Goal: Task Accomplishment & Management: Manage account settings

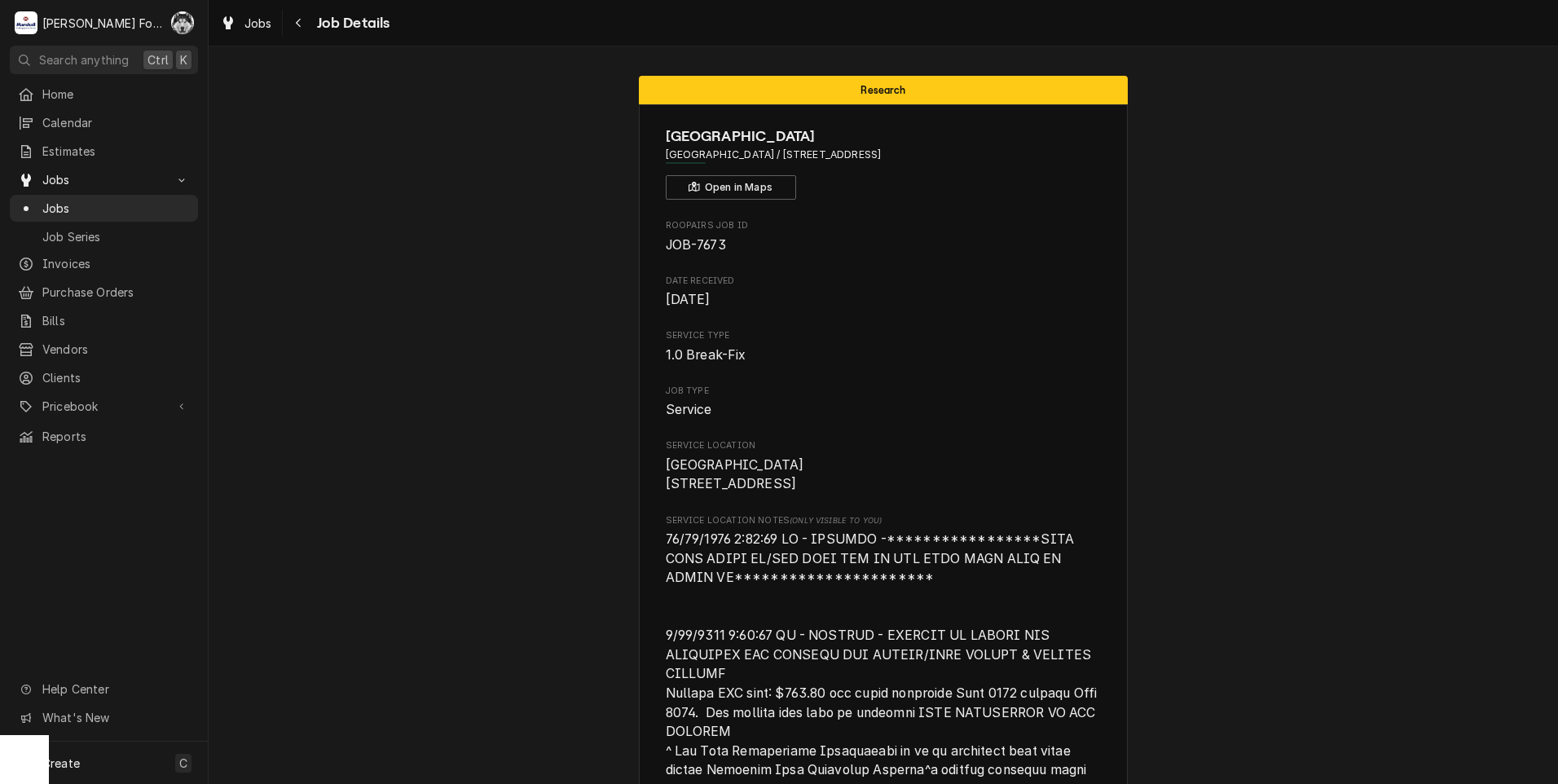
scroll to position [5829, 0]
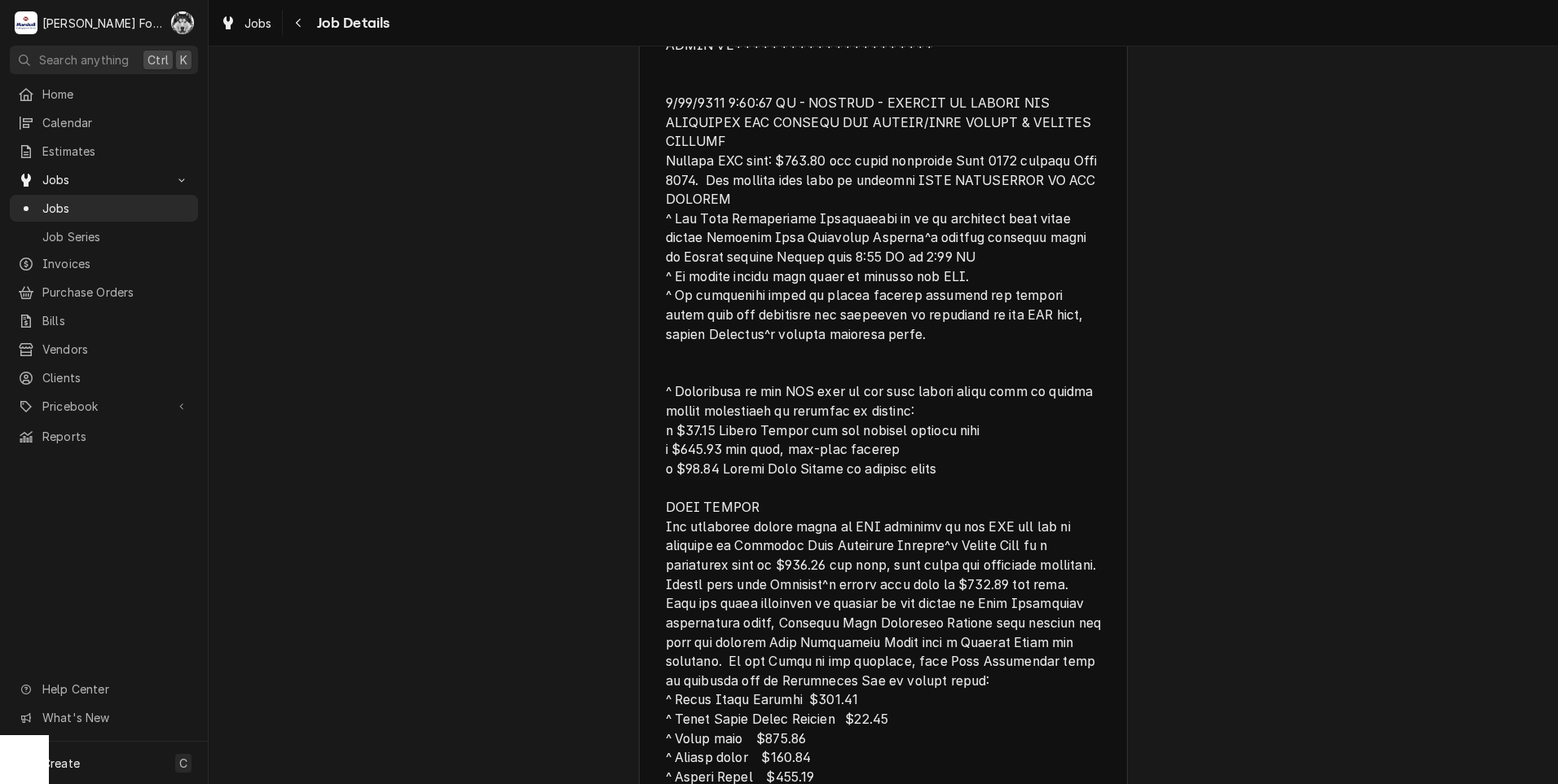
drag, startPoint x: 1164, startPoint y: 337, endPoint x: 1179, endPoint y: 308, distance: 32.6
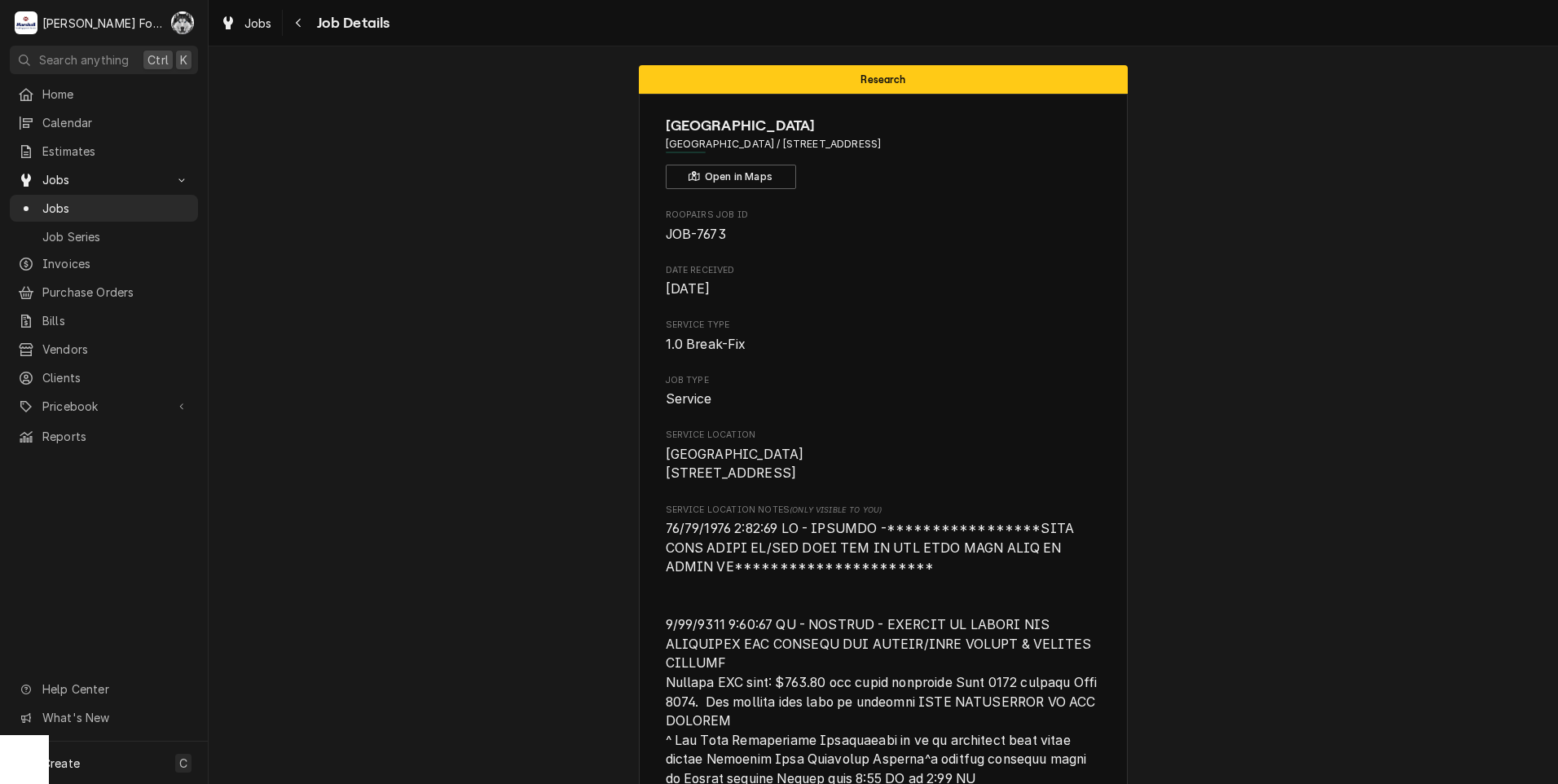
scroll to position [0, 0]
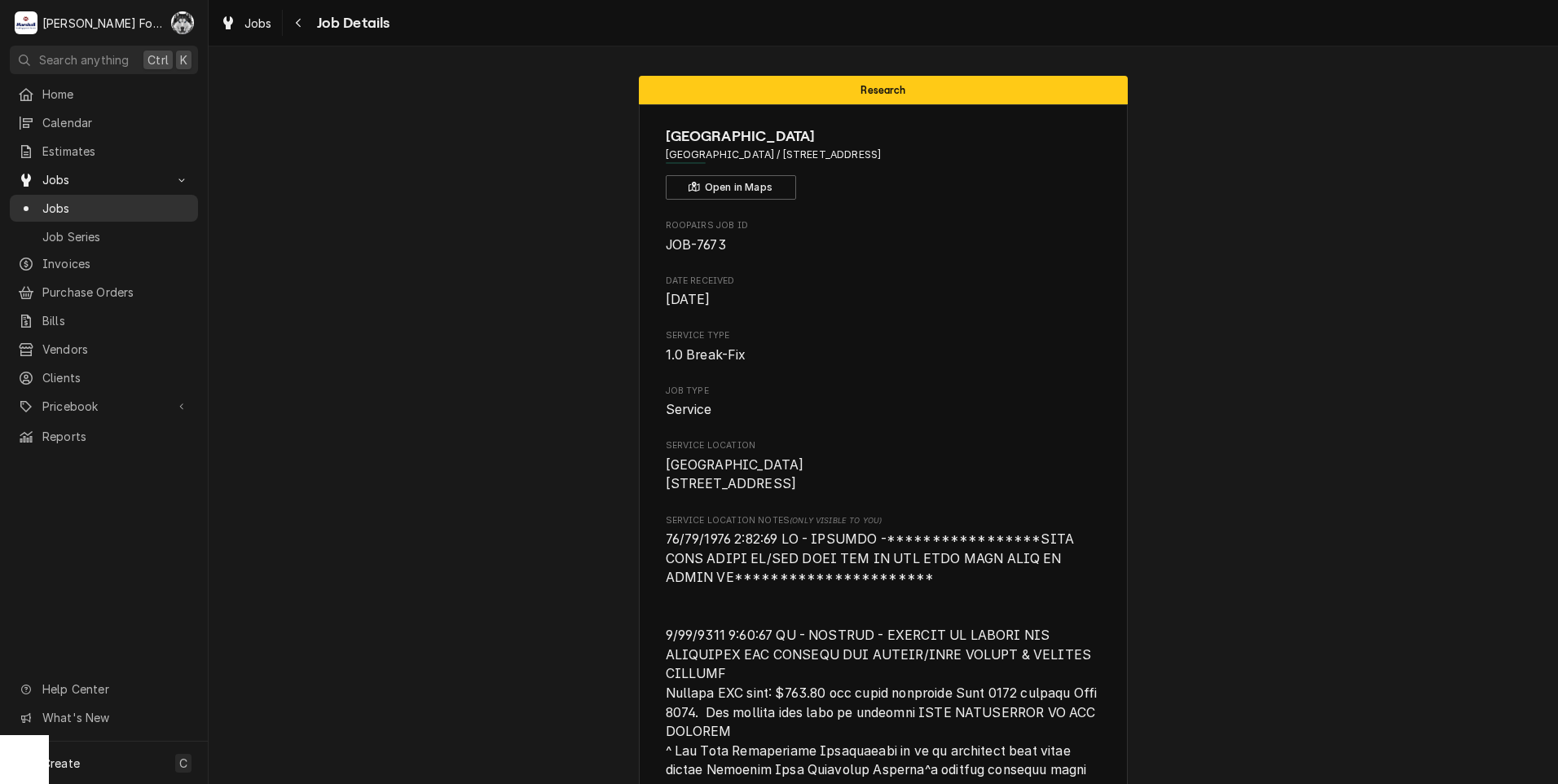
click at [61, 202] on span "Jobs" at bounding box center [116, 208] width 148 height 17
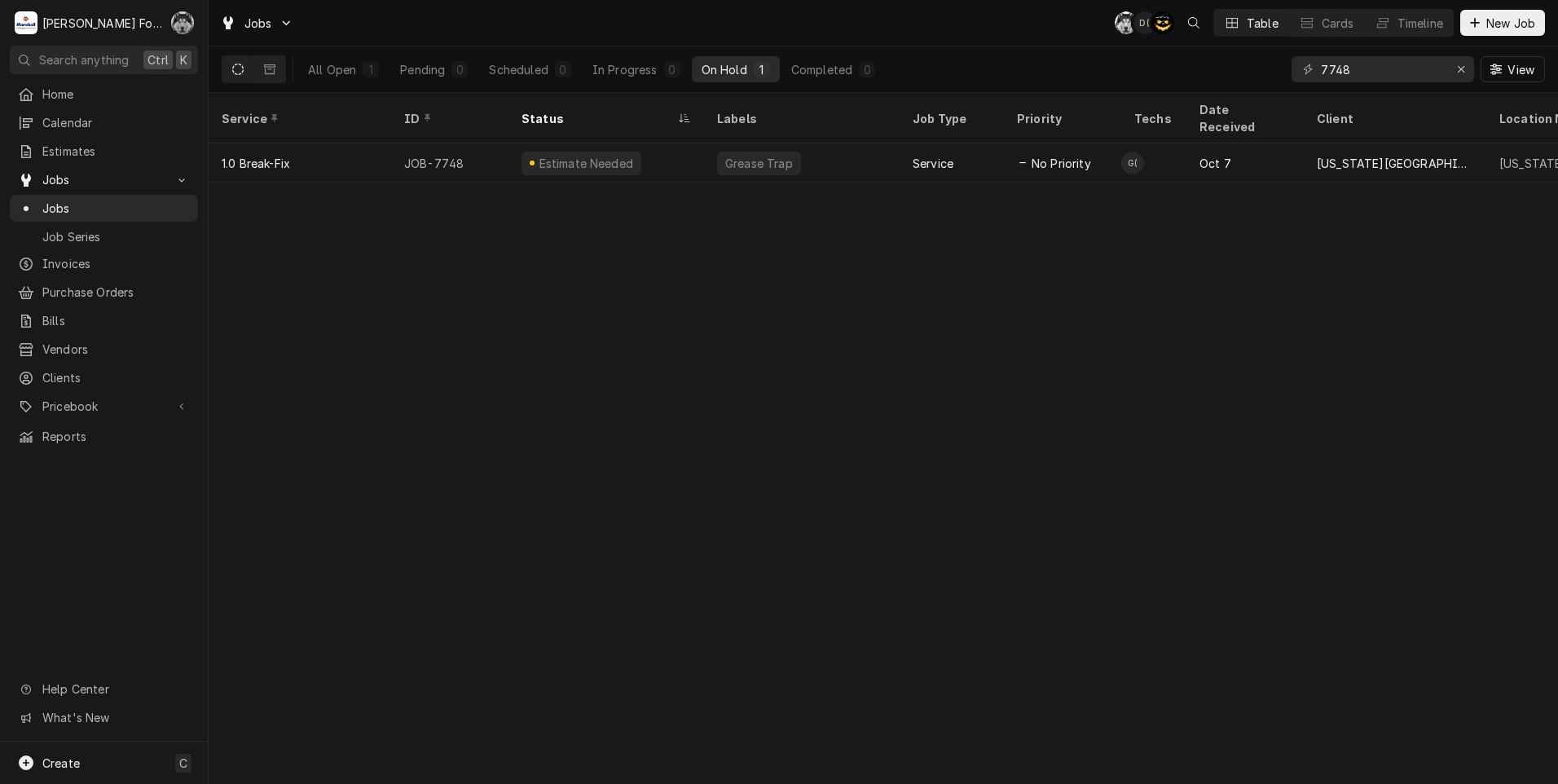
click at [180, 24] on div "Chris Murphy (103)'s Avatar" at bounding box center [182, 22] width 23 height 23
click at [217, 61] on div "Settings" at bounding box center [261, 57] width 122 height 17
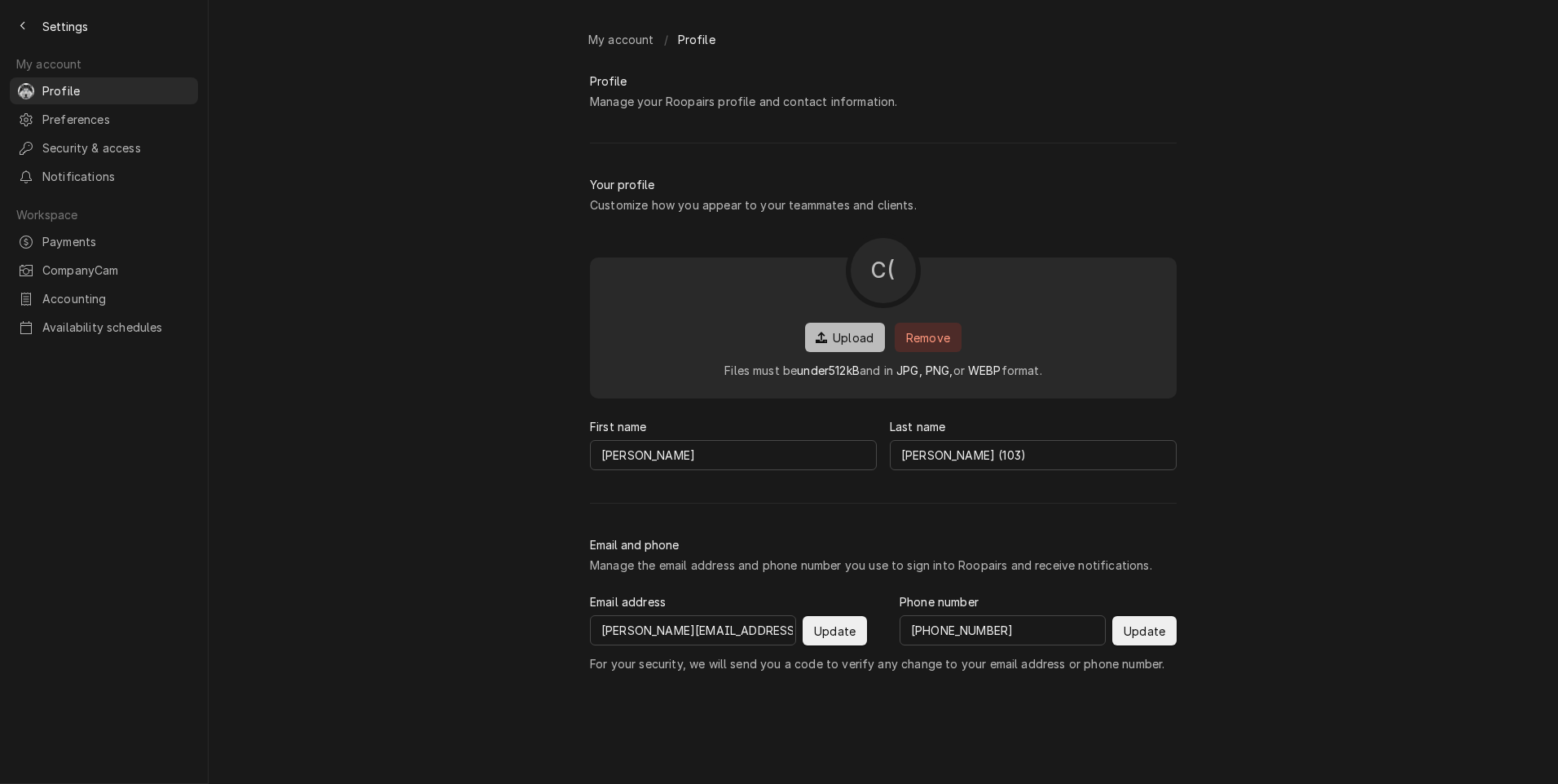
click at [831, 347] on span "Upload" at bounding box center [854, 338] width 48 height 17
click at [852, 342] on span "Upload" at bounding box center [854, 338] width 48 height 17
click at [848, 347] on span "Upload" at bounding box center [854, 338] width 48 height 17
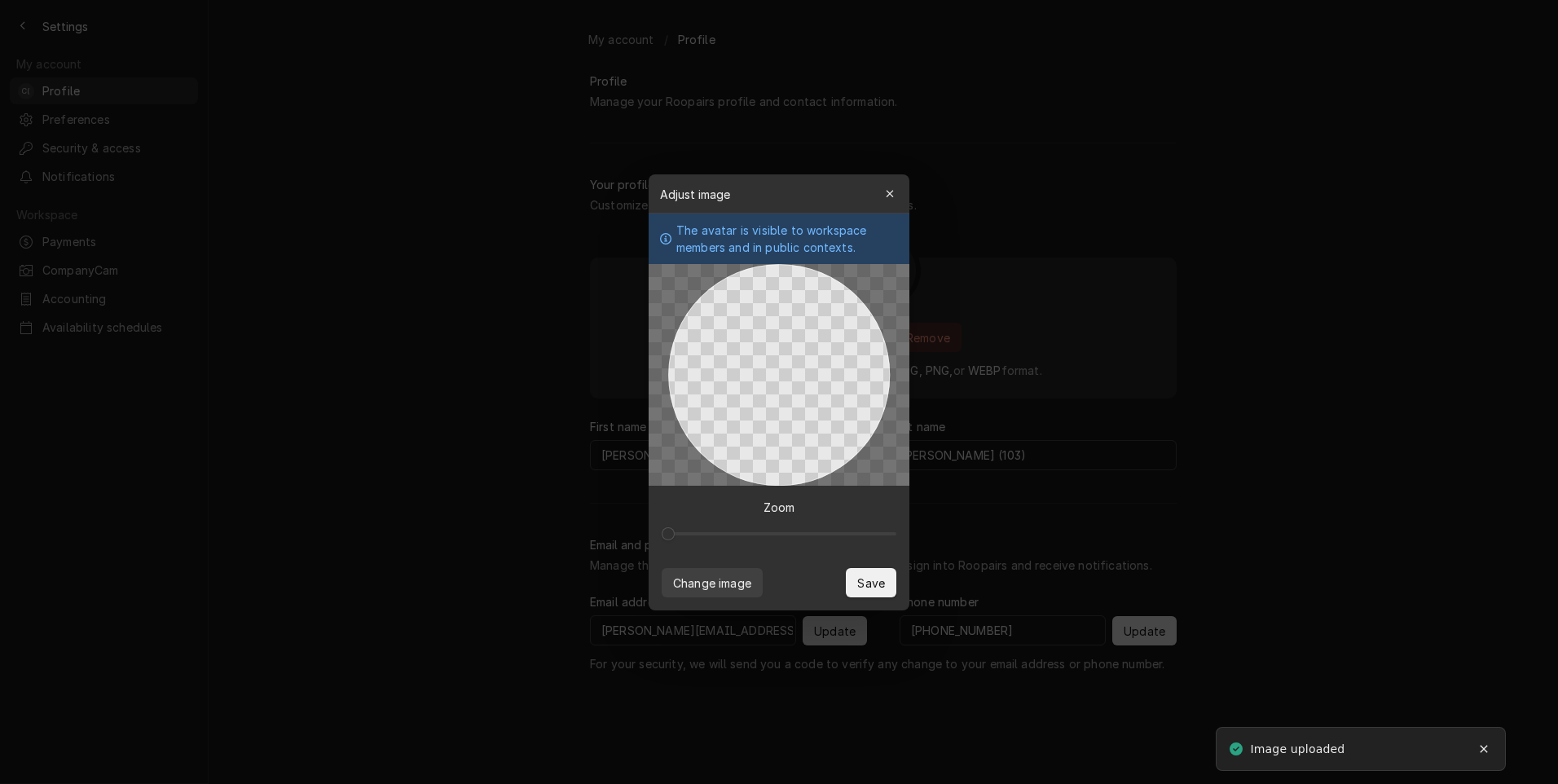
drag, startPoint x: 789, startPoint y: 342, endPoint x: 794, endPoint y: 328, distance: 14.9
click at [794, 328] on div at bounding box center [779, 375] width 222 height 222
click at [663, 527] on span at bounding box center [669, 533] width 13 height 13
click at [872, 574] on span "Save" at bounding box center [871, 582] width 34 height 17
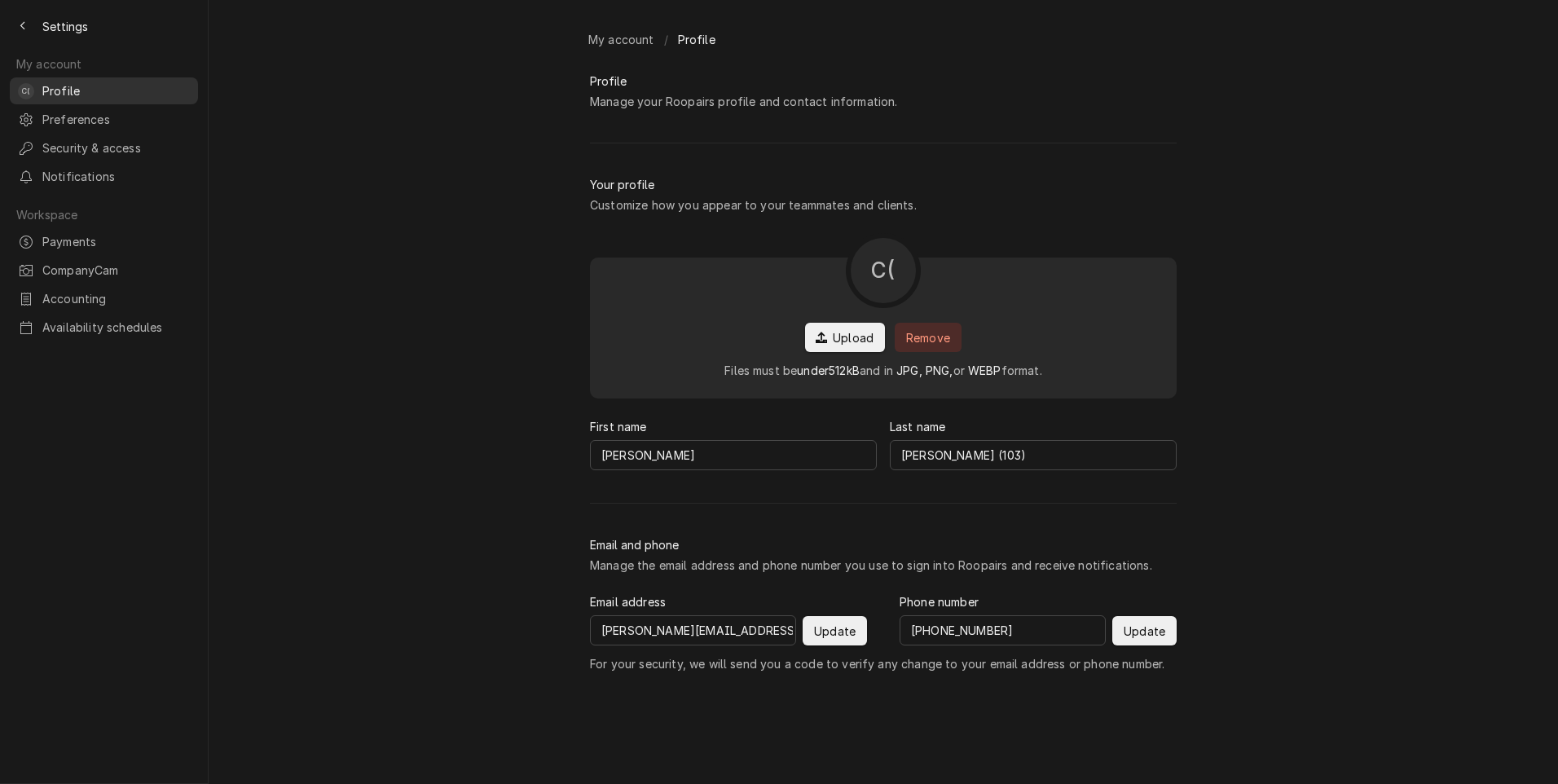
click at [55, 85] on span "Profile" at bounding box center [116, 91] width 148 height 17
click at [20, 21] on icon "Back to previous page" at bounding box center [23, 25] width 8 height 11
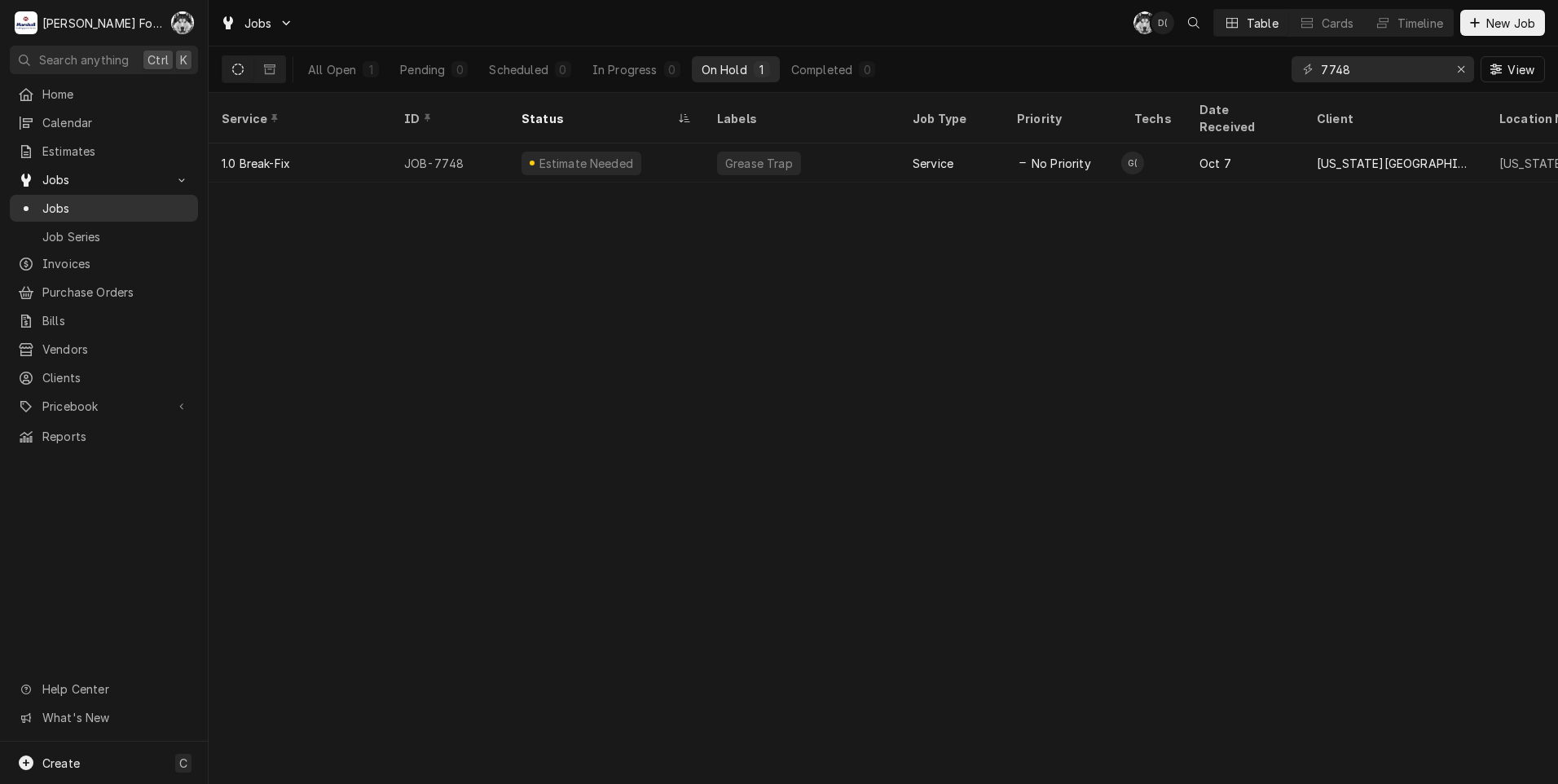
click at [55, 202] on span "Jobs" at bounding box center [116, 208] width 148 height 17
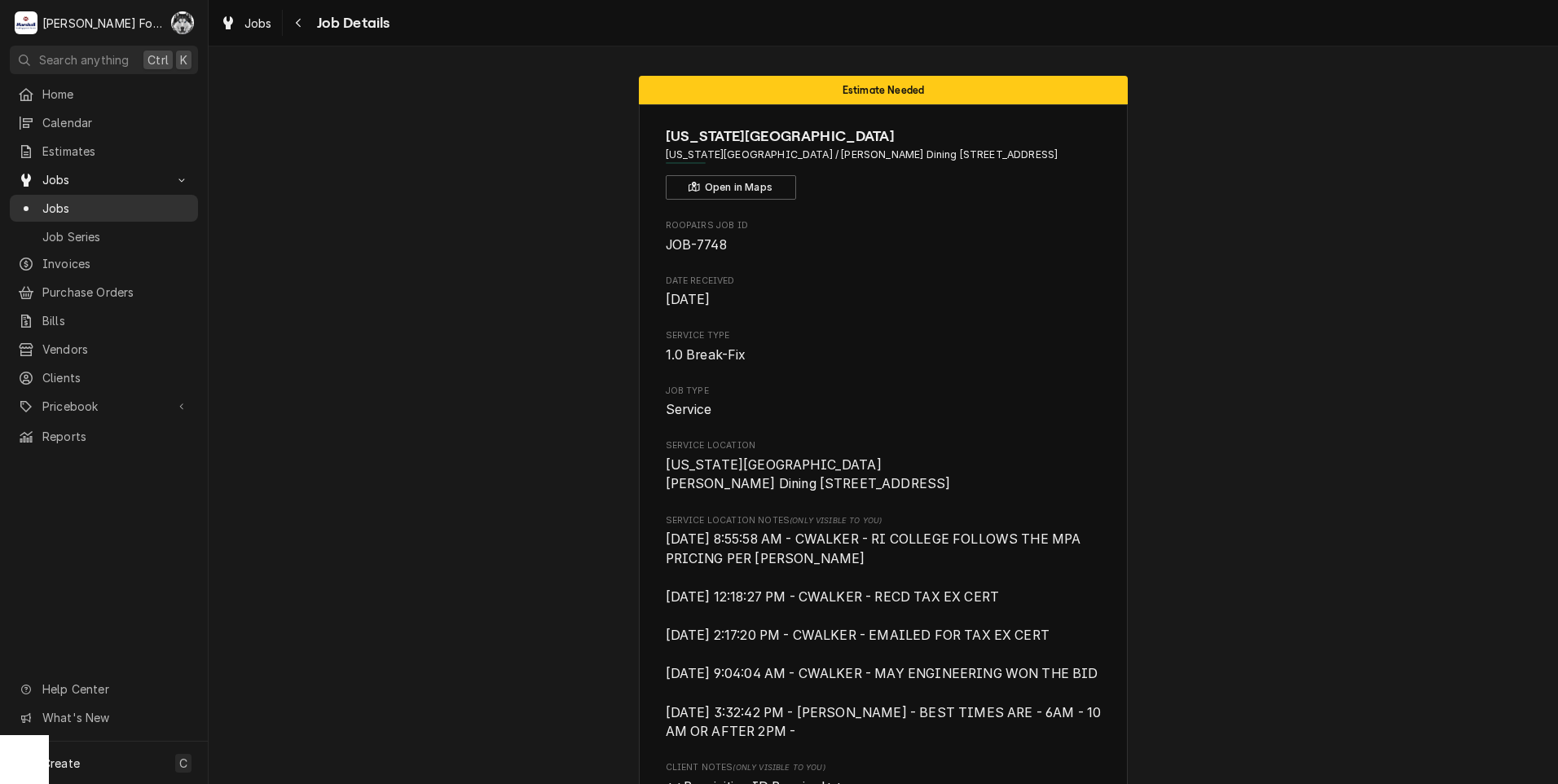
click at [53, 201] on span "Jobs" at bounding box center [116, 208] width 148 height 17
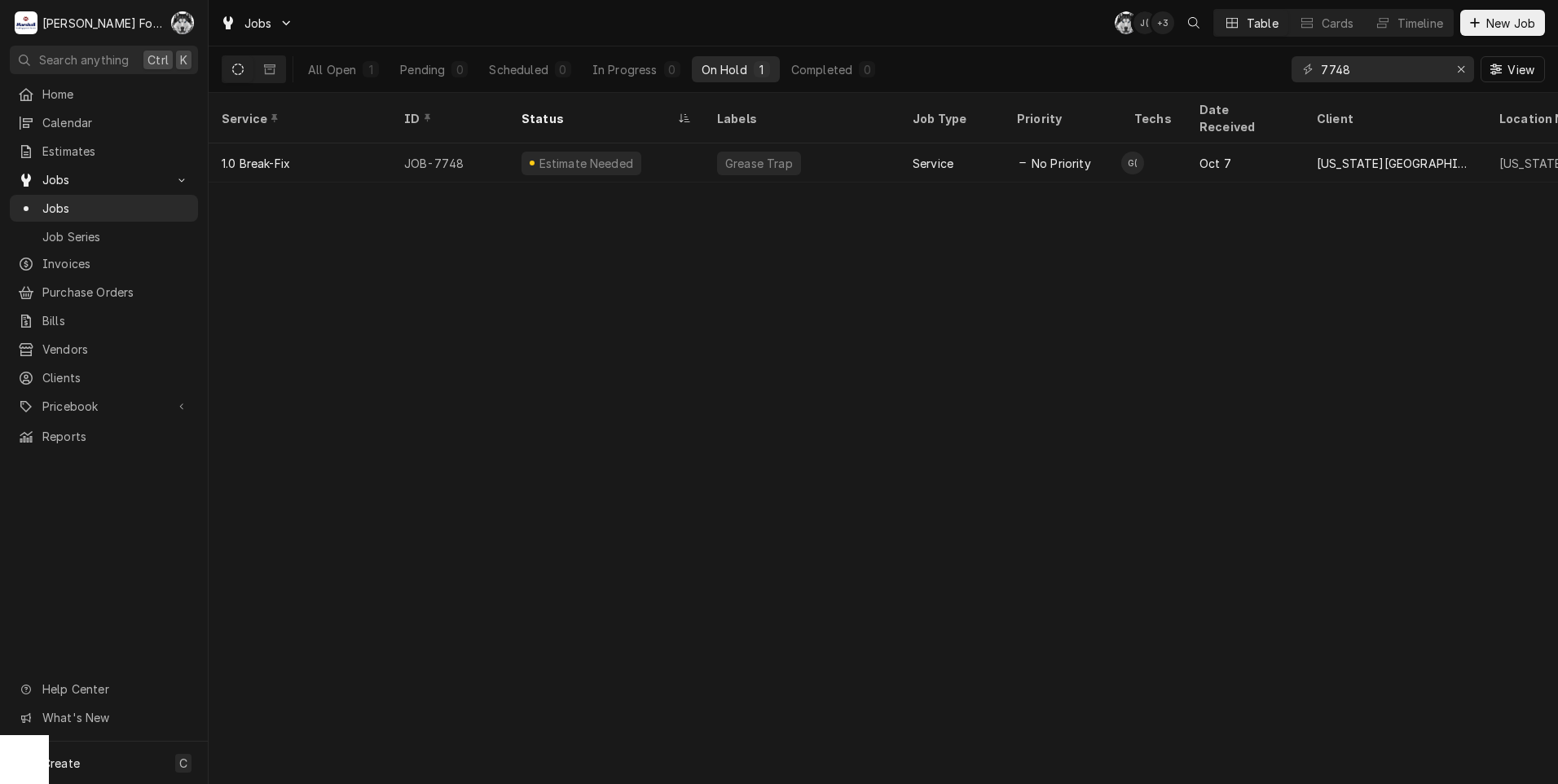
click at [1160, 25] on div "+ 3" at bounding box center [1163, 22] width 23 height 23
click at [1160, 20] on div "+ 2" at bounding box center [1163, 22] width 23 height 23
click at [290, 23] on icon "Dynamic Content Wrapper" at bounding box center [286, 23] width 9 height 10
click at [585, 12] on html "M Marshall Food Equipment Service C( Search anything Ctrl K Home Calendar Estim…" at bounding box center [779, 392] width 1558 height 784
click at [1456, 71] on div "Erase input" at bounding box center [1461, 69] width 16 height 16
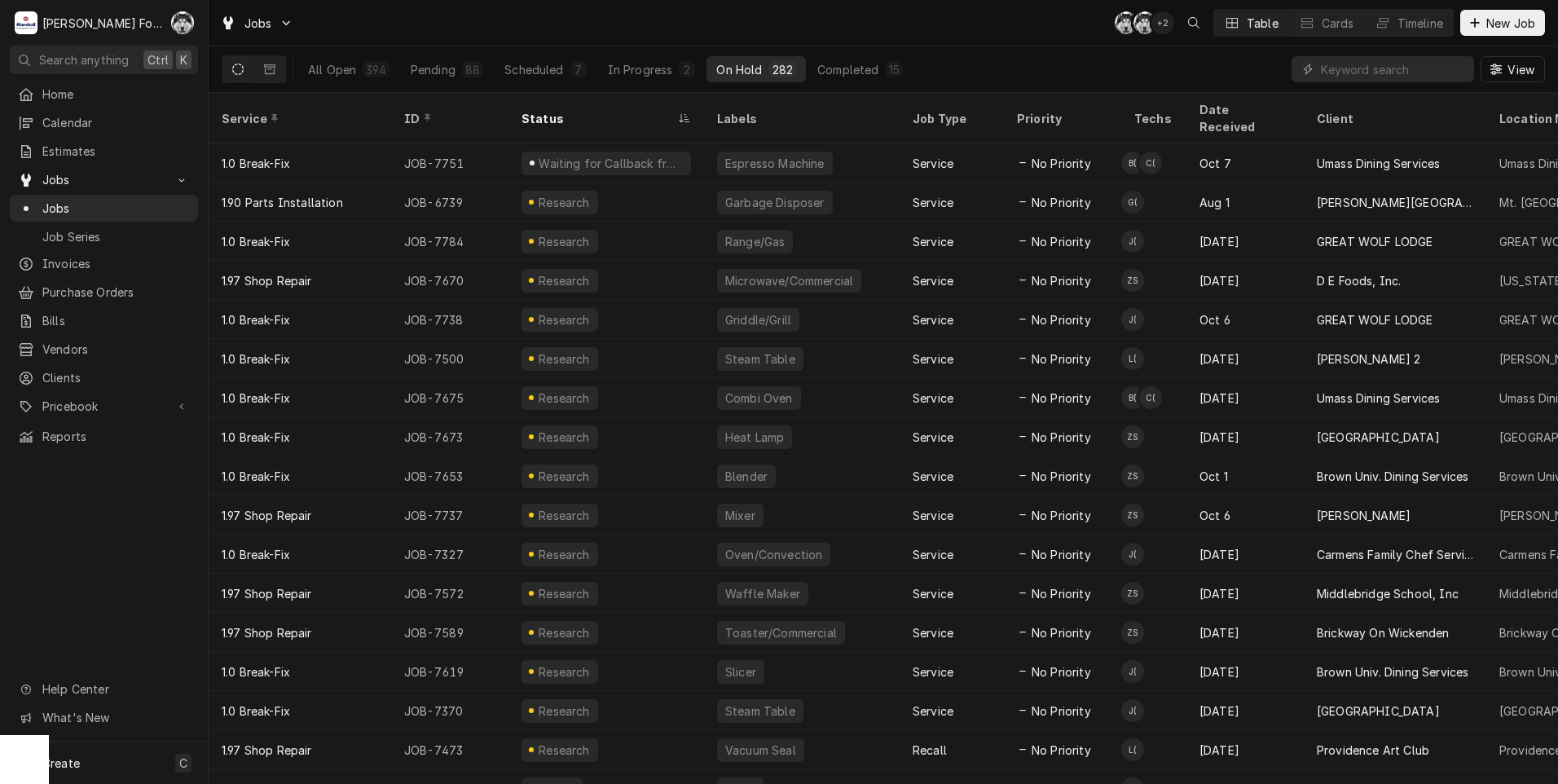
click at [1163, 25] on div "+ 2" at bounding box center [1163, 22] width 23 height 23
click at [1159, 25] on div "Luis (54)'s Avatar" at bounding box center [1163, 22] width 23 height 23
click at [71, 200] on span "Jobs" at bounding box center [116, 208] width 148 height 17
click at [92, 402] on span "Pricebook" at bounding box center [104, 406] width 123 height 17
click at [89, 454] on span "Parts & Materials" at bounding box center [116, 463] width 148 height 17
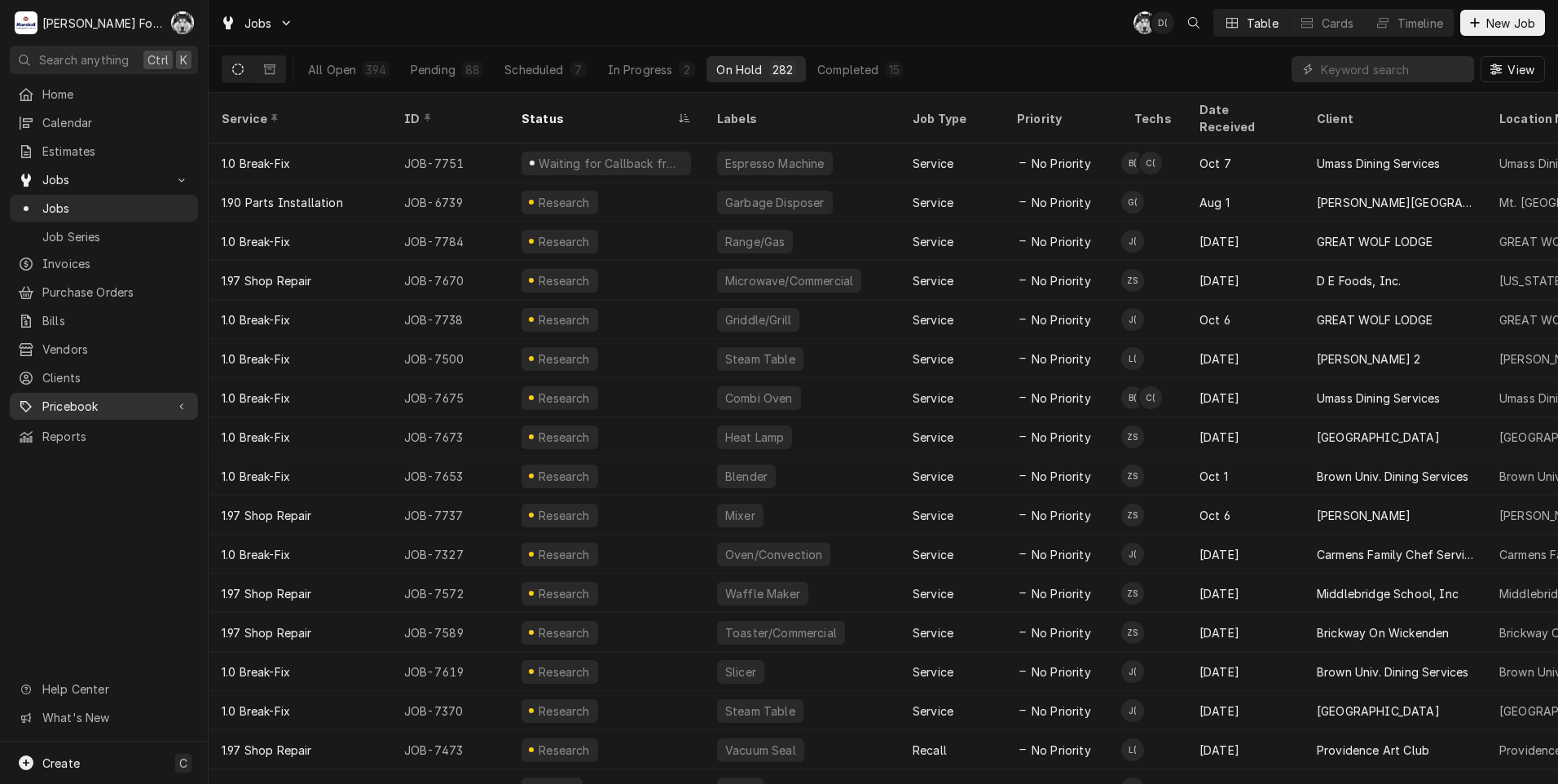
click at [93, 398] on span "Pricebook" at bounding box center [104, 406] width 123 height 17
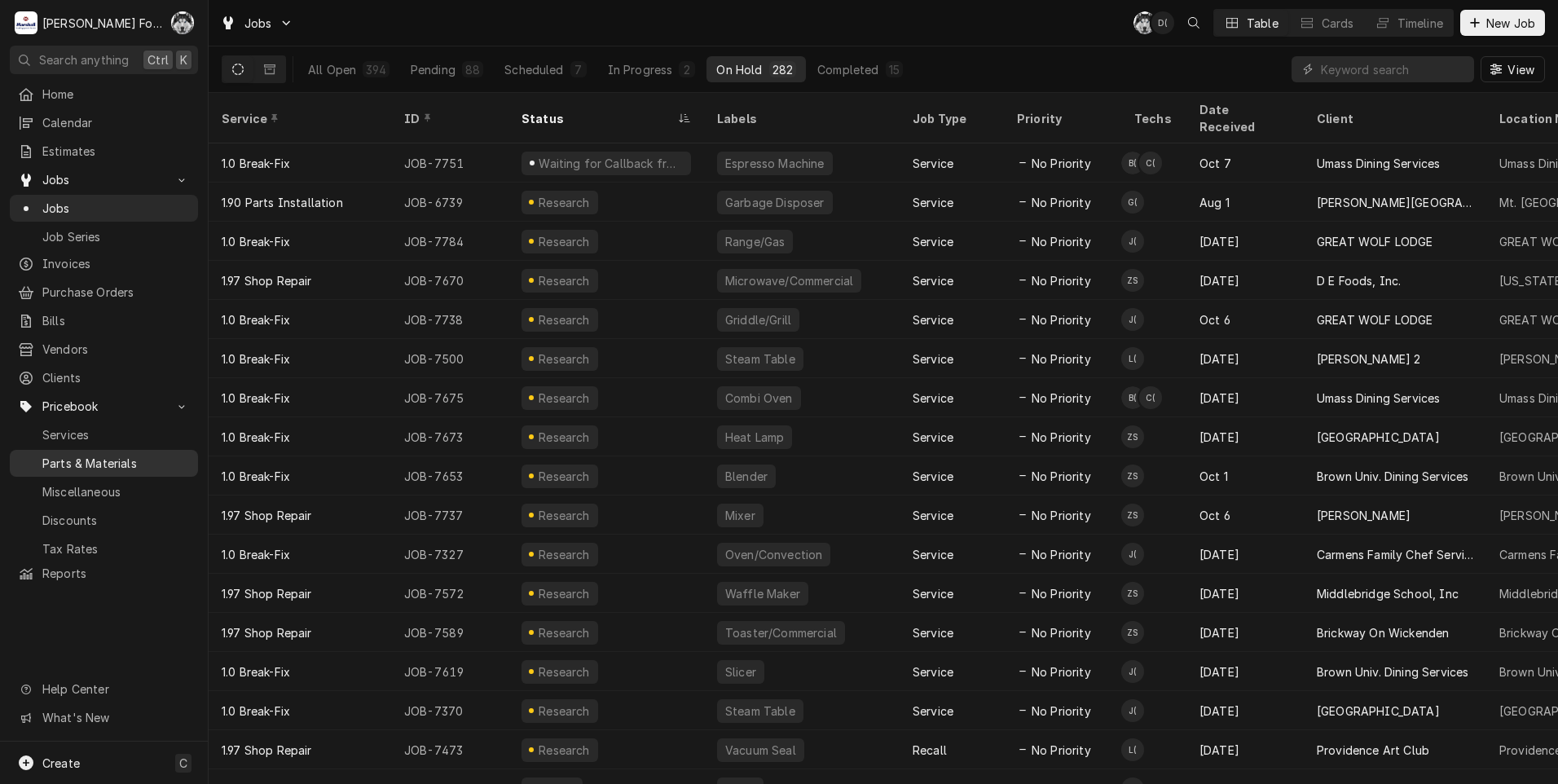
click at [103, 456] on span "Parts & Materials" at bounding box center [116, 463] width 148 height 17
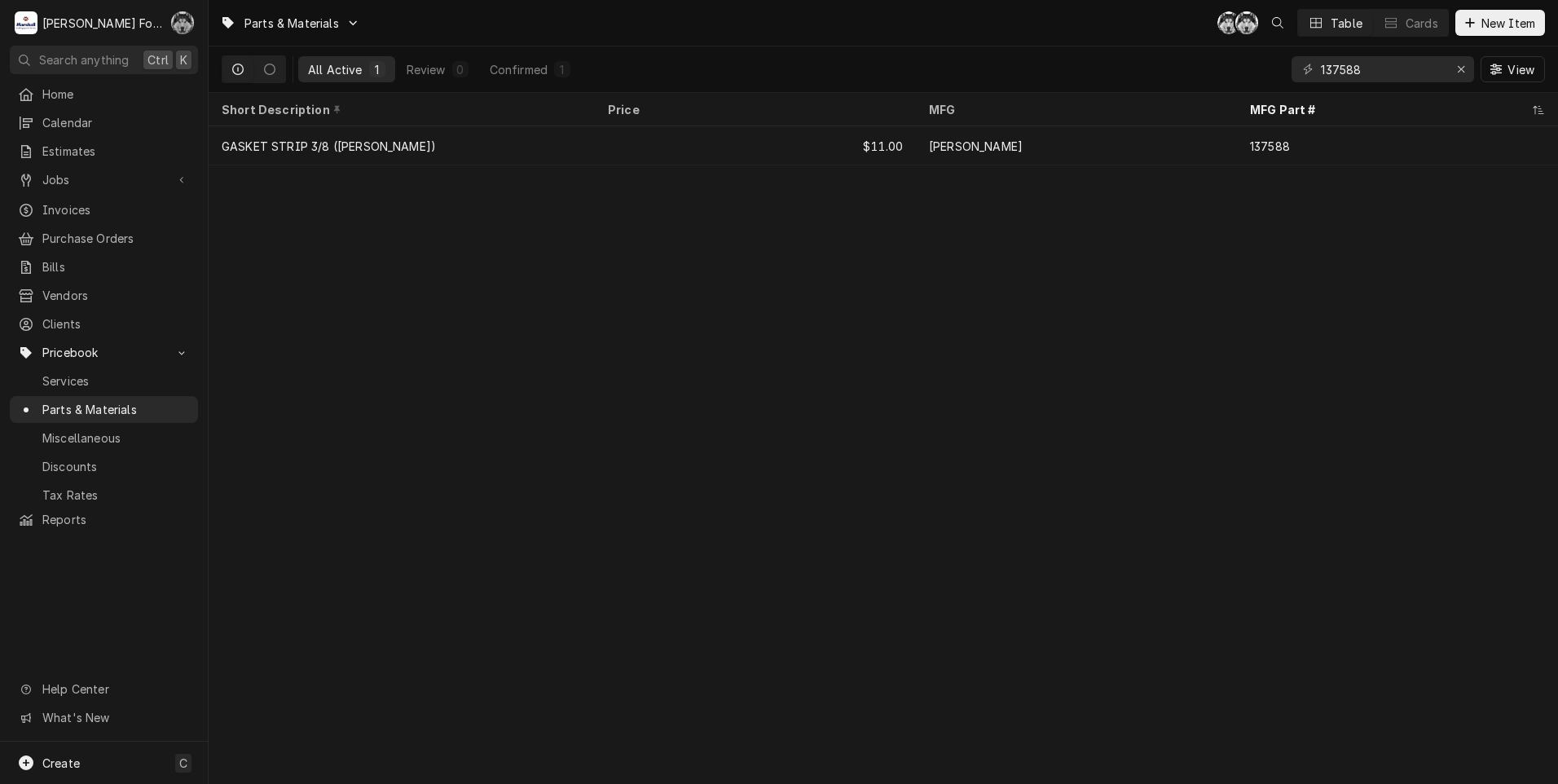
click at [187, 21] on div "Chris Murphy (103)'s Avatar" at bounding box center [182, 22] width 23 height 23
click at [212, 59] on div "Settings" at bounding box center [261, 57] width 122 height 17
click at [1248, 19] on div "Chris Murphy (103)'s Avatar" at bounding box center [1246, 22] width 23 height 23
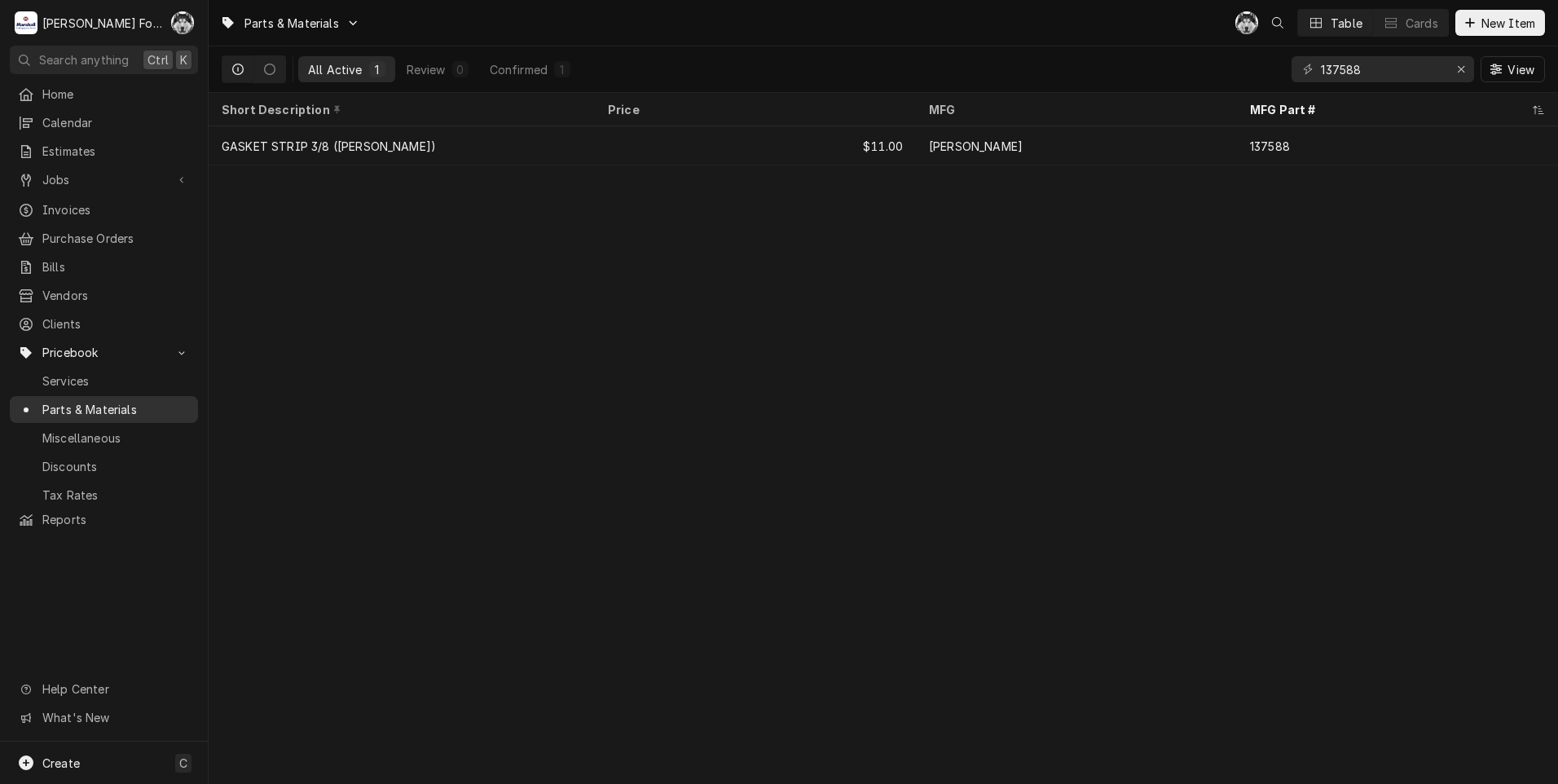
click at [82, 403] on span "Parts & Materials" at bounding box center [116, 409] width 148 height 17
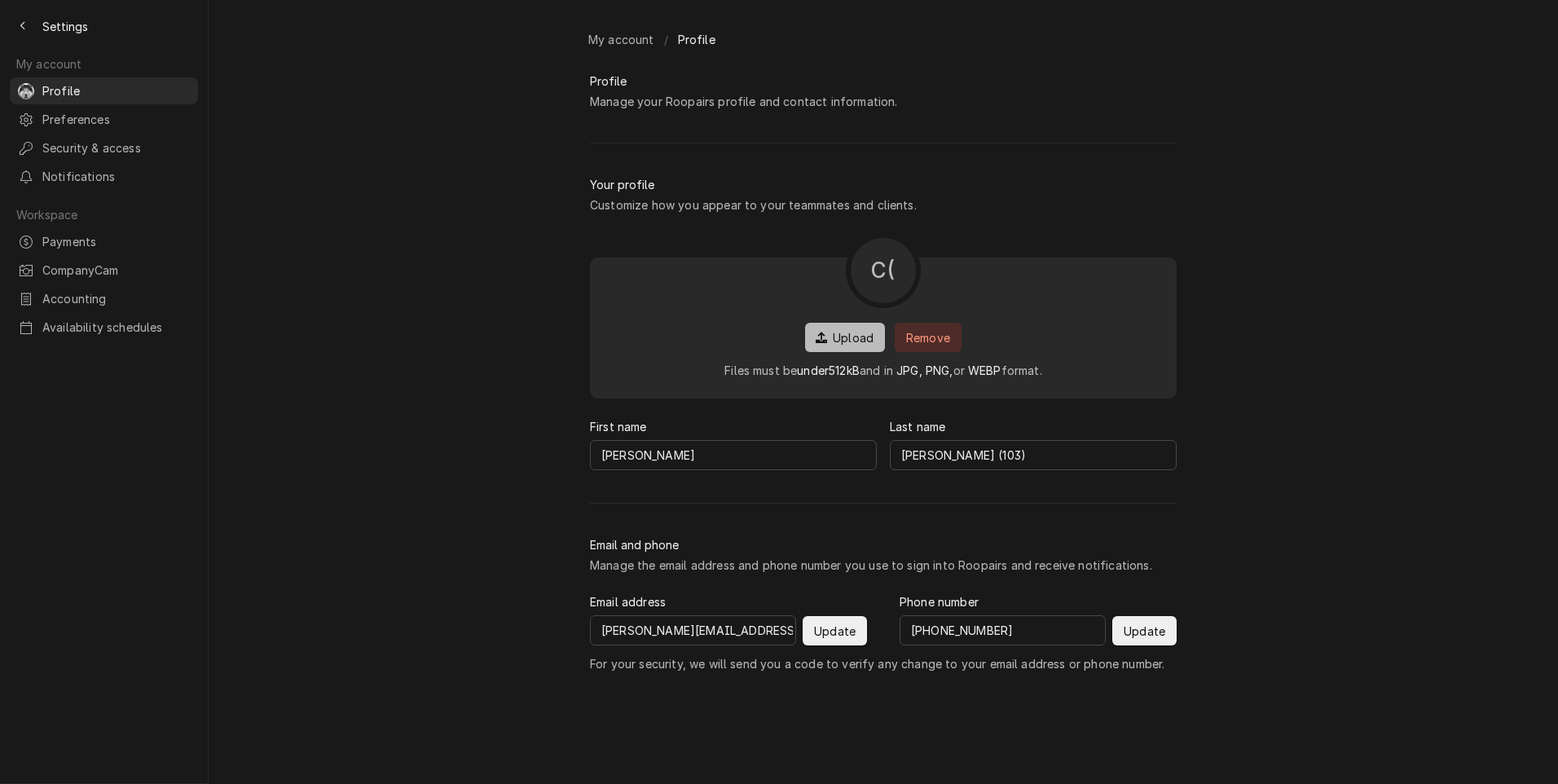
click at [835, 352] on button "Upload" at bounding box center [845, 337] width 80 height 30
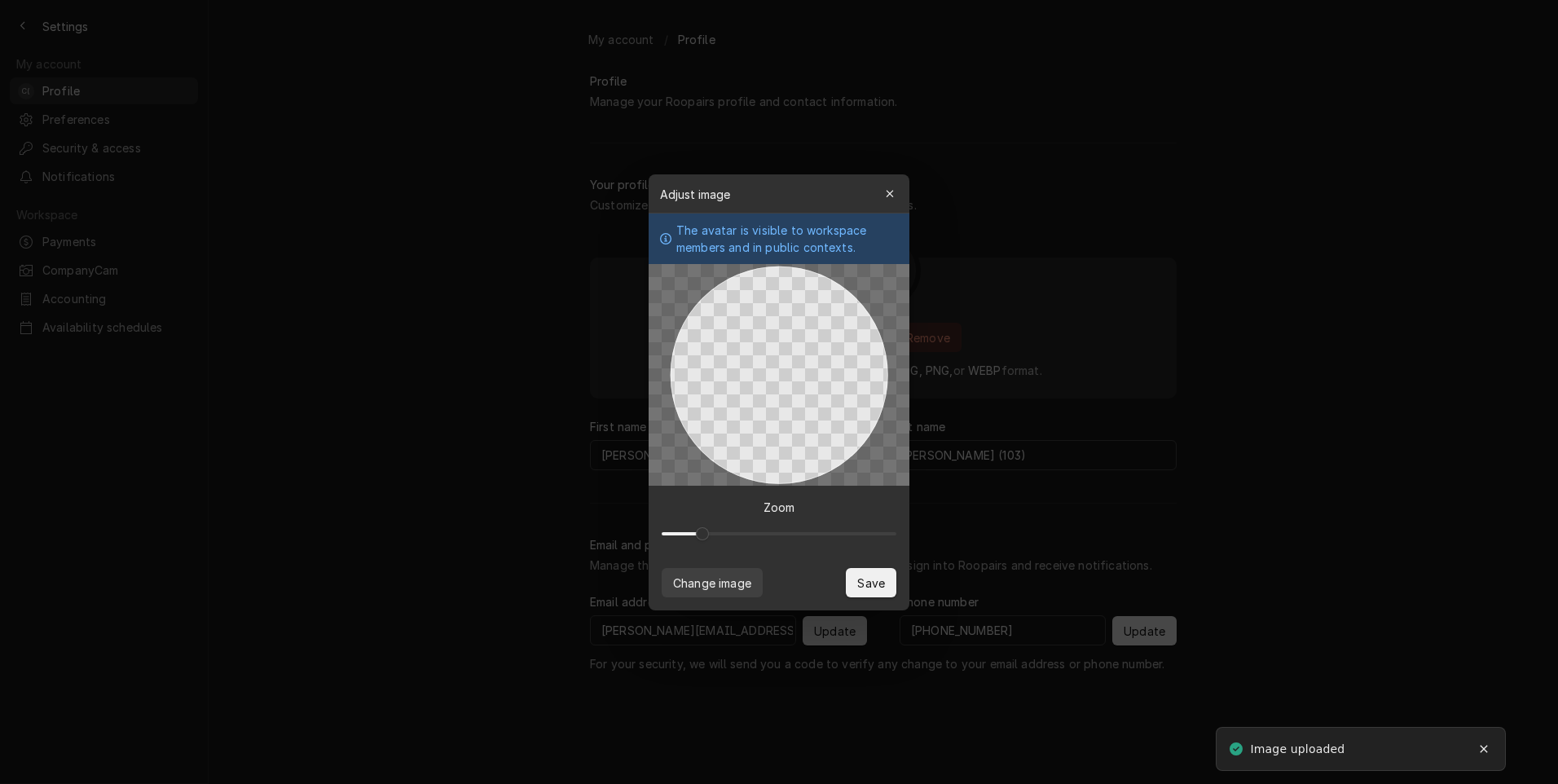
click at [696, 534] on span at bounding box center [702, 533] width 13 height 13
drag, startPoint x: 767, startPoint y: 438, endPoint x: 769, endPoint y: 503, distance: 65.0
click at [768, 503] on div "Adjust image Close The avatar is visible to workspace members and in public con…" at bounding box center [779, 392] width 261 height 436
click at [687, 527] on span at bounding box center [692, 533] width 13 height 13
click at [864, 581] on span "Save" at bounding box center [871, 582] width 34 height 17
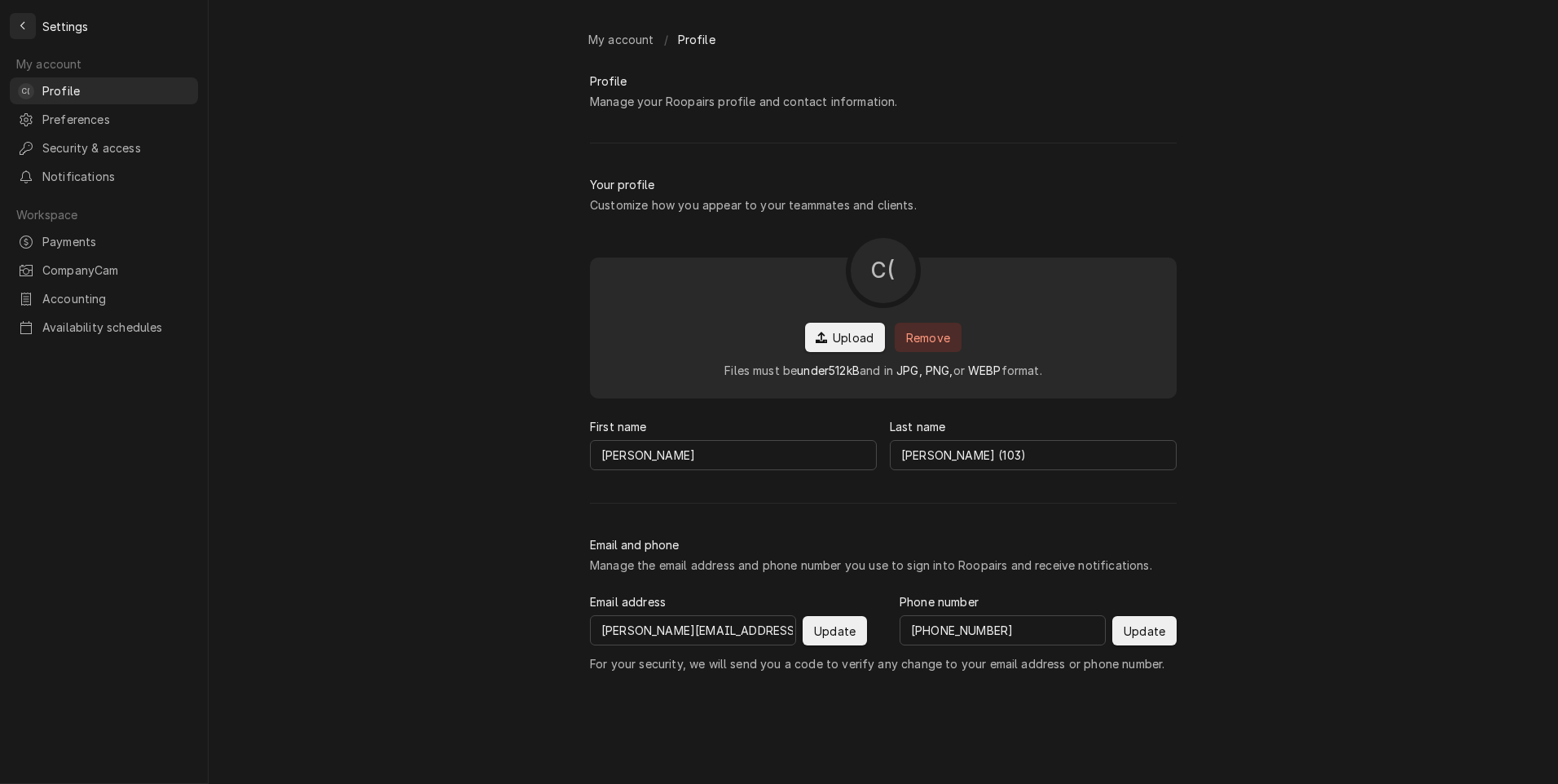
click at [25, 20] on icon "Back to previous page" at bounding box center [23, 25] width 8 height 11
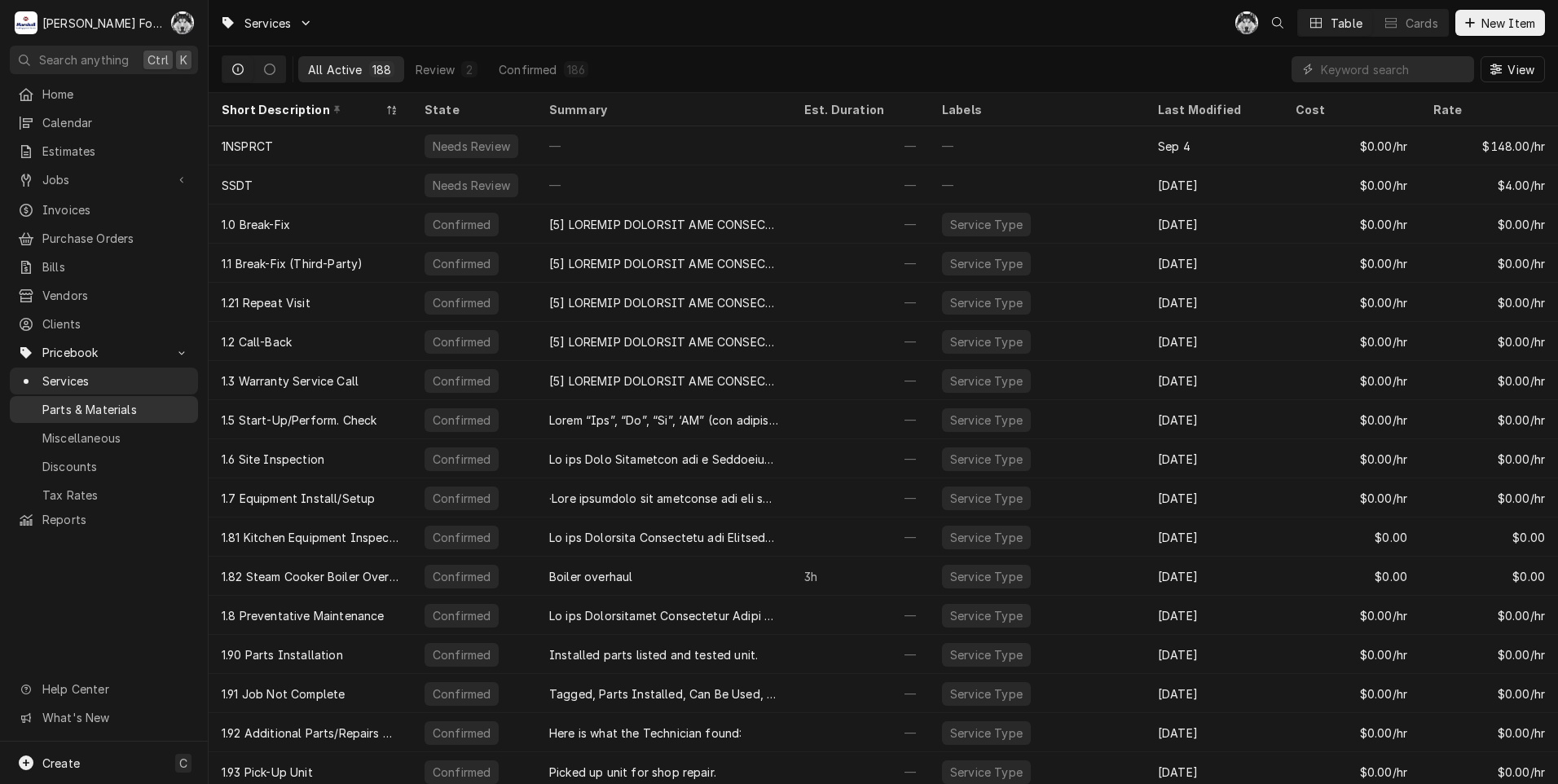
click at [76, 401] on span "Parts & Materials" at bounding box center [116, 409] width 148 height 17
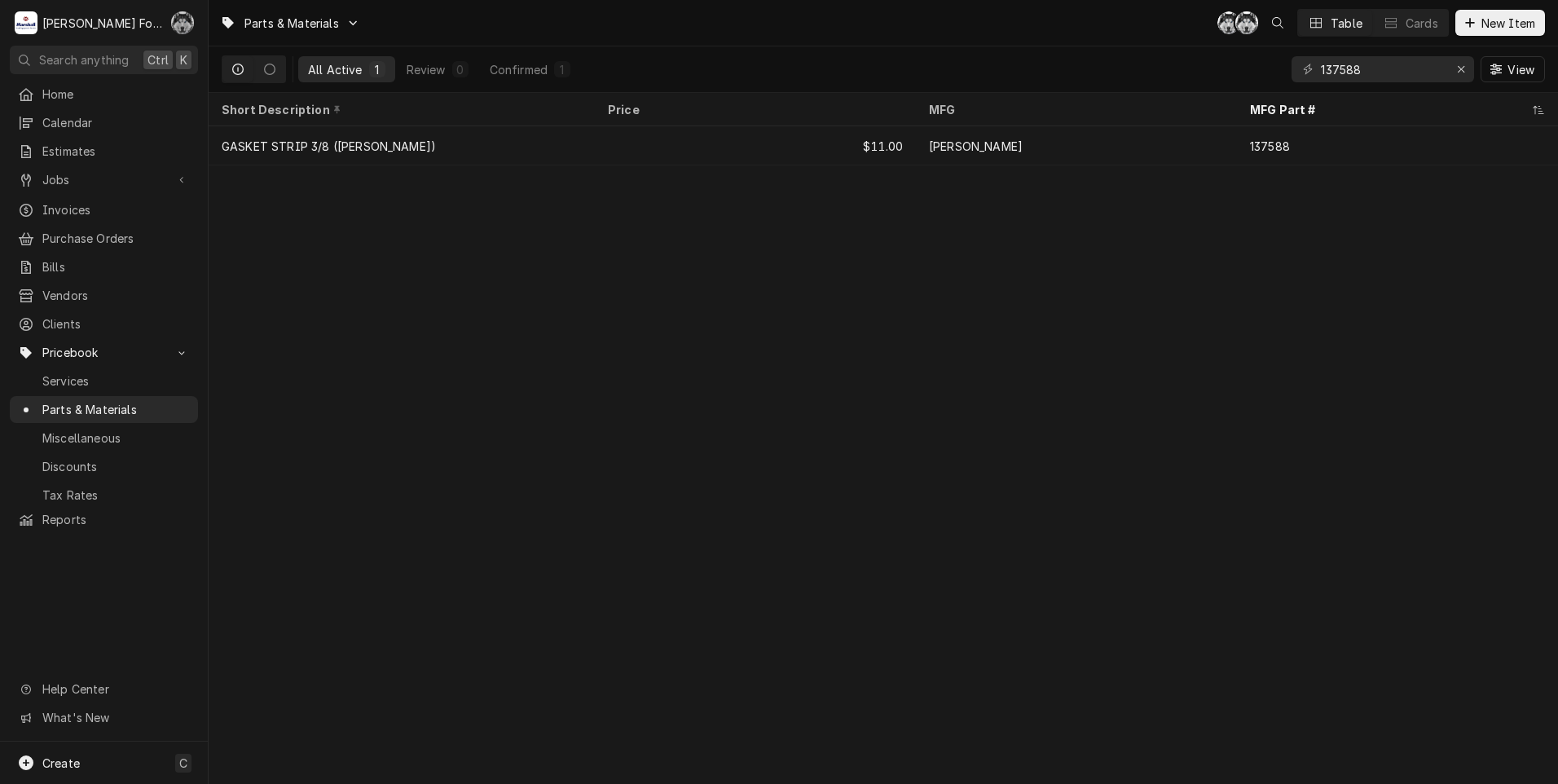
click at [171, 25] on div "Chris Murphy (103)'s Avatar" at bounding box center [182, 22] width 23 height 23
click at [212, 59] on div "Settings" at bounding box center [261, 57] width 122 height 17
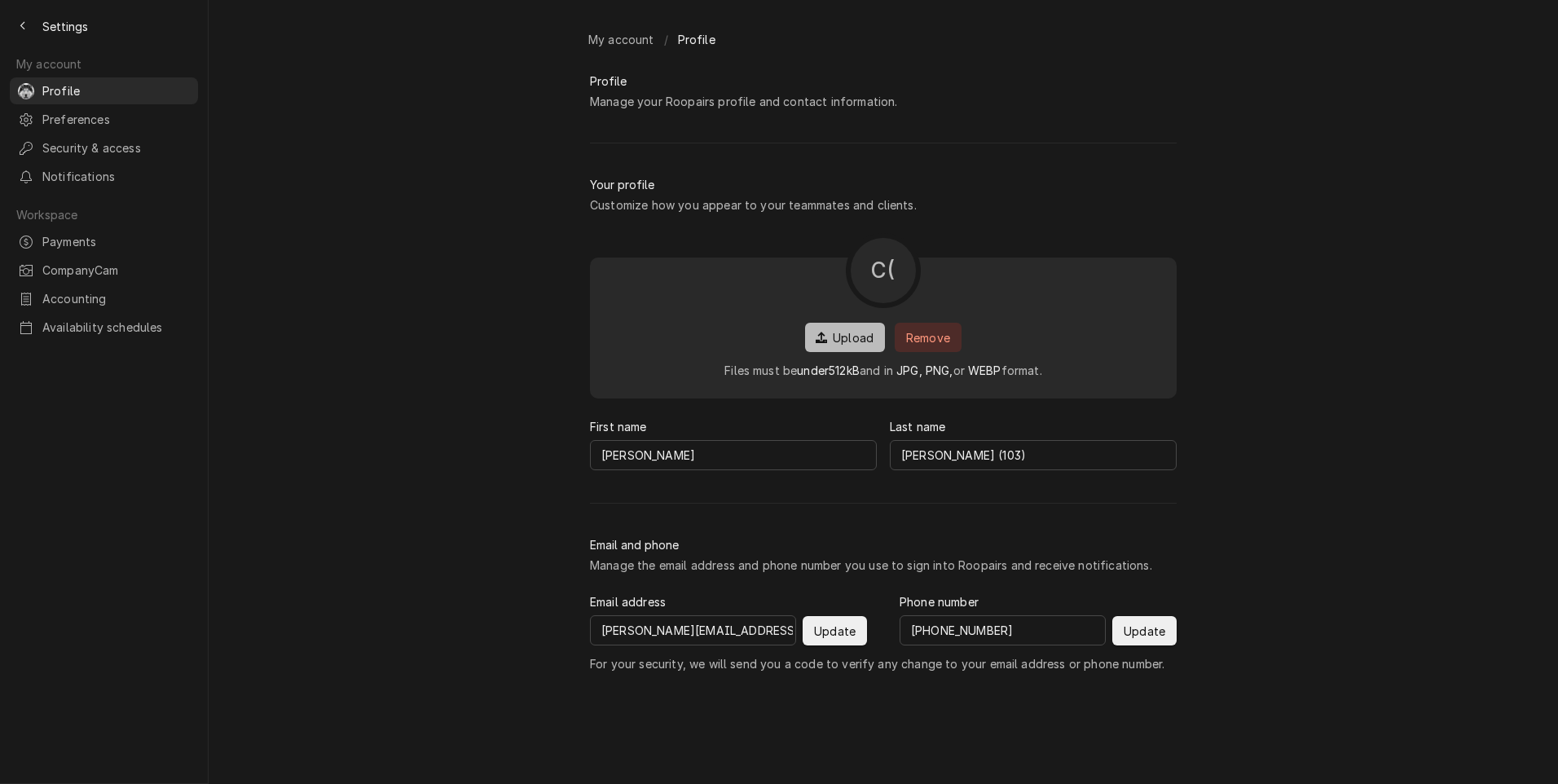
click at [837, 347] on span "Upload" at bounding box center [854, 338] width 48 height 17
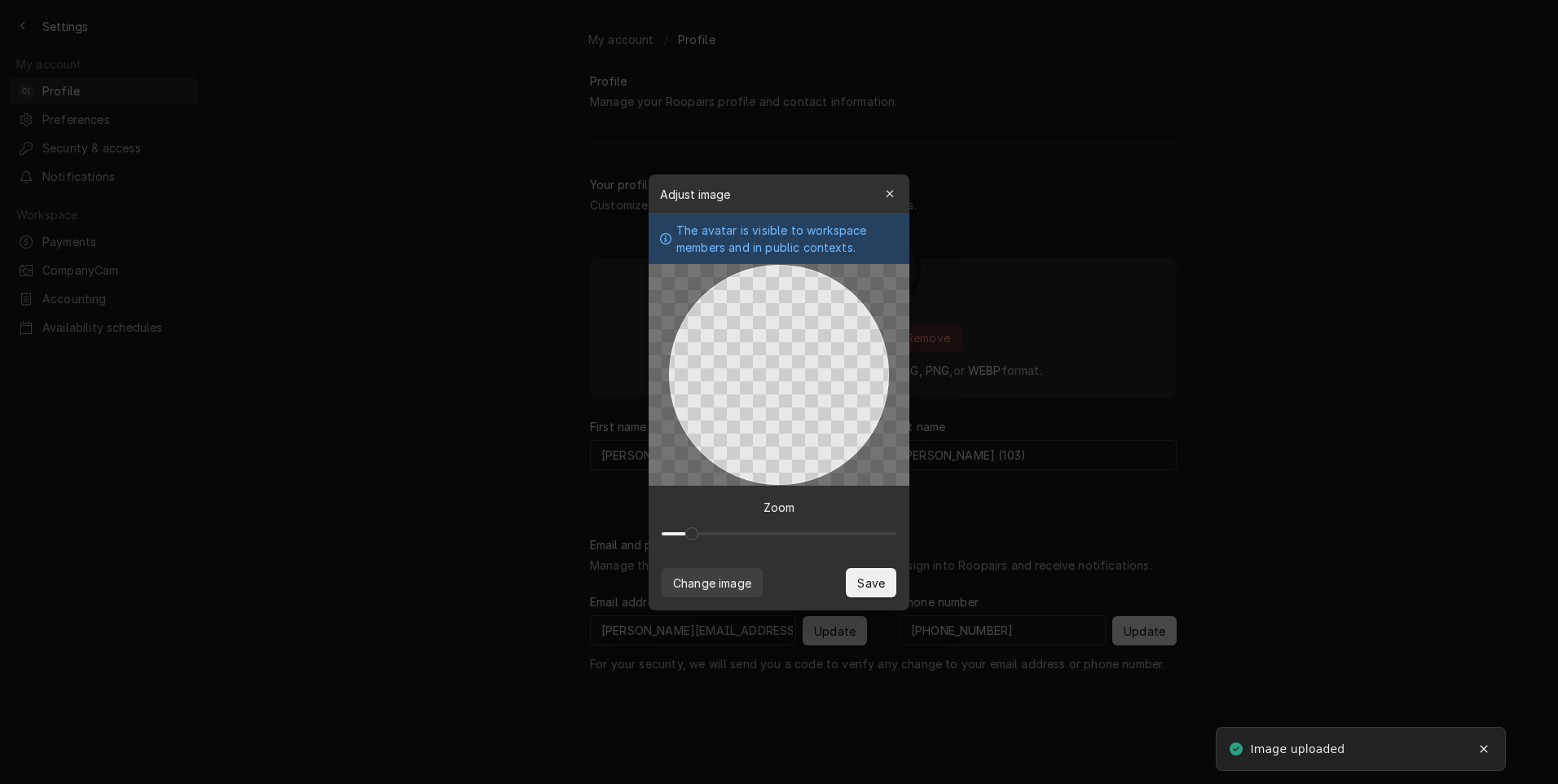
click at [686, 533] on span at bounding box center [692, 533] width 13 height 13
drag, startPoint x: 737, startPoint y: 409, endPoint x: 742, endPoint y: 458, distance: 49.3
click at [742, 458] on div at bounding box center [779, 375] width 220 height 220
click at [871, 577] on span "Save" at bounding box center [871, 582] width 34 height 17
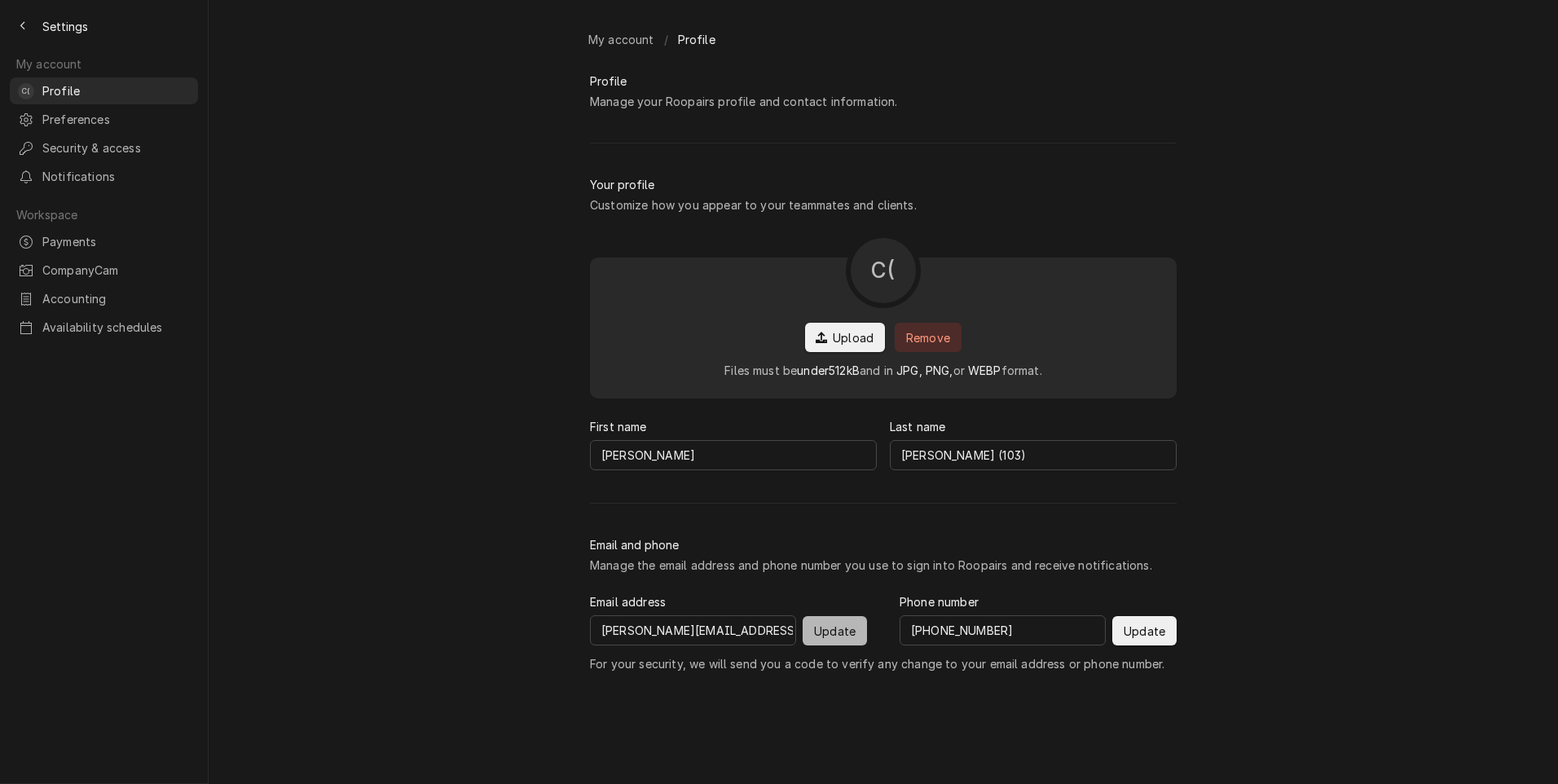
click at [842, 645] on button "Update" at bounding box center [835, 630] width 65 height 30
click at [1129, 640] on span "Update" at bounding box center [1144, 631] width 48 height 17
click at [25, 27] on icon "Back to previous page" at bounding box center [23, 25] width 8 height 11
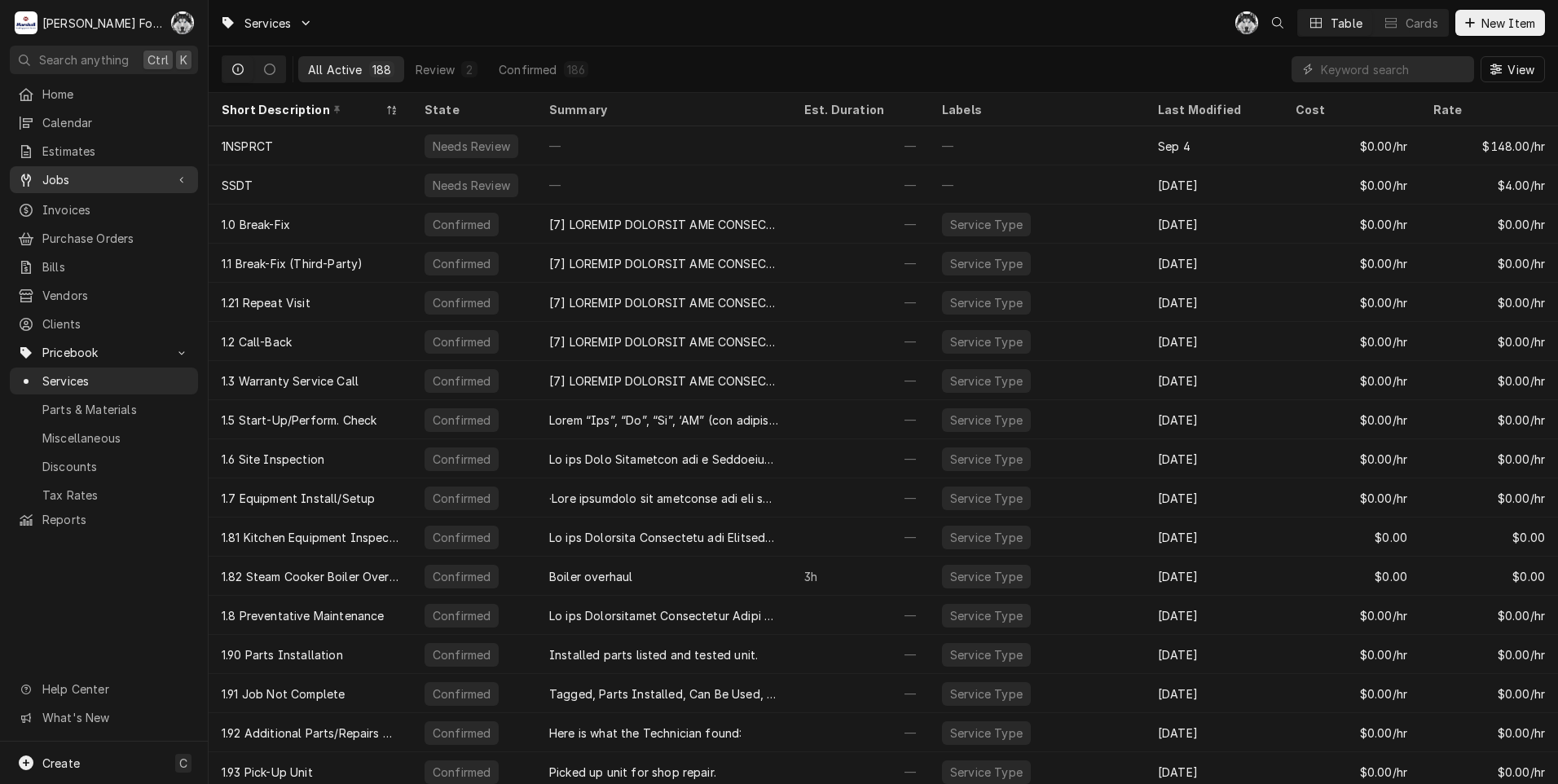
click at [58, 171] on span "Jobs" at bounding box center [104, 179] width 123 height 17
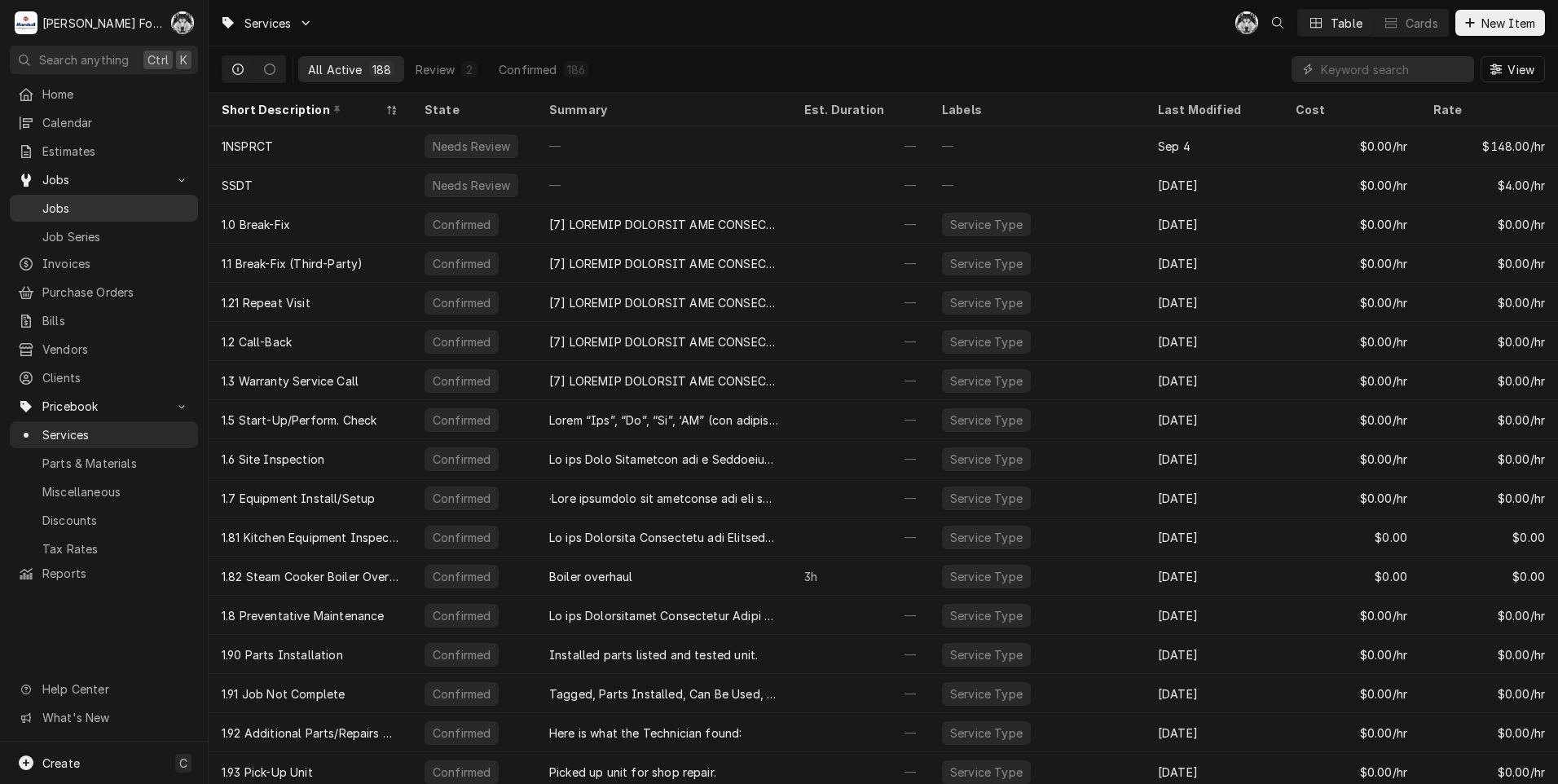
click at [65, 205] on span "Jobs" at bounding box center [116, 208] width 148 height 17
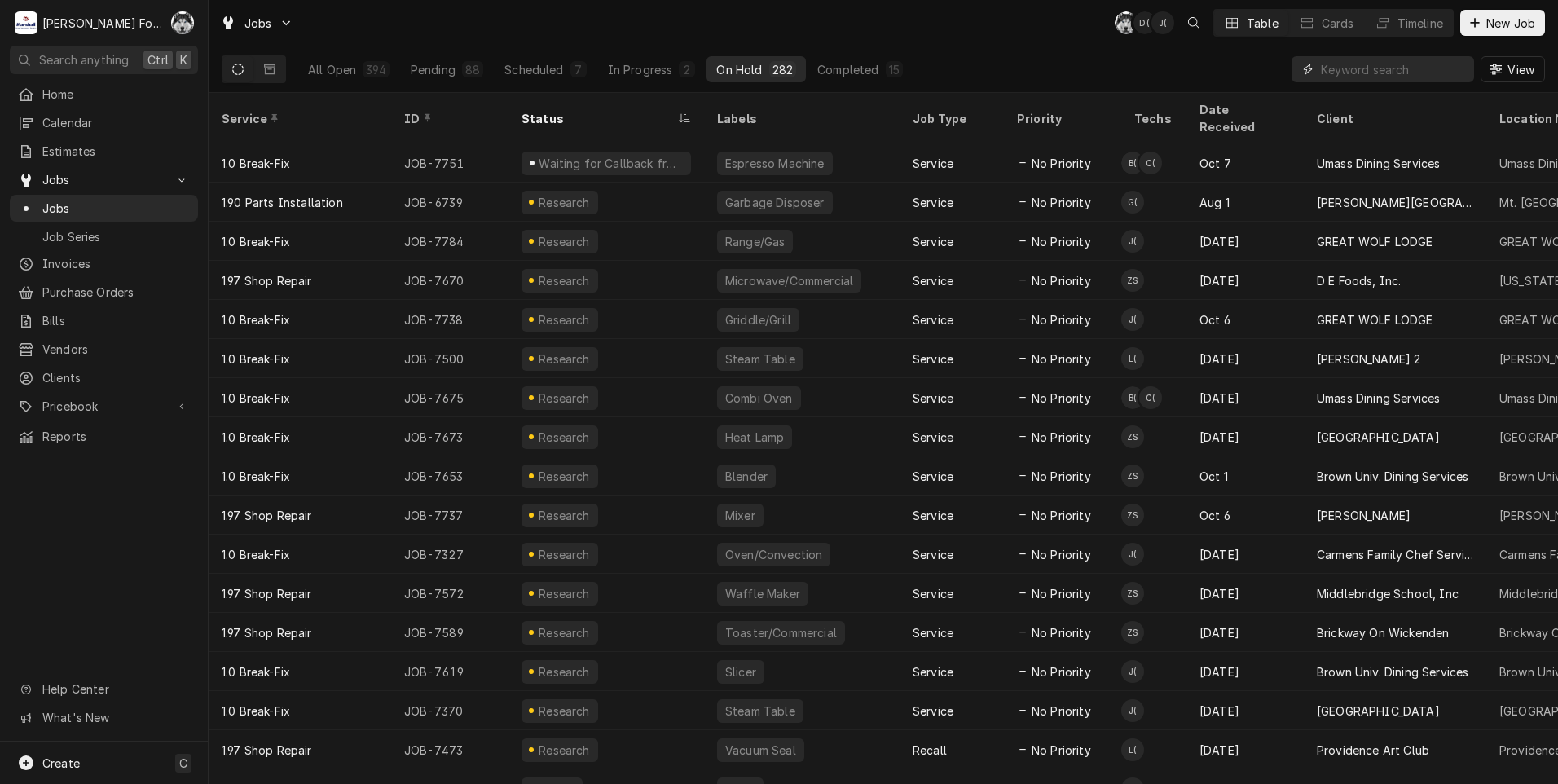
click at [1339, 74] on input "Dynamic Content Wrapper" at bounding box center [1393, 69] width 145 height 26
click at [1356, 67] on input "Dynamic Content Wrapper" at bounding box center [1393, 69] width 145 height 26
type input "6739"
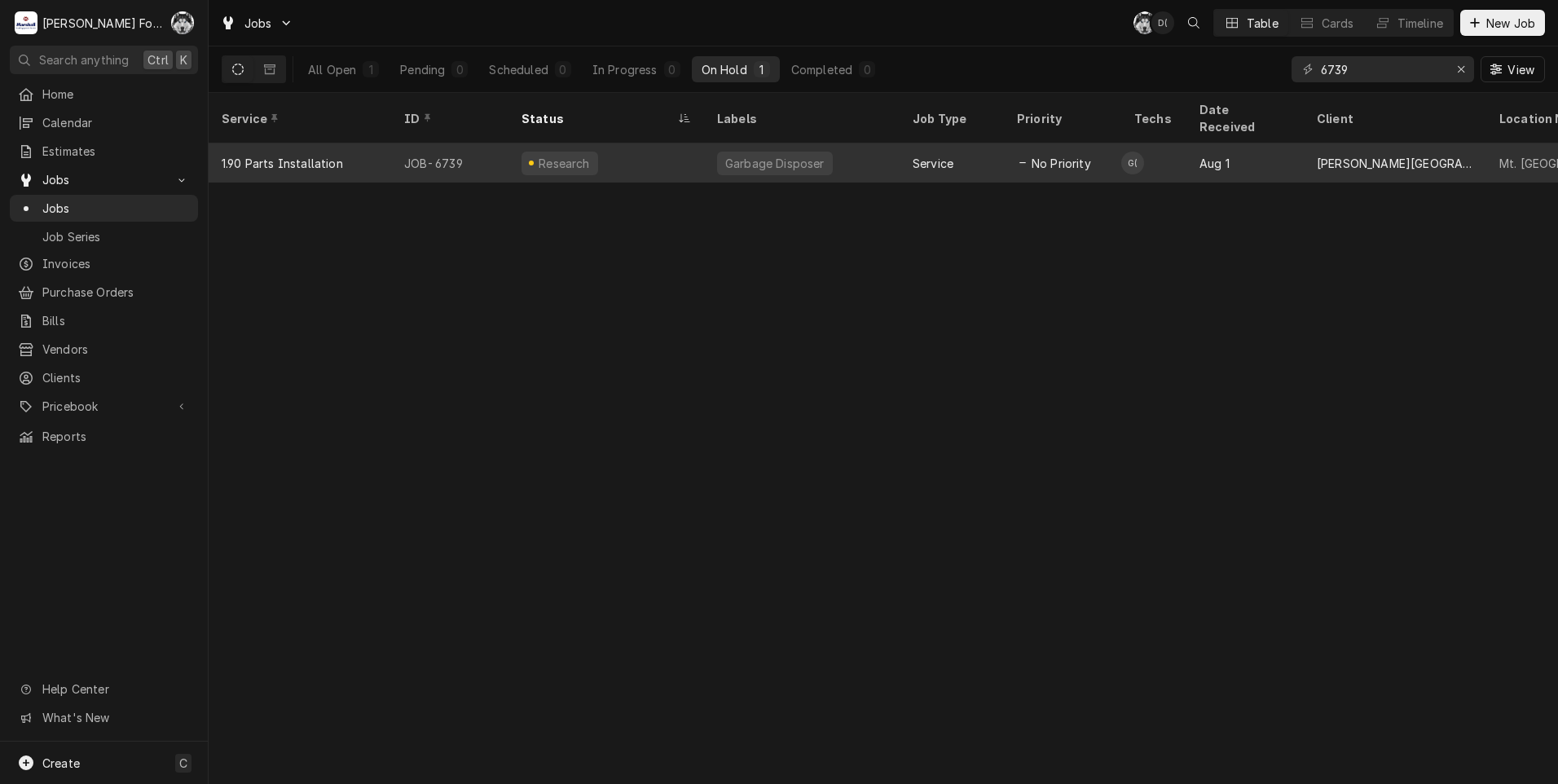
click at [860, 145] on div "Garbage Disposer" at bounding box center [802, 163] width 195 height 39
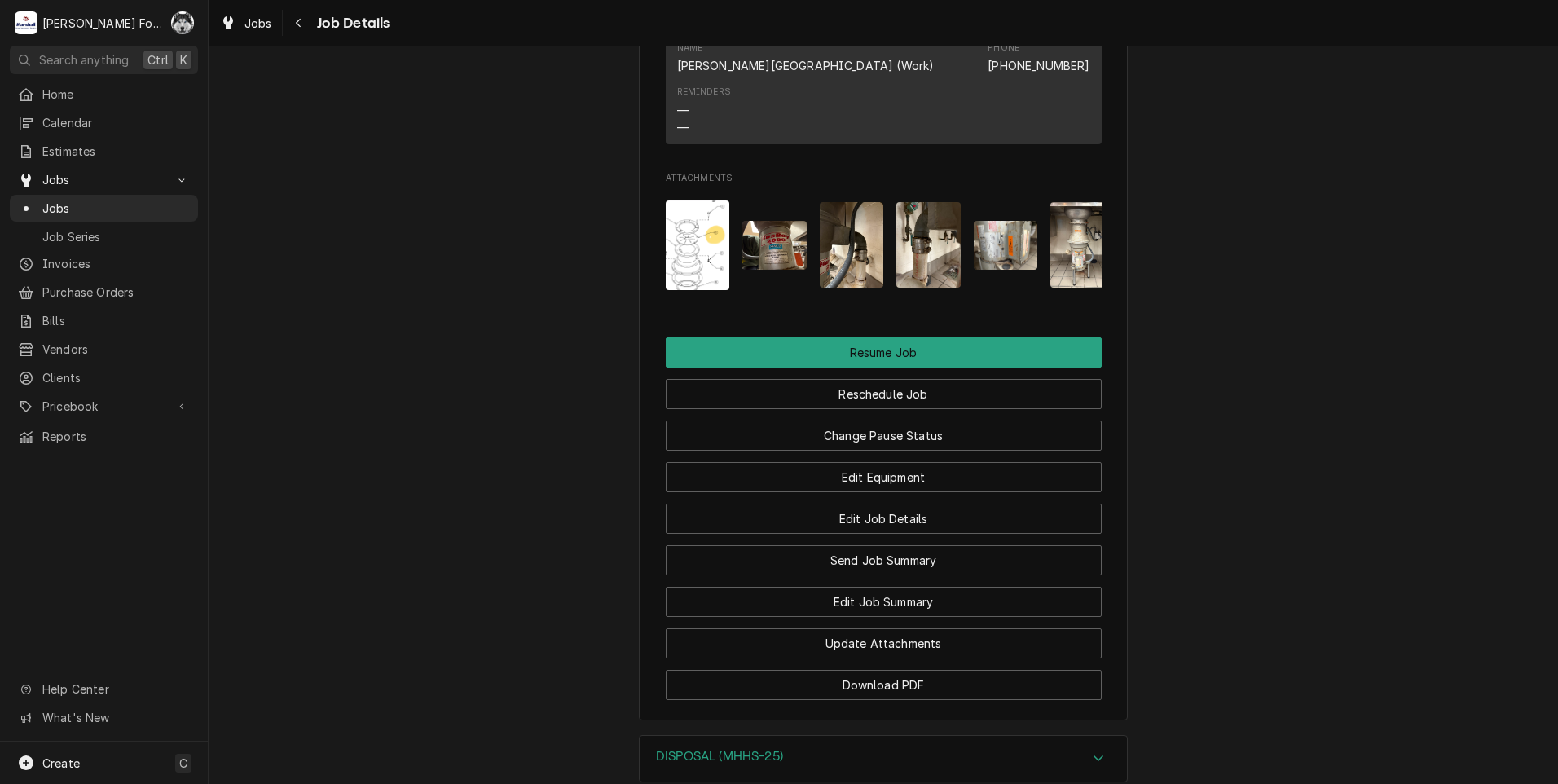
scroll to position [1896, 0]
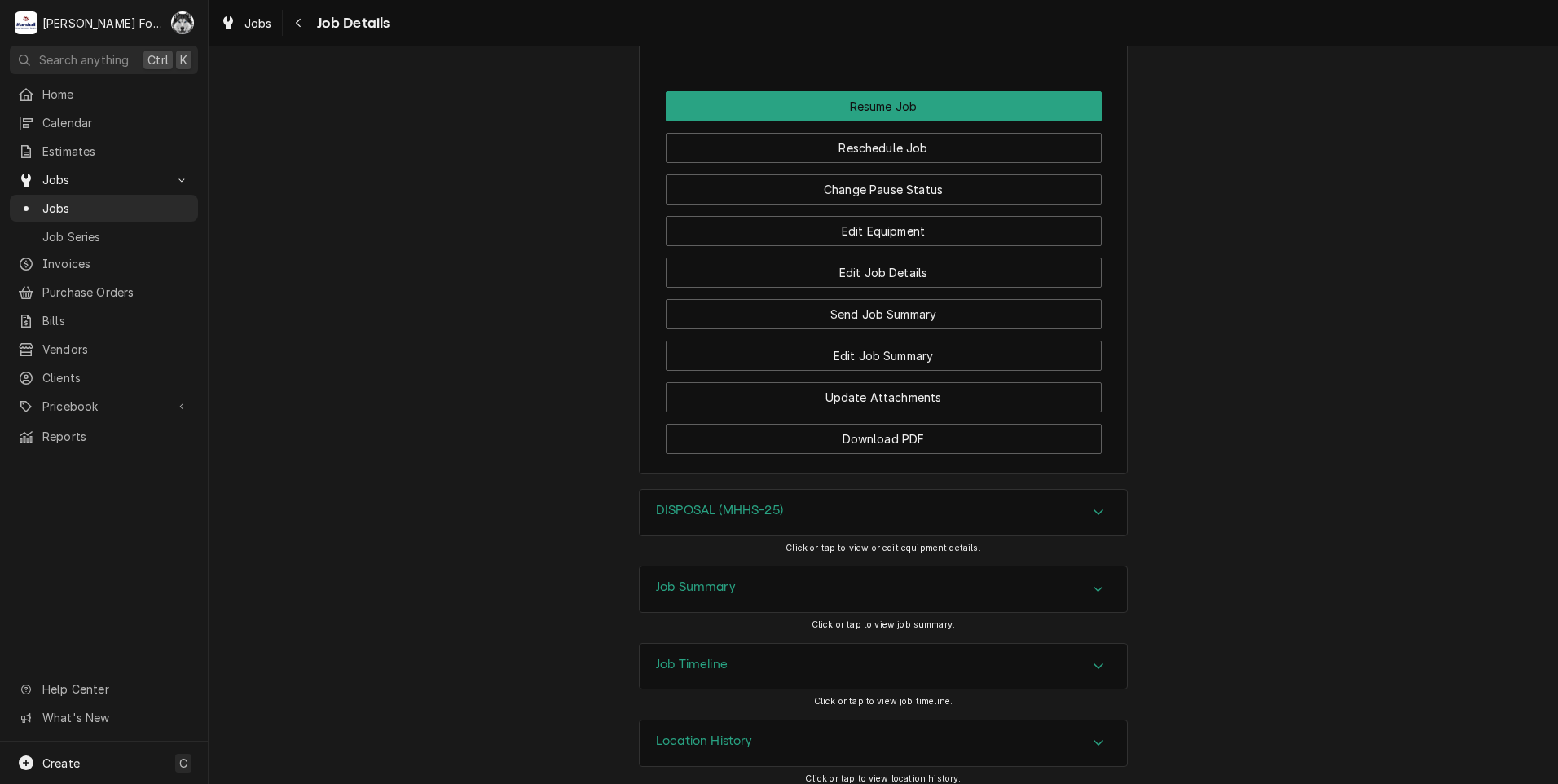
click at [798, 581] on div "Job Summary" at bounding box center [883, 589] width 488 height 46
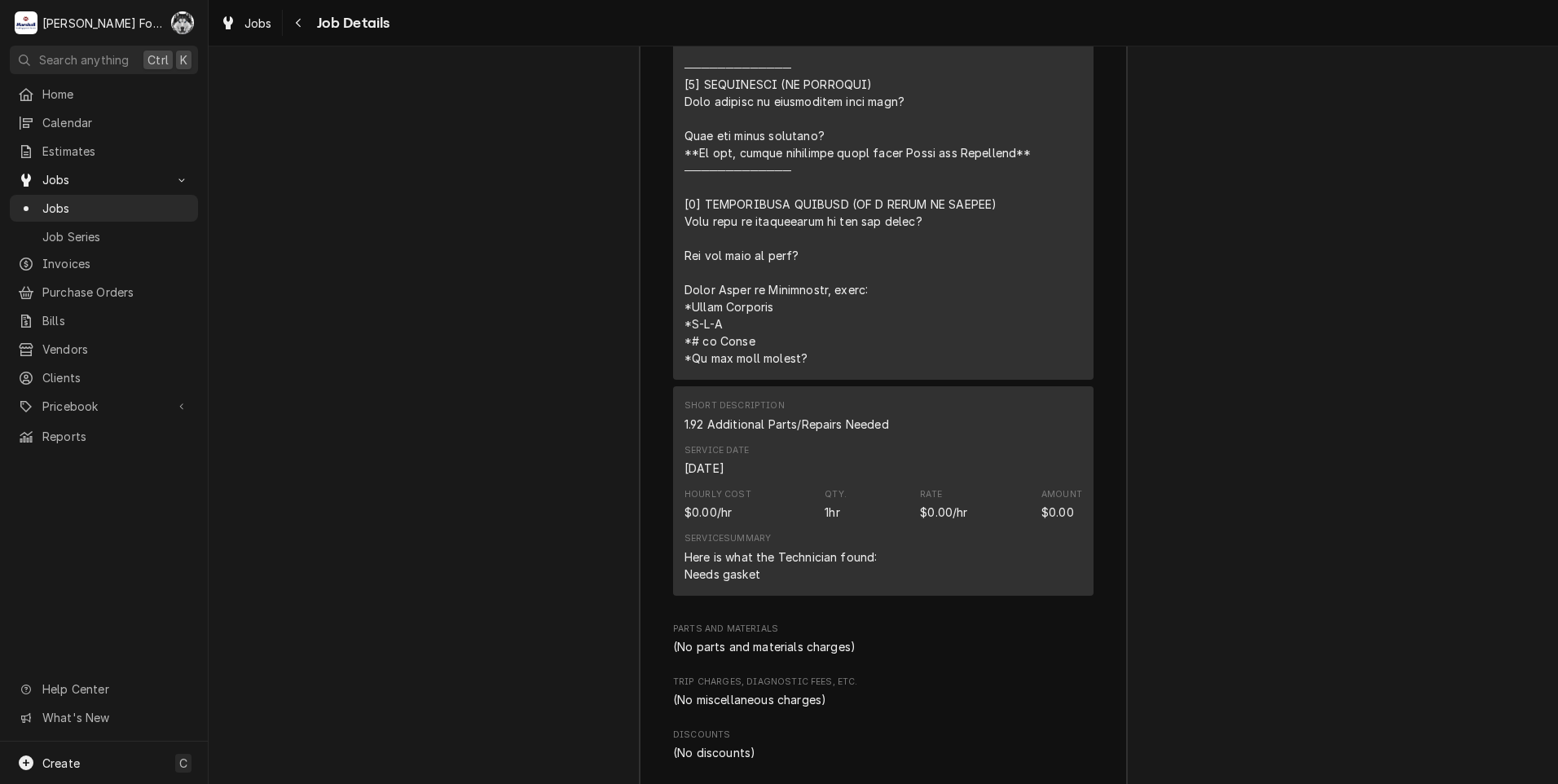
scroll to position [3020, 0]
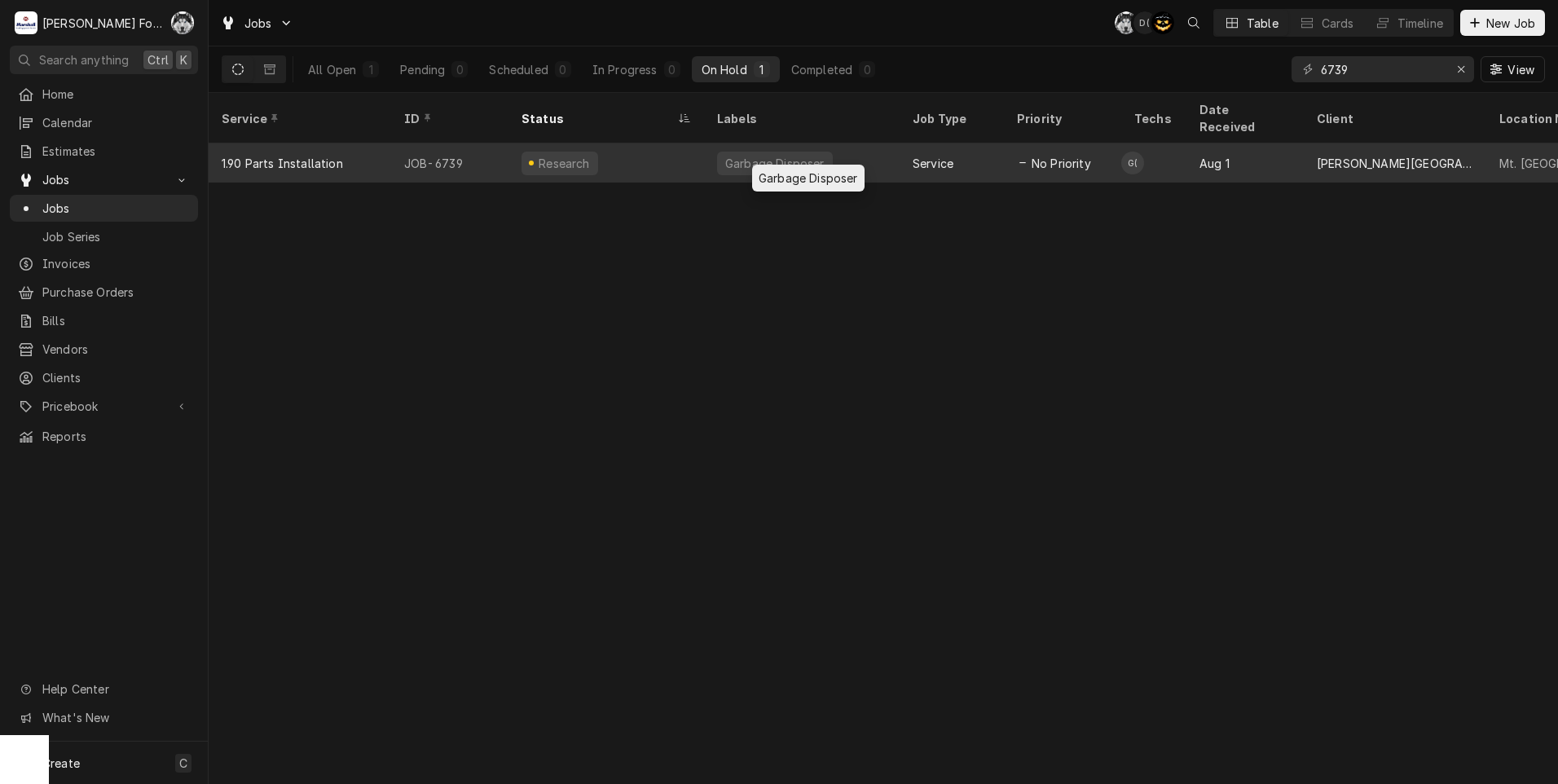
click at [795, 155] on div "Garbage Disposer" at bounding box center [775, 163] width 103 height 17
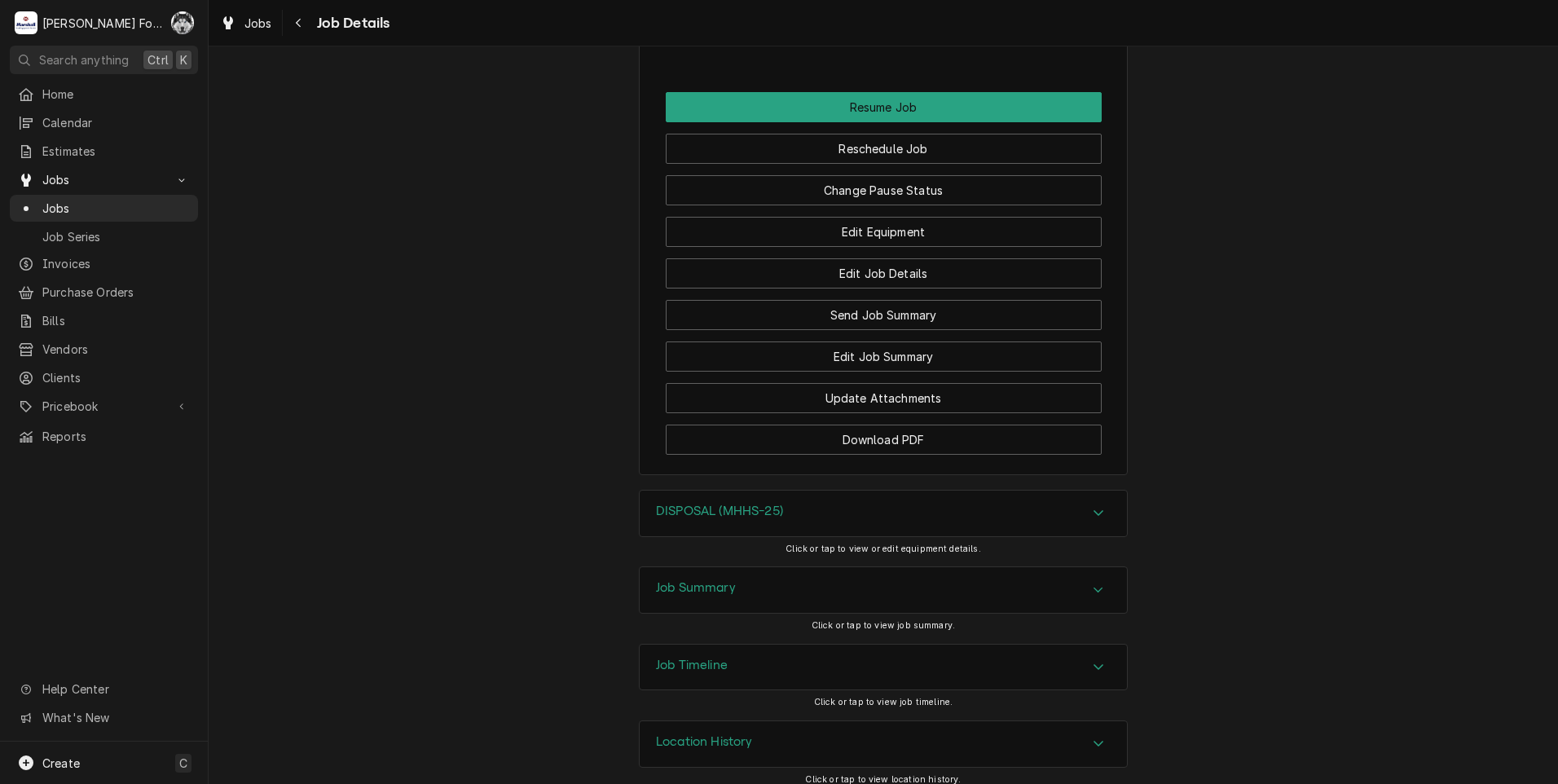
scroll to position [1896, 0]
click at [829, 341] on button "Edit Job Summary" at bounding box center [883, 355] width 436 height 30
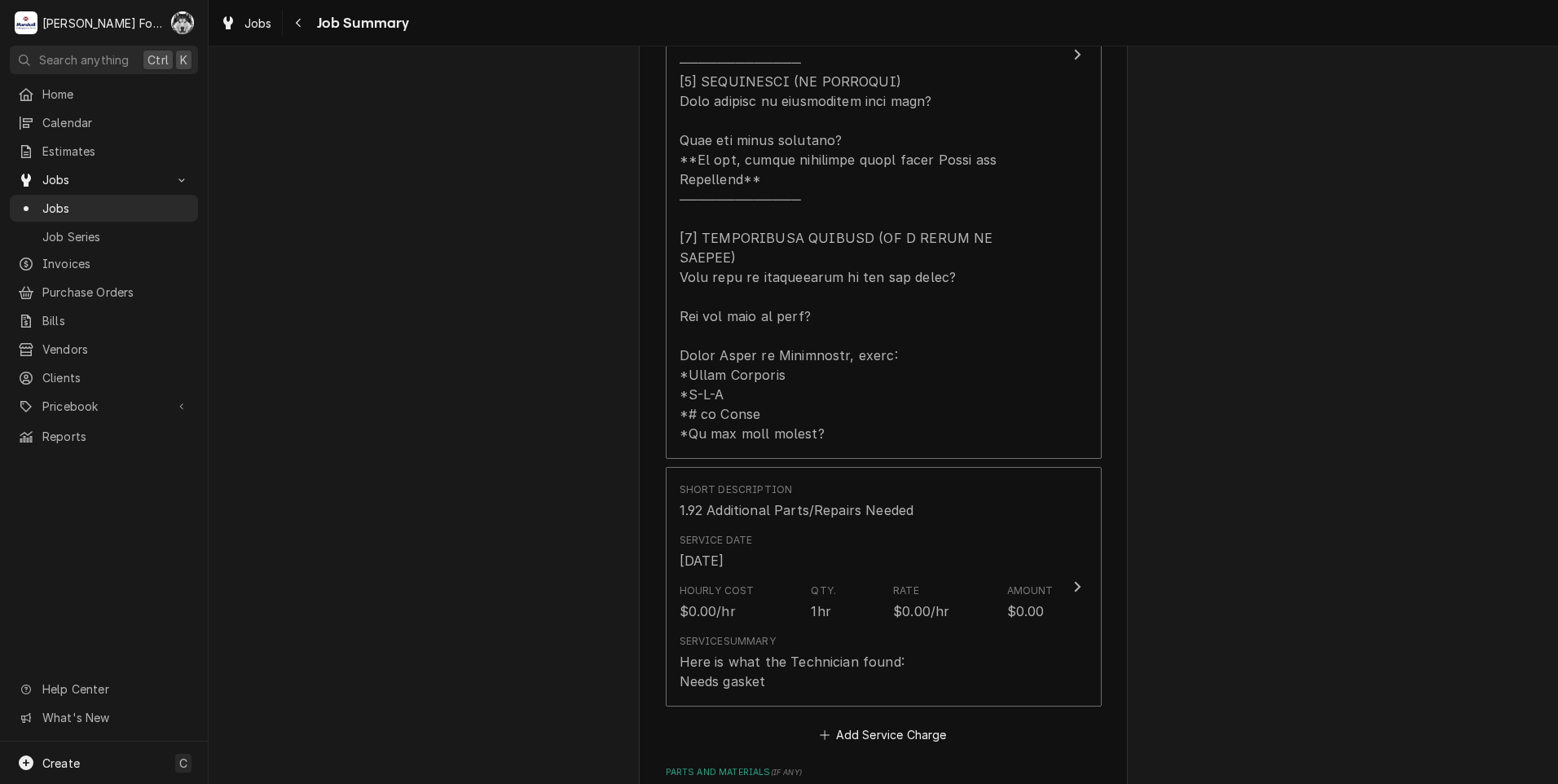
scroll to position [951, 0]
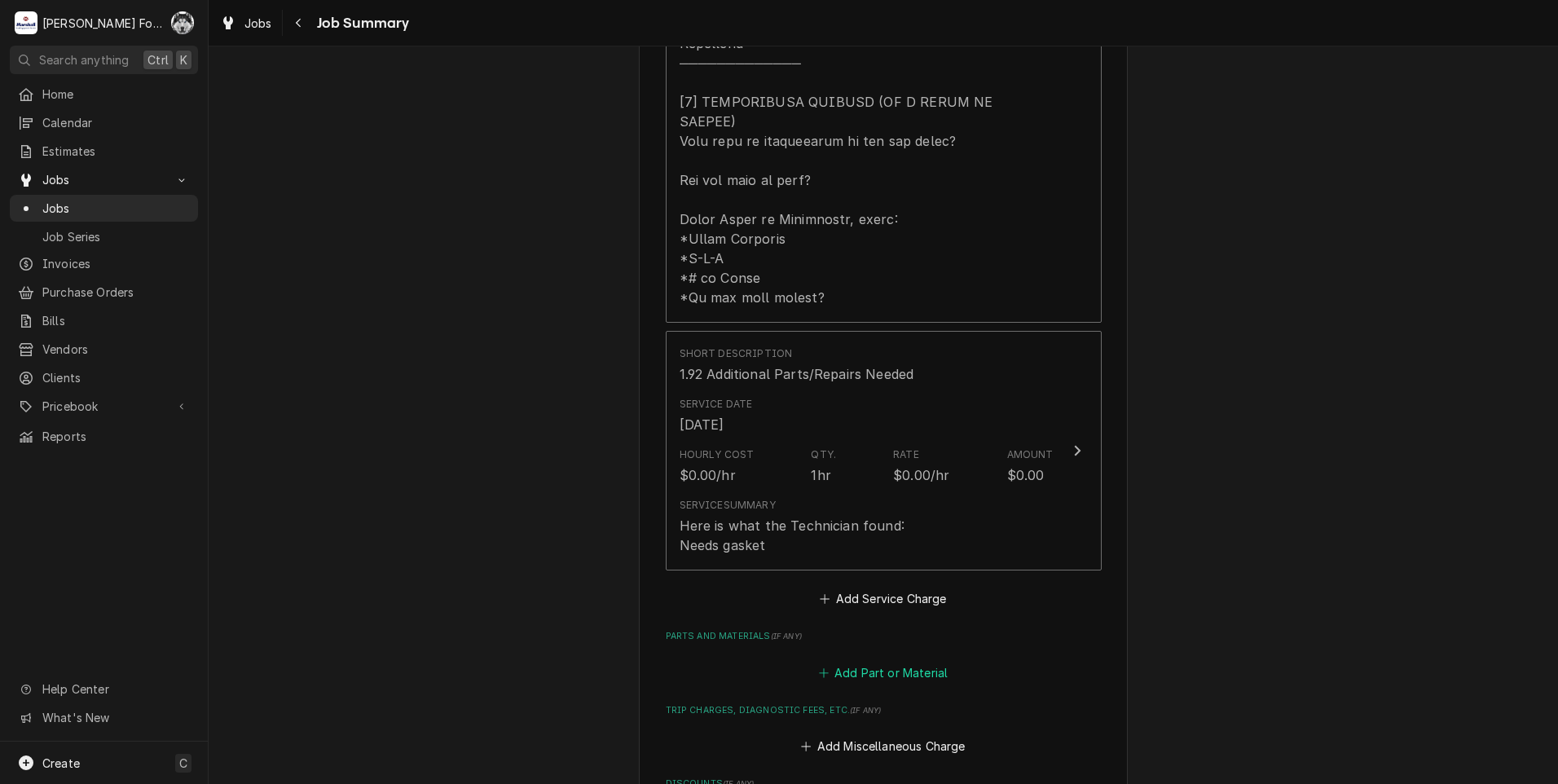
click at [877, 661] on button "Add Part or Material" at bounding box center [883, 672] width 134 height 23
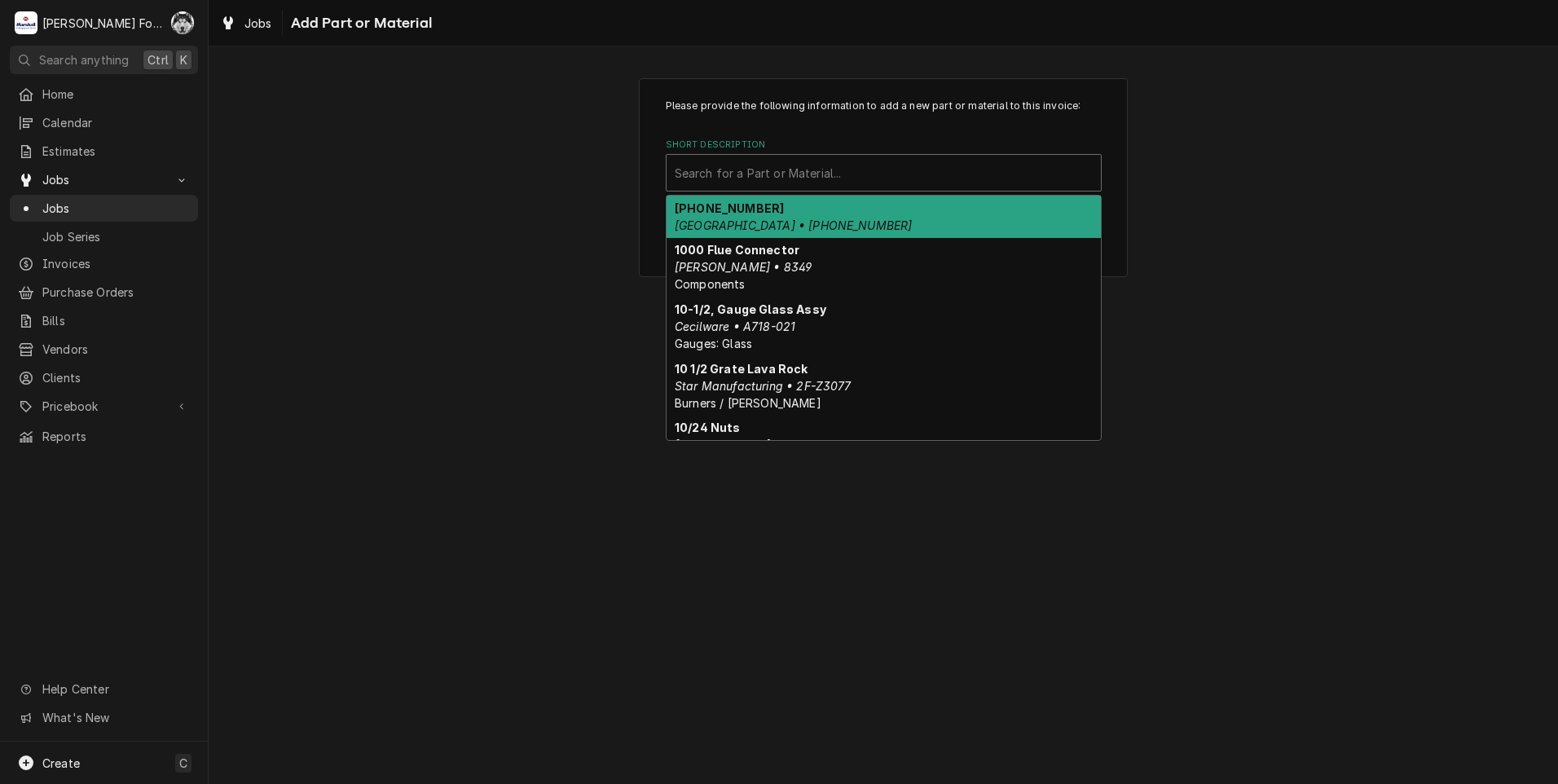
click at [883, 163] on div "Short Description" at bounding box center [883, 172] width 418 height 30
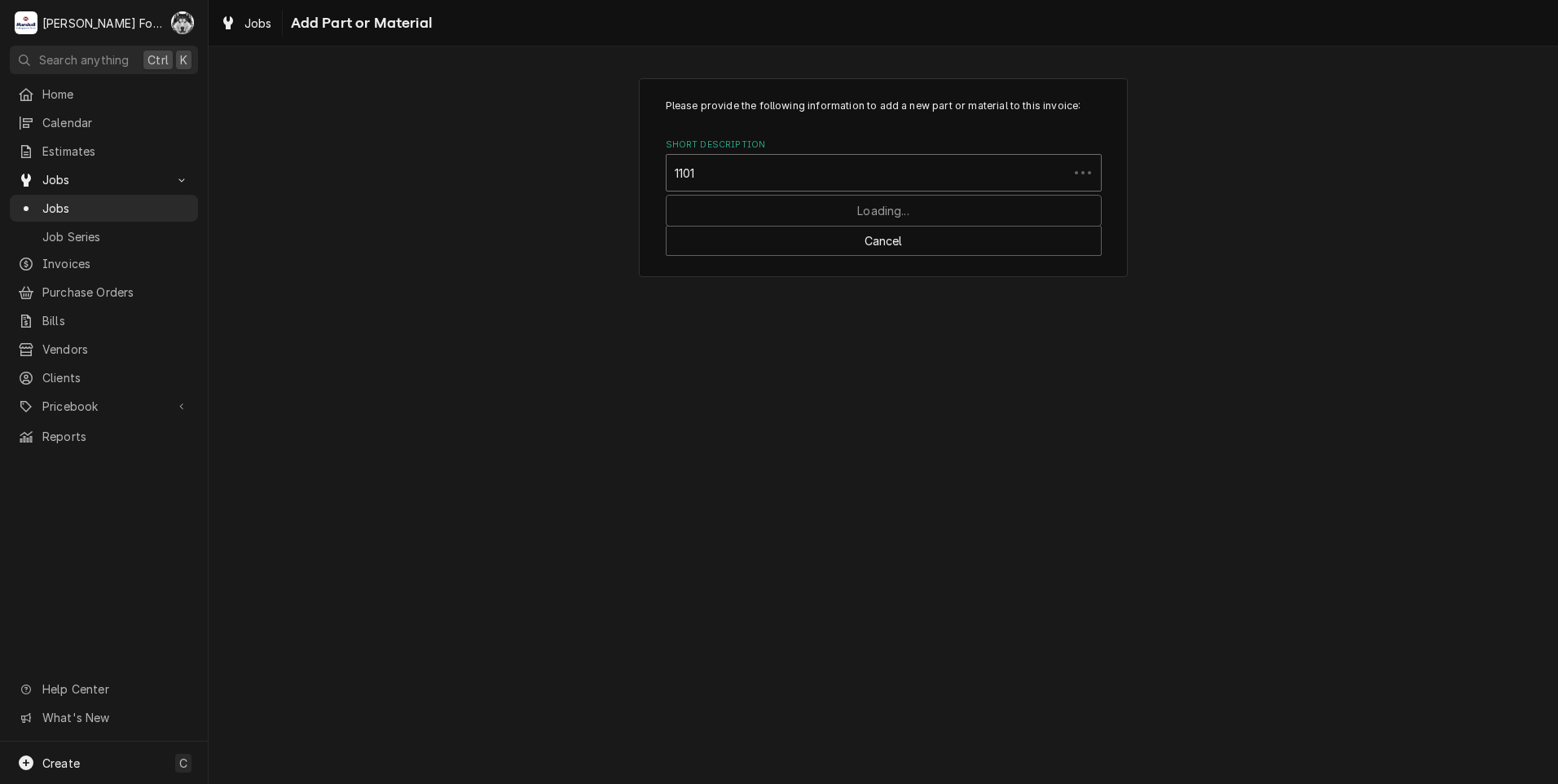
type input "11016"
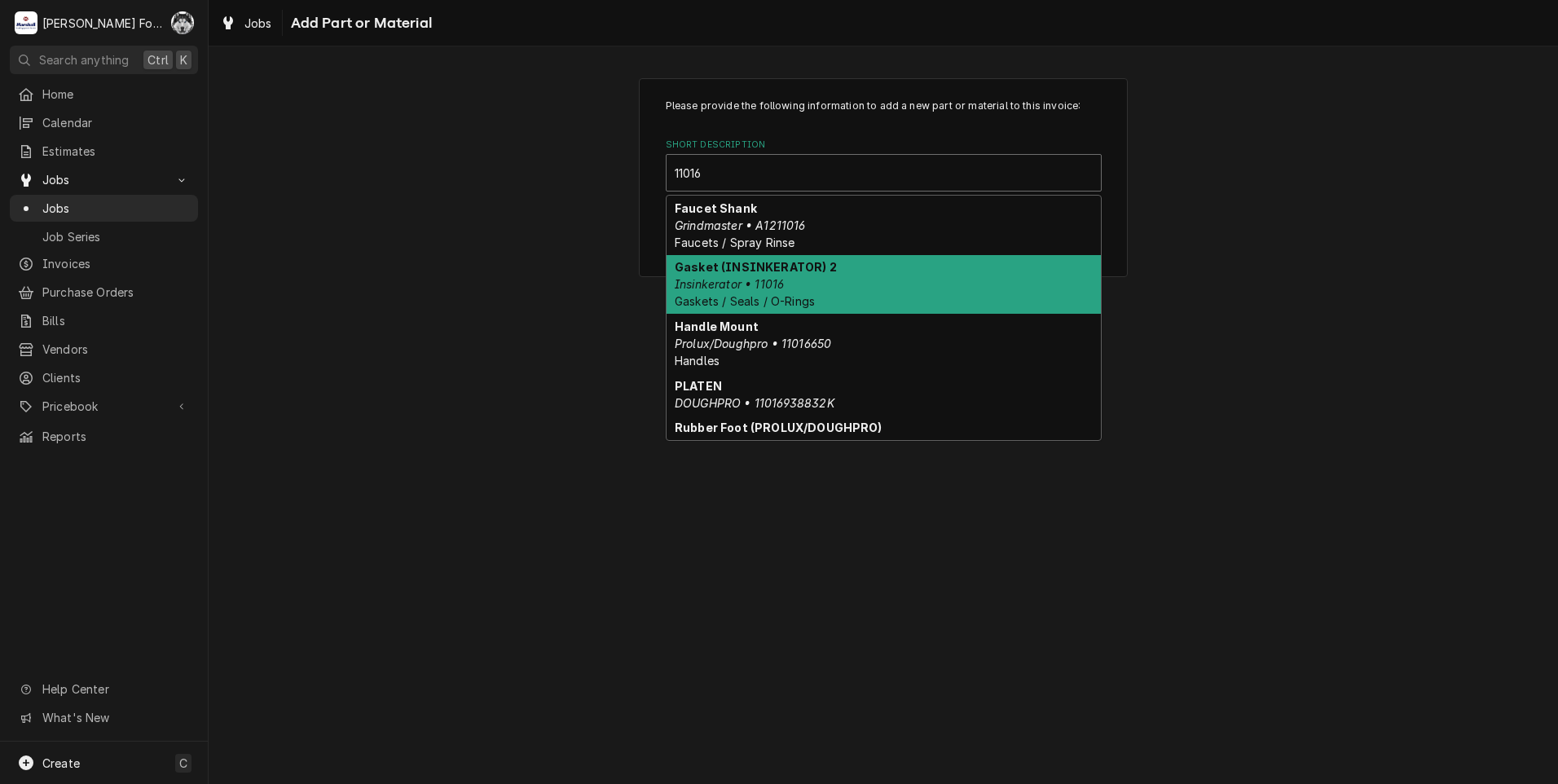
click at [795, 279] on div "Gasket (INSINKERATOR) 2 Insinkerator • 11016 Gaskets / Seals / O-Rings" at bounding box center [883, 285] width 434 height 59
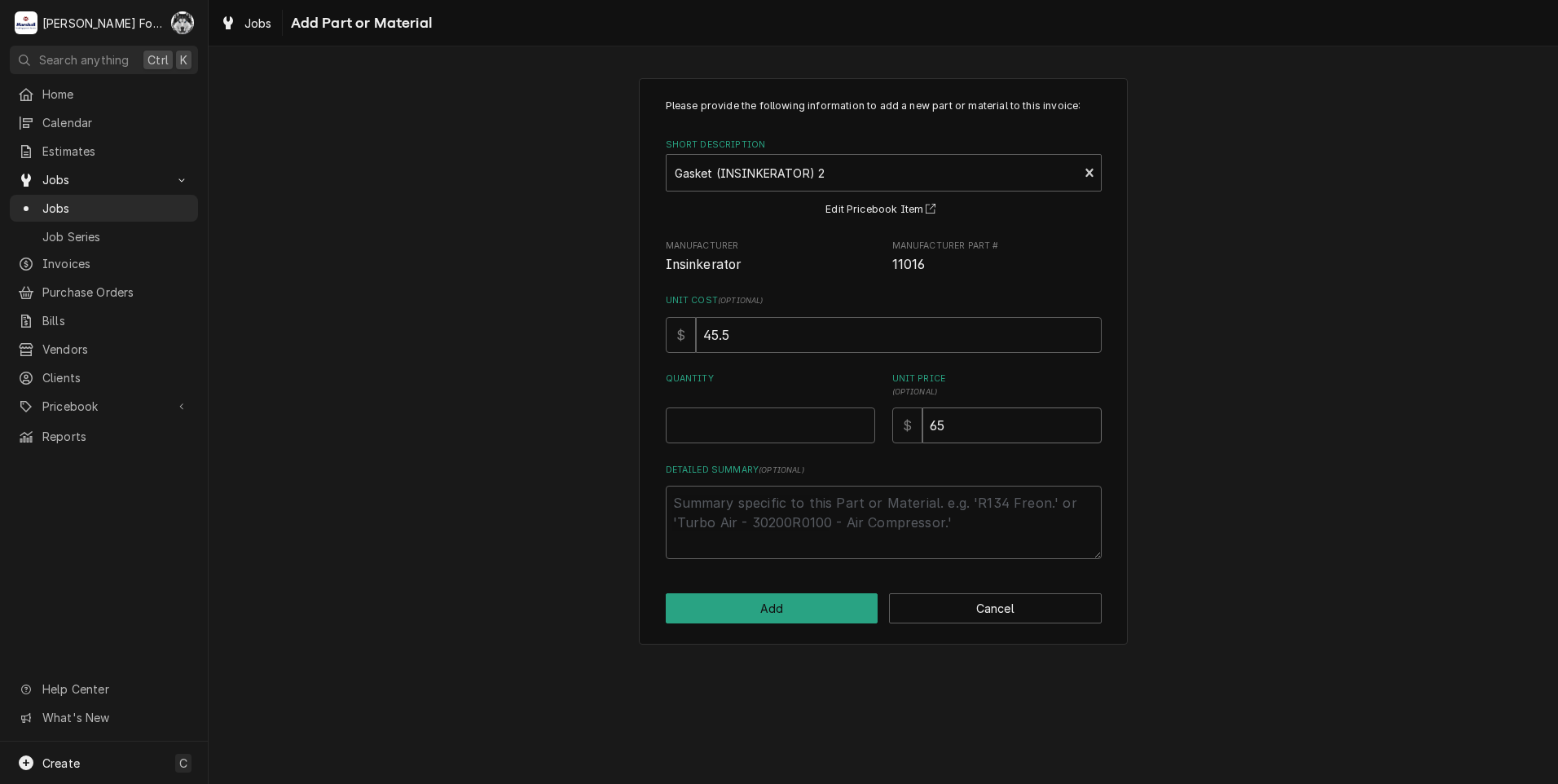
drag, startPoint x: 960, startPoint y: 420, endPoint x: 928, endPoint y: 428, distance: 33.0
click at [928, 428] on input "65" at bounding box center [1012, 426] width 179 height 36
type textarea "x"
type input "6"
type textarea "x"
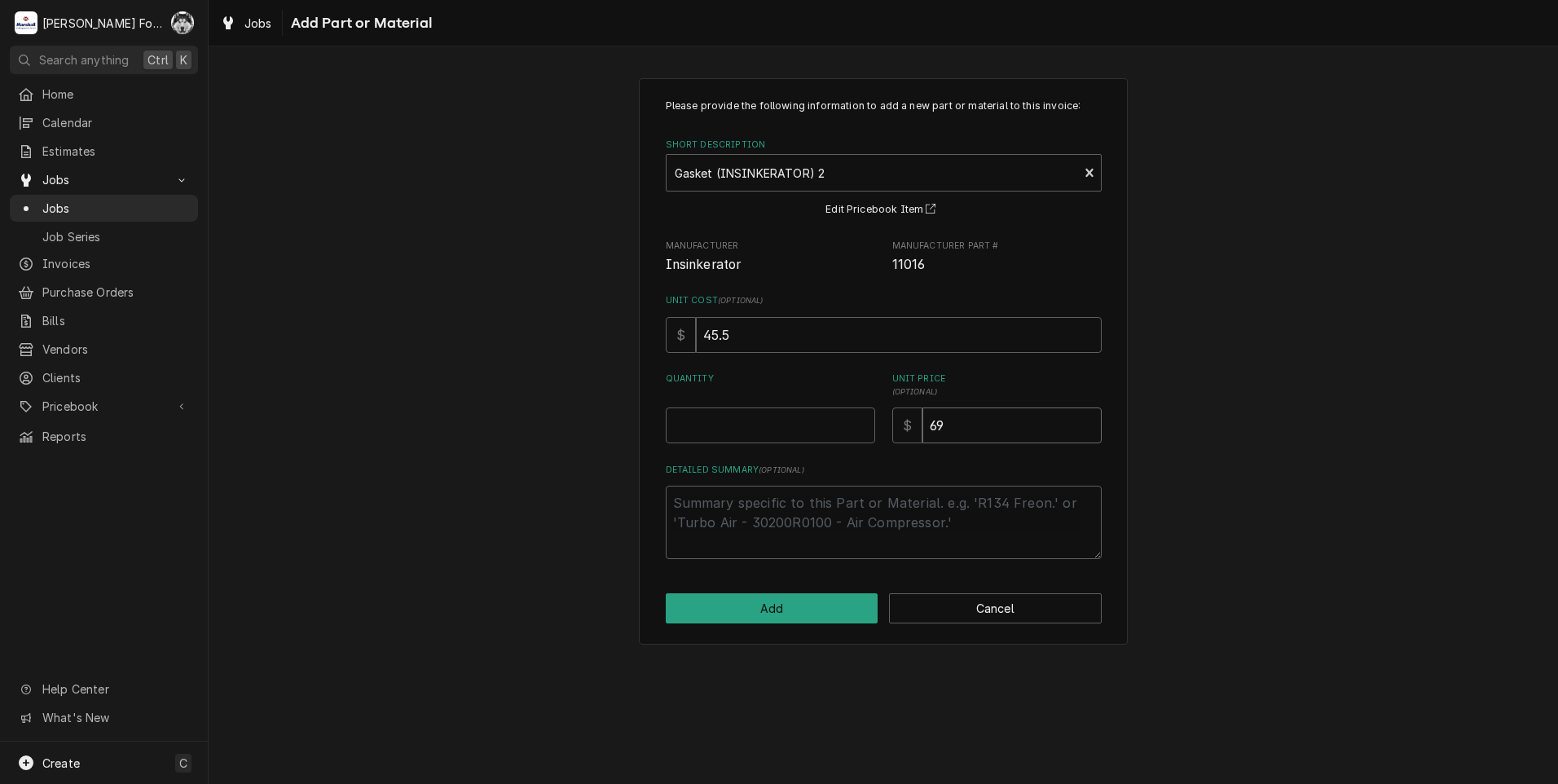
type input "69"
type textarea "x"
type input "0.5"
click at [857, 420] on input "0.5" at bounding box center [771, 426] width 210 height 36
type textarea "x"
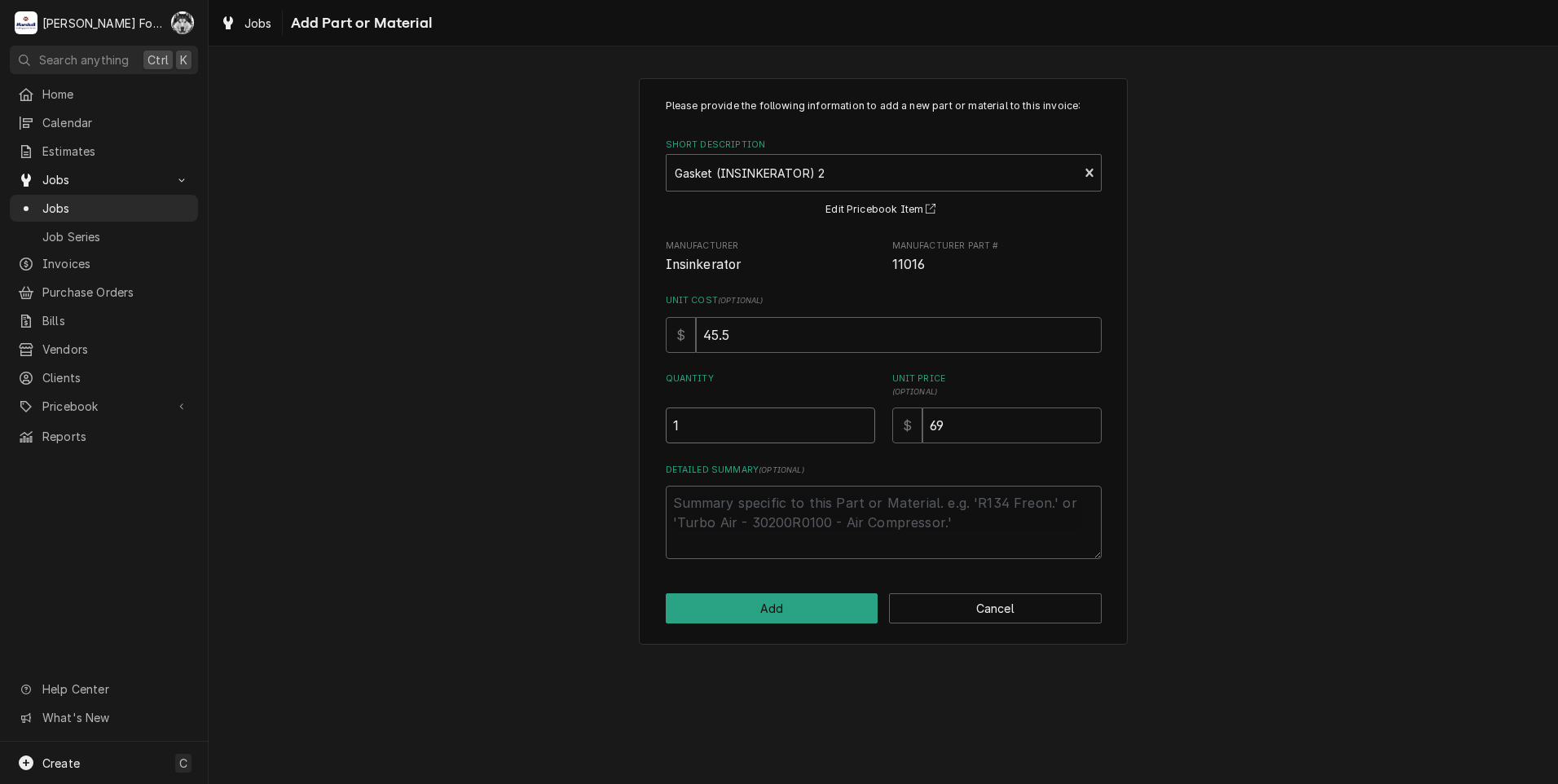
type input "1"
click at [857, 420] on input "1" at bounding box center [771, 426] width 210 height 36
click at [767, 620] on button "Add" at bounding box center [772, 607] width 212 height 30
type textarea "x"
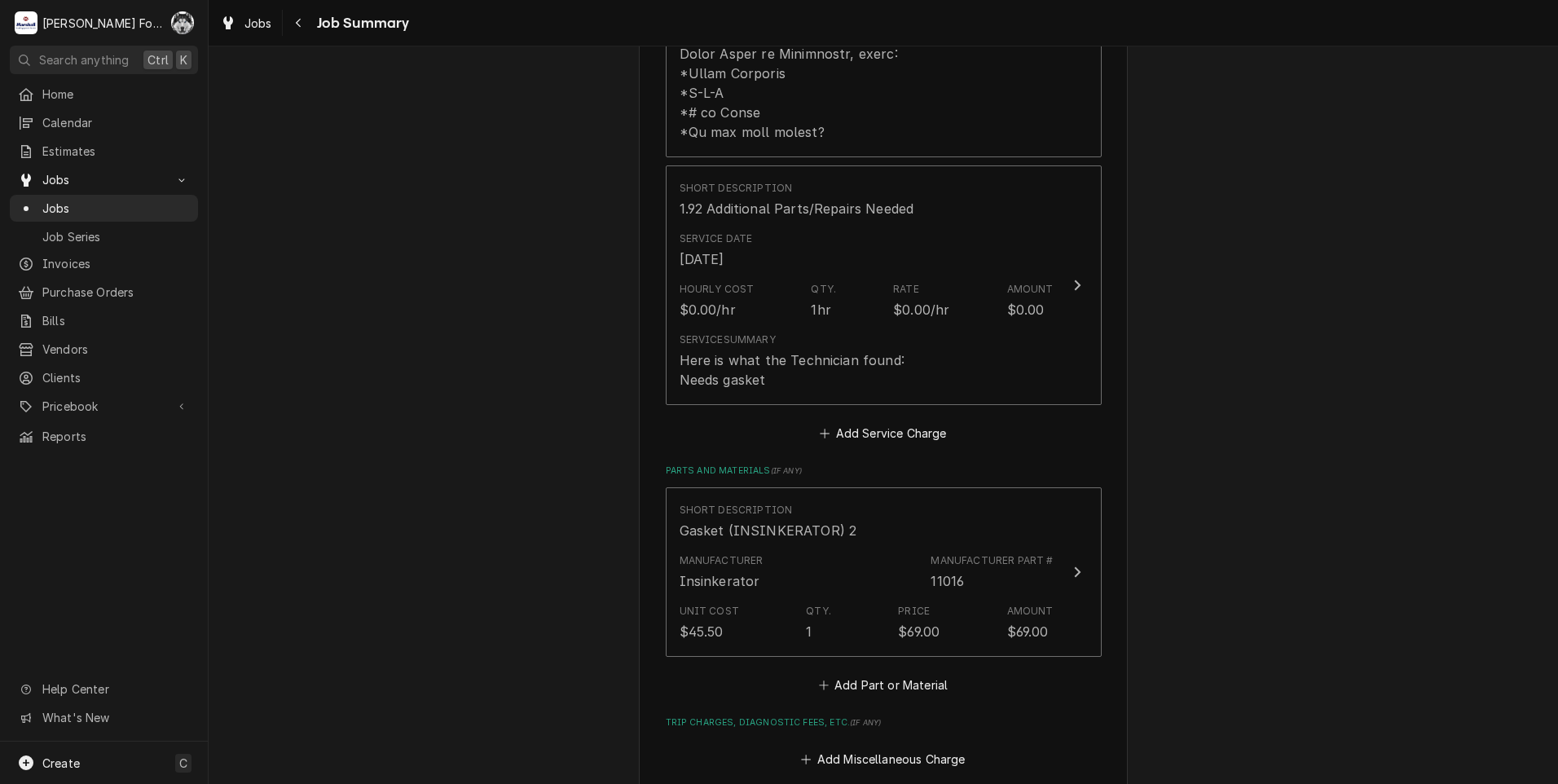
scroll to position [1222, 0]
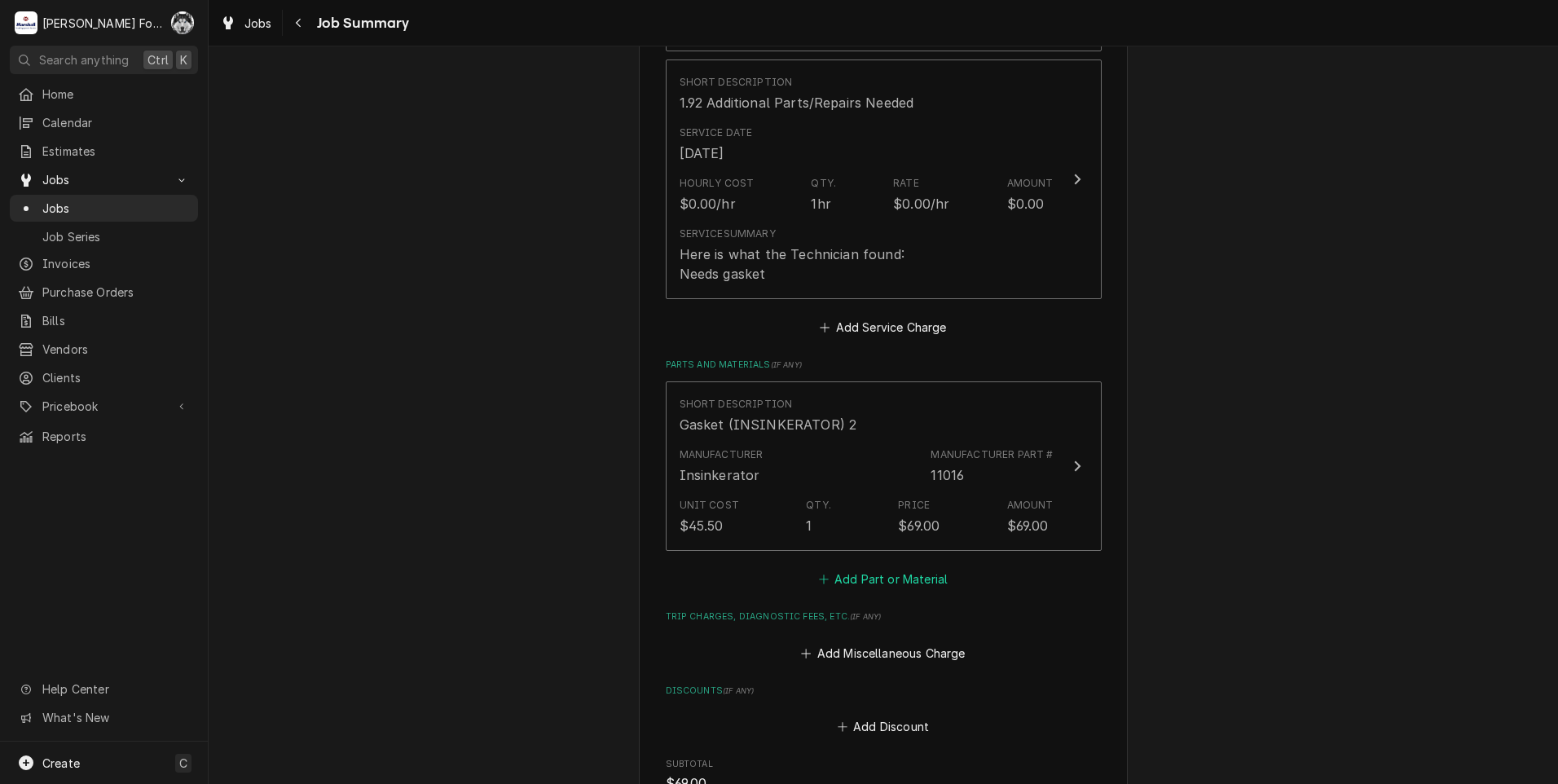
click at [843, 568] on button "Add Part or Material" at bounding box center [883, 579] width 134 height 23
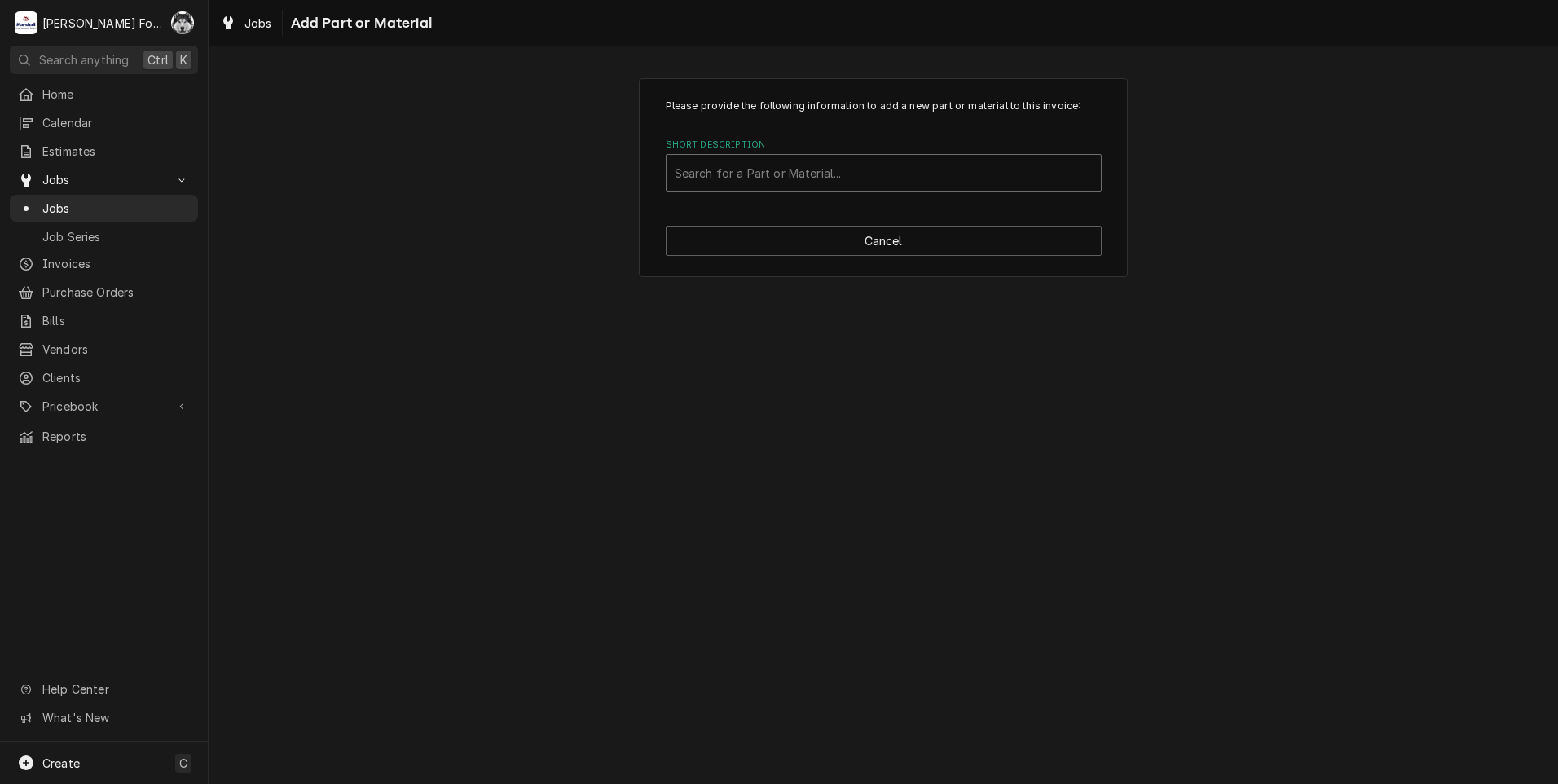
click at [773, 187] on div "Short Description" at bounding box center [883, 172] width 418 height 30
type input "MAT"
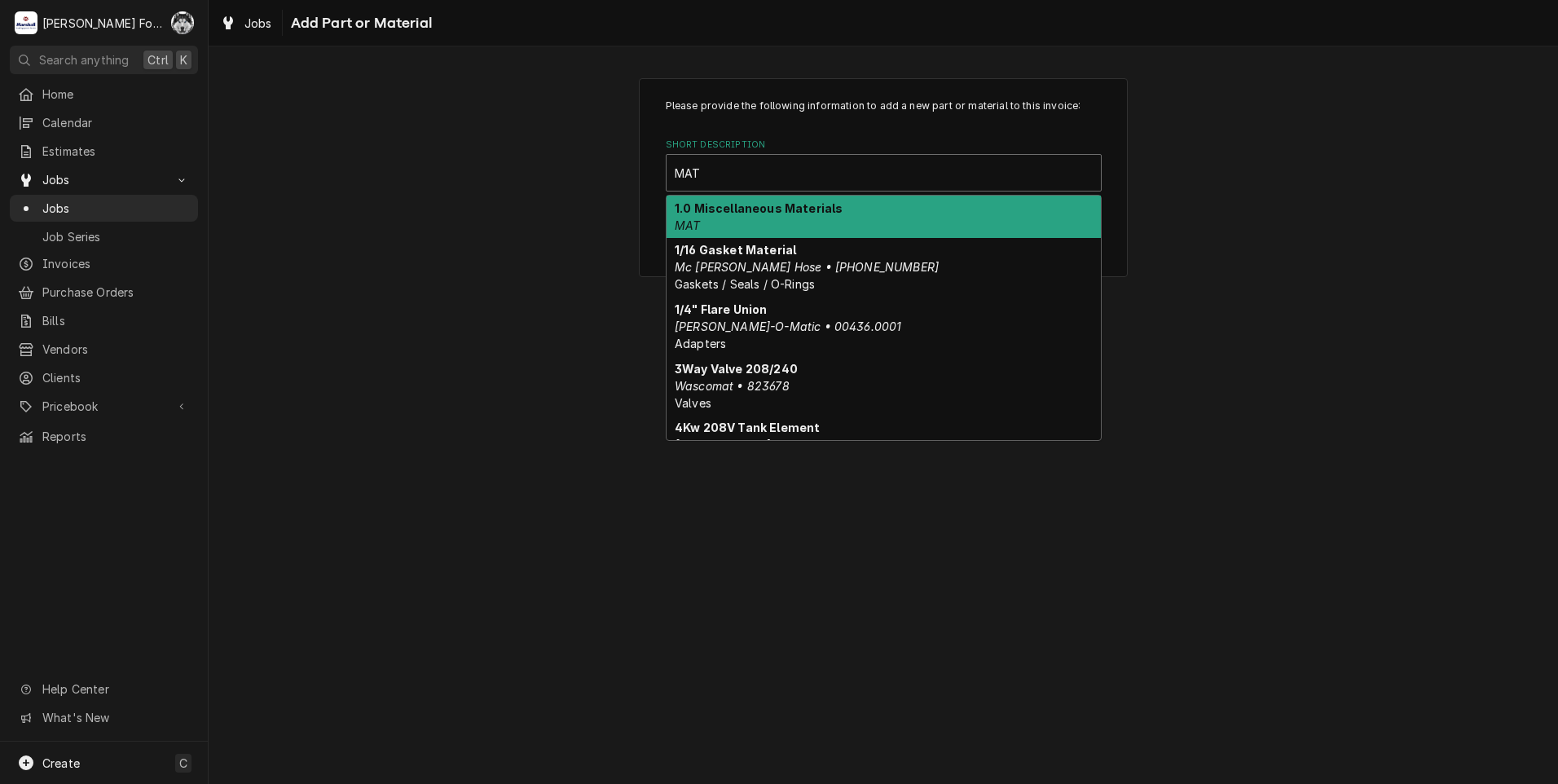
click at [759, 220] on div "1.0 Miscellaneous Materials MAT" at bounding box center [883, 217] width 434 height 42
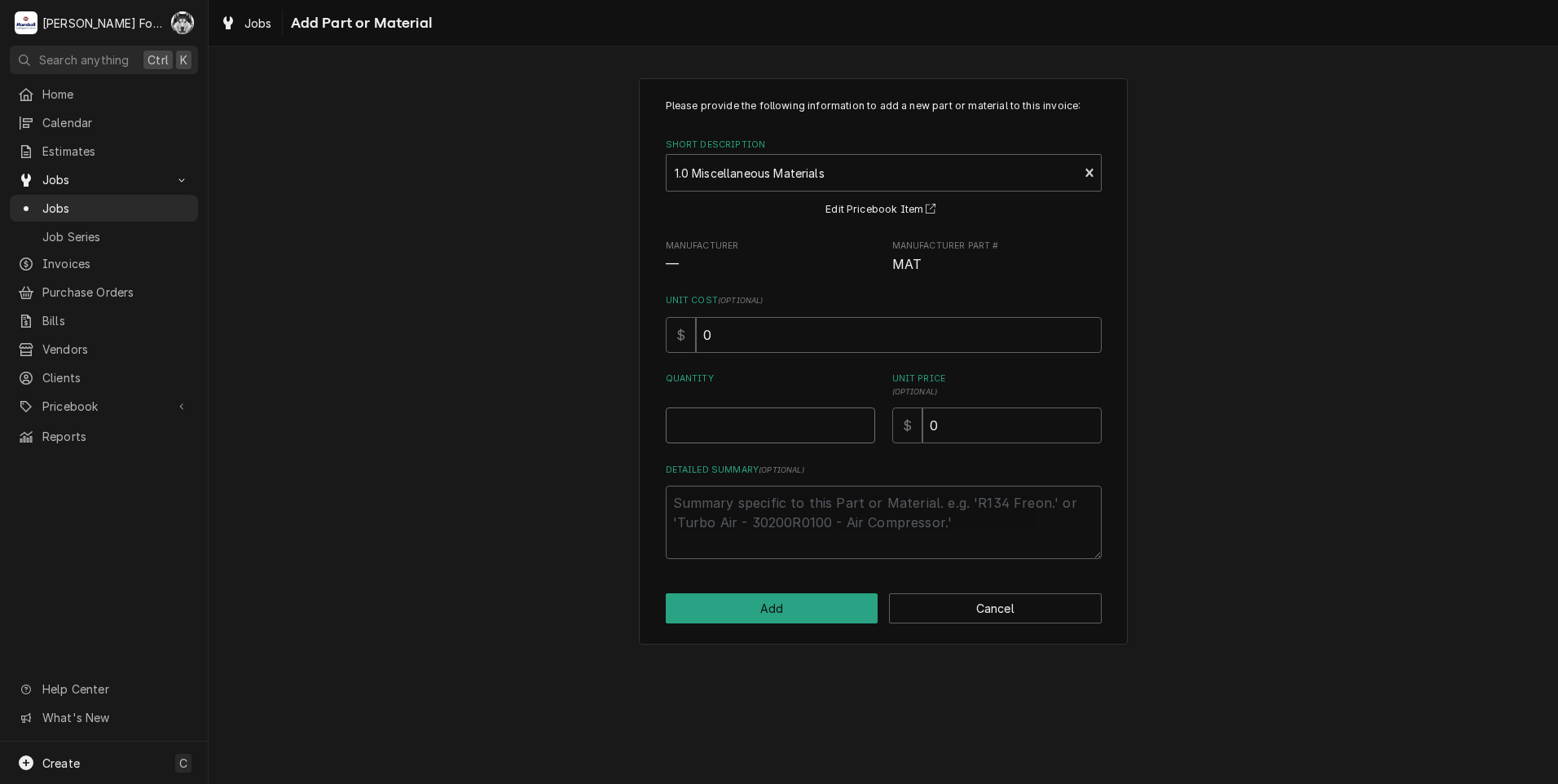
type textarea "x"
type input "0.5"
click at [865, 419] on input "0.5" at bounding box center [771, 426] width 210 height 36
type textarea "x"
type input "1"
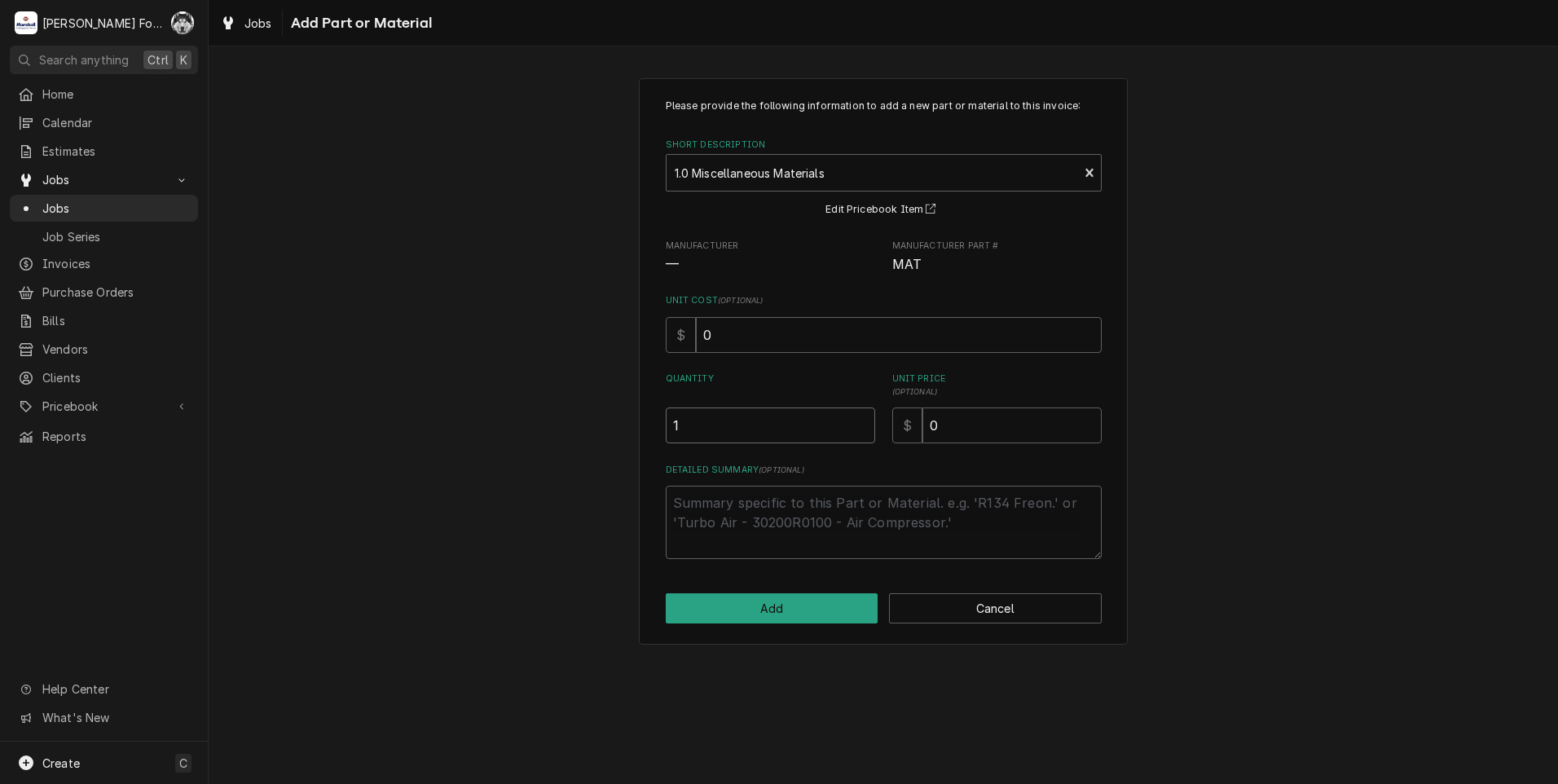
click at [866, 419] on input "1" at bounding box center [771, 426] width 210 height 36
drag, startPoint x: 934, startPoint y: 428, endPoint x: 906, endPoint y: 429, distance: 28.0
click at [929, 428] on input "0" at bounding box center [1012, 426] width 179 height 36
type textarea "x"
type input "7"
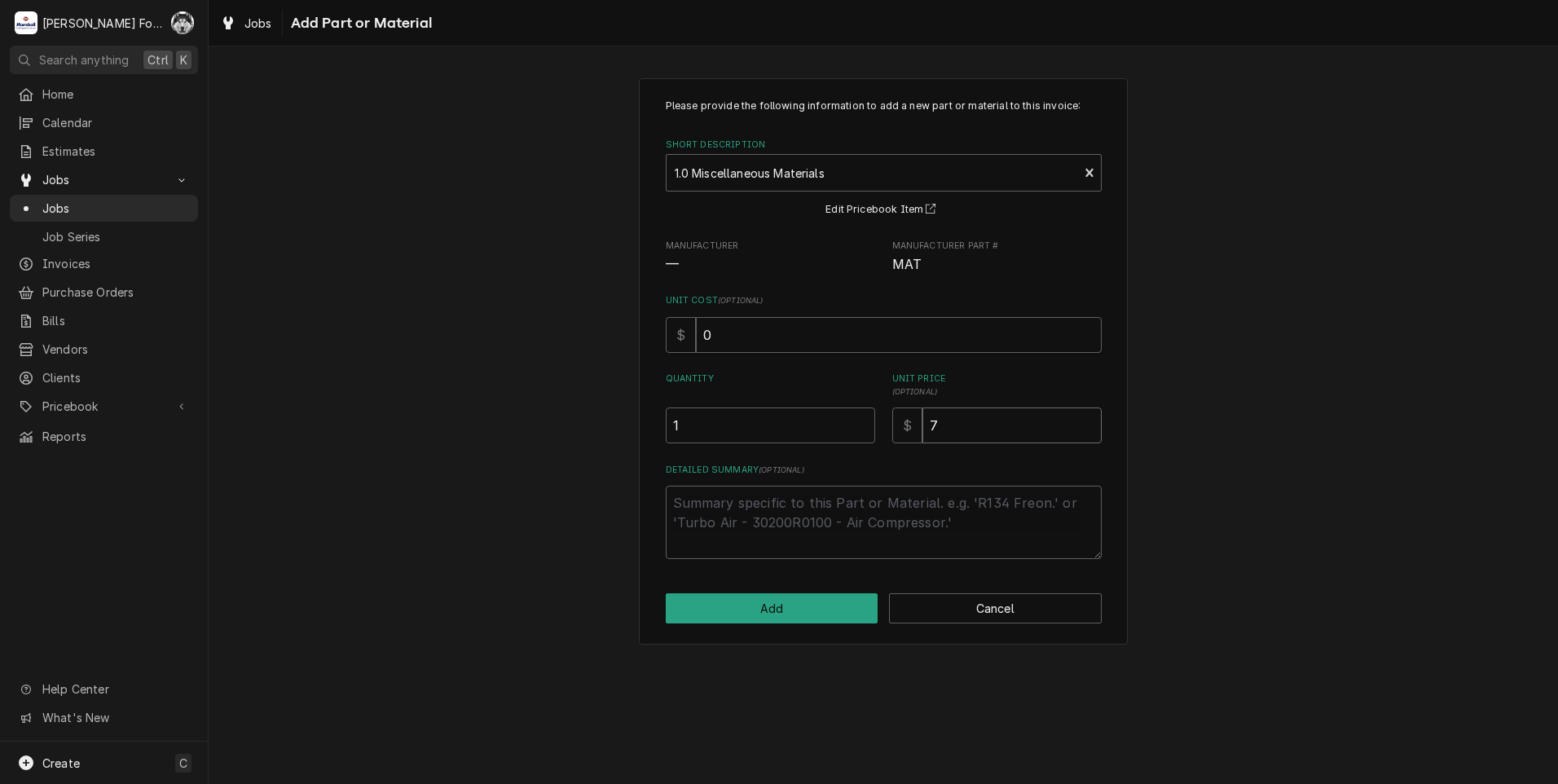
type textarea "x"
type input "76"
click at [873, 513] on textarea "Detailed Summary ( optional )" at bounding box center [883, 522] width 436 height 73
type textarea "x"
type textarea "M"
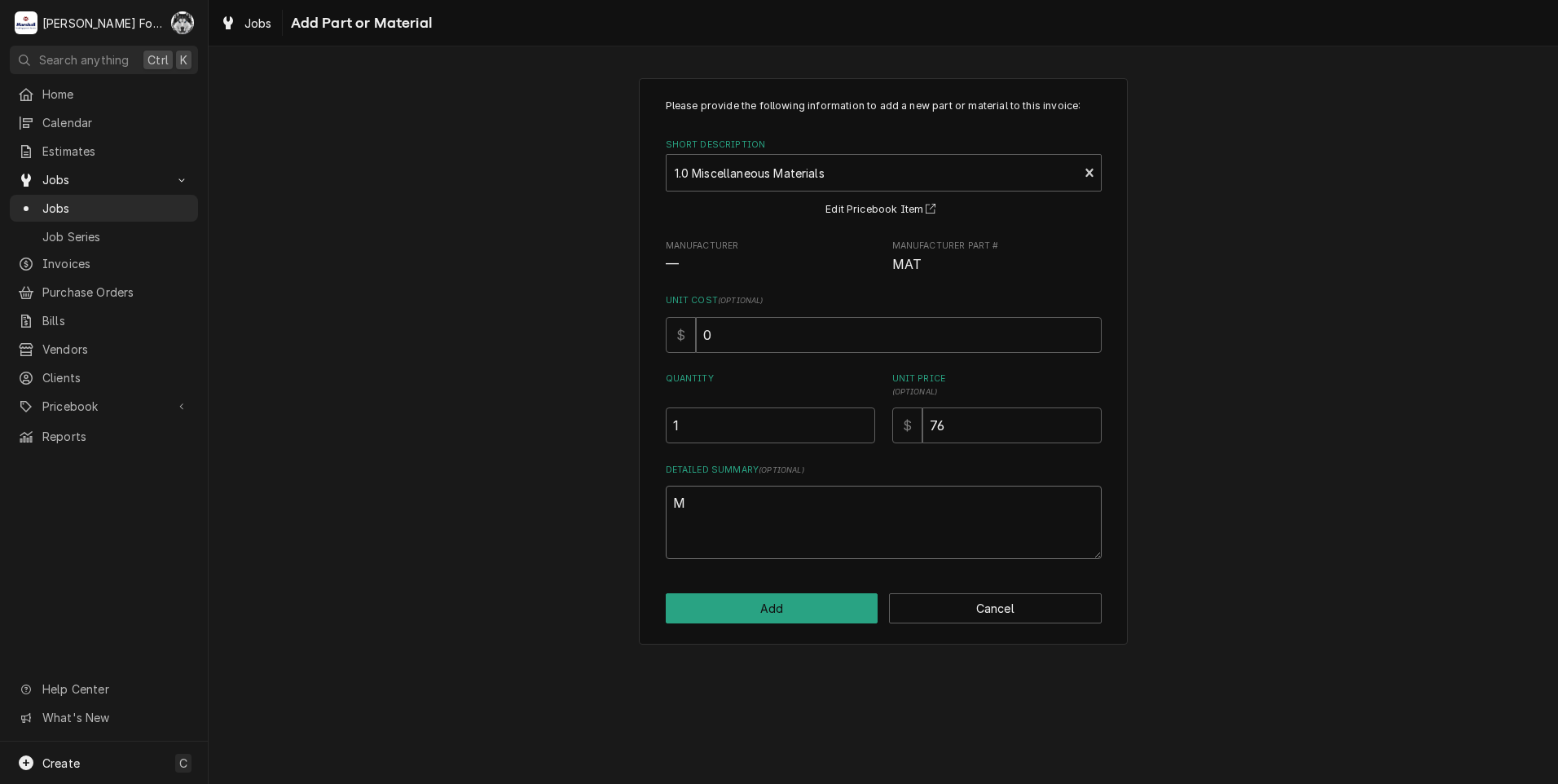
type textarea "x"
type textarea "MI"
type textarea "x"
type textarea "MIS"
type textarea "x"
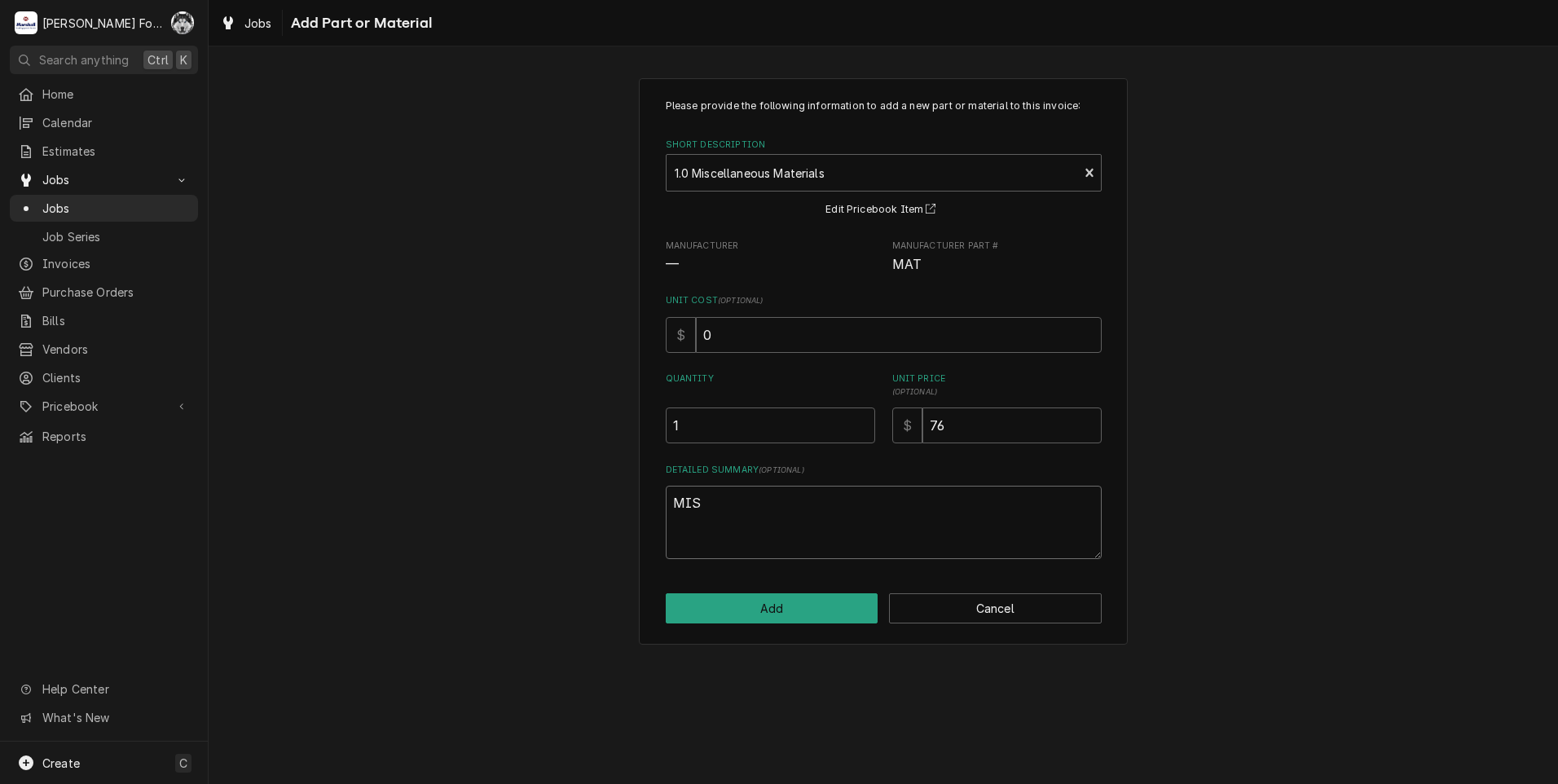
type textarea "MISC"
type textarea "x"
type textarea "MISC"
type textarea "x"
type textarea "MISC P"
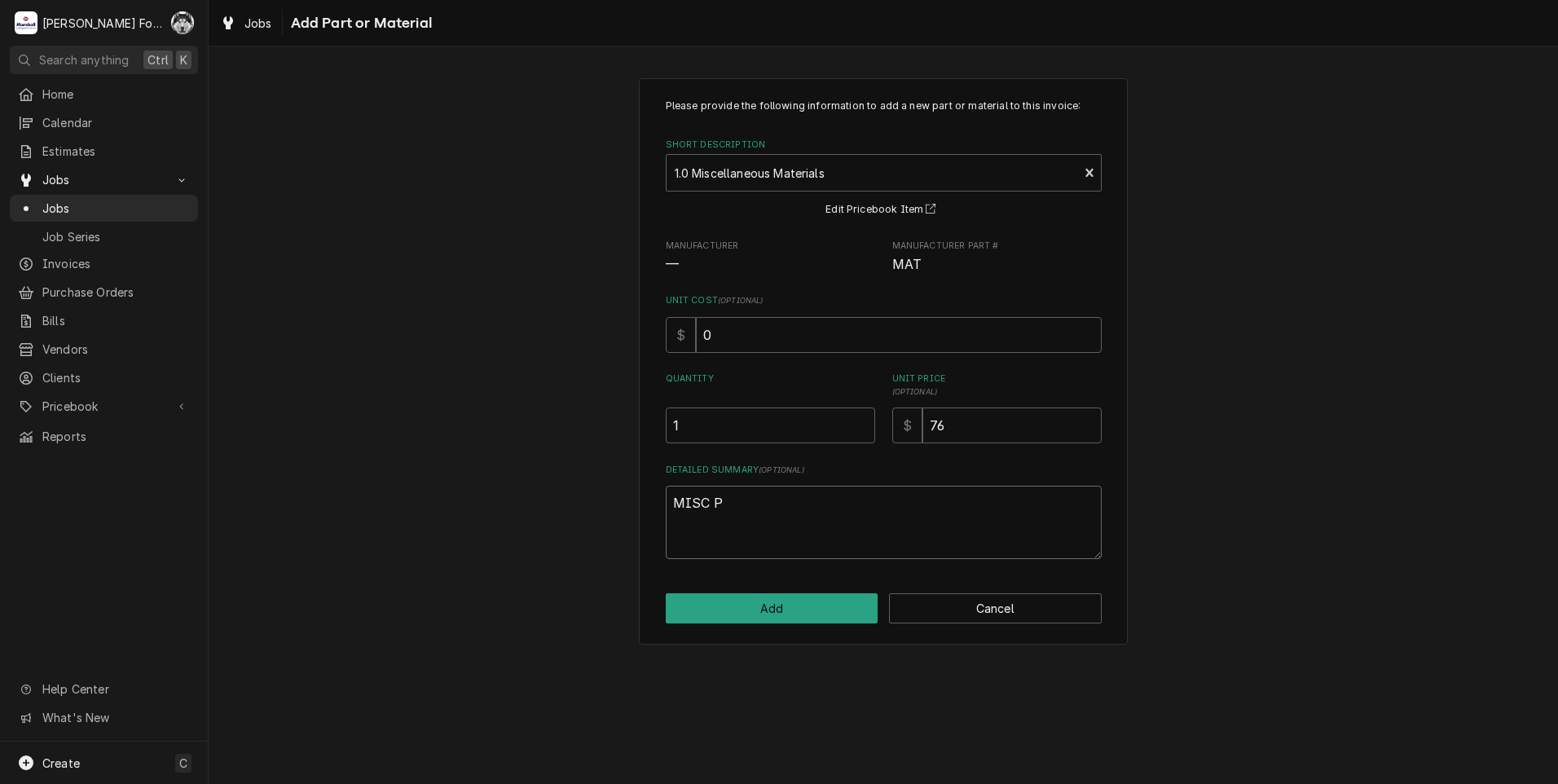
type textarea "x"
type textarea "MISC PL"
type textarea "x"
type textarea "MISC PLU"
type textarea "x"
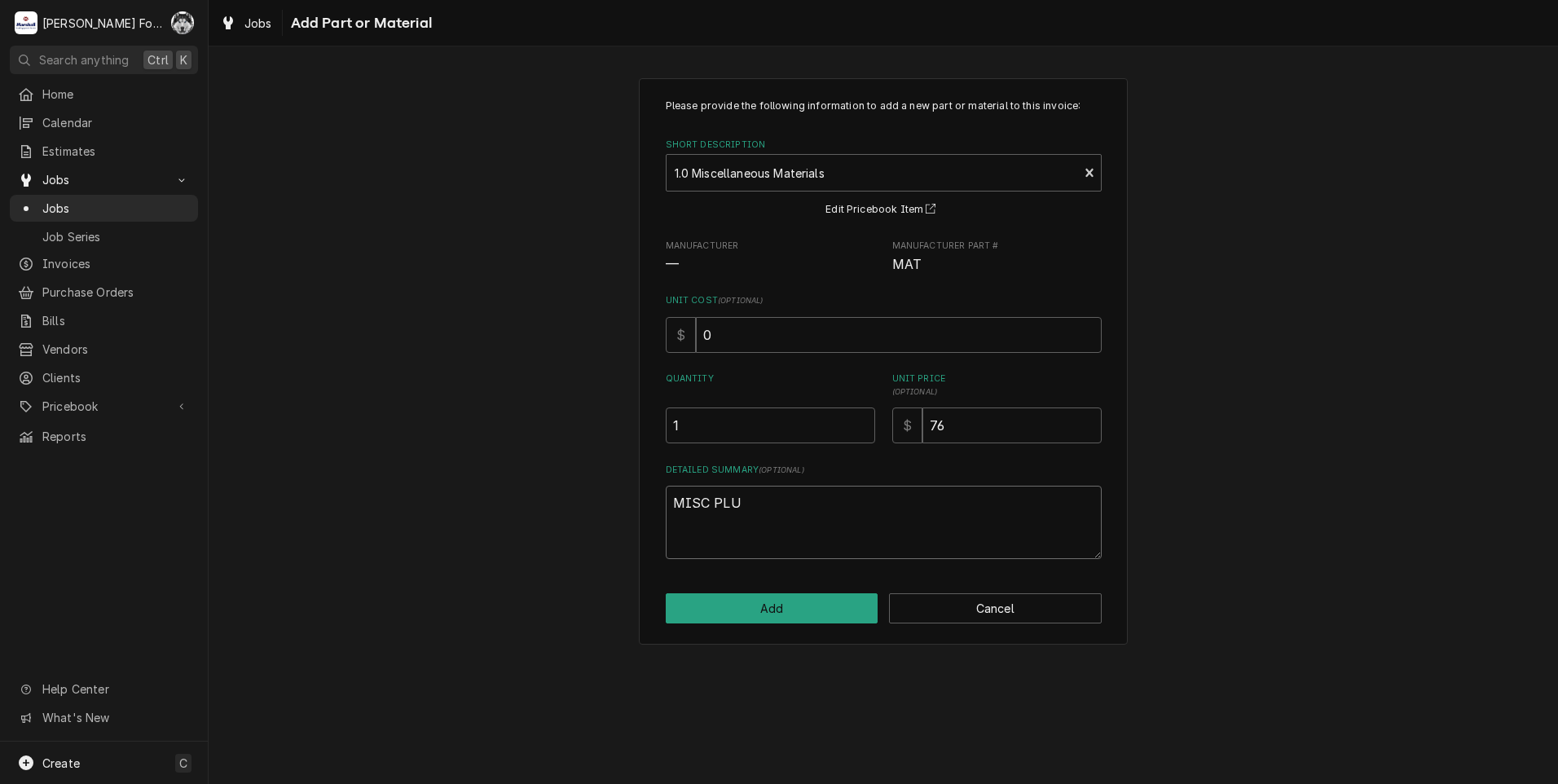
type textarea "MISC PLUM"
type textarea "x"
type textarea "MISC PLUMB"
type textarea "x"
type textarea "MISC PLUMBI"
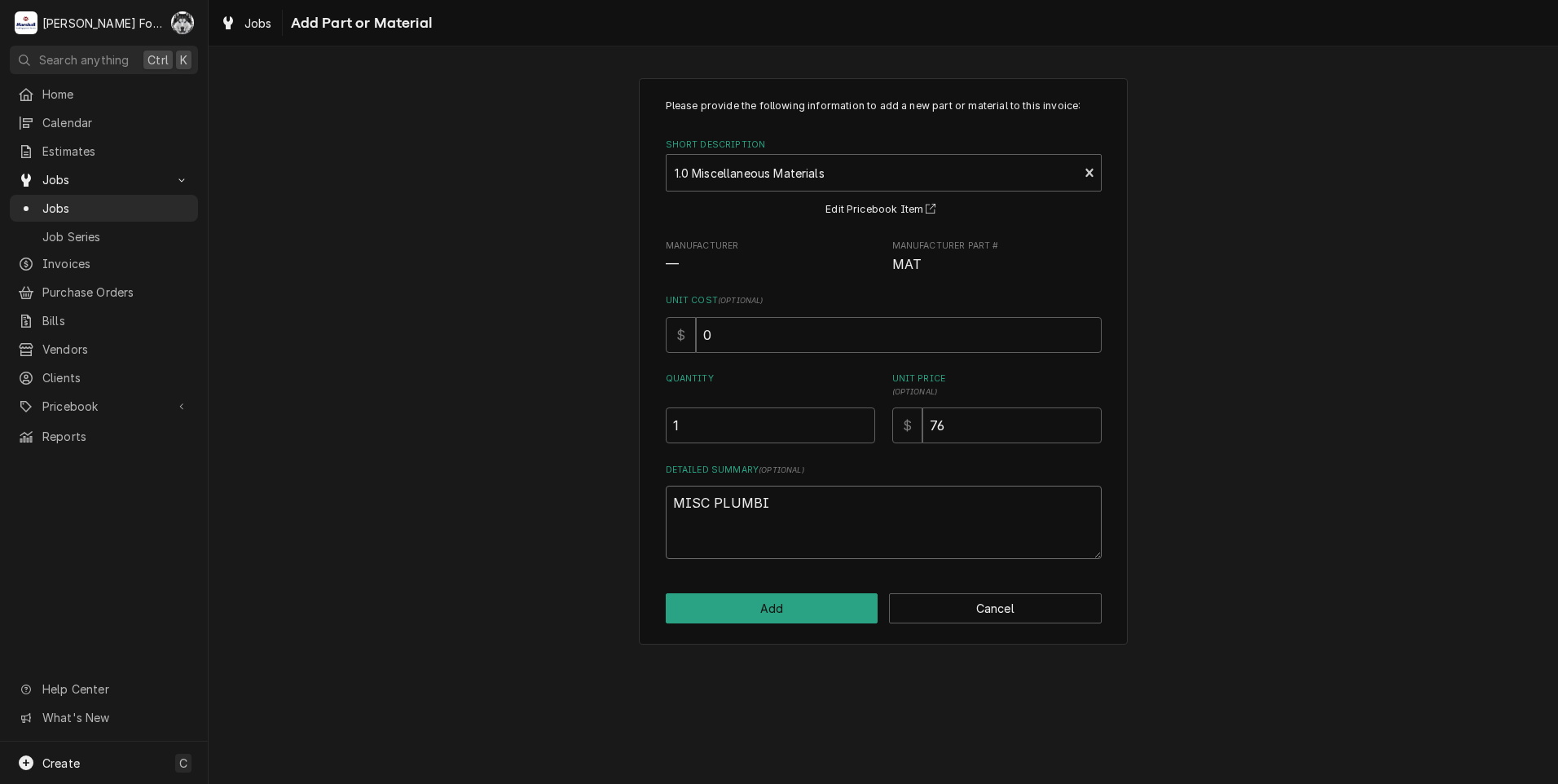
type textarea "x"
type textarea "MISC PLUMBIN"
type textarea "x"
type textarea "MISC PLUMBING"
click at [737, 604] on button "Add" at bounding box center [772, 607] width 212 height 30
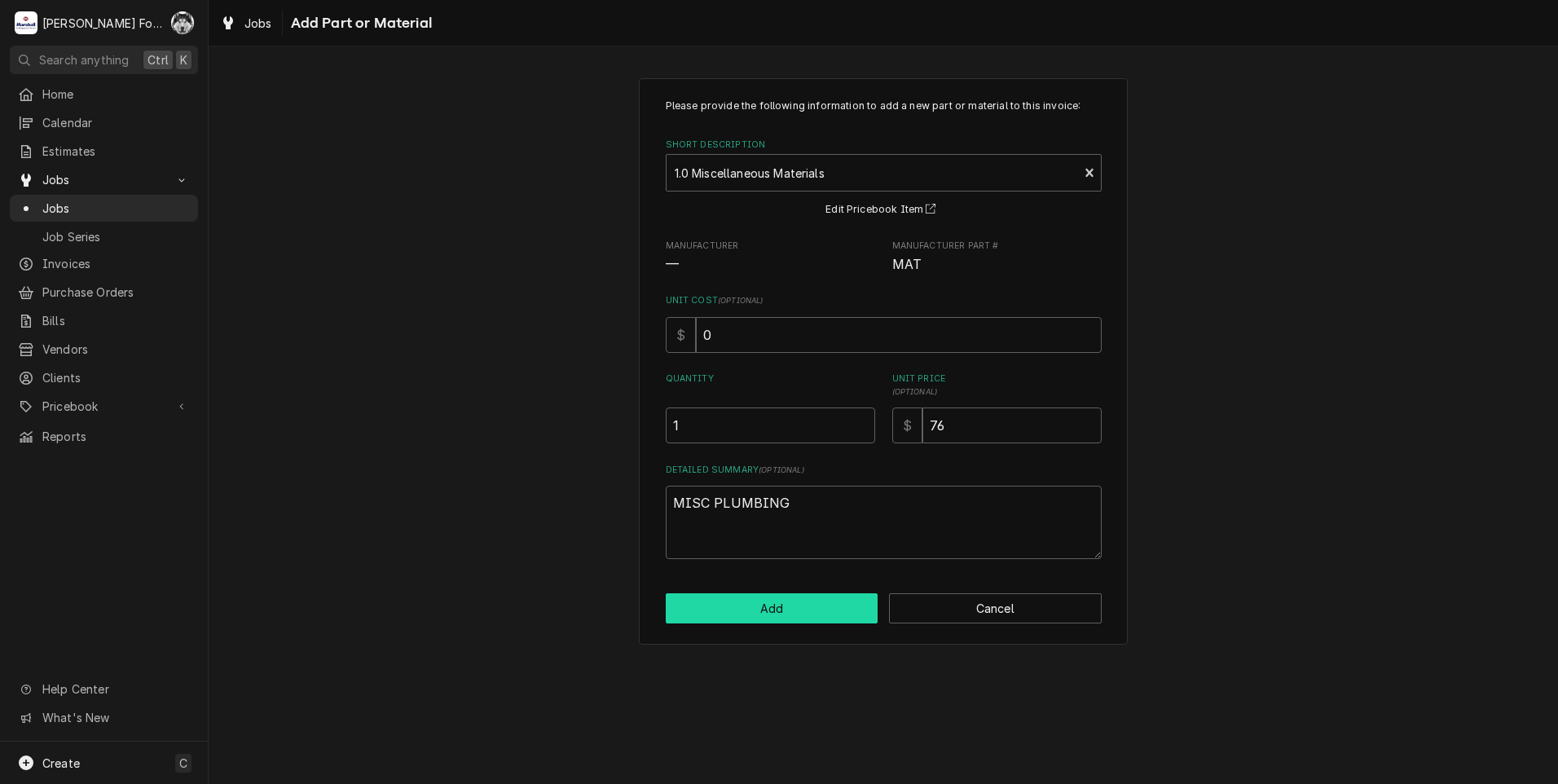
type textarea "x"
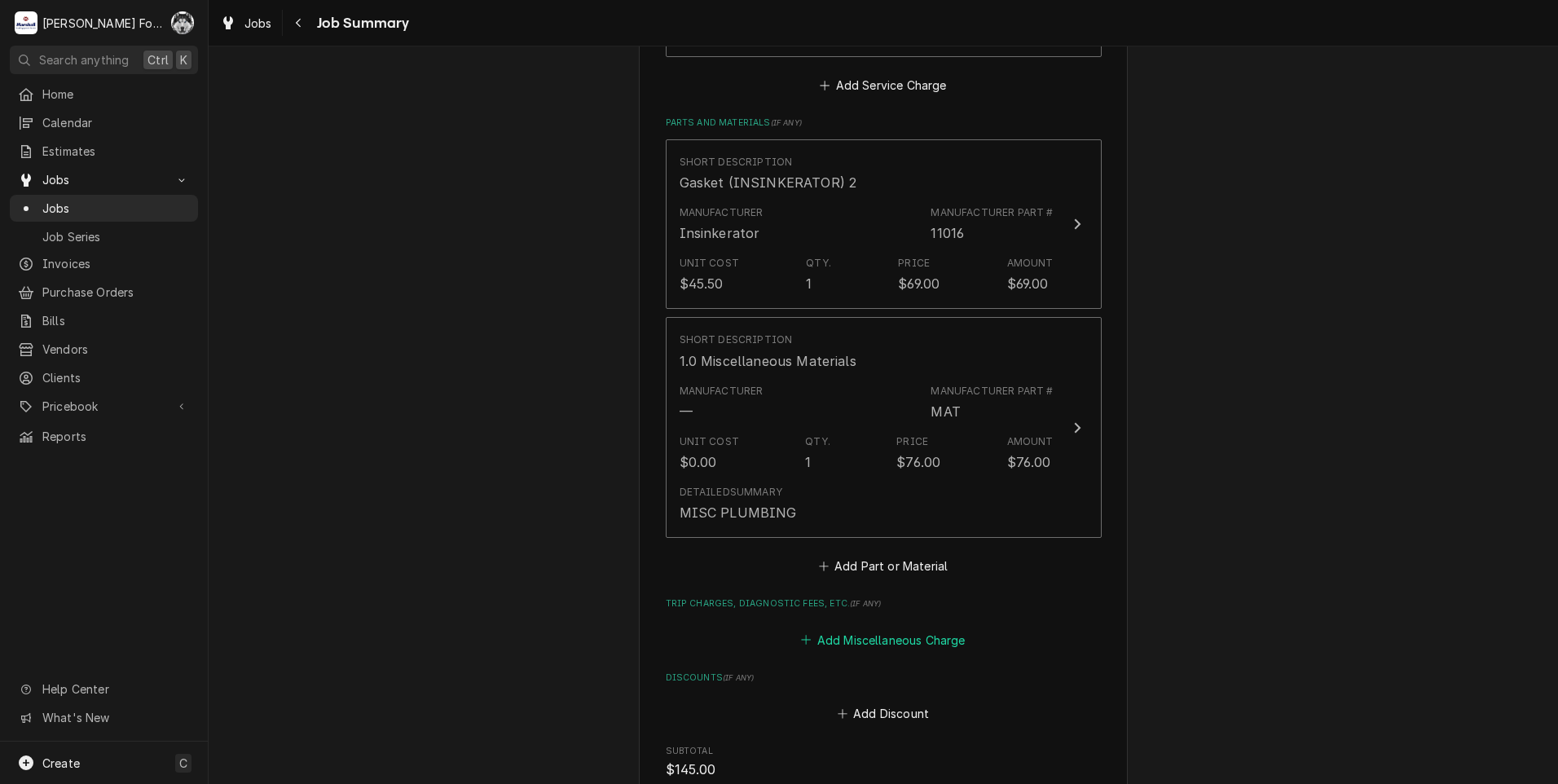
scroll to position [1494, 0]
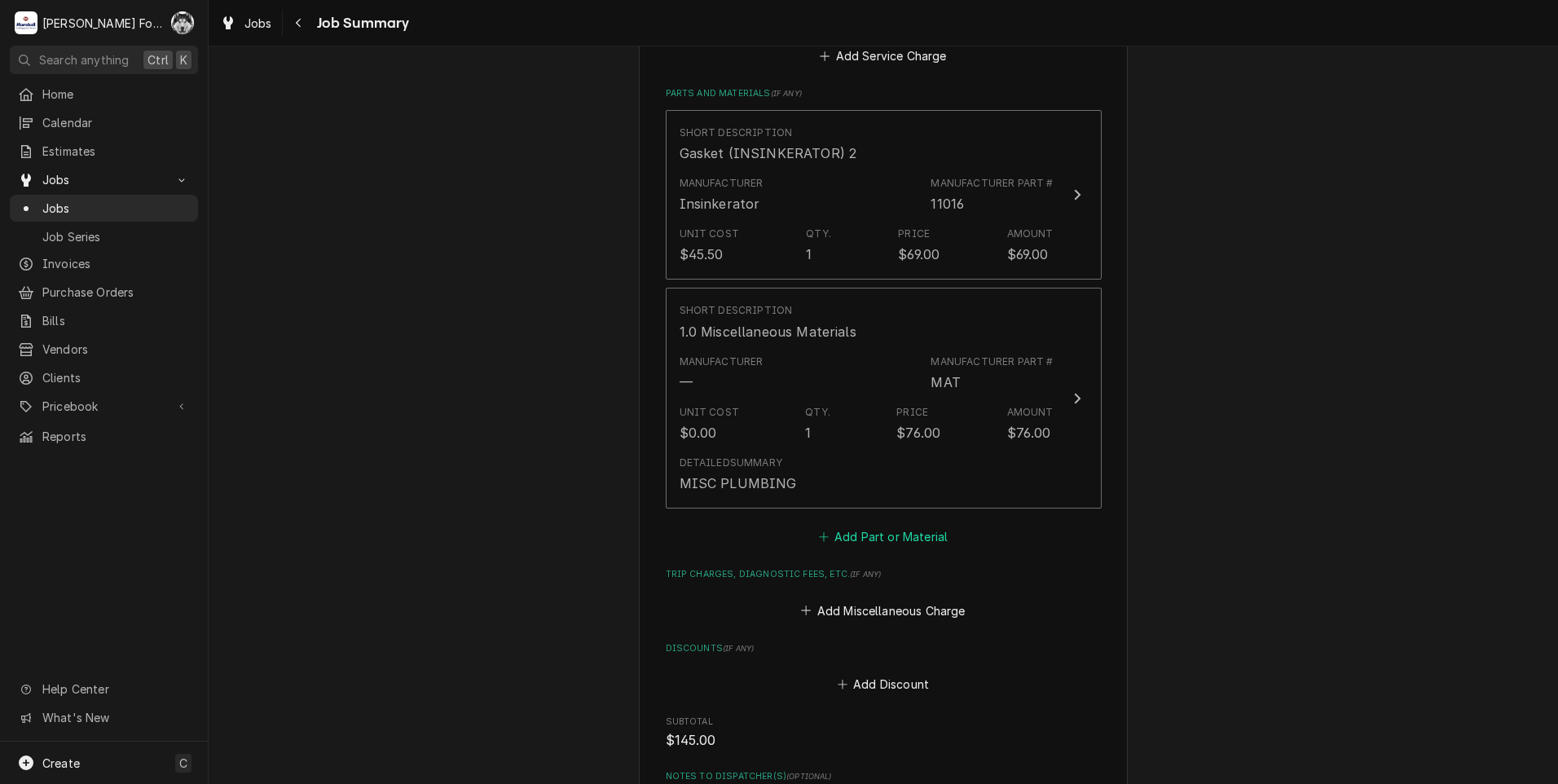
click at [888, 526] on button "Add Part or Material" at bounding box center [883, 537] width 134 height 23
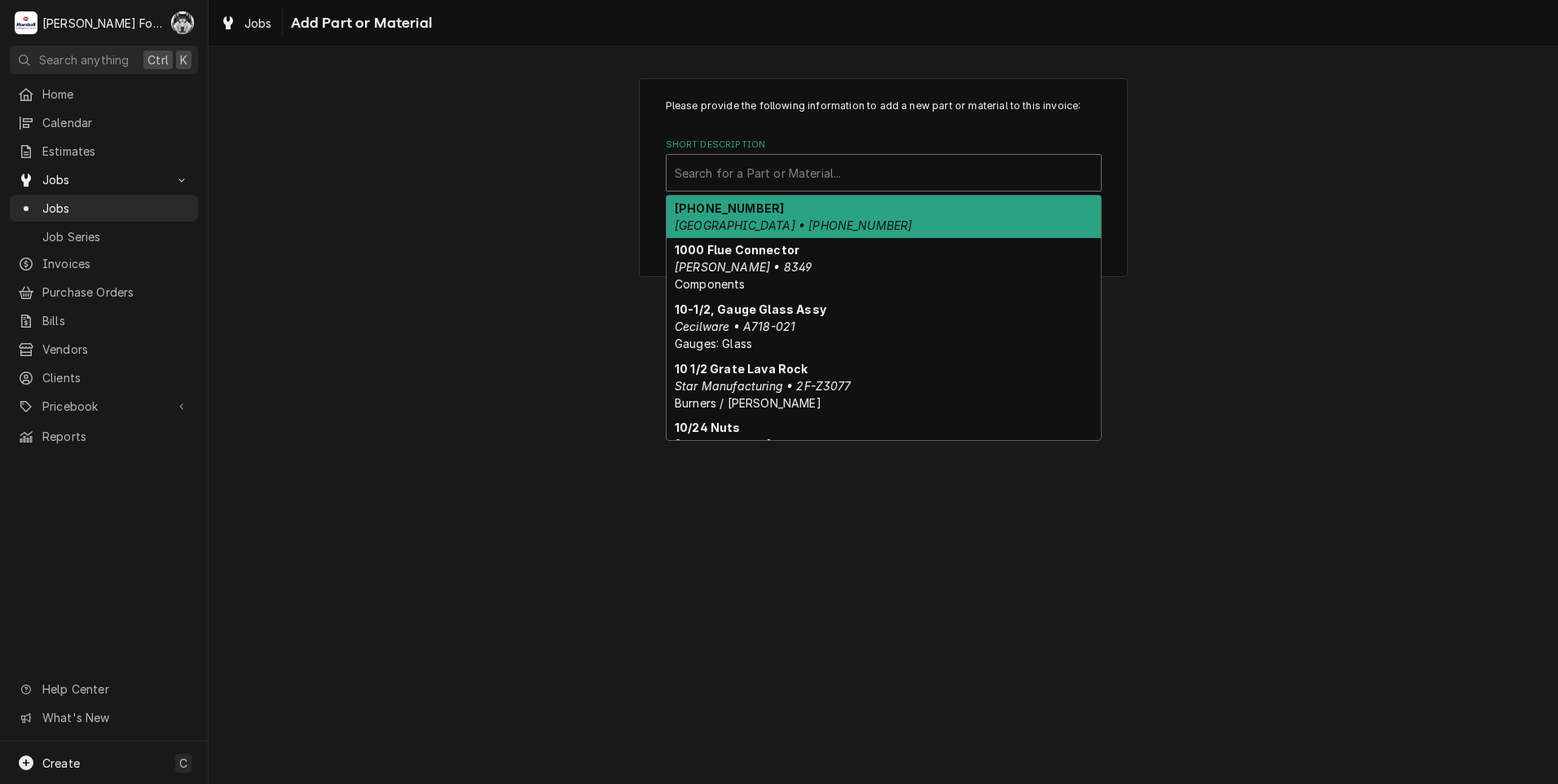
click at [849, 172] on div "Short Description" at bounding box center [883, 172] width 418 height 30
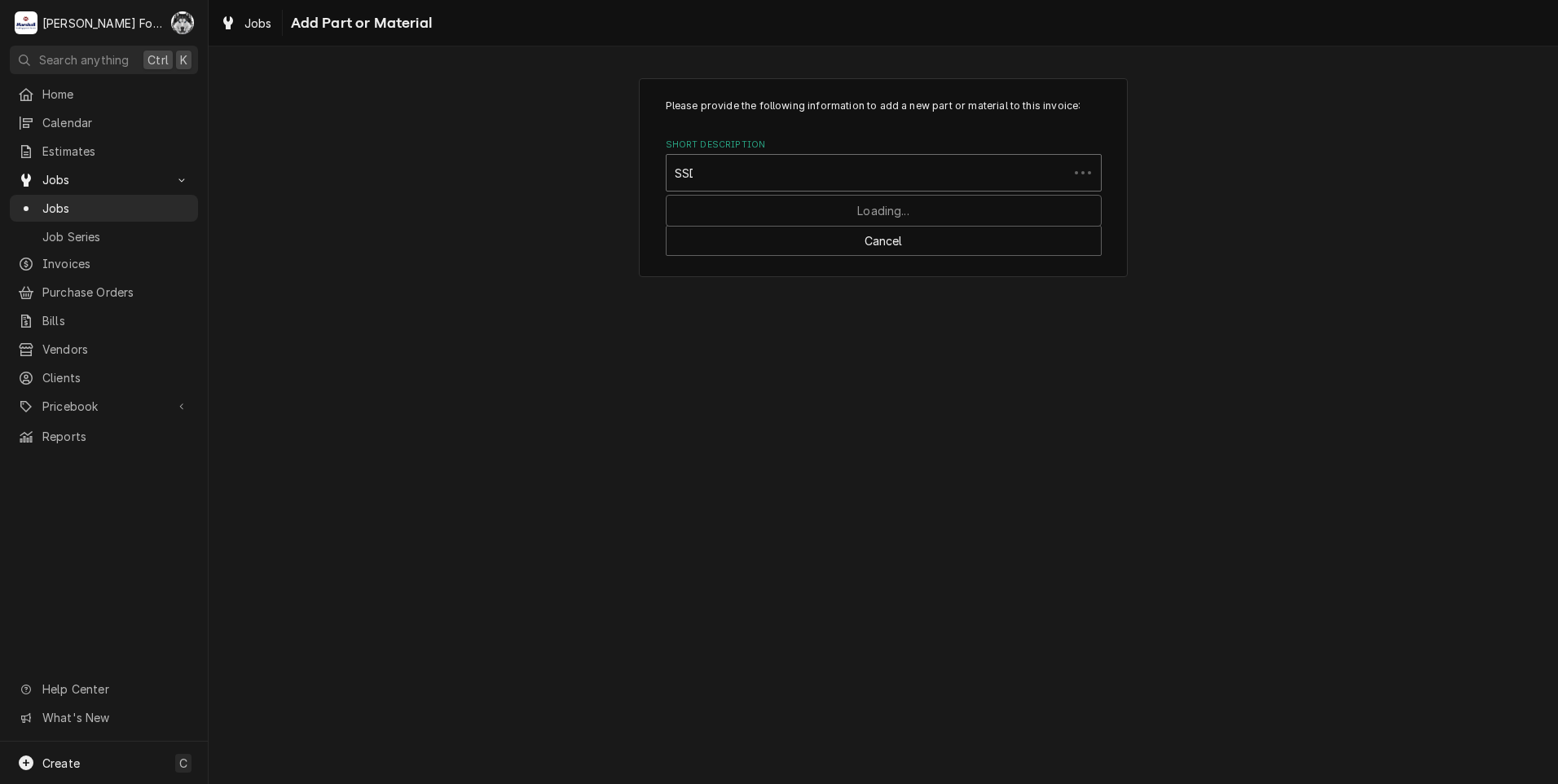
type input "SSDT"
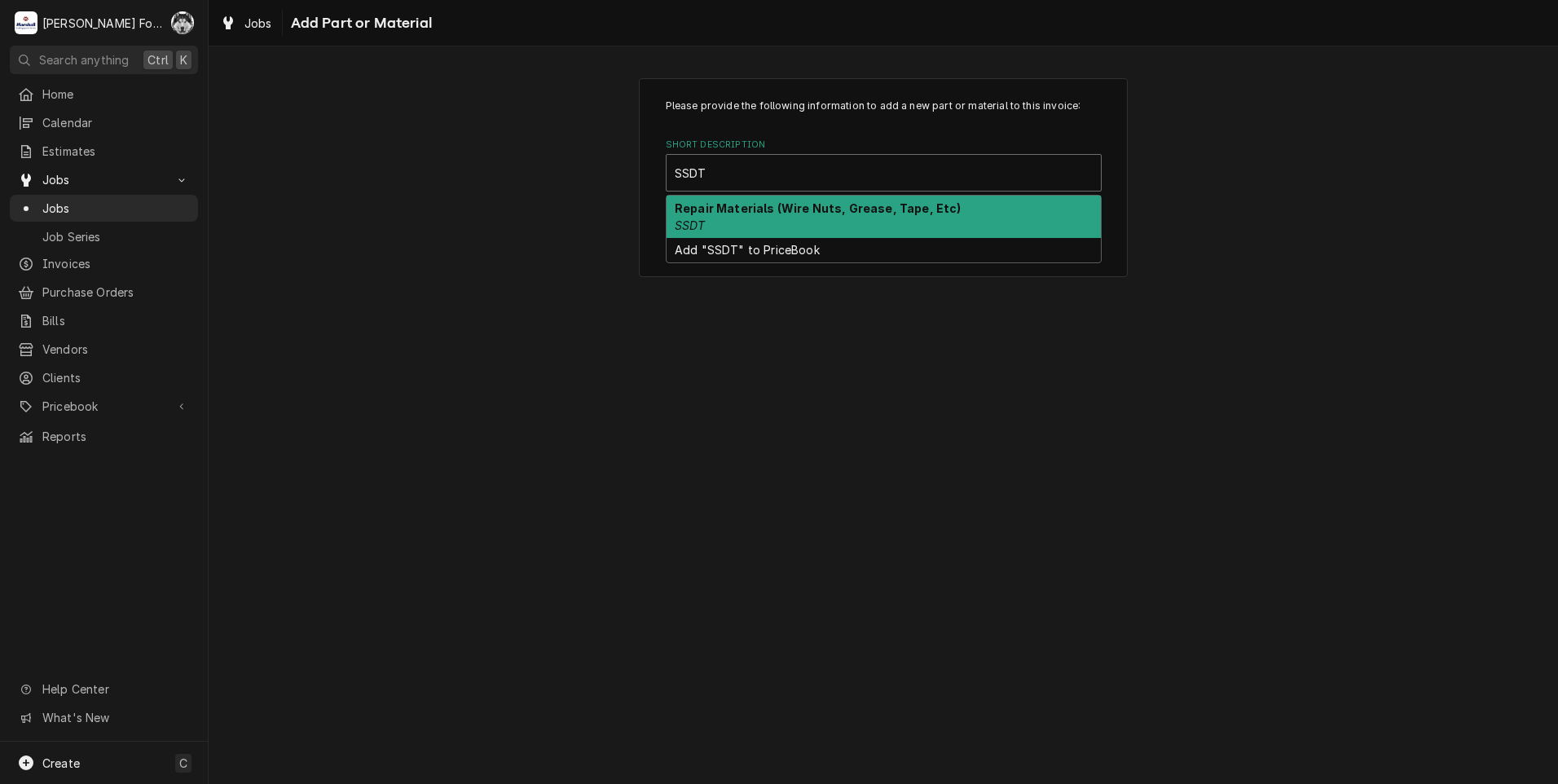
click at [782, 213] on strong "Repair Materials (Wire Nuts, Grease, Tape, Etc)" at bounding box center [818, 208] width 287 height 14
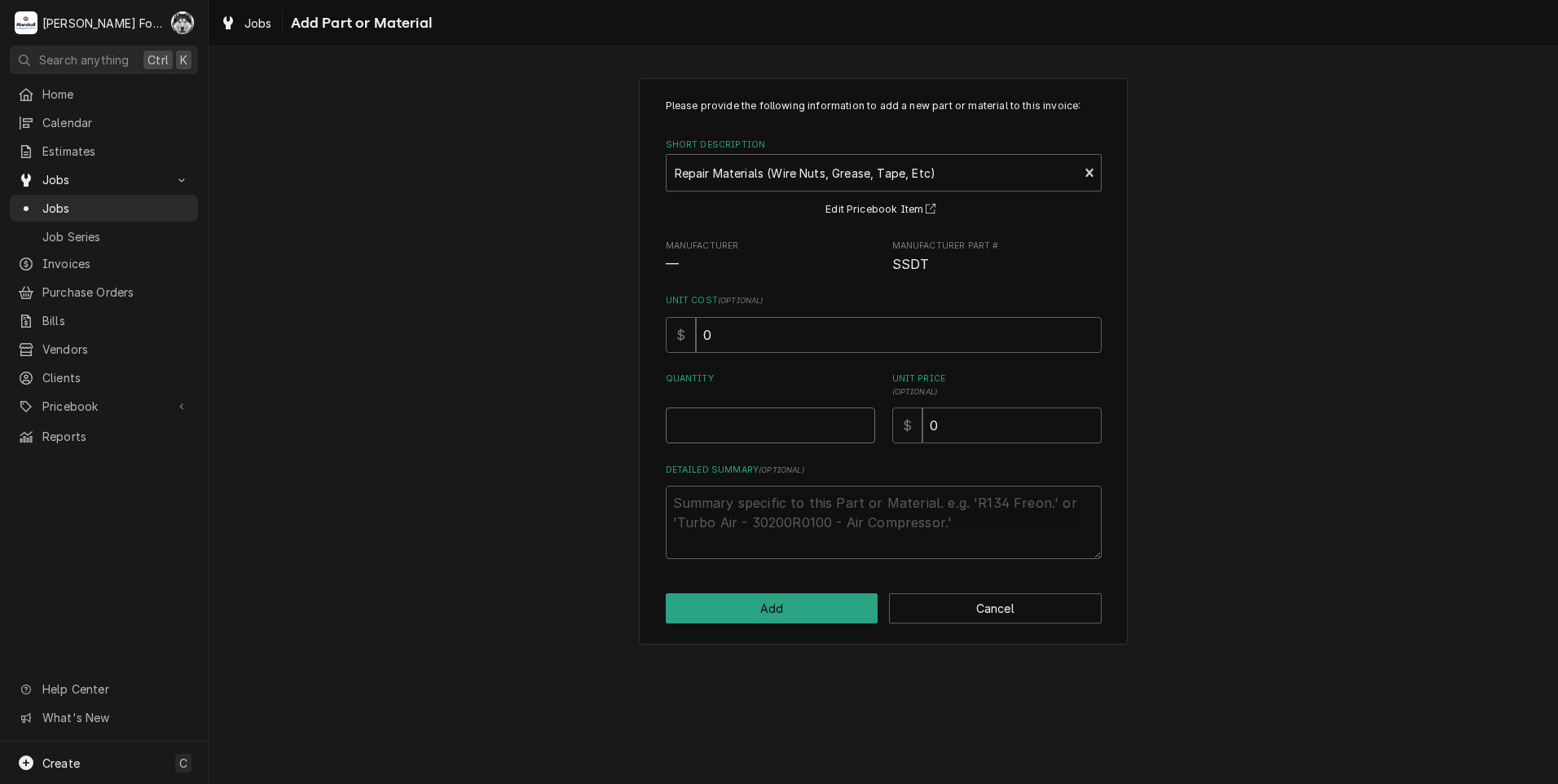
type textarea "x"
type input "0.5"
click at [866, 421] on input "0.5" at bounding box center [771, 426] width 210 height 36
type textarea "x"
type input "1"
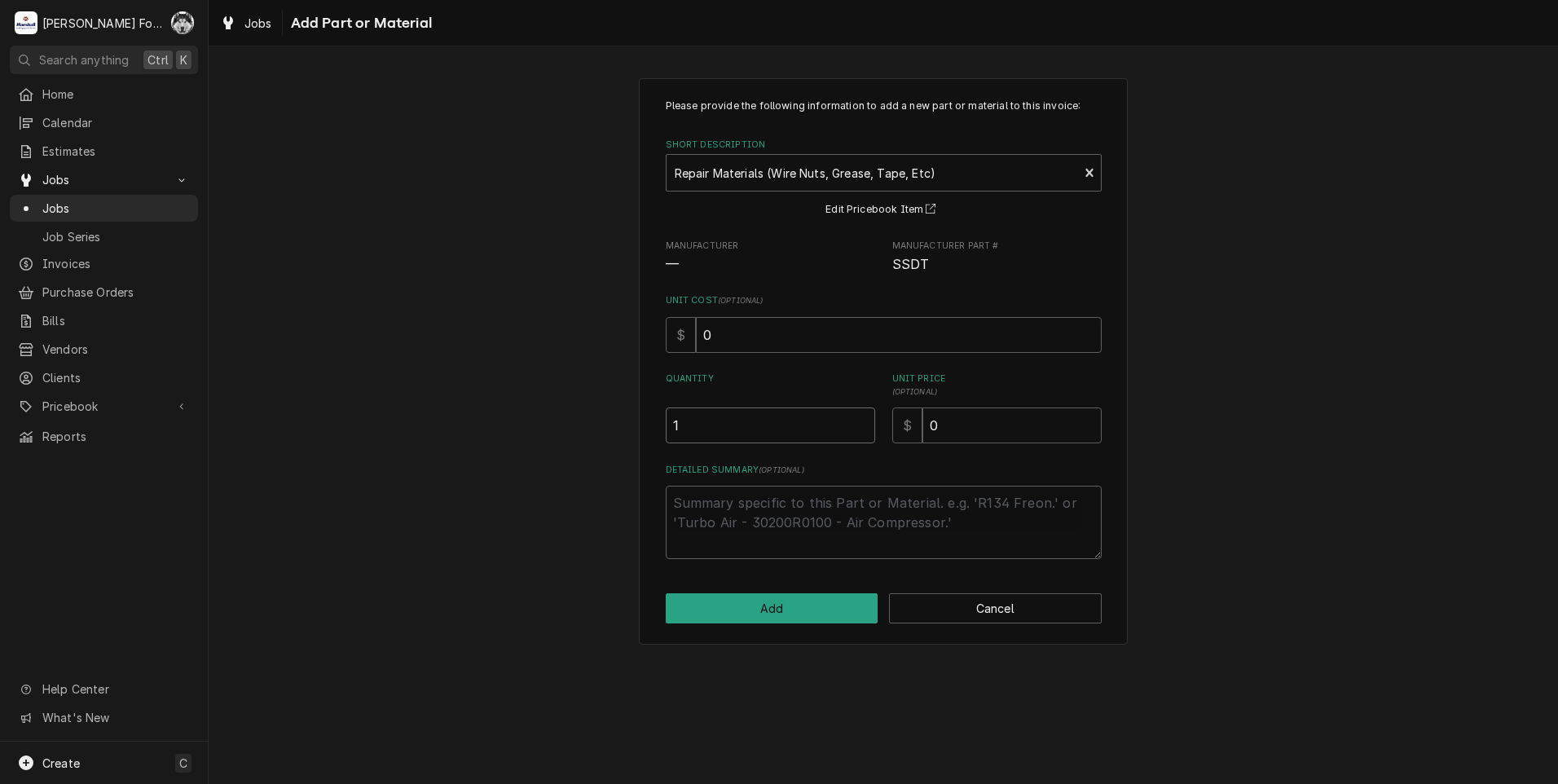
click at [866, 421] on input "1" at bounding box center [771, 426] width 210 height 36
drag, startPoint x: 1013, startPoint y: 426, endPoint x: 868, endPoint y: 437, distance: 145.4
click at [872, 437] on div "Quantity 1 Unit Price ( optional ) $ 0" at bounding box center [883, 407] width 436 height 71
type textarea "x"
type input "4"
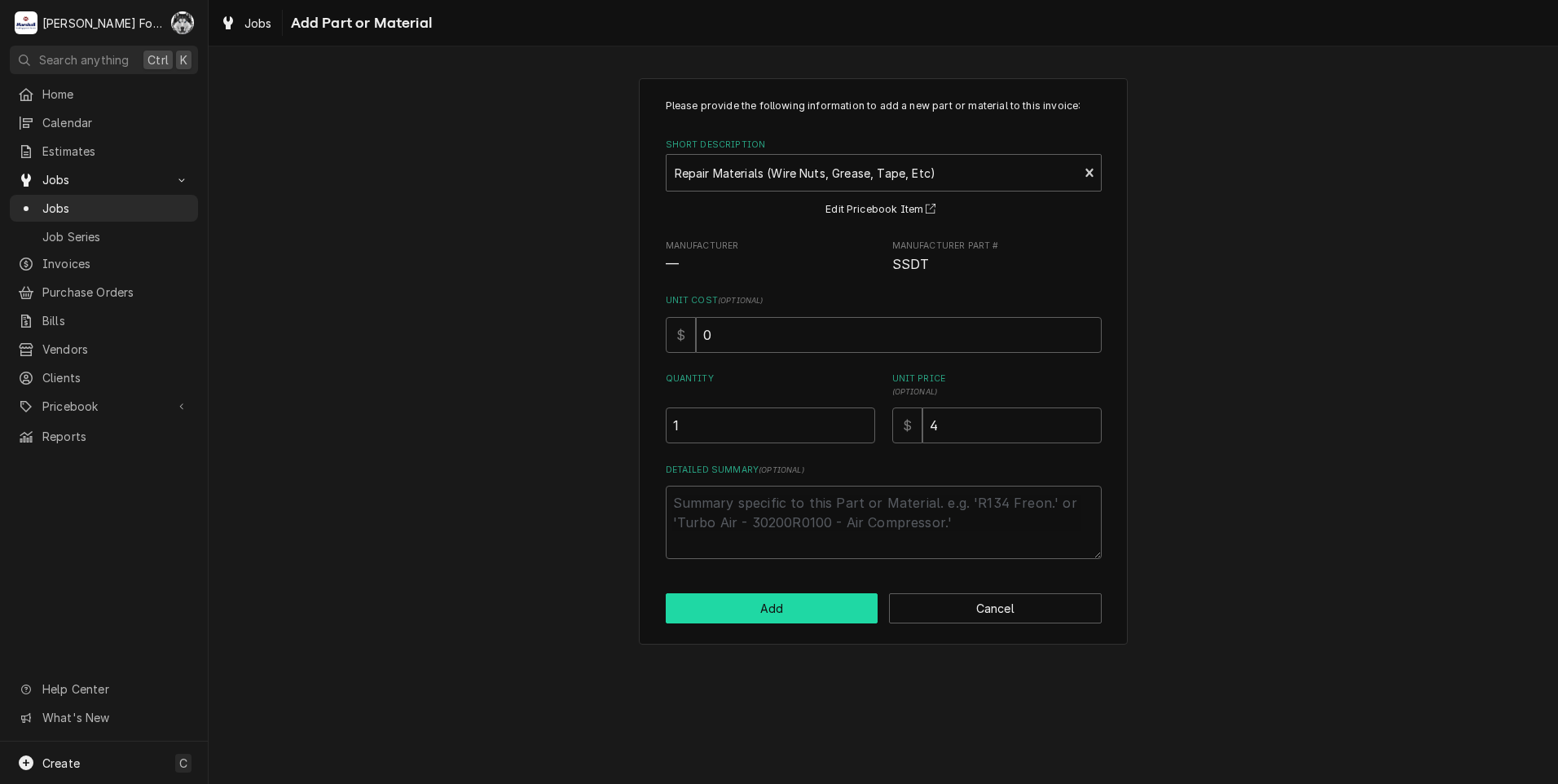
click at [788, 602] on button "Add" at bounding box center [772, 607] width 212 height 30
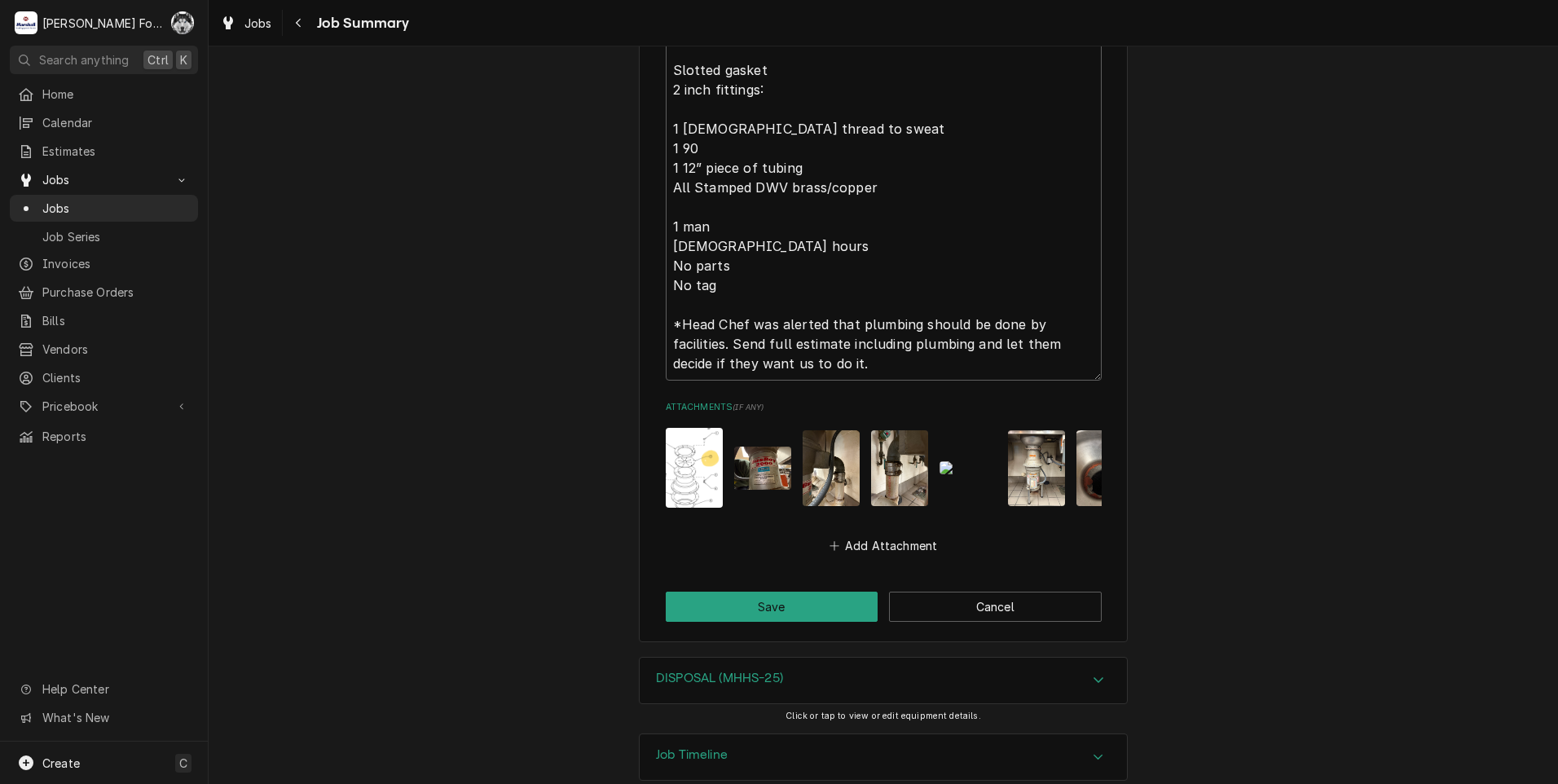
scroll to position [0, 43]
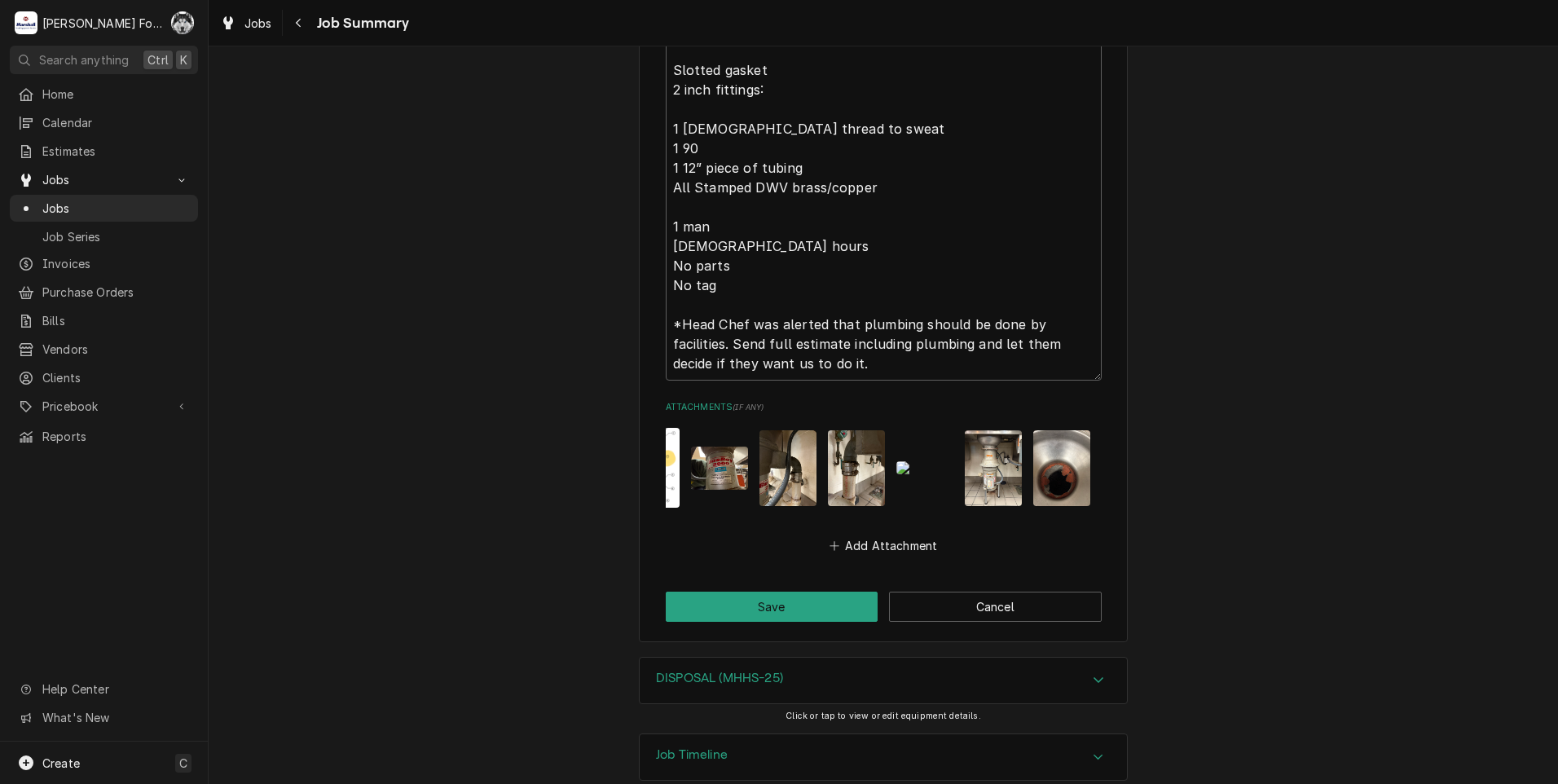
click at [766, 431] on img "Attachments" at bounding box center [787, 468] width 57 height 76
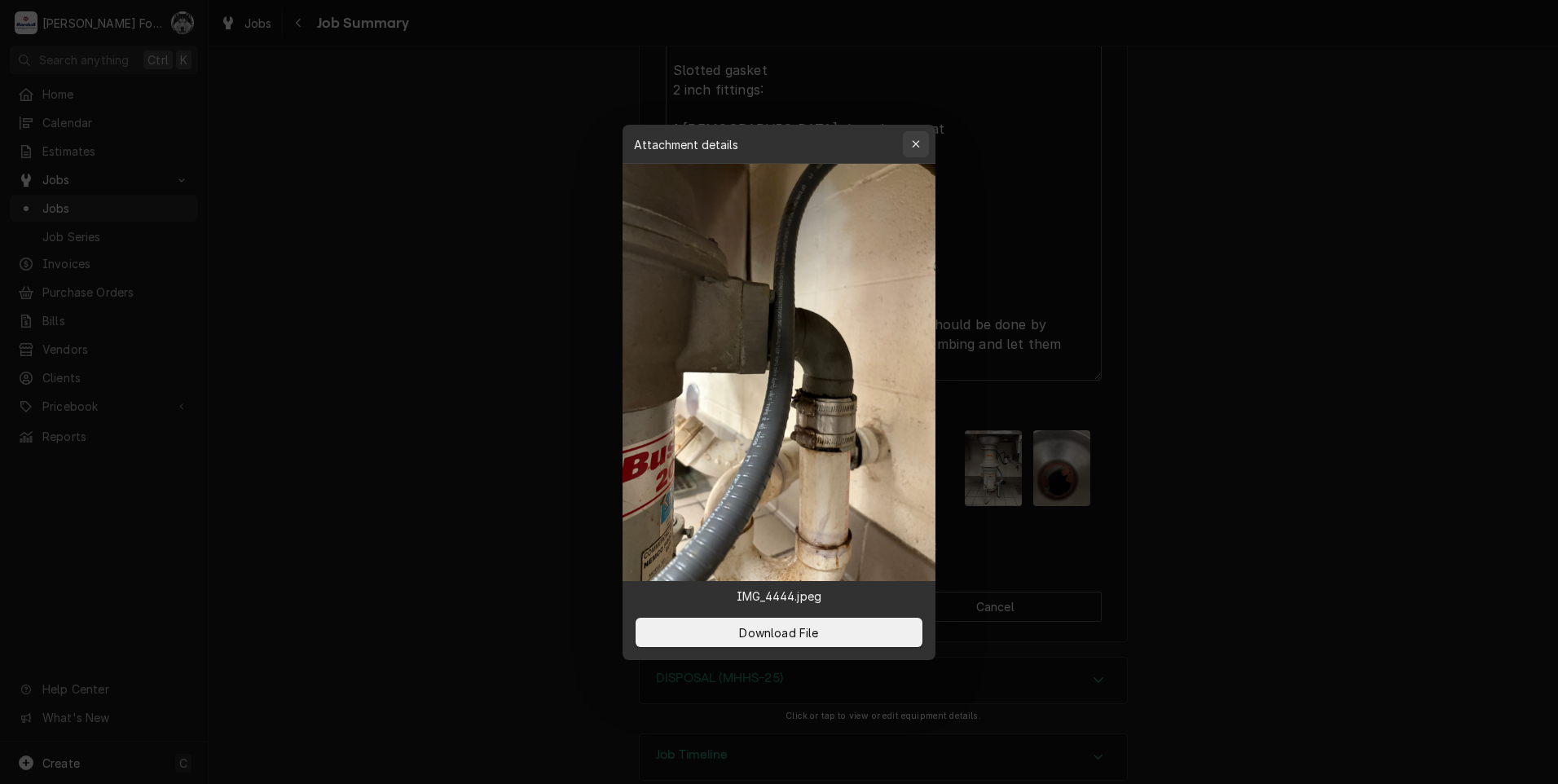
click at [917, 149] on icon "button" at bounding box center [917, 144] width 9 height 11
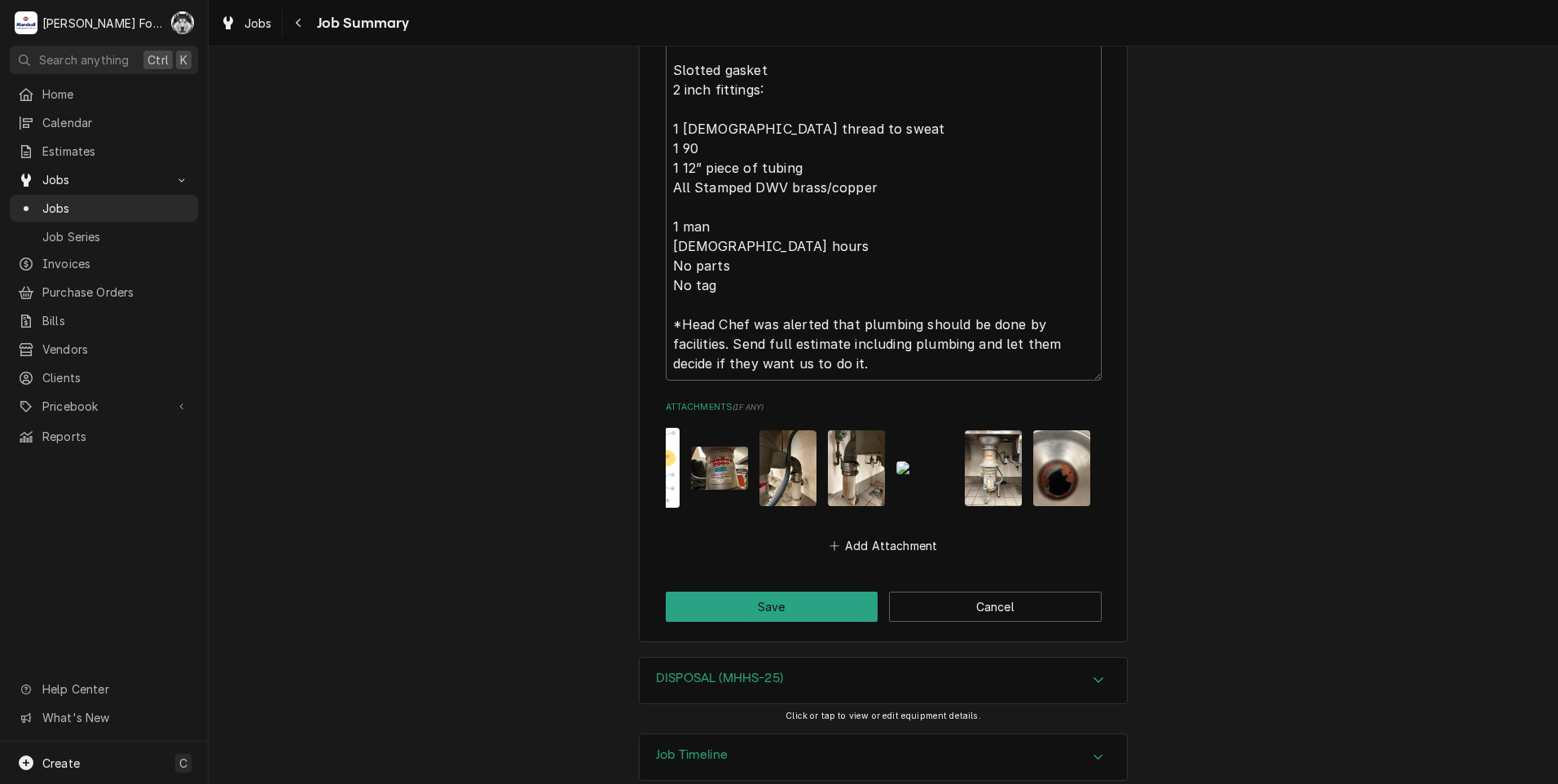
click at [855, 431] on img "Attachments" at bounding box center [856, 468] width 57 height 76
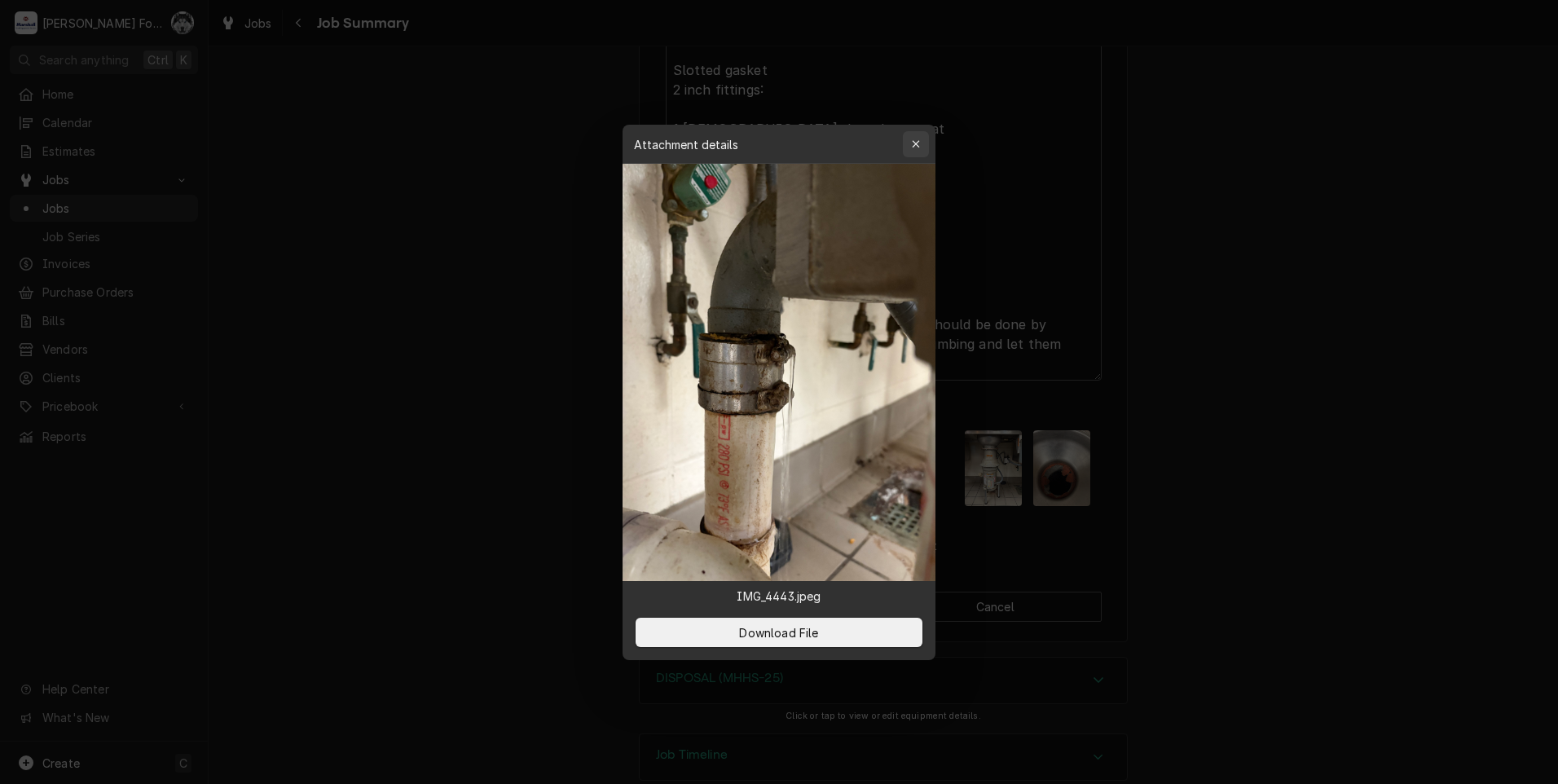
click at [916, 148] on icon "button" at bounding box center [917, 144] width 9 height 11
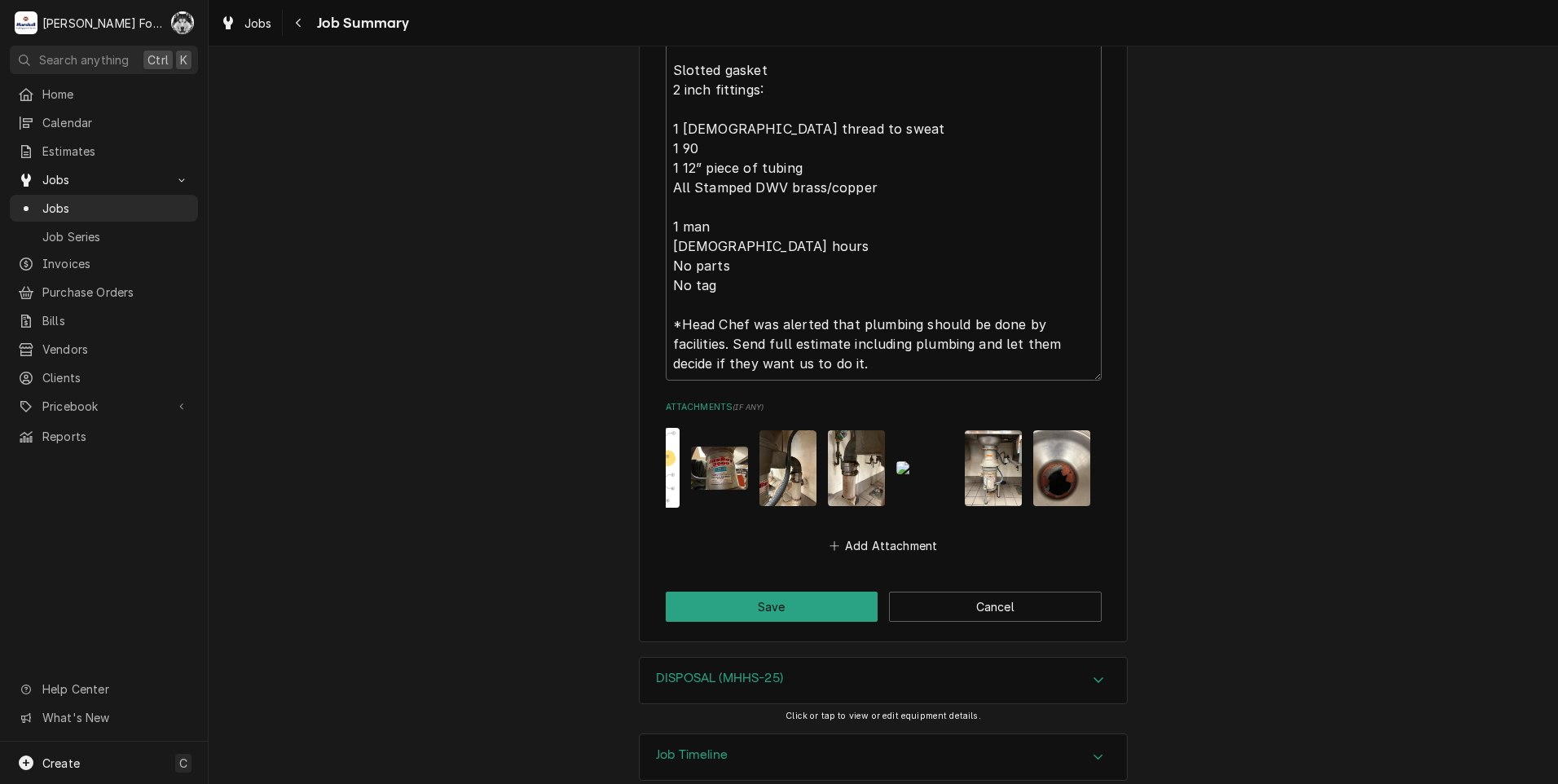
click at [985, 431] on img "Attachments" at bounding box center [993, 468] width 57 height 76
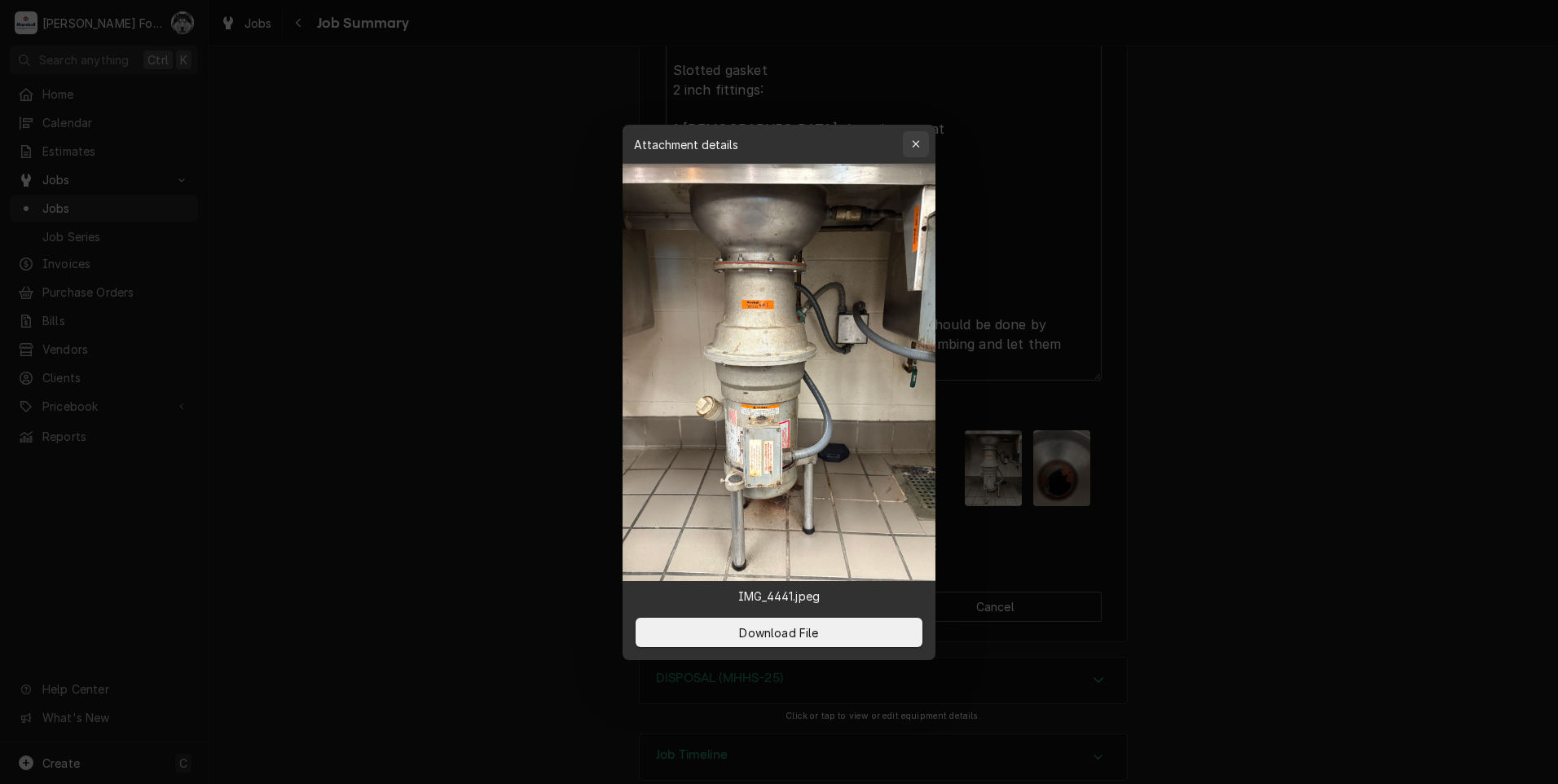
click at [917, 143] on icon "button" at bounding box center [917, 144] width 9 height 11
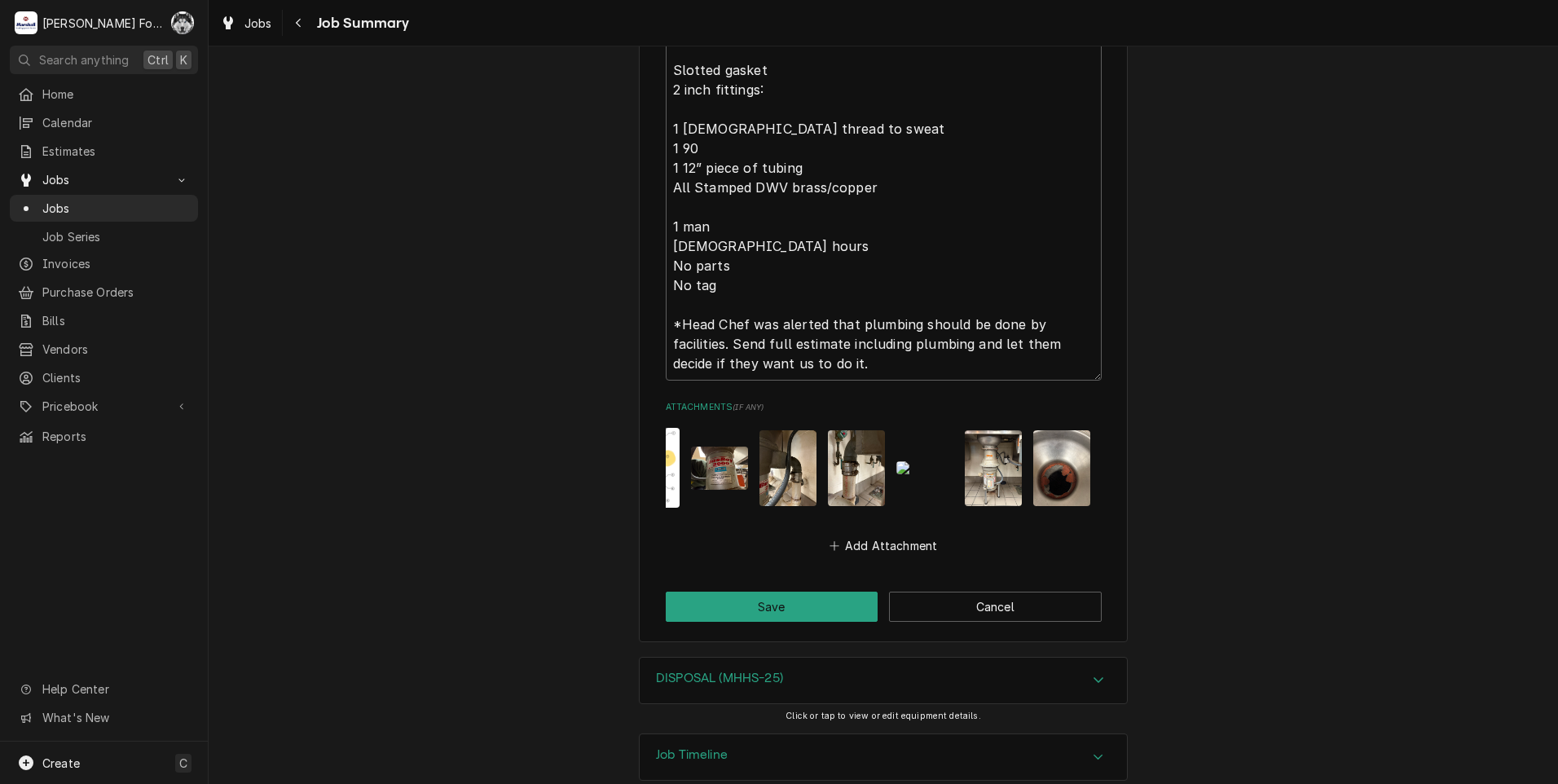
click at [724, 447] on img "Attachments" at bounding box center [720, 468] width 57 height 43
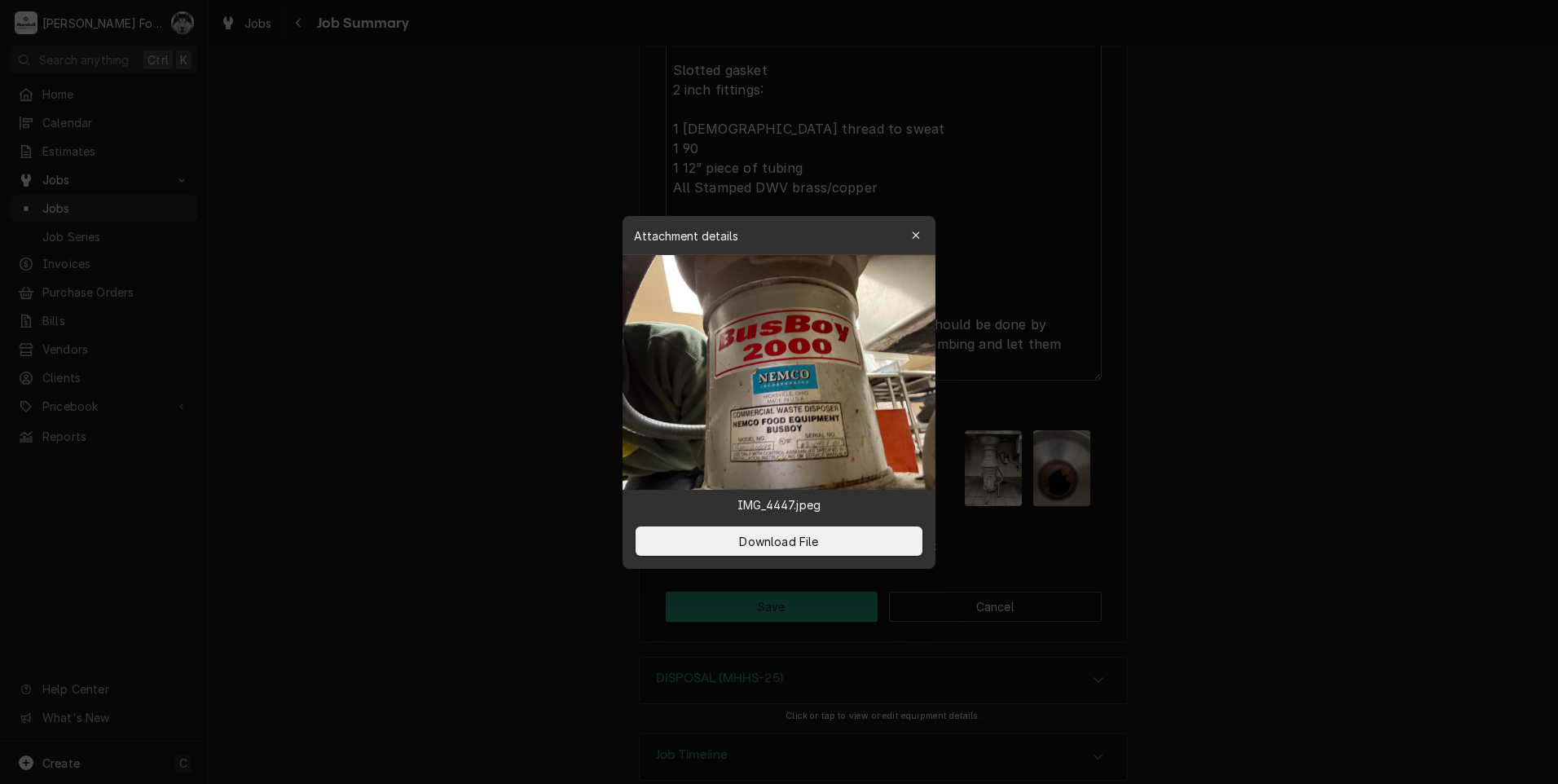
click at [1277, 288] on div at bounding box center [779, 392] width 1558 height 784
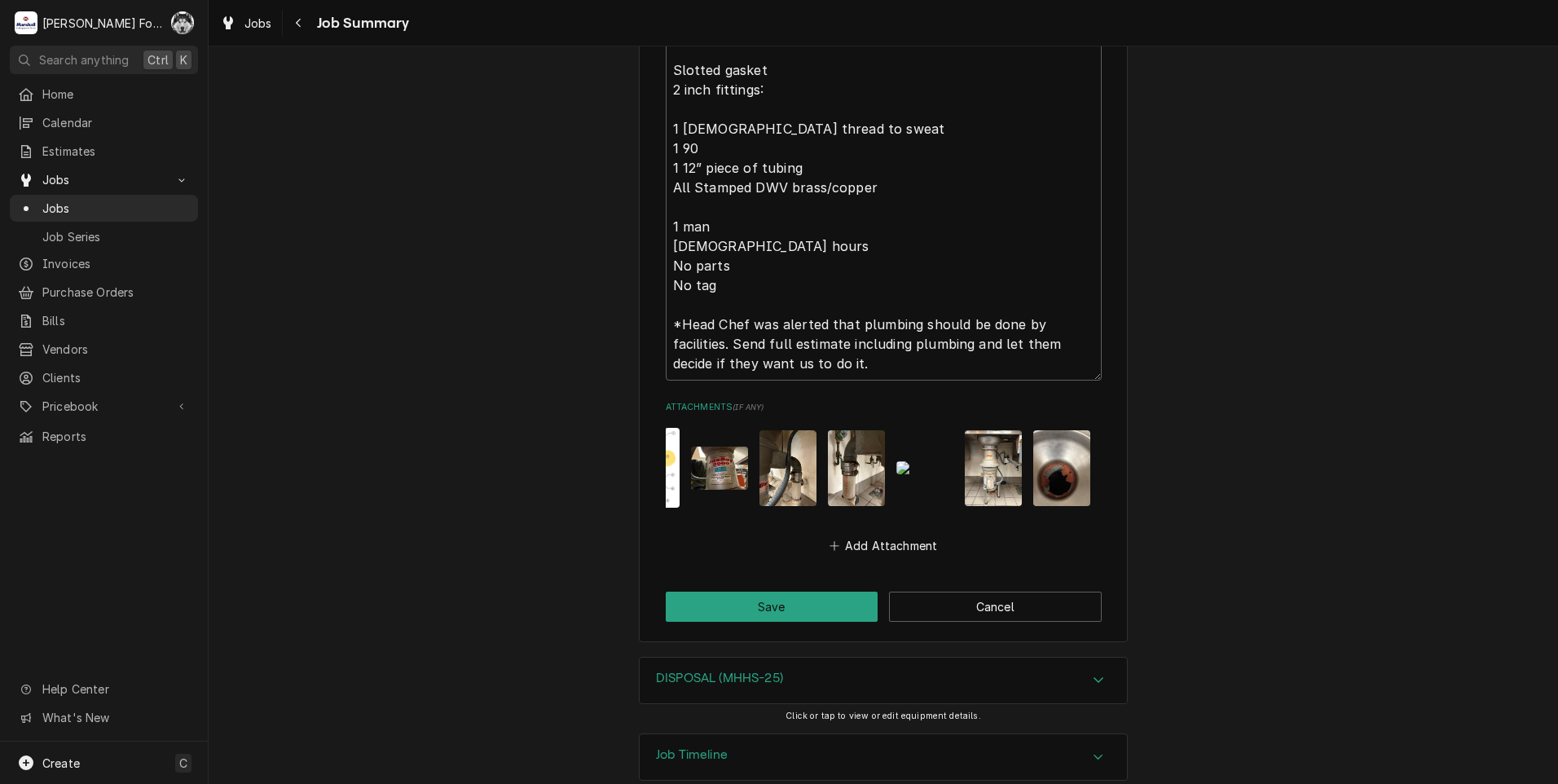
scroll to position [0, 0]
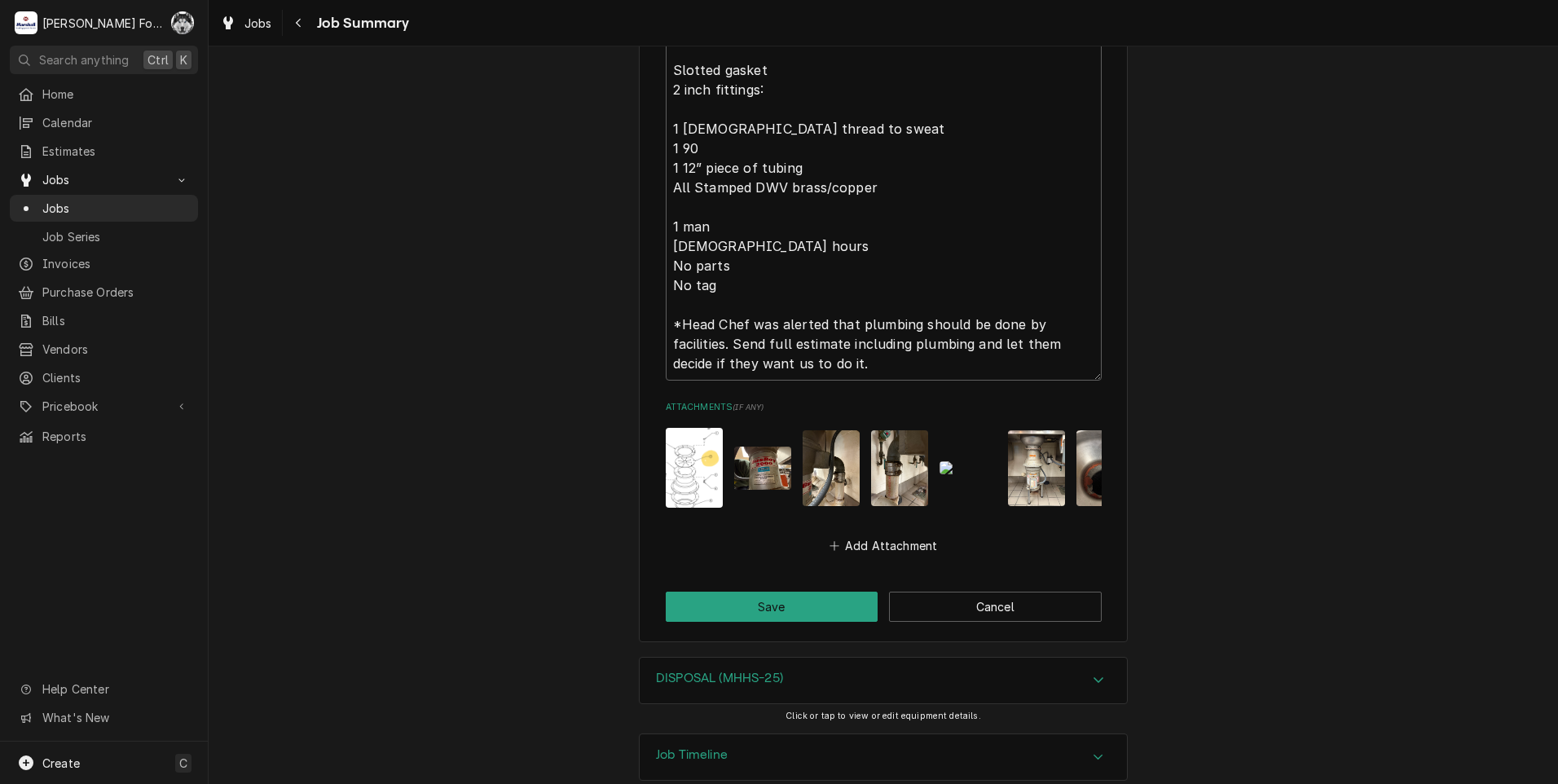
click at [689, 430] on img "Attachments" at bounding box center [694, 468] width 57 height 80
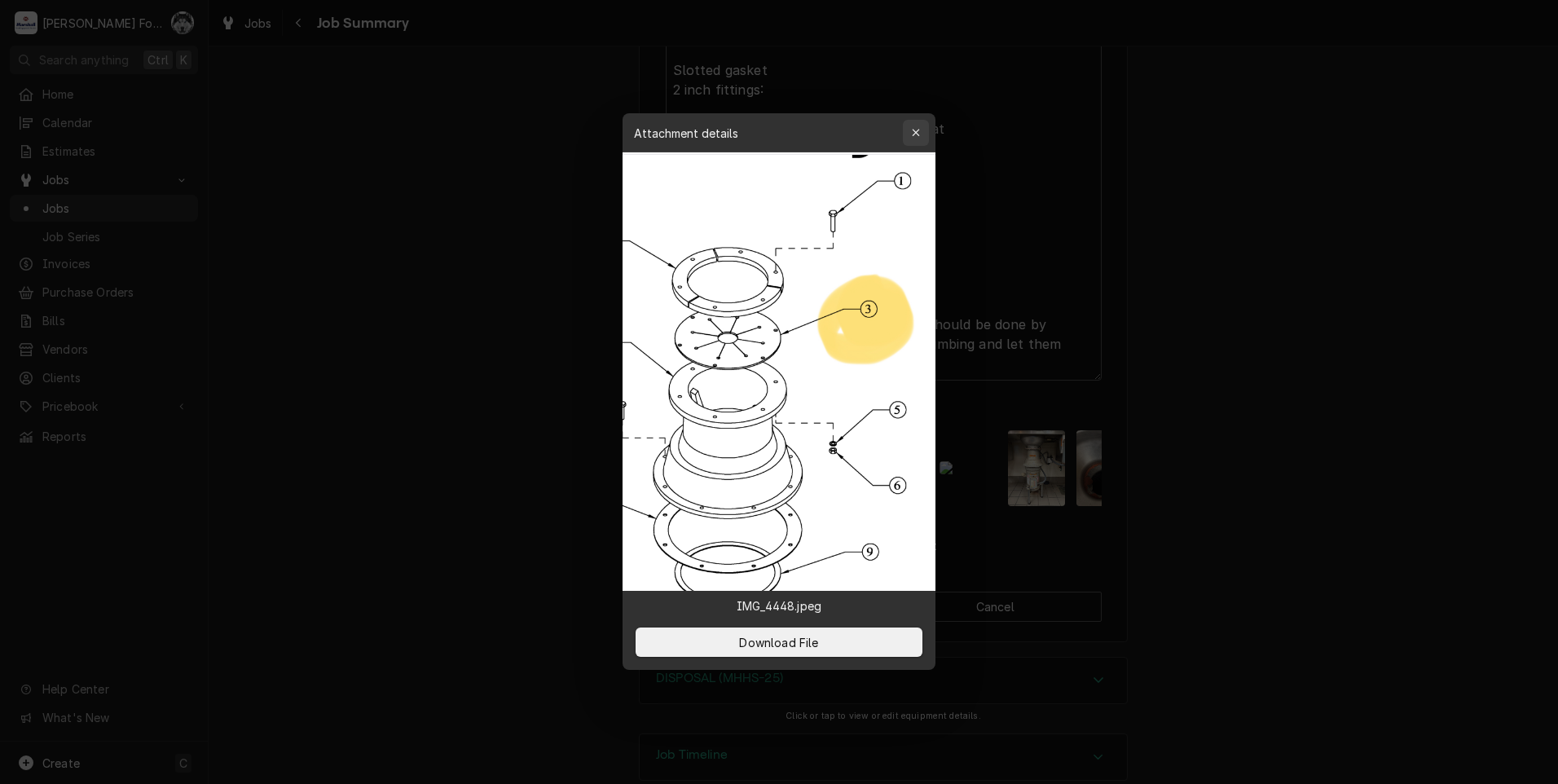
click at [916, 133] on icon "button" at bounding box center [916, 133] width 8 height 8
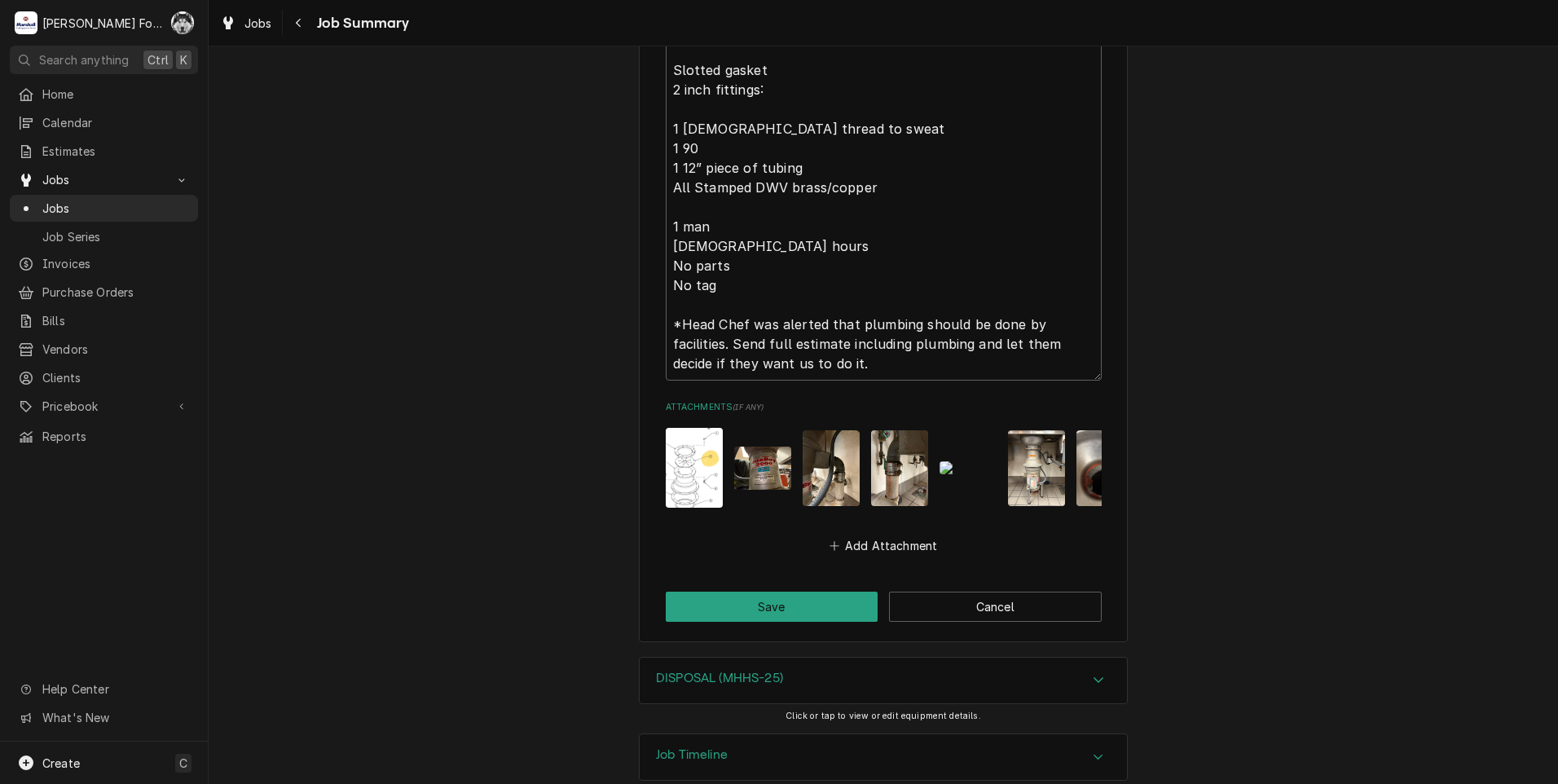
click at [702, 428] on img "Attachments" at bounding box center [694, 468] width 57 height 80
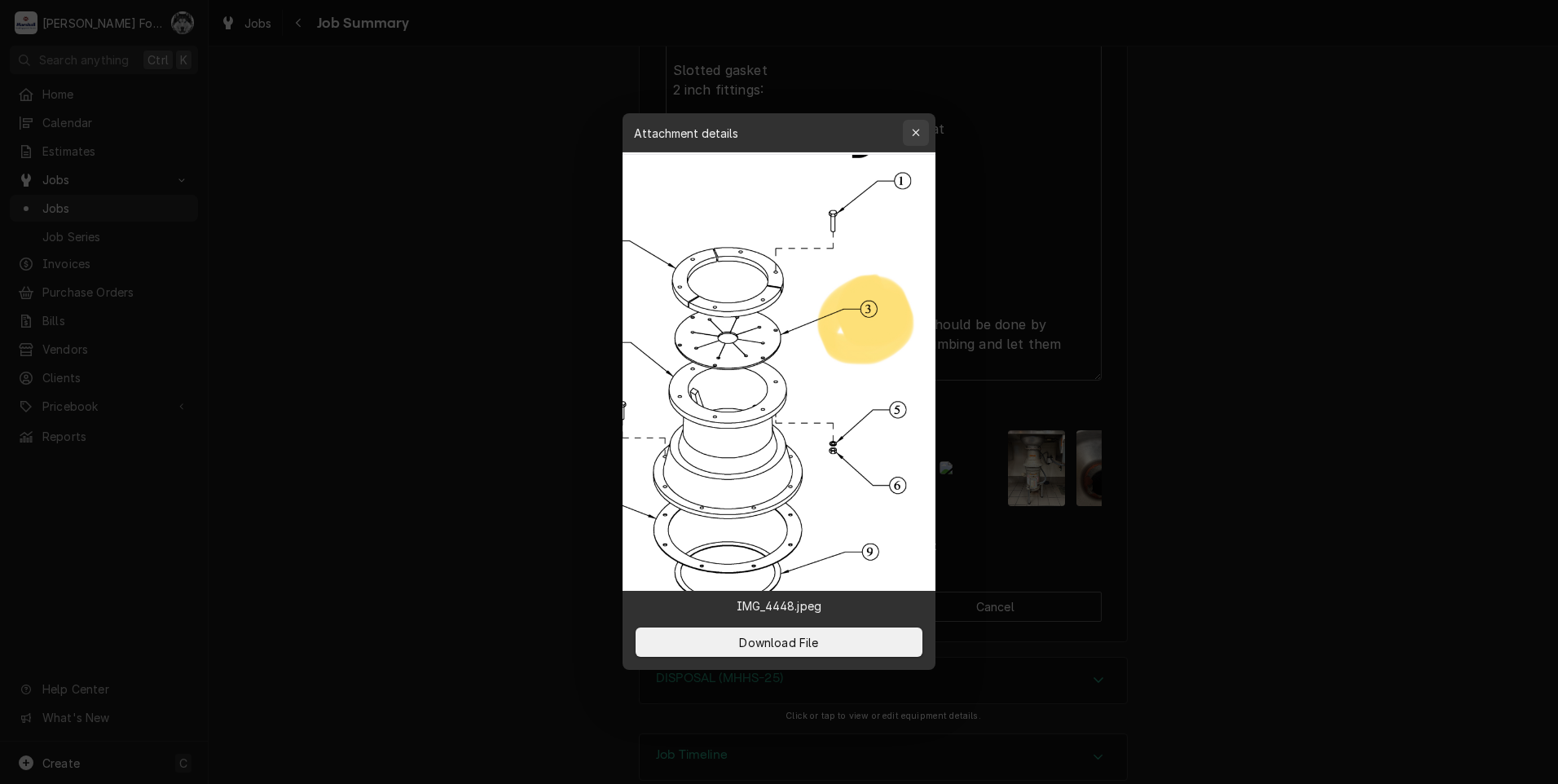
click at [921, 128] on div "button" at bounding box center [916, 133] width 16 height 16
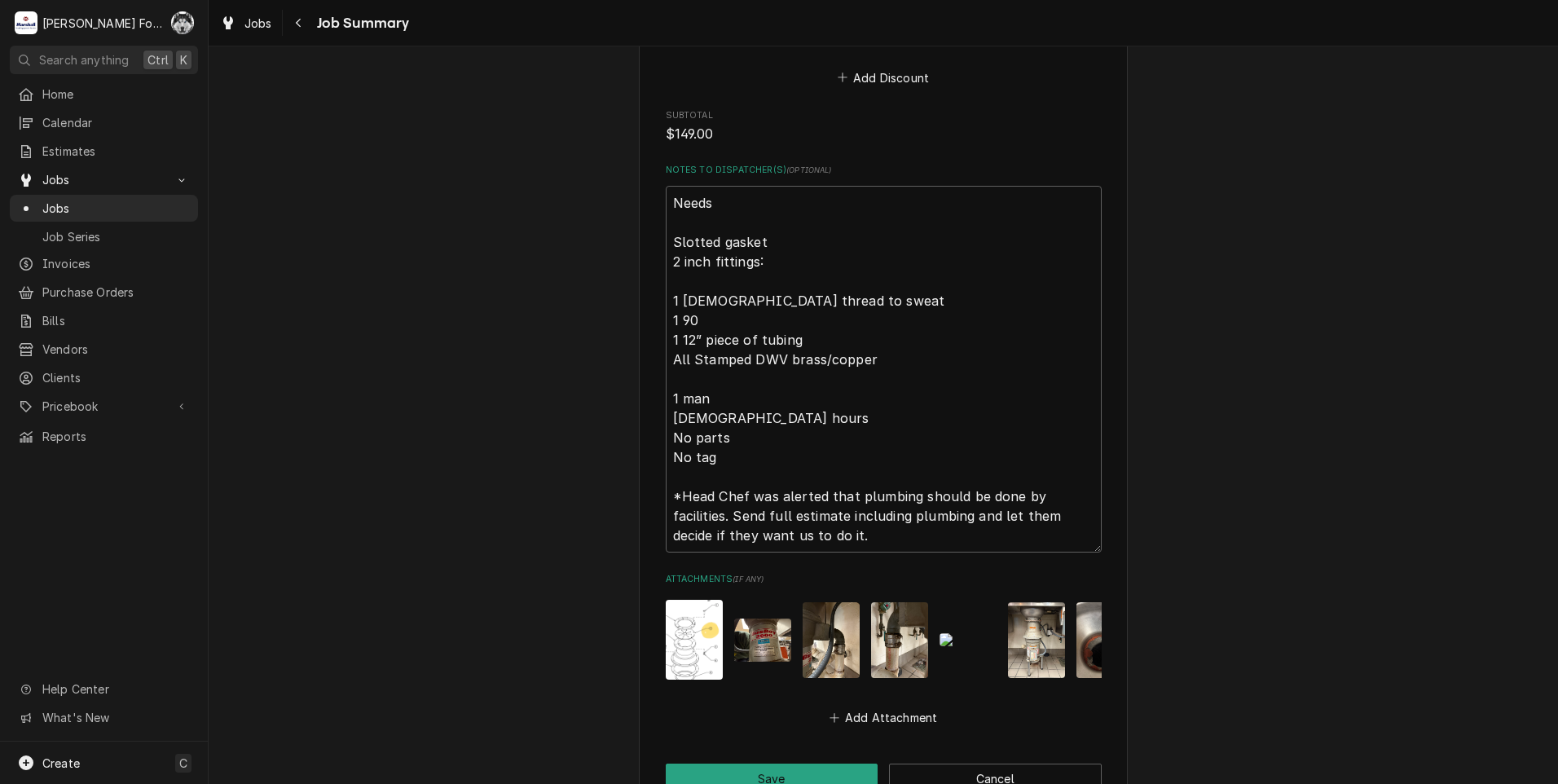
scroll to position [2315, 0]
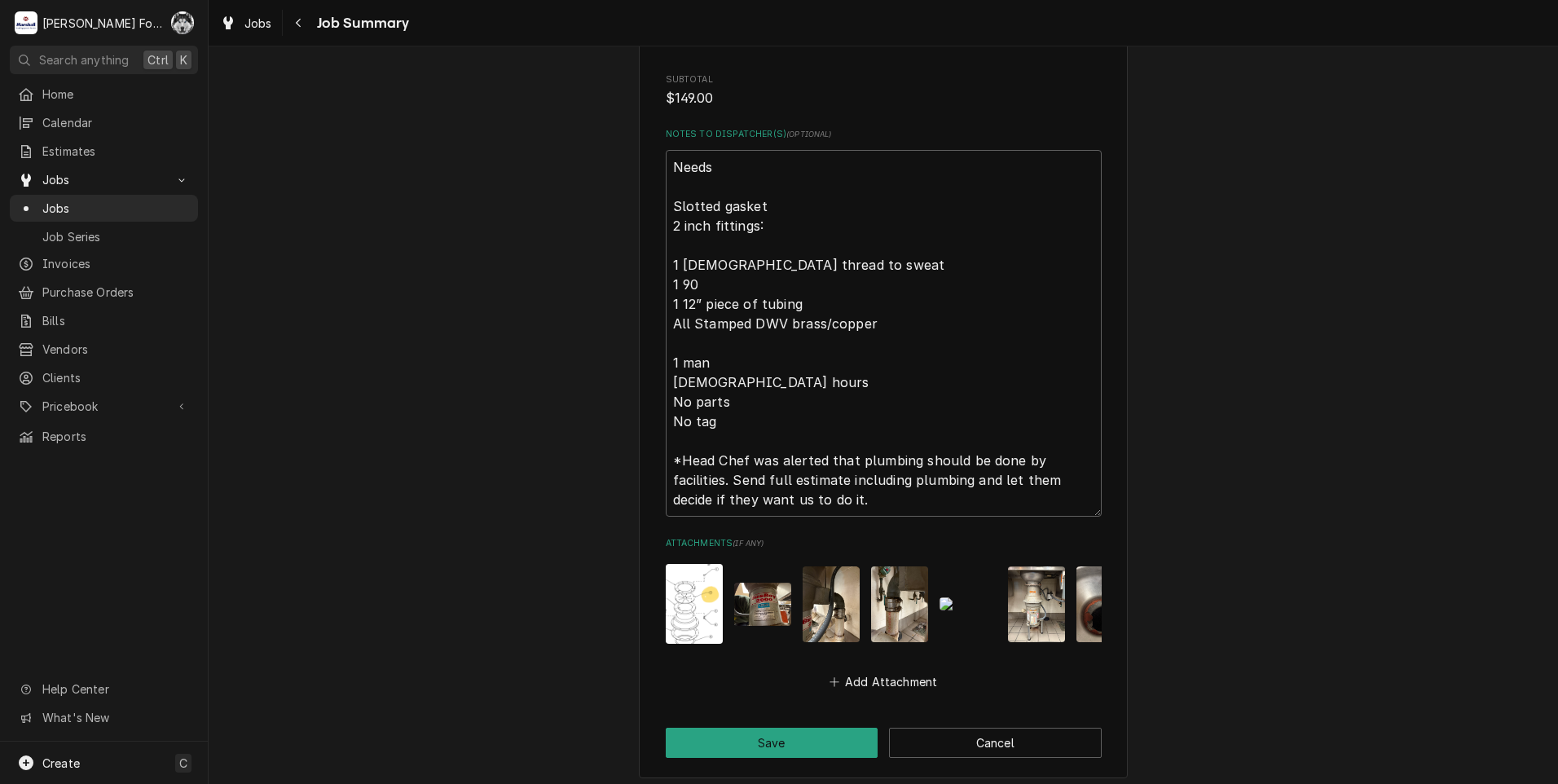
click at [754, 583] on img "Attachments" at bounding box center [762, 604] width 57 height 43
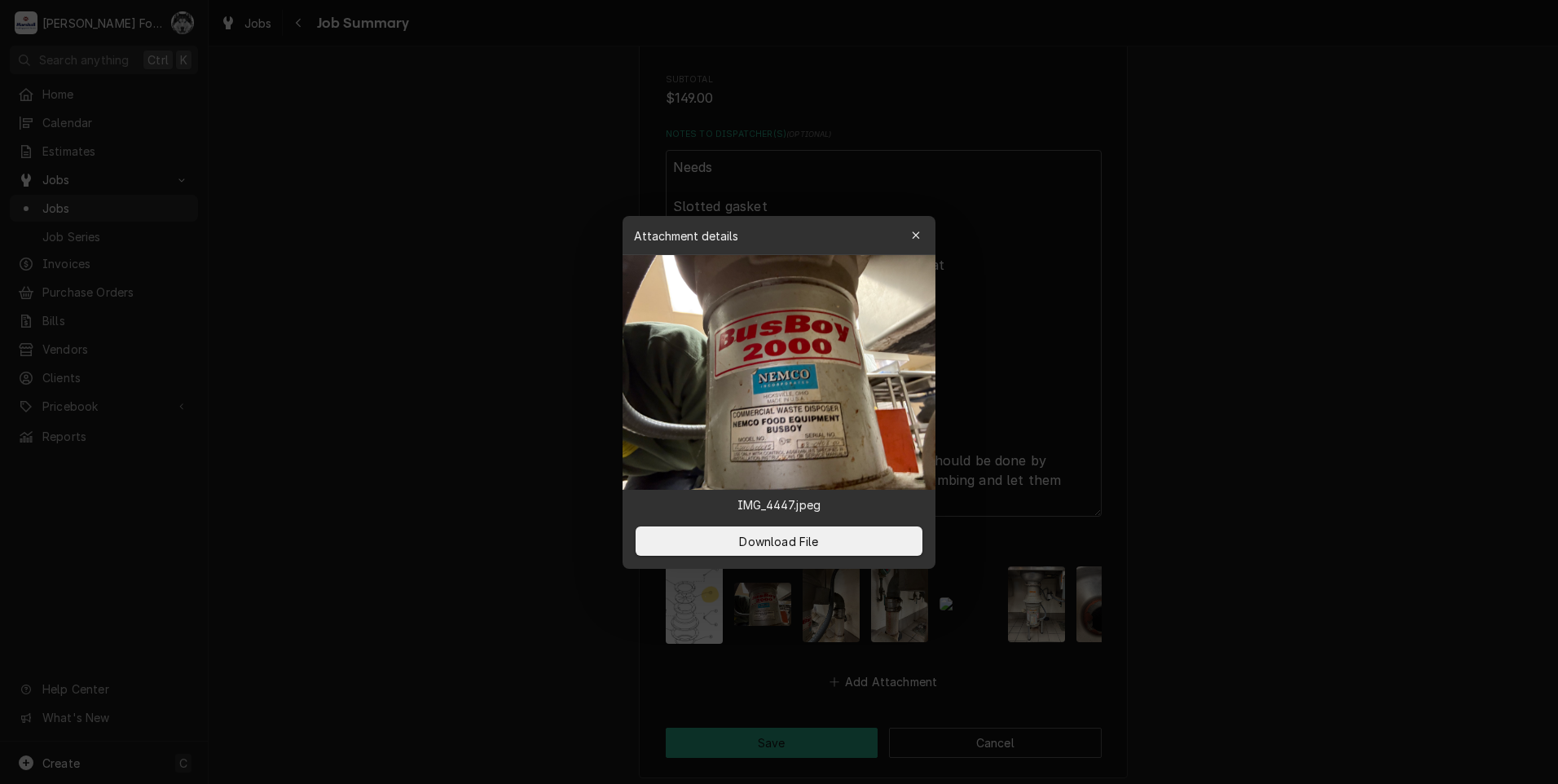
click at [487, 533] on div at bounding box center [779, 392] width 1558 height 784
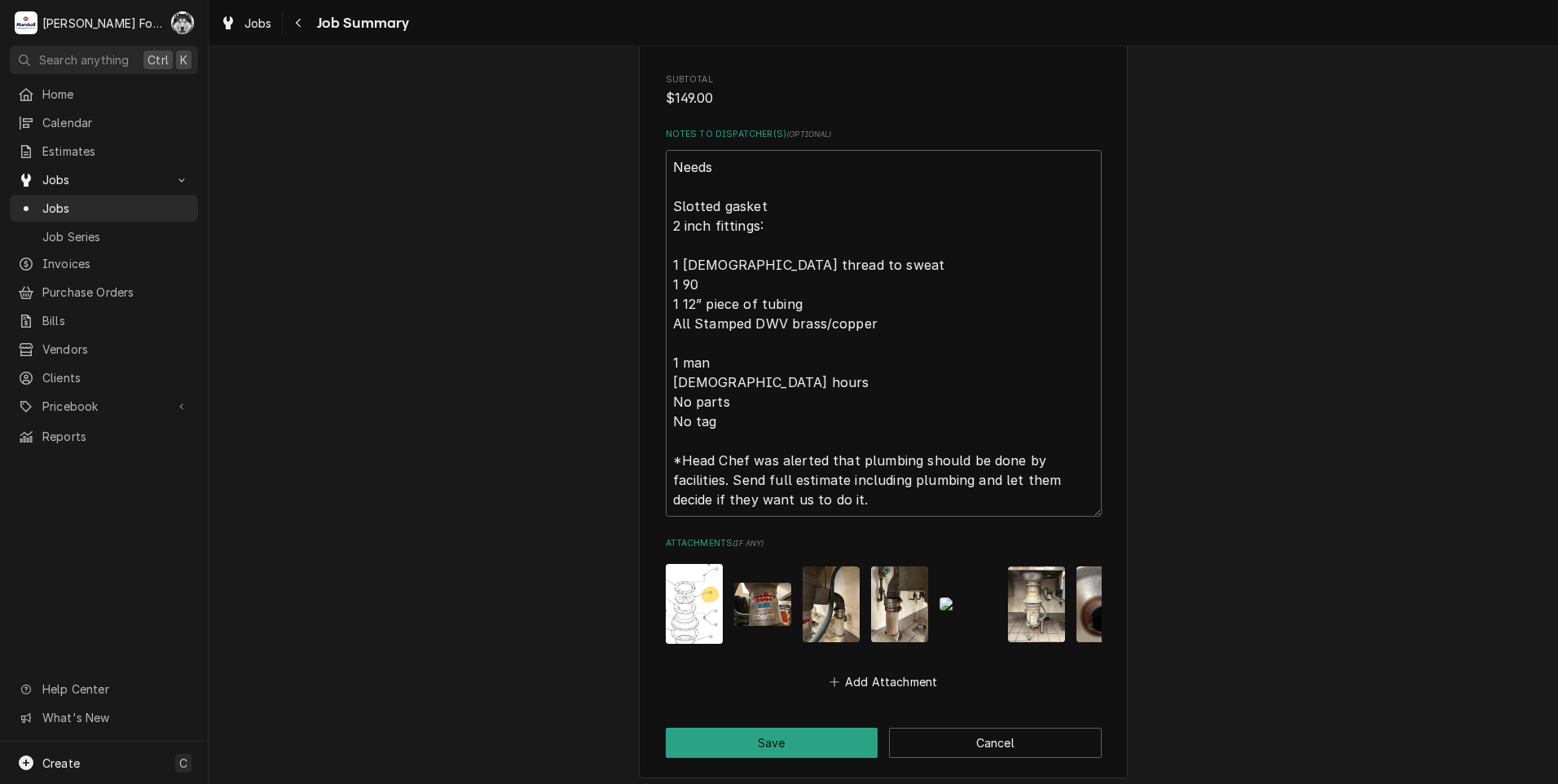
scroll to position [2451, 0]
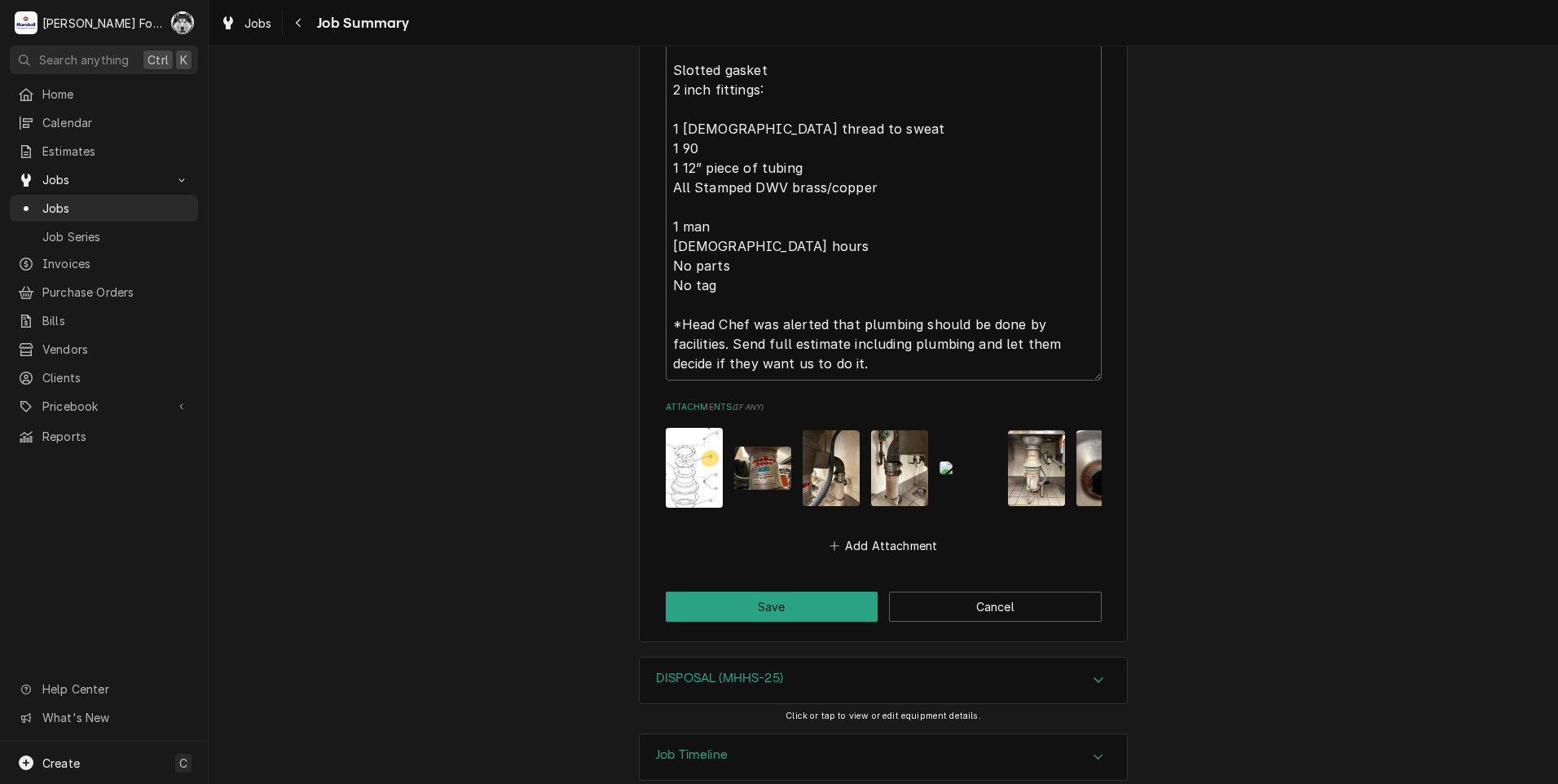
click at [669, 671] on h3 "DISPOSAL (MHHS-25)" at bounding box center [720, 679] width 127 height 15
click at [809, 431] on img "Attachments" at bounding box center [831, 468] width 57 height 76
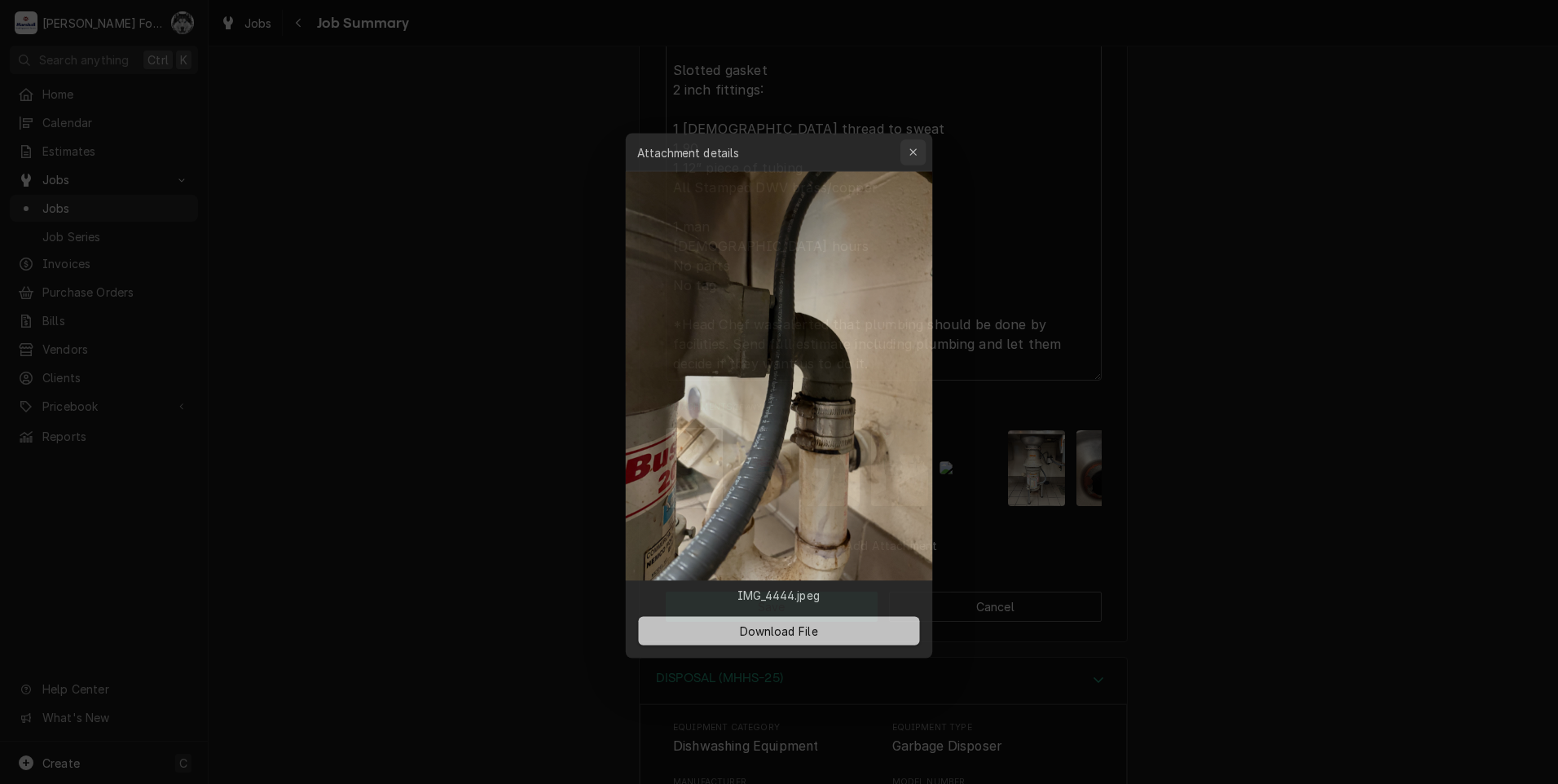
click at [917, 142] on icon "button" at bounding box center [917, 144] width 9 height 11
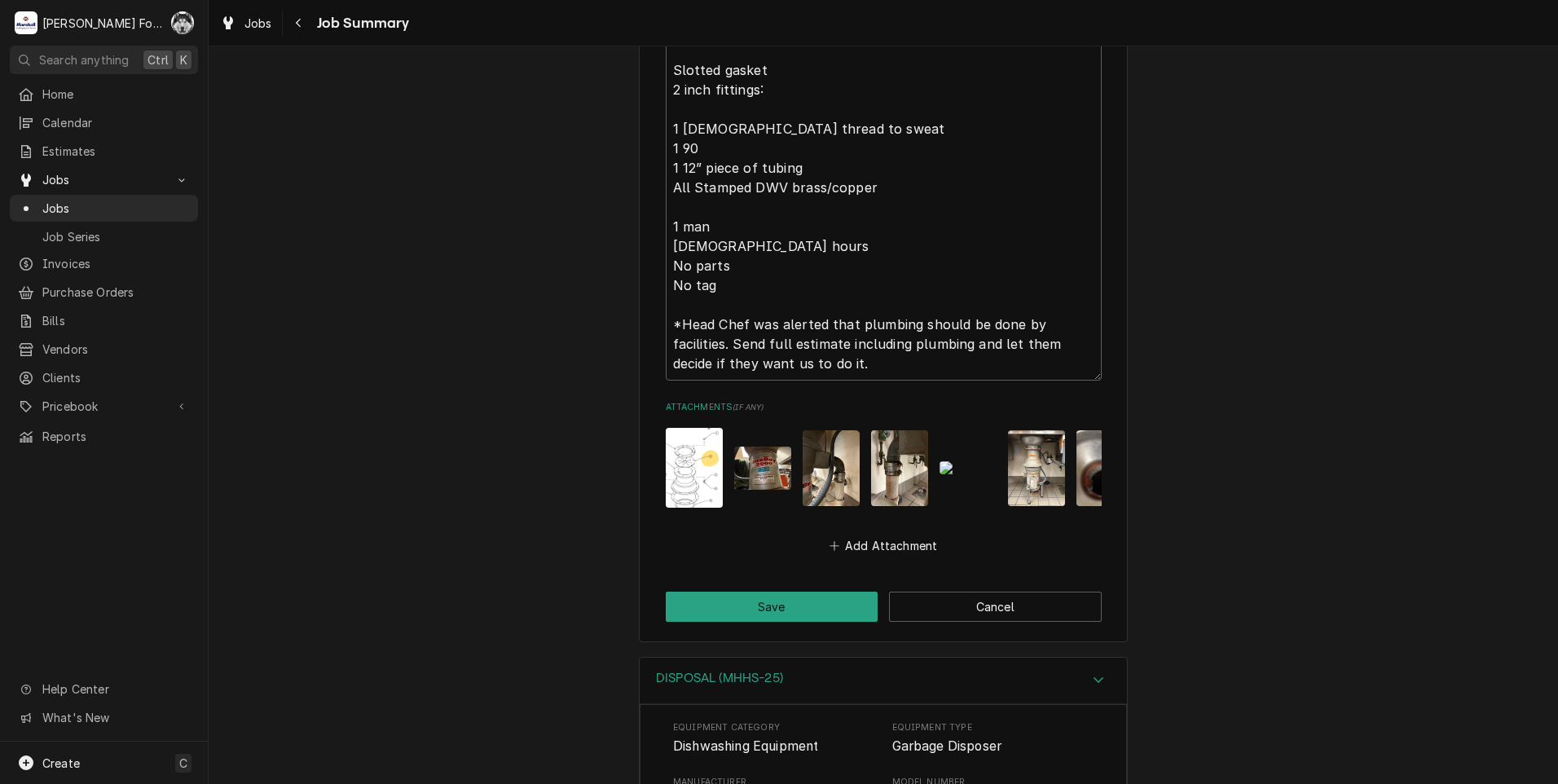
click at [689, 428] on img "Attachments" at bounding box center [694, 468] width 57 height 80
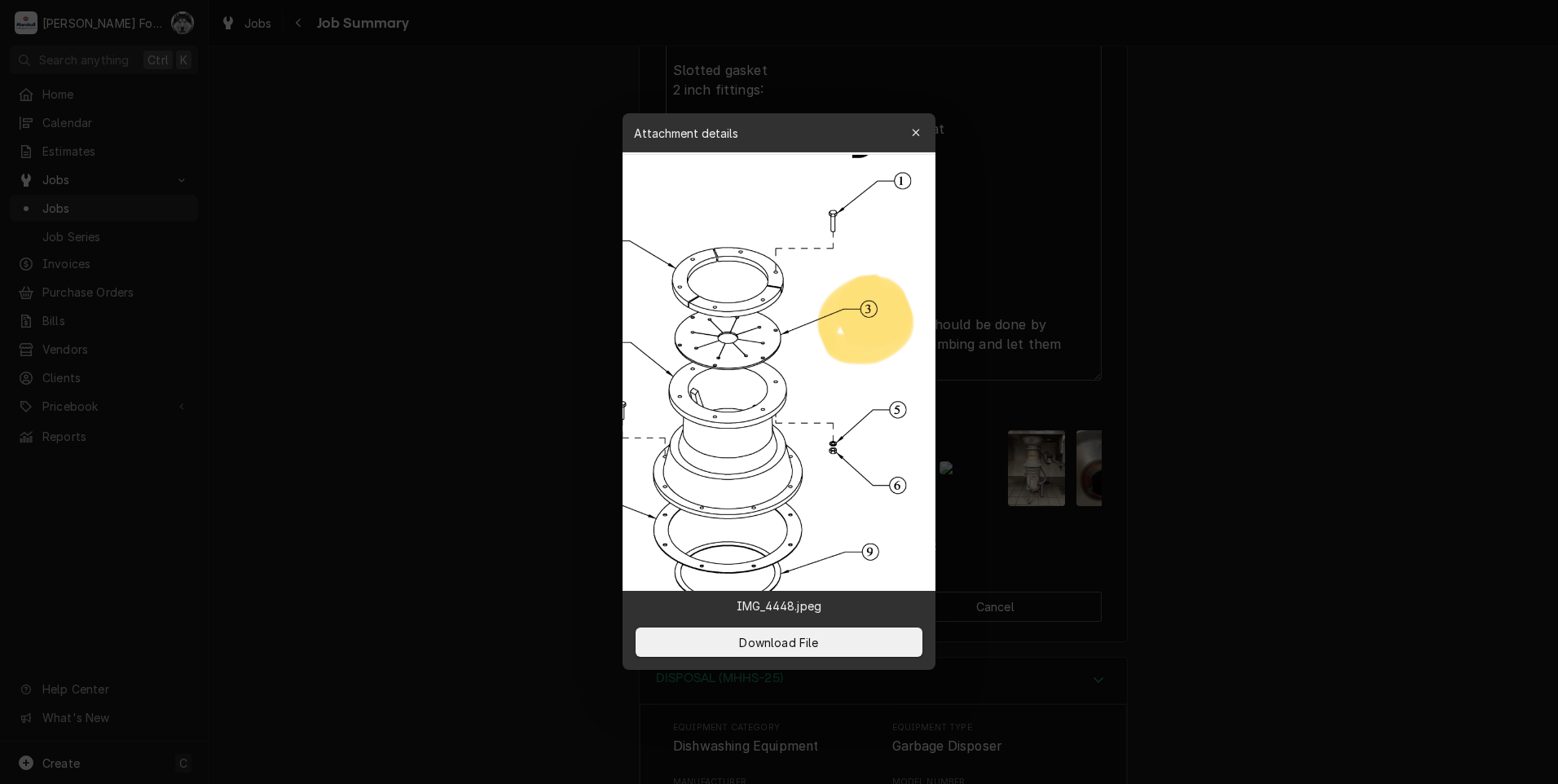
click at [520, 498] on div at bounding box center [779, 392] width 1558 height 784
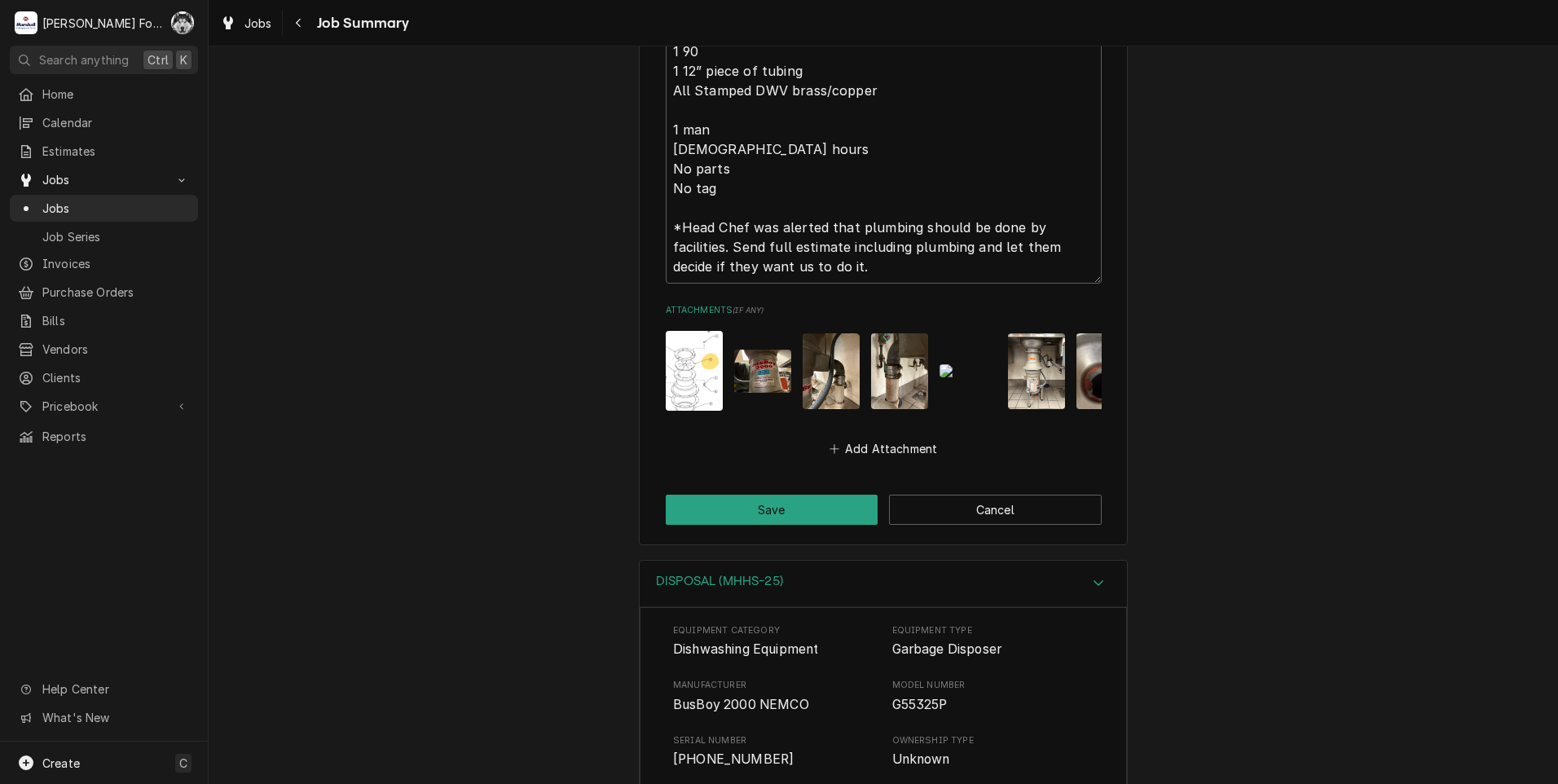
scroll to position [2586, 0]
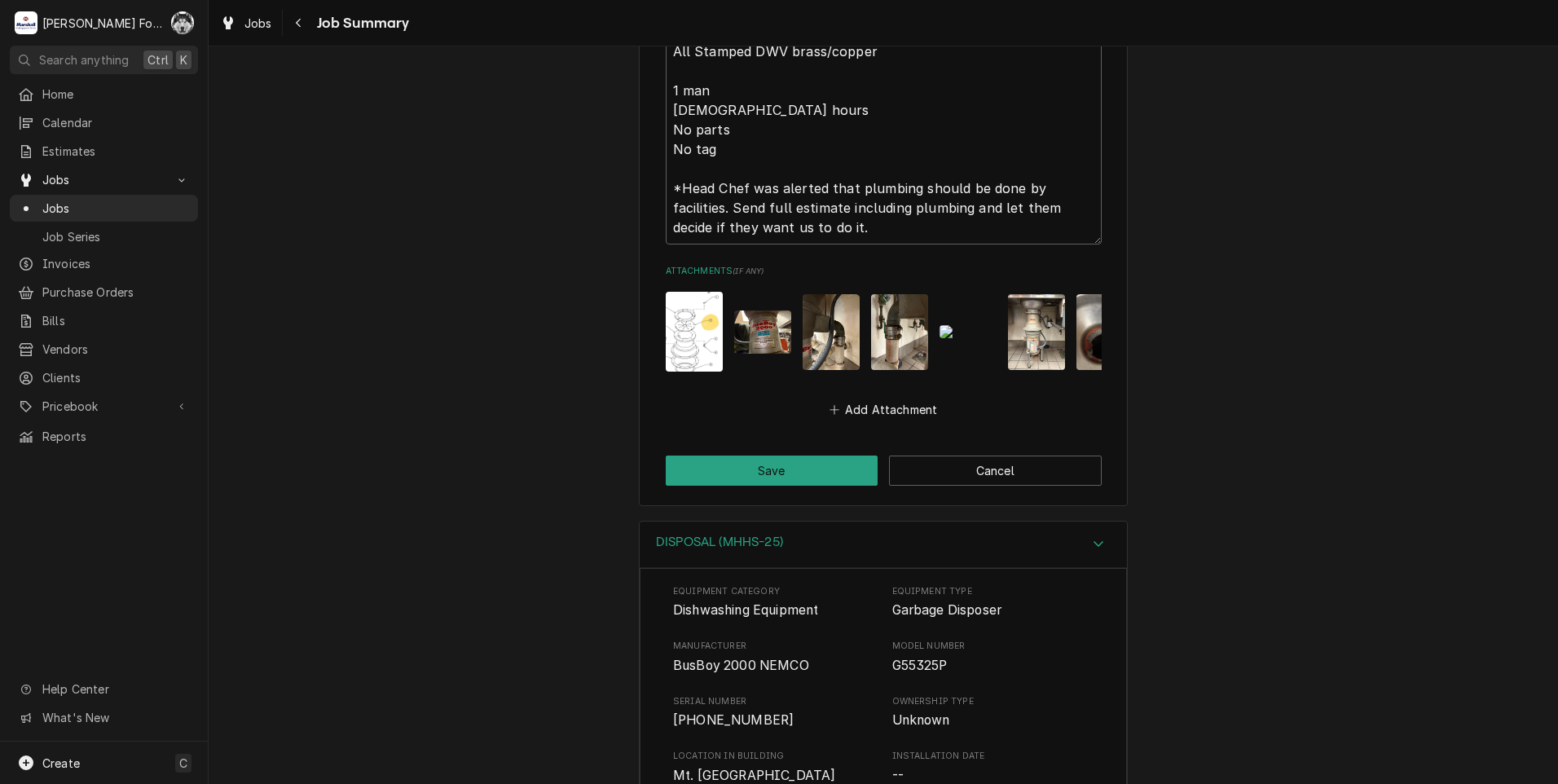
click at [713, 291] on img "Attachments" at bounding box center [694, 331] width 57 height 80
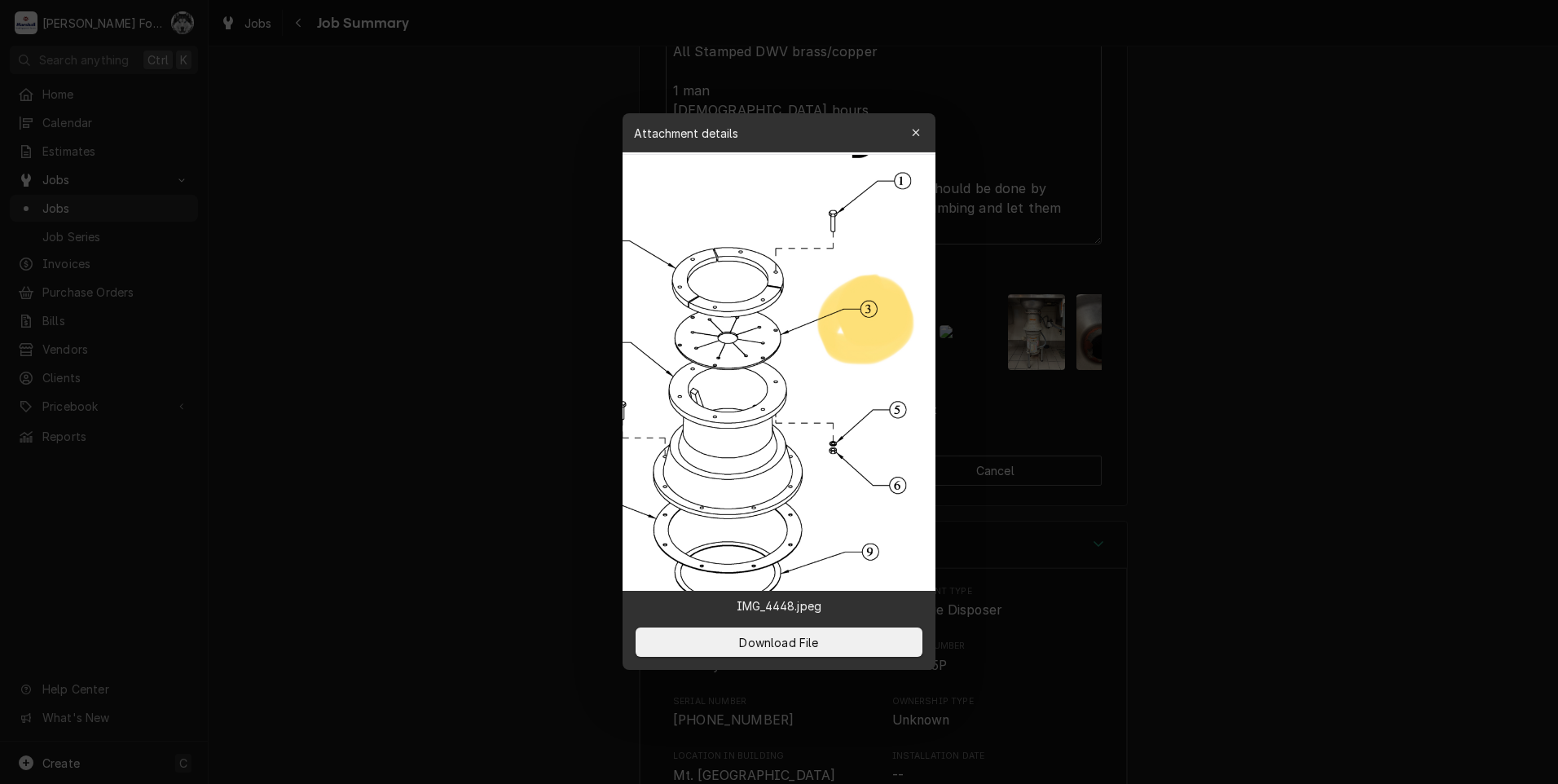
drag, startPoint x: 1315, startPoint y: 483, endPoint x: 1026, endPoint y: 381, distance: 306.5
click at [1314, 481] on div at bounding box center [779, 392] width 1558 height 784
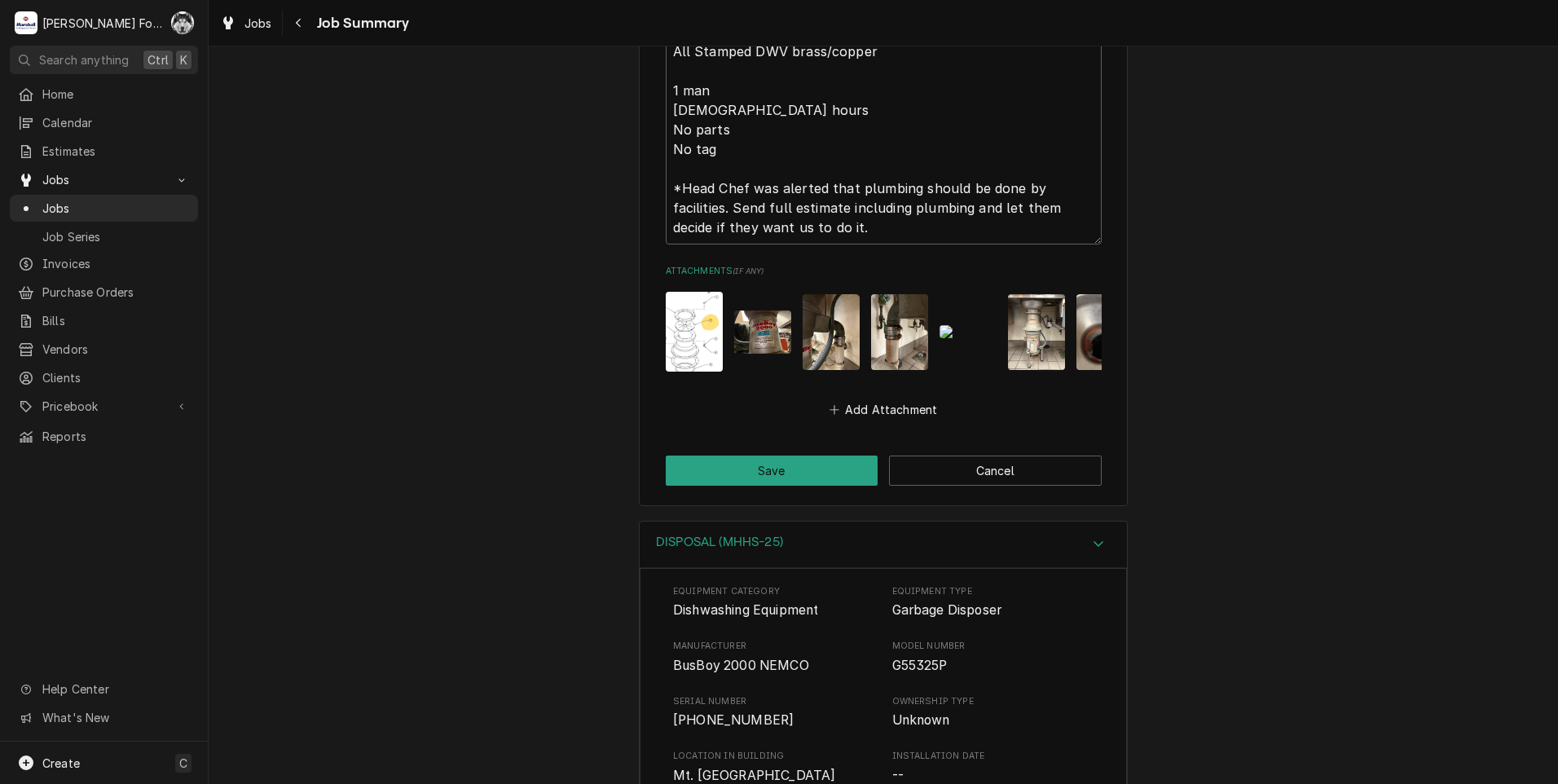
click at [763, 311] on img "Attachments" at bounding box center [762, 332] width 57 height 43
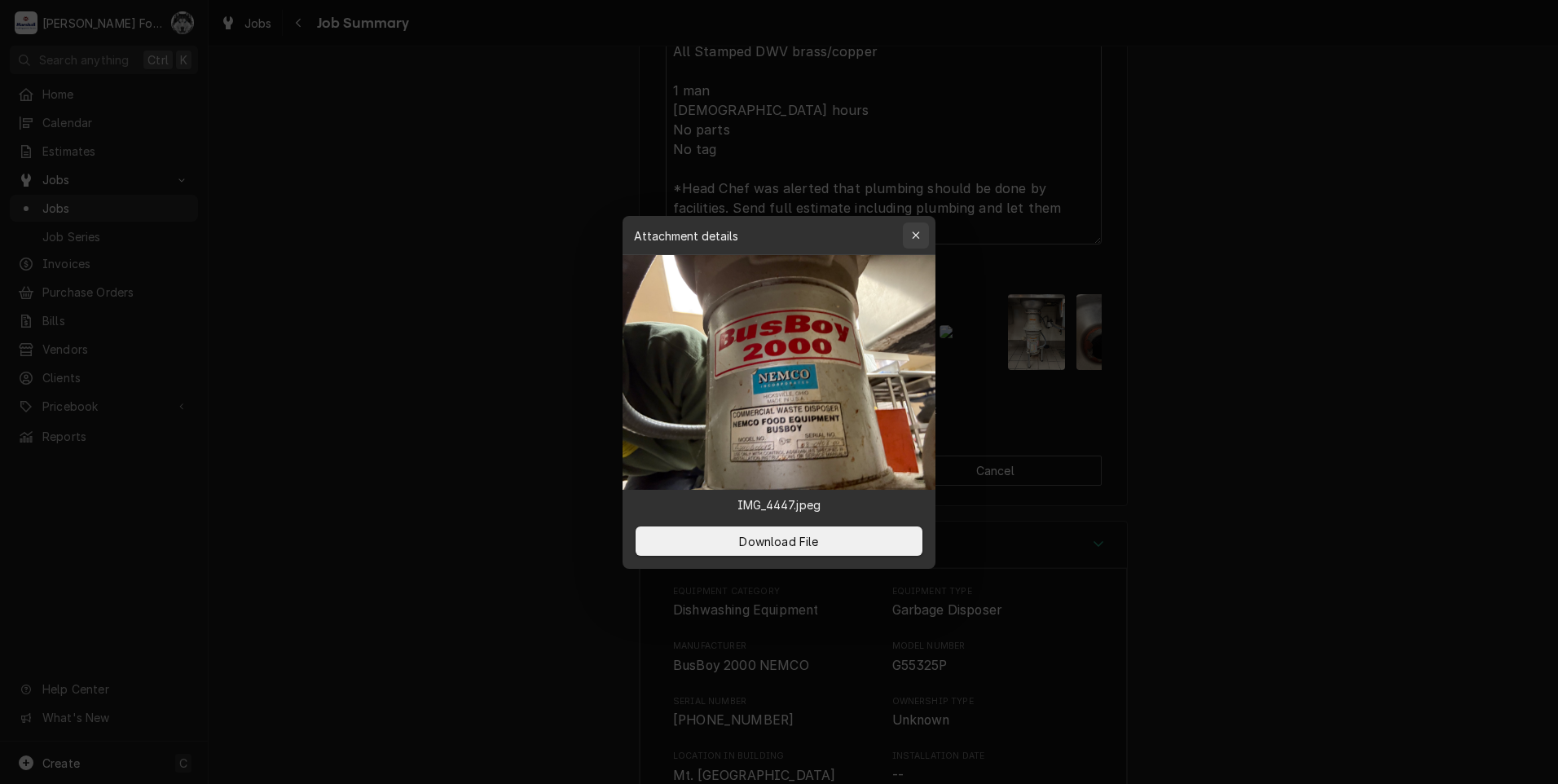
click at [917, 232] on icon "button" at bounding box center [917, 235] width 9 height 11
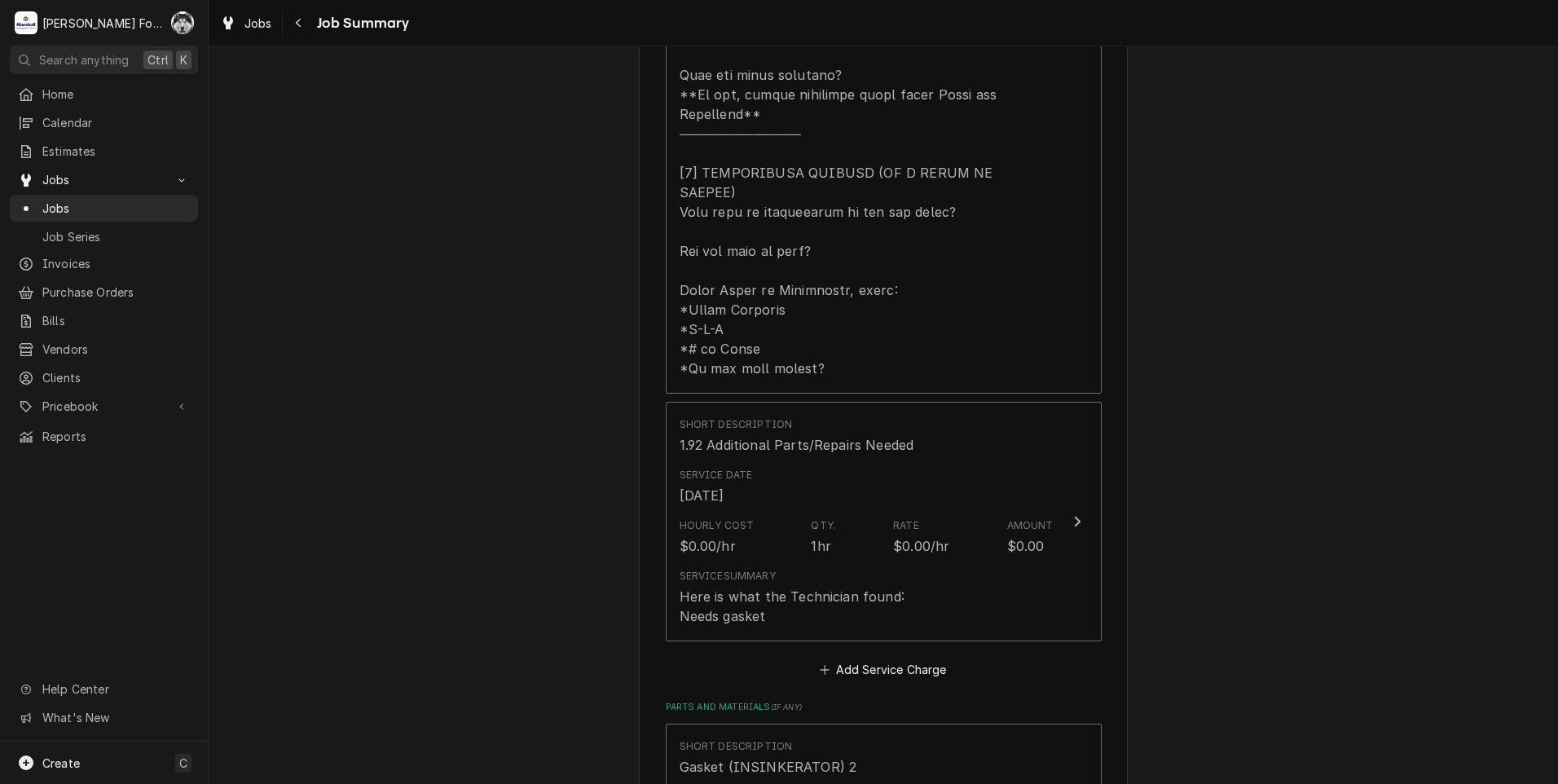
scroll to position [1358, 0]
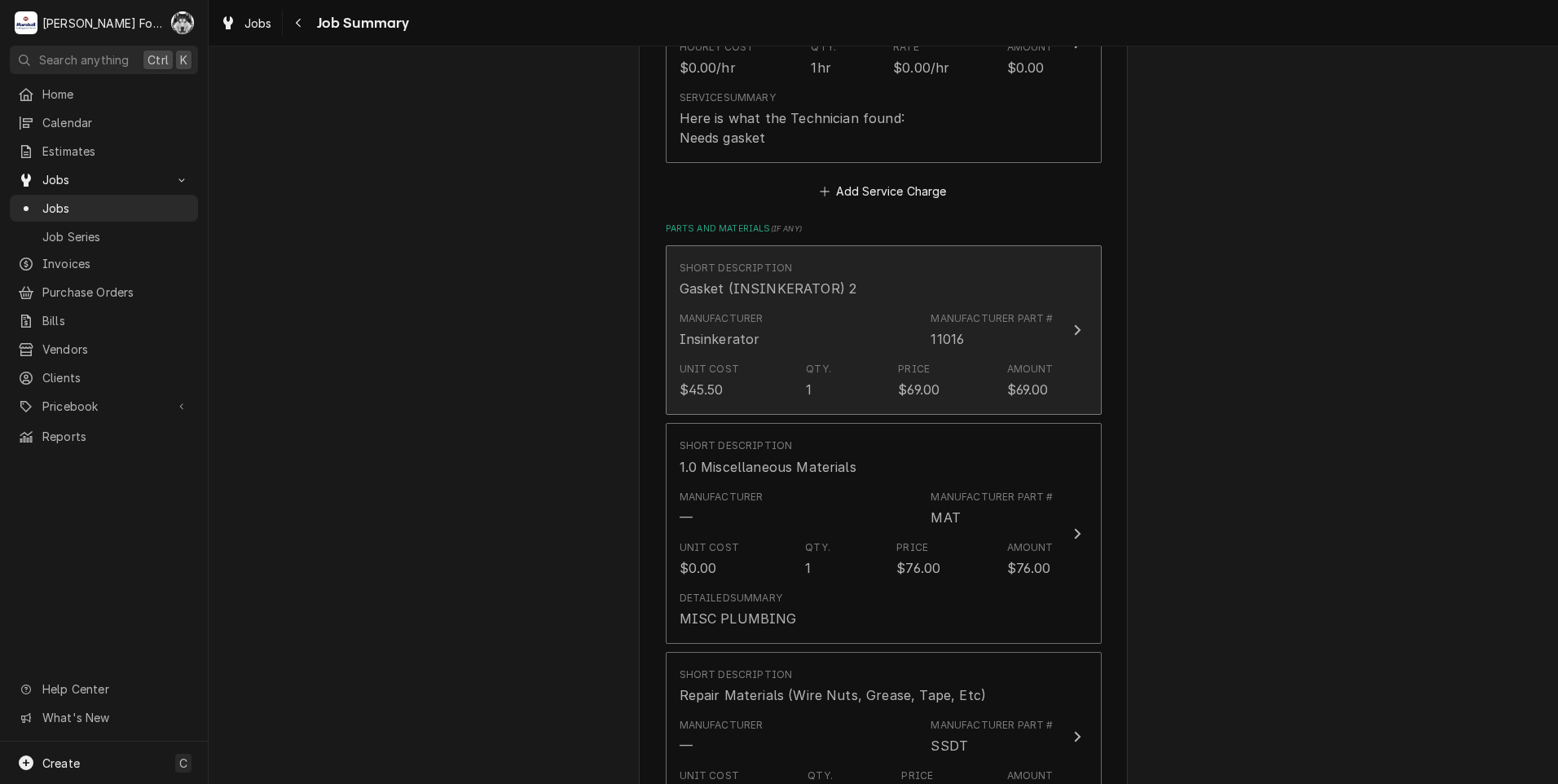
click at [846, 355] on div "Unit Cost $45.50 Qty. 1 Price $69.00 Amount $69.00" at bounding box center [866, 380] width 374 height 50
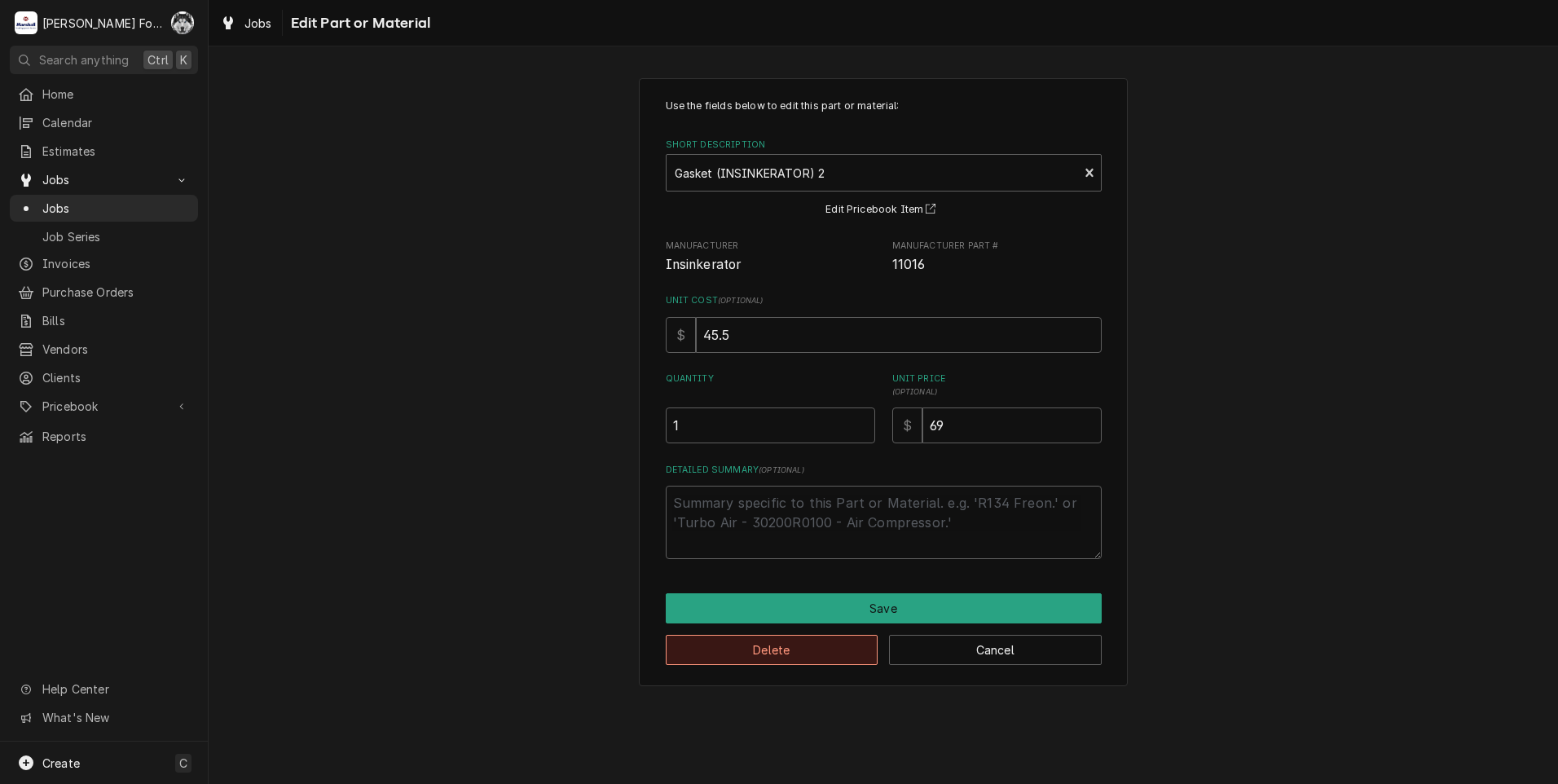
click at [810, 644] on button "Delete" at bounding box center [772, 649] width 212 height 30
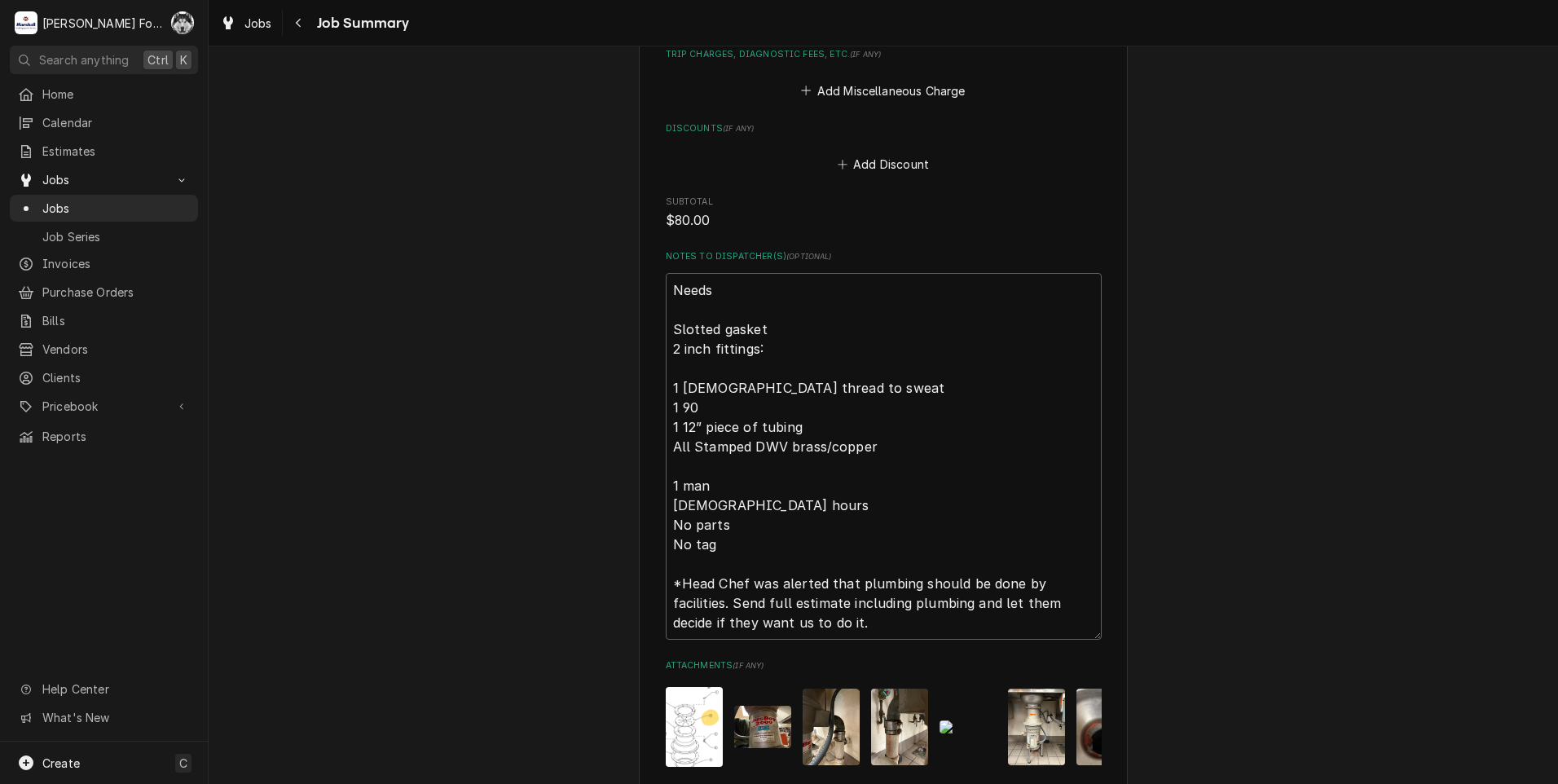
scroll to position [2272, 0]
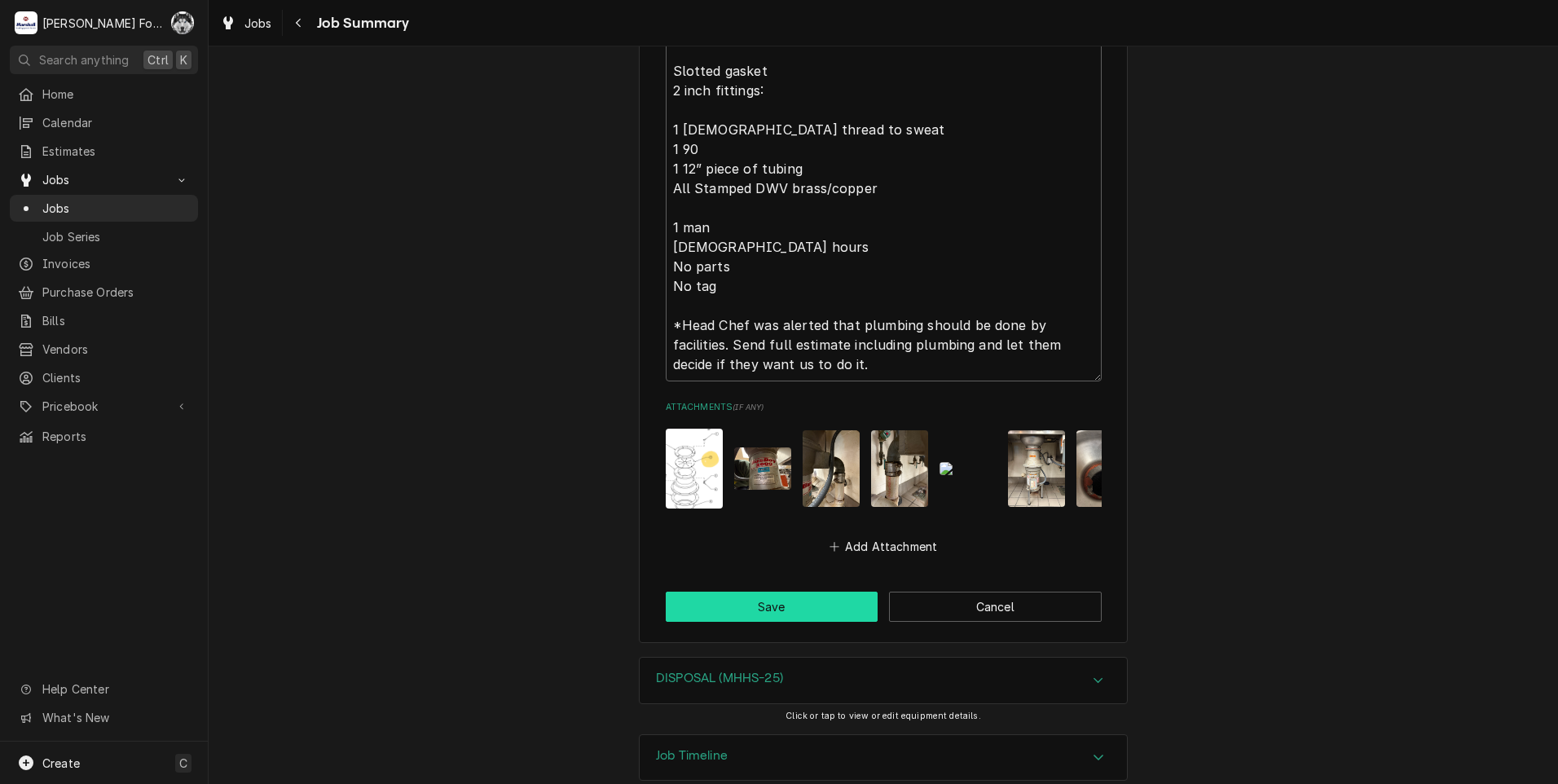
click at [771, 592] on button "Save" at bounding box center [772, 606] width 212 height 30
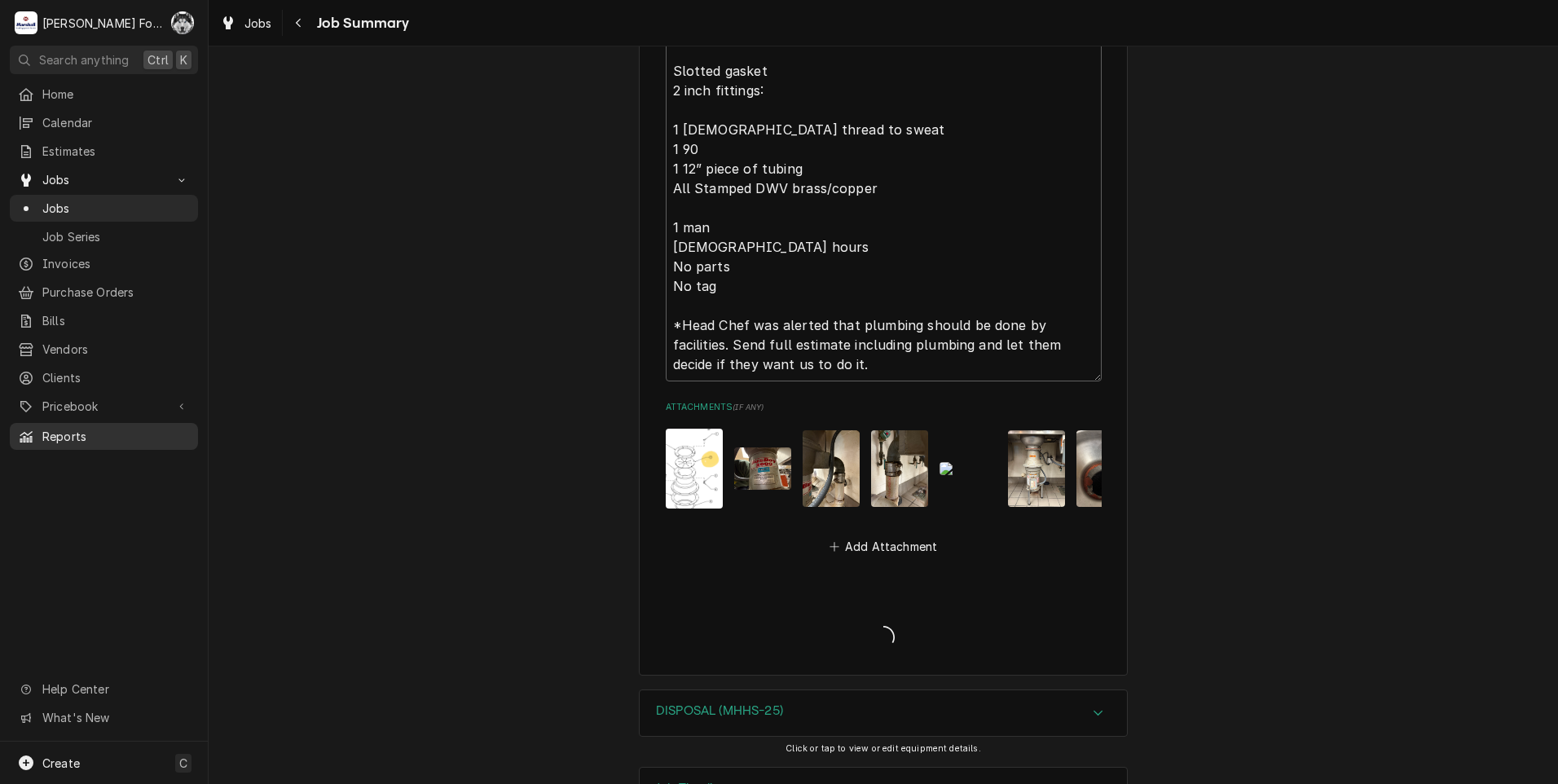
type textarea "x"
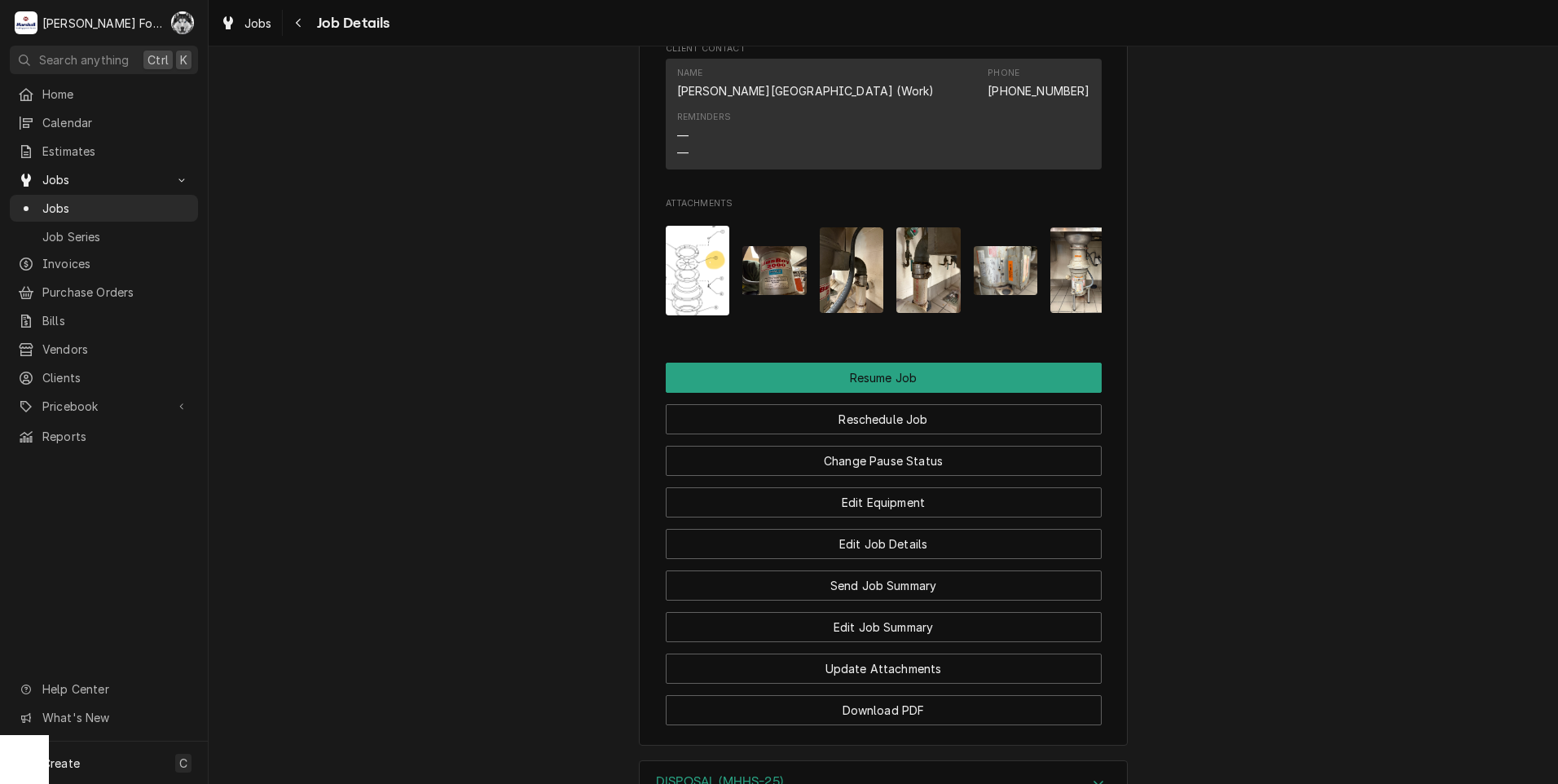
scroll to position [0, 104]
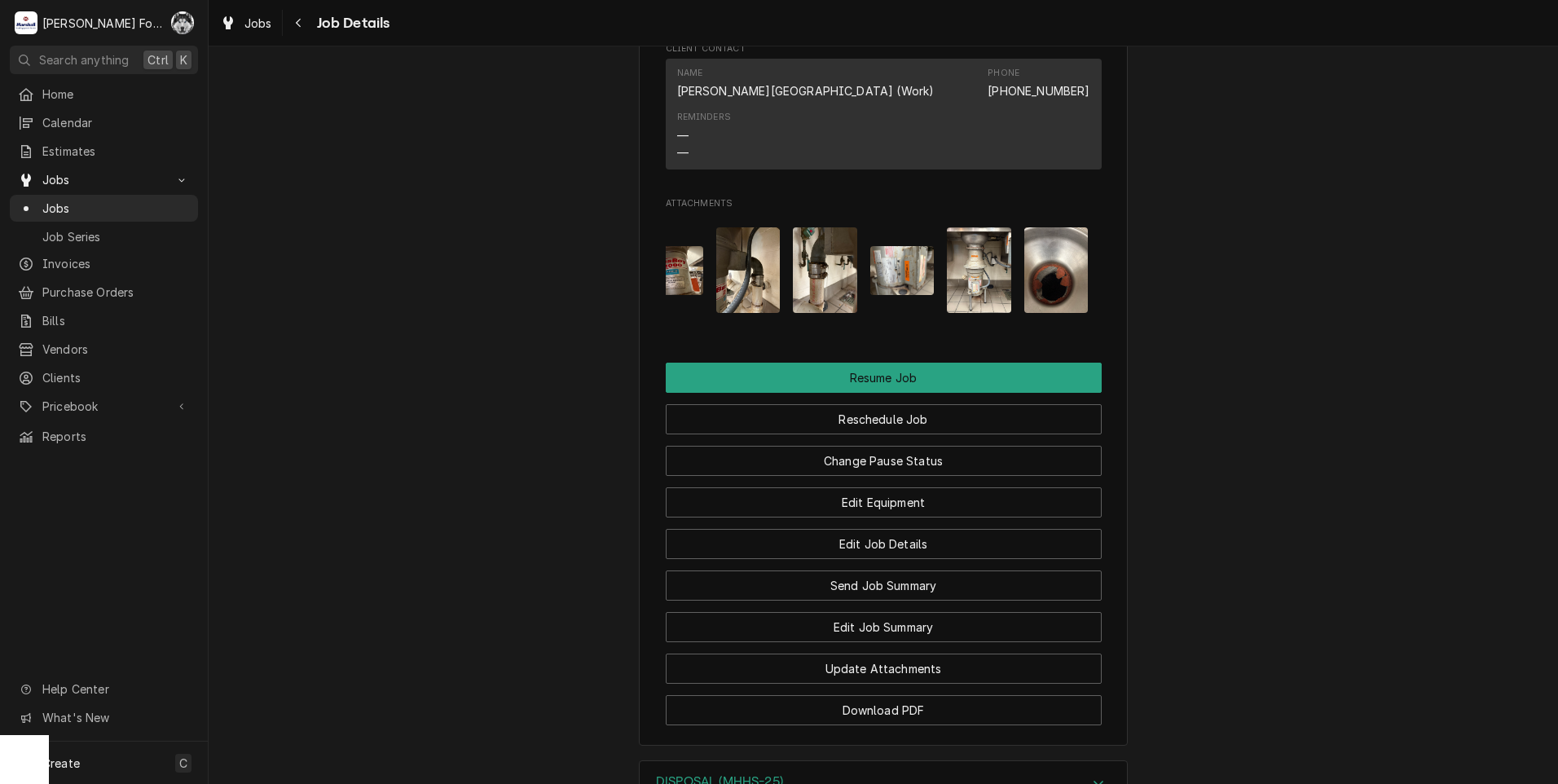
click at [1053, 259] on img "Attachments" at bounding box center [1057, 270] width 65 height 86
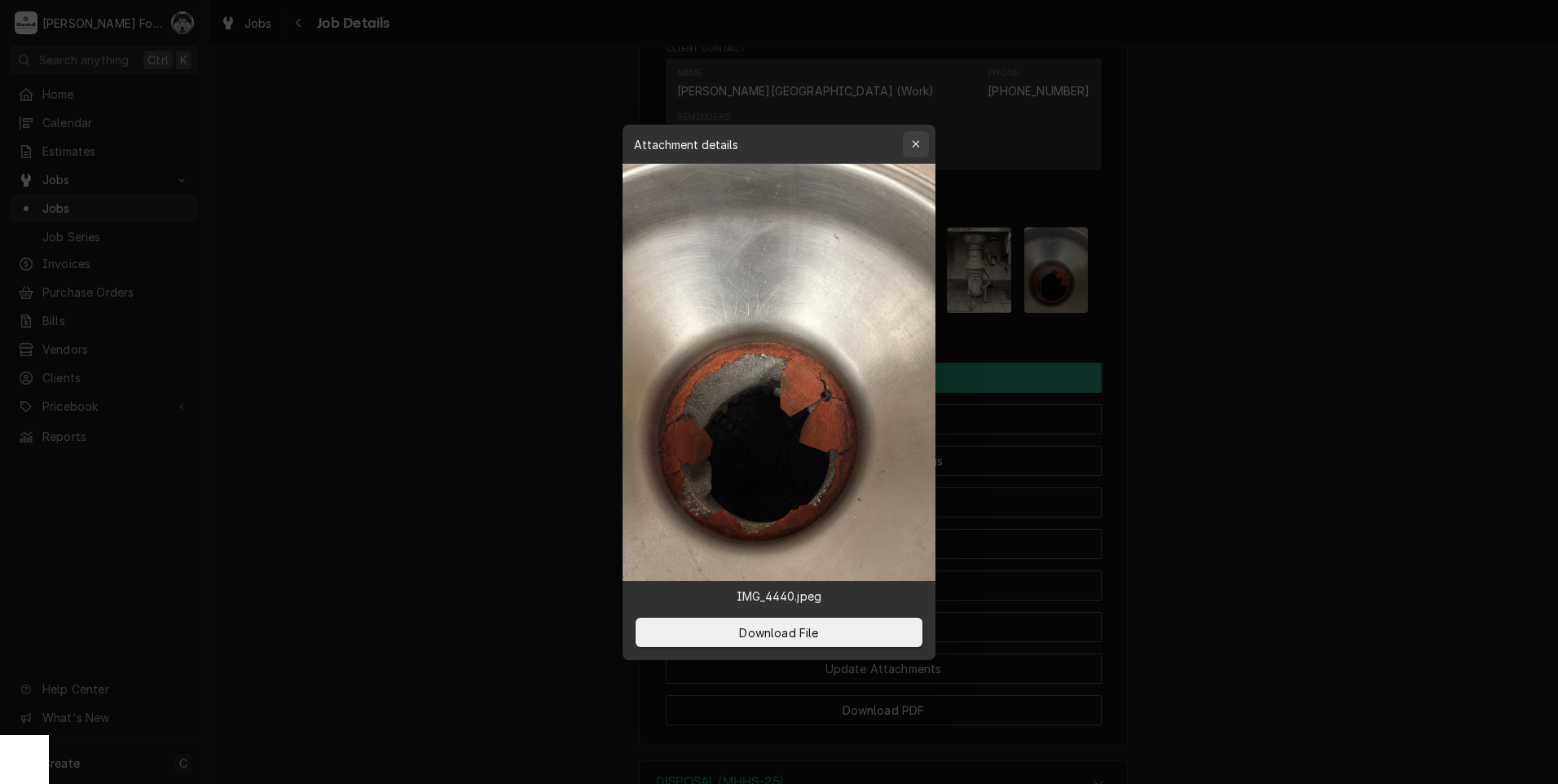
click at [925, 144] on button "button" at bounding box center [916, 144] width 26 height 26
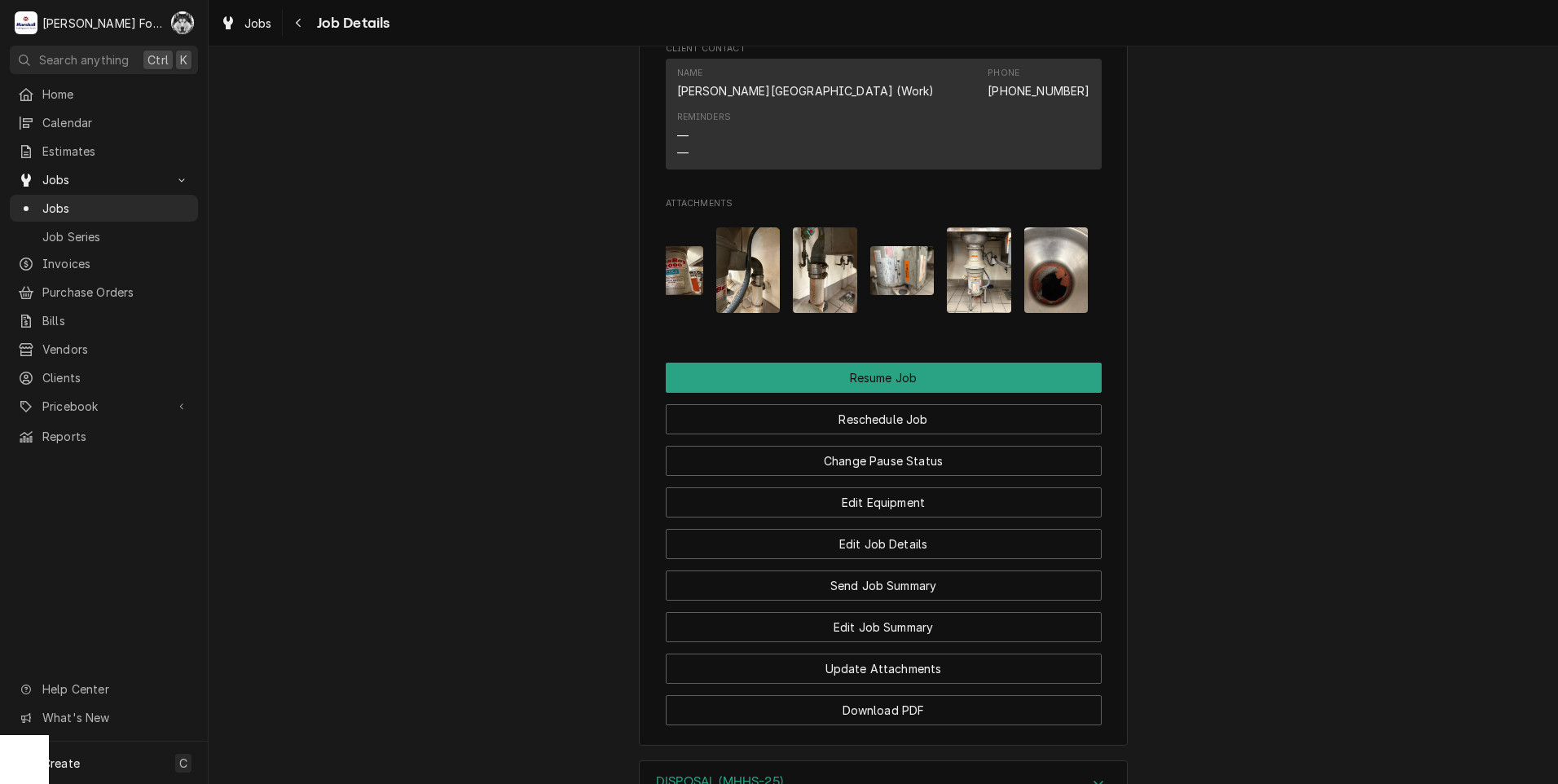
click at [965, 240] on img "Attachments" at bounding box center [979, 270] width 65 height 86
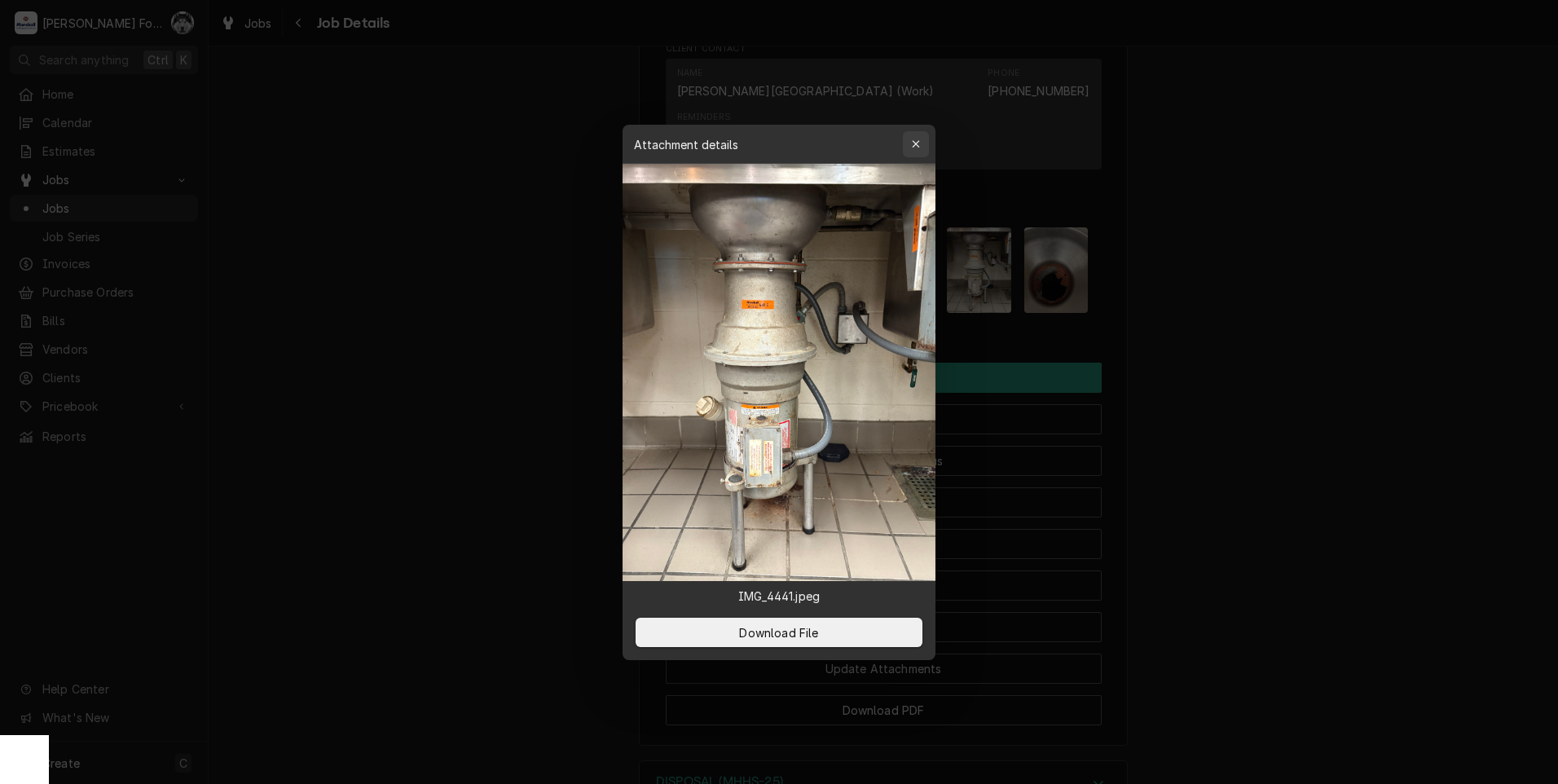
click at [918, 141] on icon "button" at bounding box center [917, 144] width 9 height 11
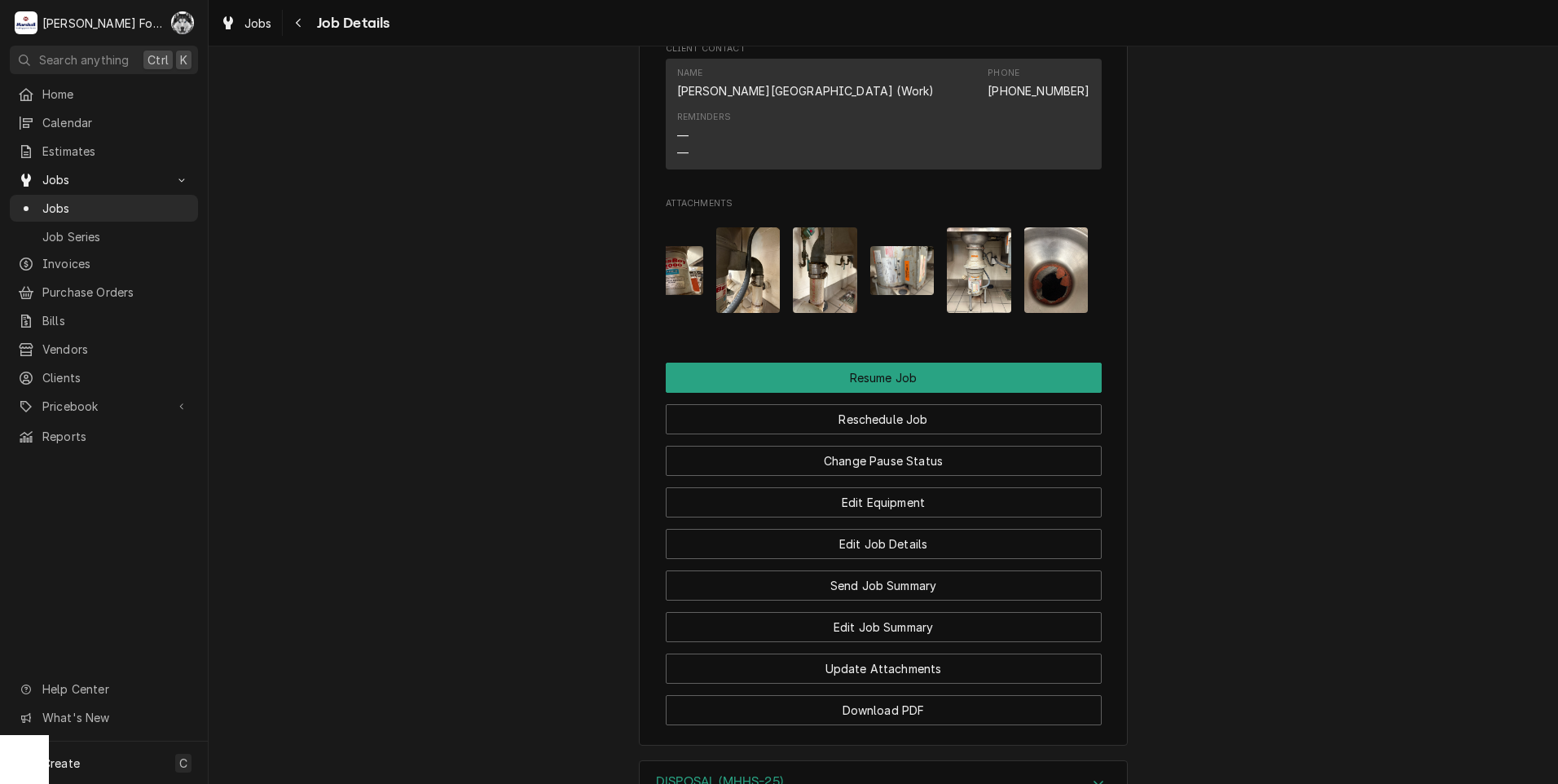
click at [873, 251] on img "Attachments" at bounding box center [903, 270] width 65 height 48
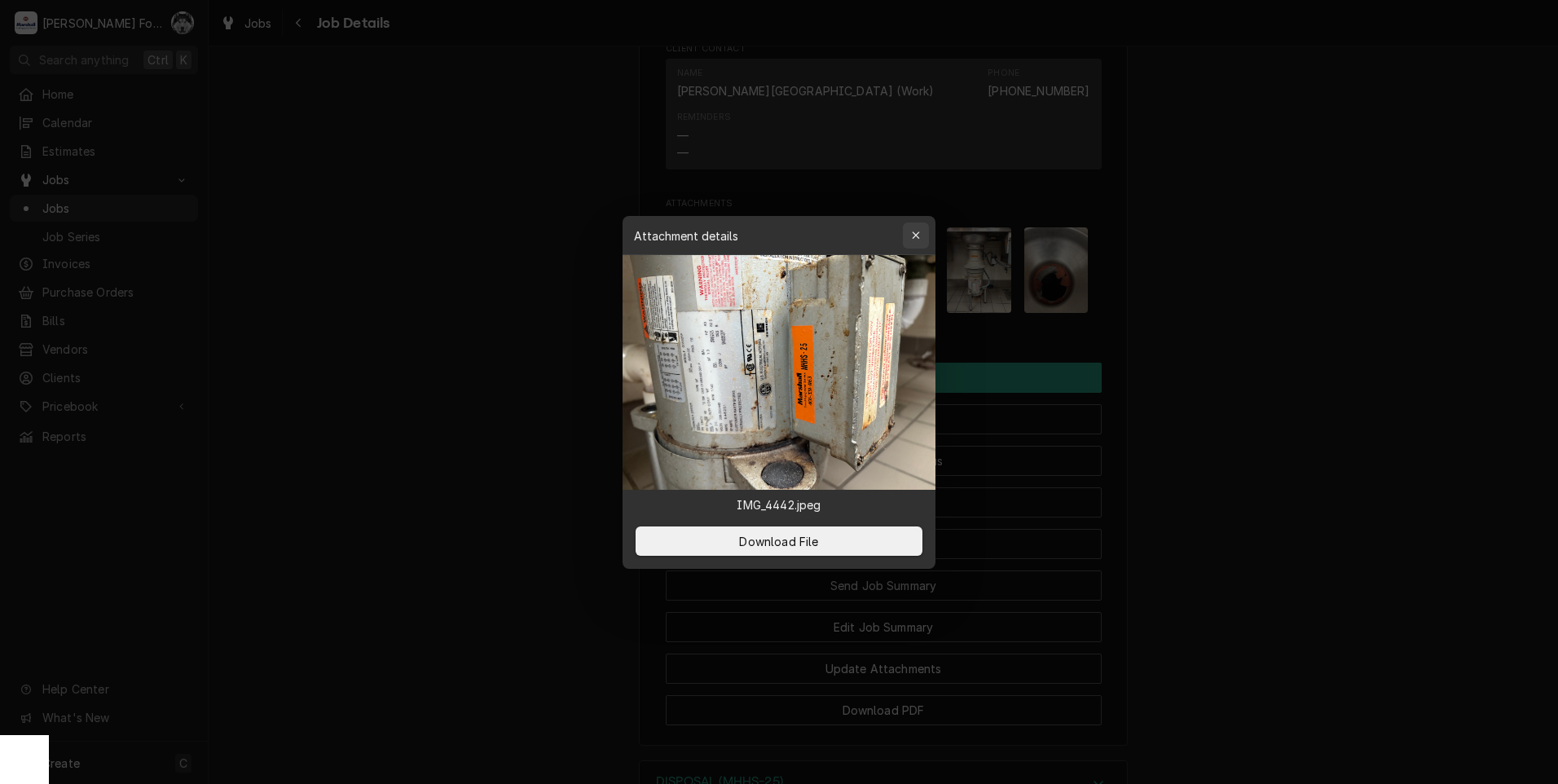
click at [914, 240] on icon "button" at bounding box center [917, 235] width 9 height 11
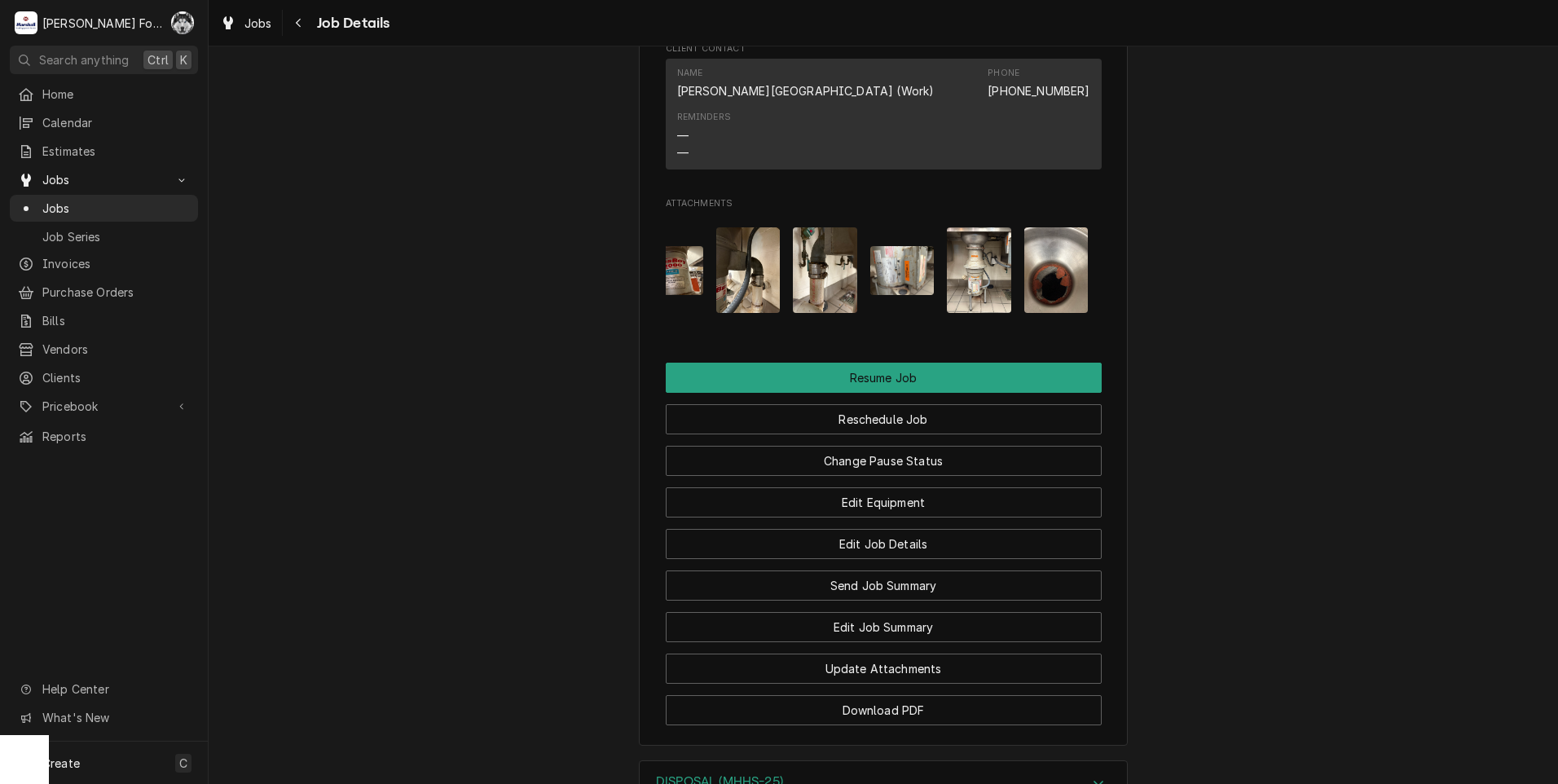
click at [821, 244] on img "Attachments" at bounding box center [826, 270] width 65 height 86
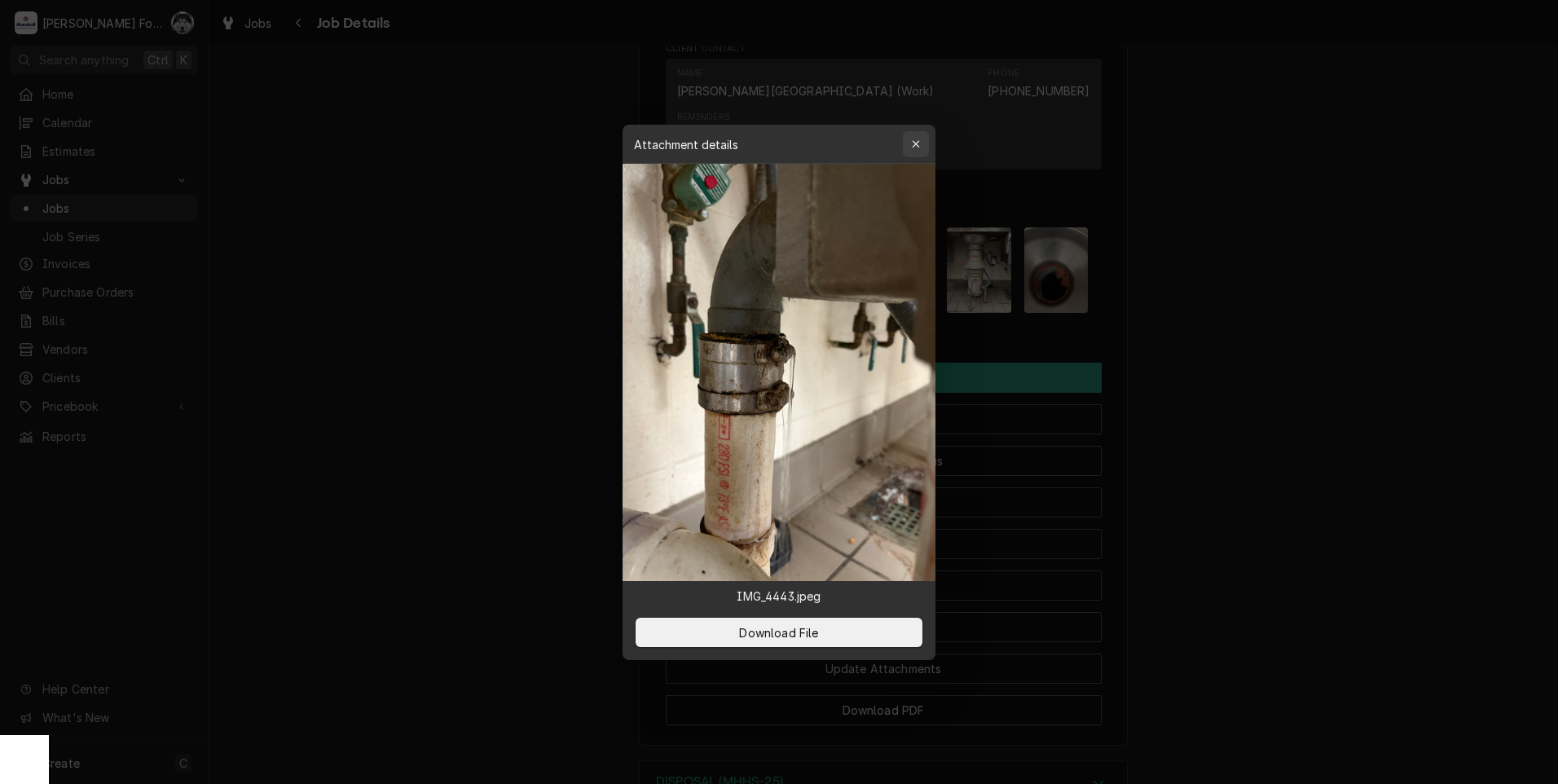
click at [918, 144] on icon "button" at bounding box center [917, 144] width 9 height 11
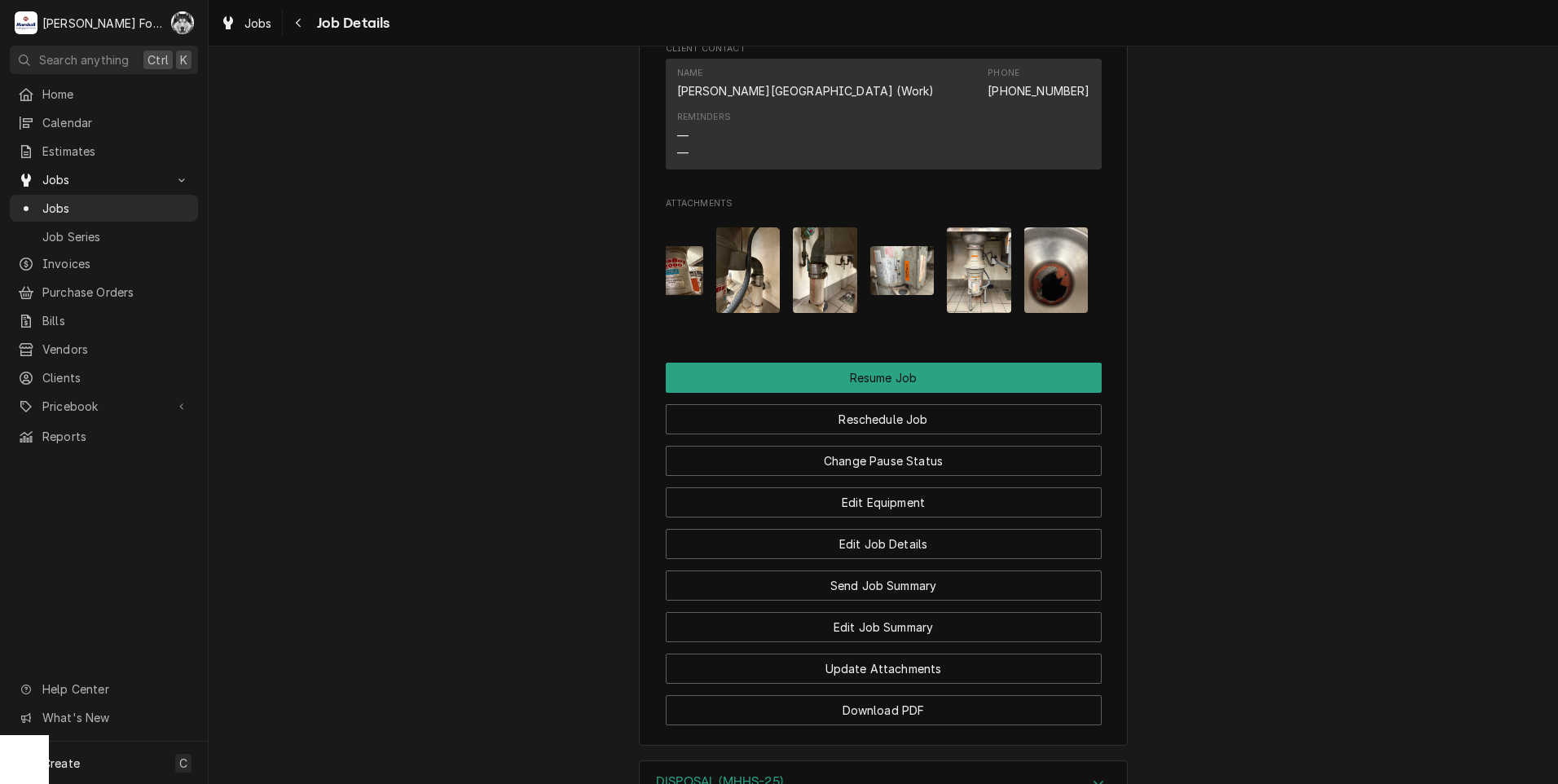
click at [742, 259] on img "Attachments" at bounding box center [748, 270] width 65 height 86
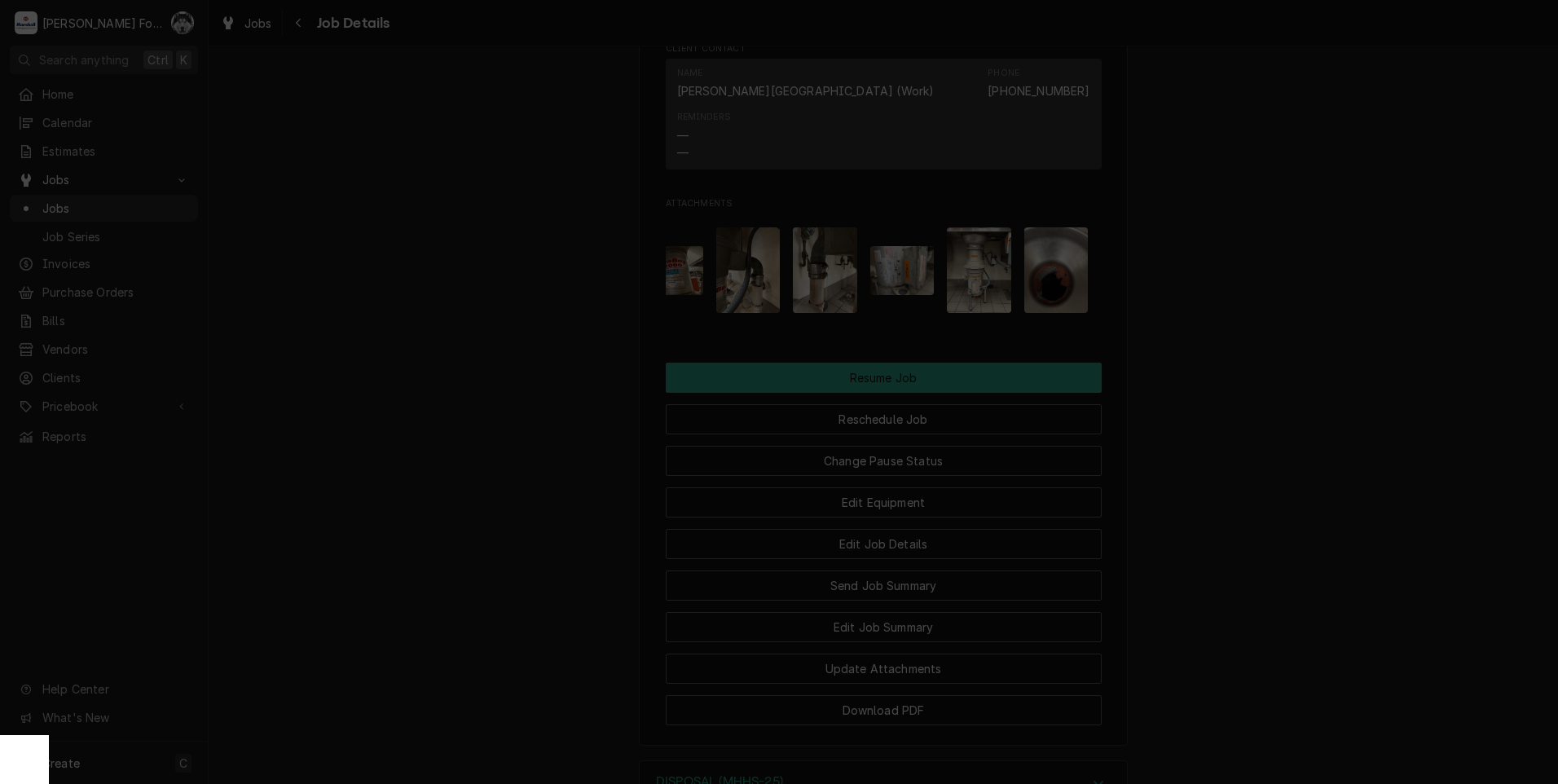
click at [915, 143] on icon "button" at bounding box center [917, 144] width 9 height 11
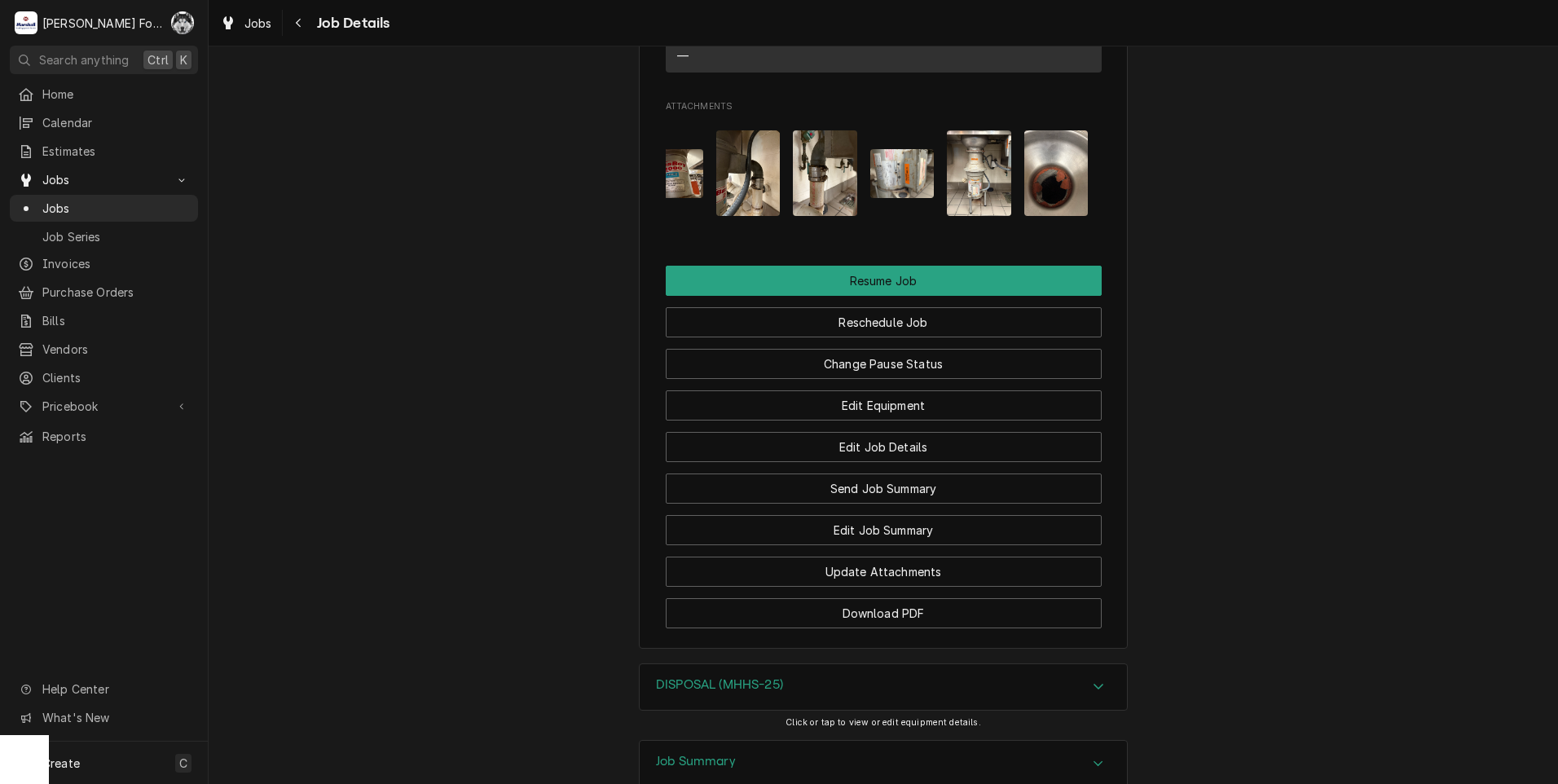
scroll to position [1759, 0]
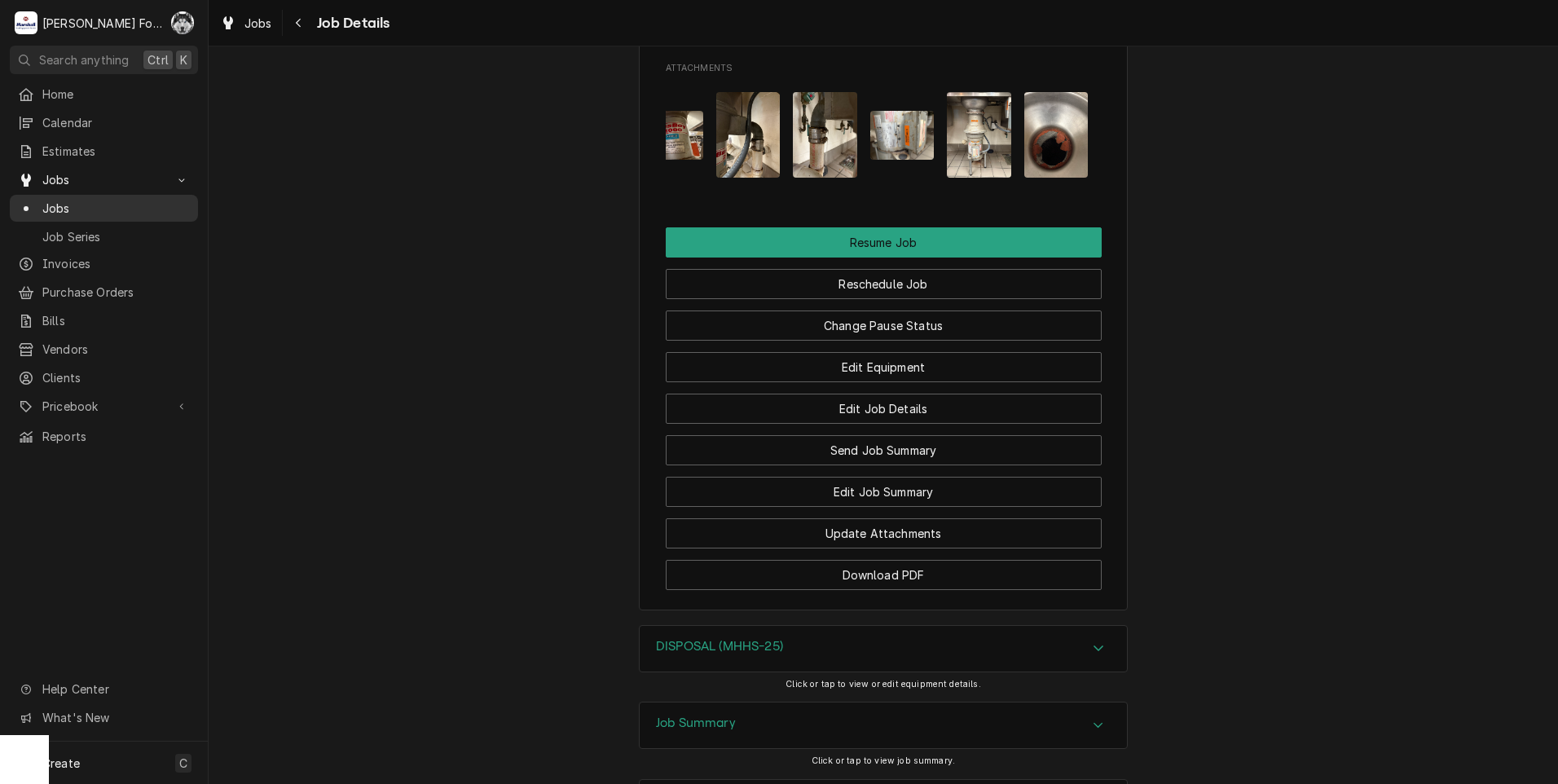
click at [55, 208] on span "Jobs" at bounding box center [116, 208] width 148 height 17
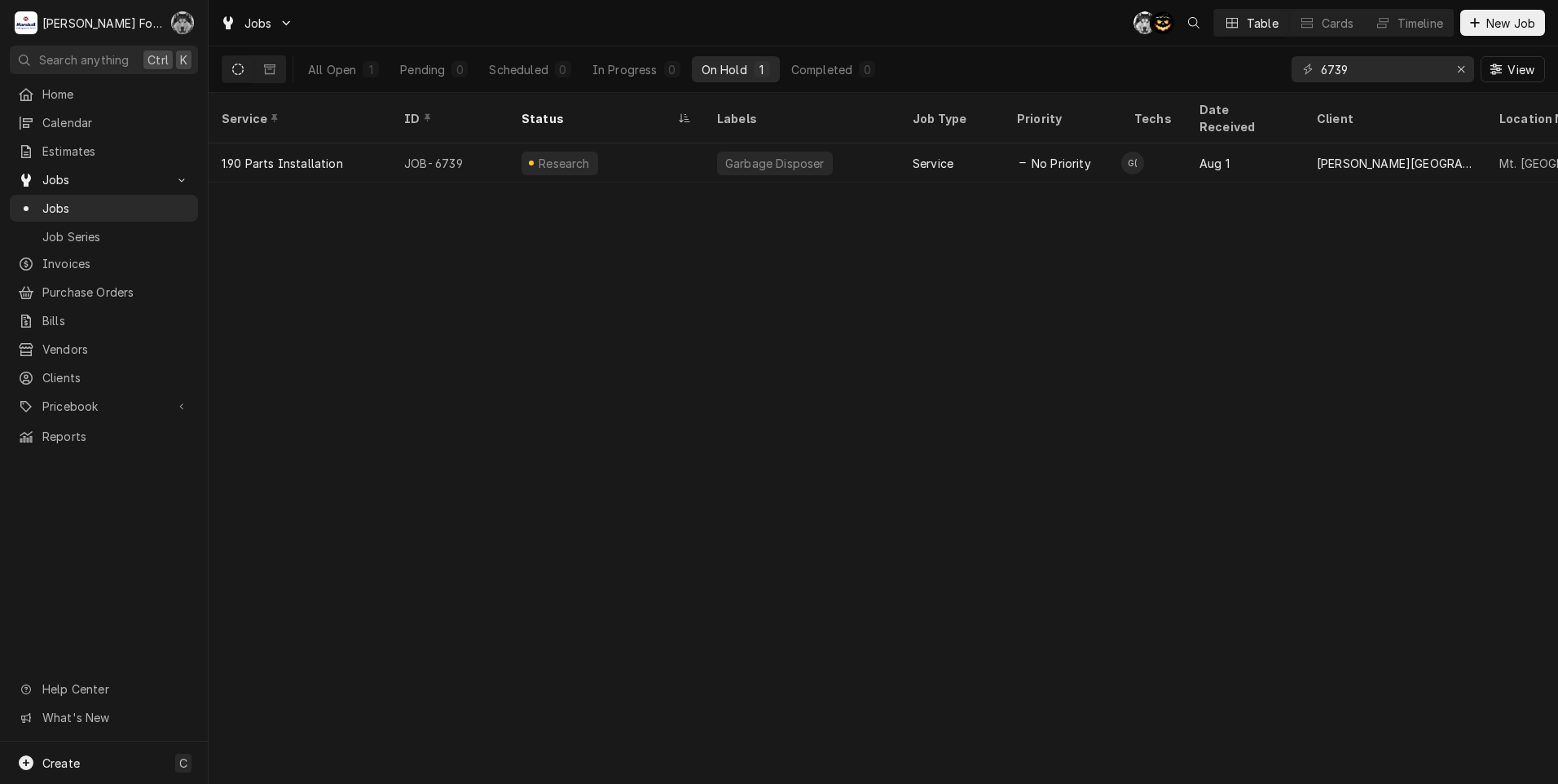
click at [177, 17] on div "Chris Murphy (103)'s Avatar" at bounding box center [182, 22] width 23 height 23
click at [233, 60] on div "Settings" at bounding box center [261, 57] width 122 height 17
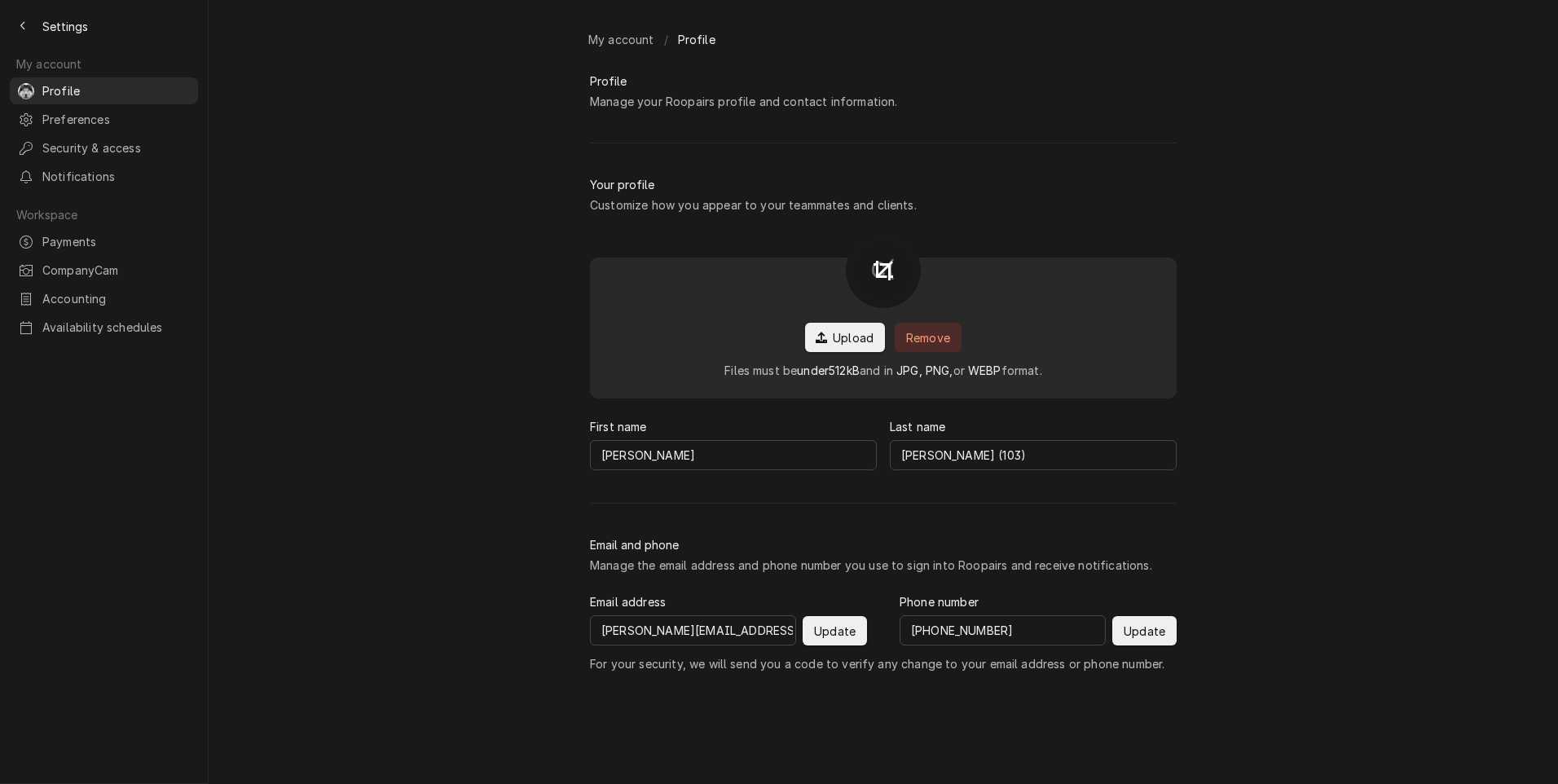
click at [883, 280] on icon "Dynamic Content Wrapper" at bounding box center [883, 270] width 20 height 20
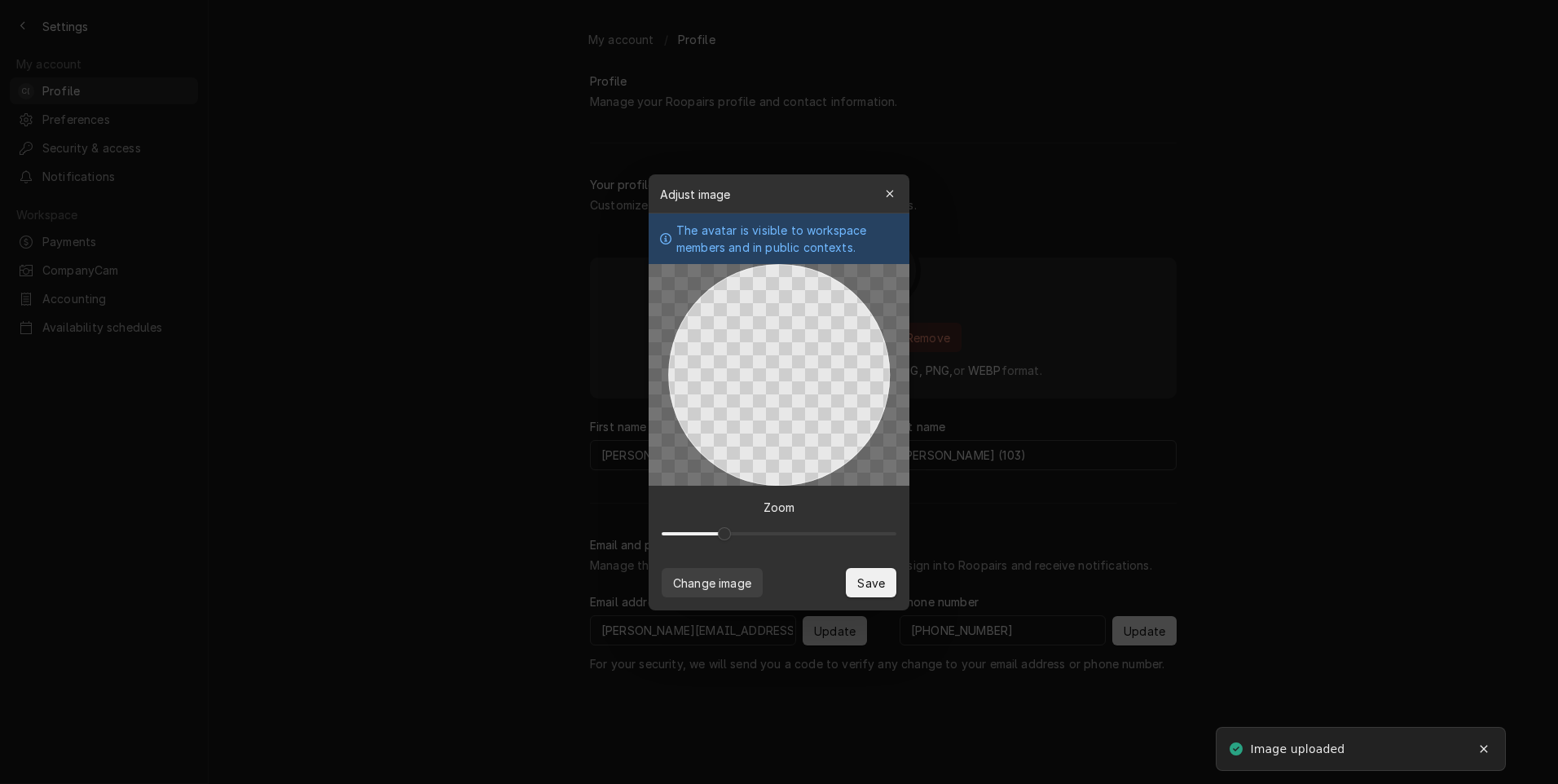
click at [721, 532] on span at bounding box center [724, 533] width 13 height 13
drag, startPoint x: 764, startPoint y: 408, endPoint x: 763, endPoint y: 490, distance: 82.0
click at [763, 490] on div "Adjust image Close The avatar is visible to workspace members and in public con…" at bounding box center [779, 392] width 261 height 436
click at [877, 576] on span "Save" at bounding box center [871, 582] width 34 height 17
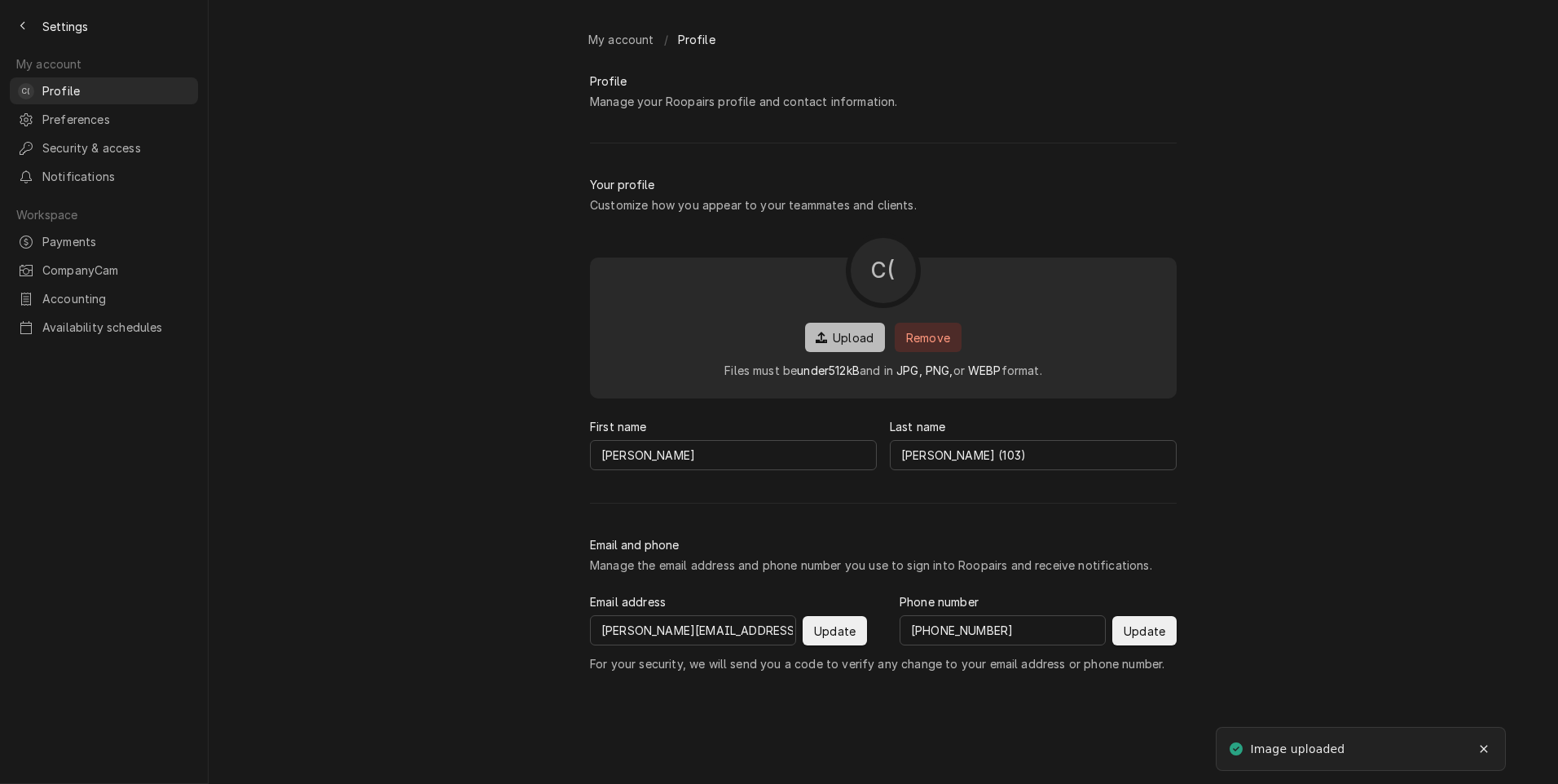
click at [830, 347] on span "Upload" at bounding box center [854, 338] width 48 height 17
click at [54, 29] on span "Settings" at bounding box center [65, 26] width 46 height 17
click at [56, 82] on span "Profile" at bounding box center [116, 91] width 148 height 17
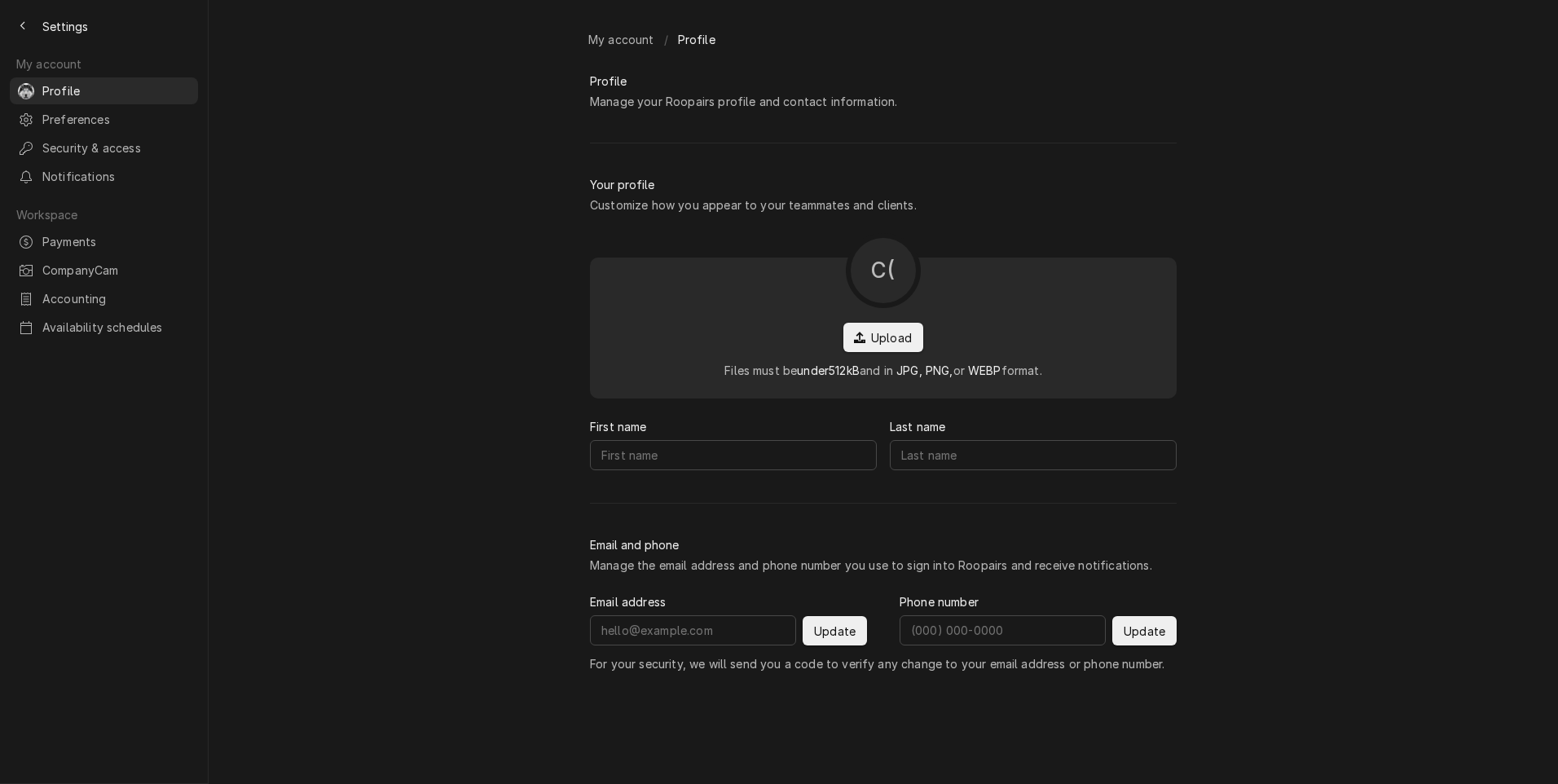
type input "[PERSON_NAME]"
type input "[PERSON_NAME] (103)"
type input "[PERSON_NAME][EMAIL_ADDRESS][DOMAIN_NAME]"
type input "[PHONE_NUMBER]"
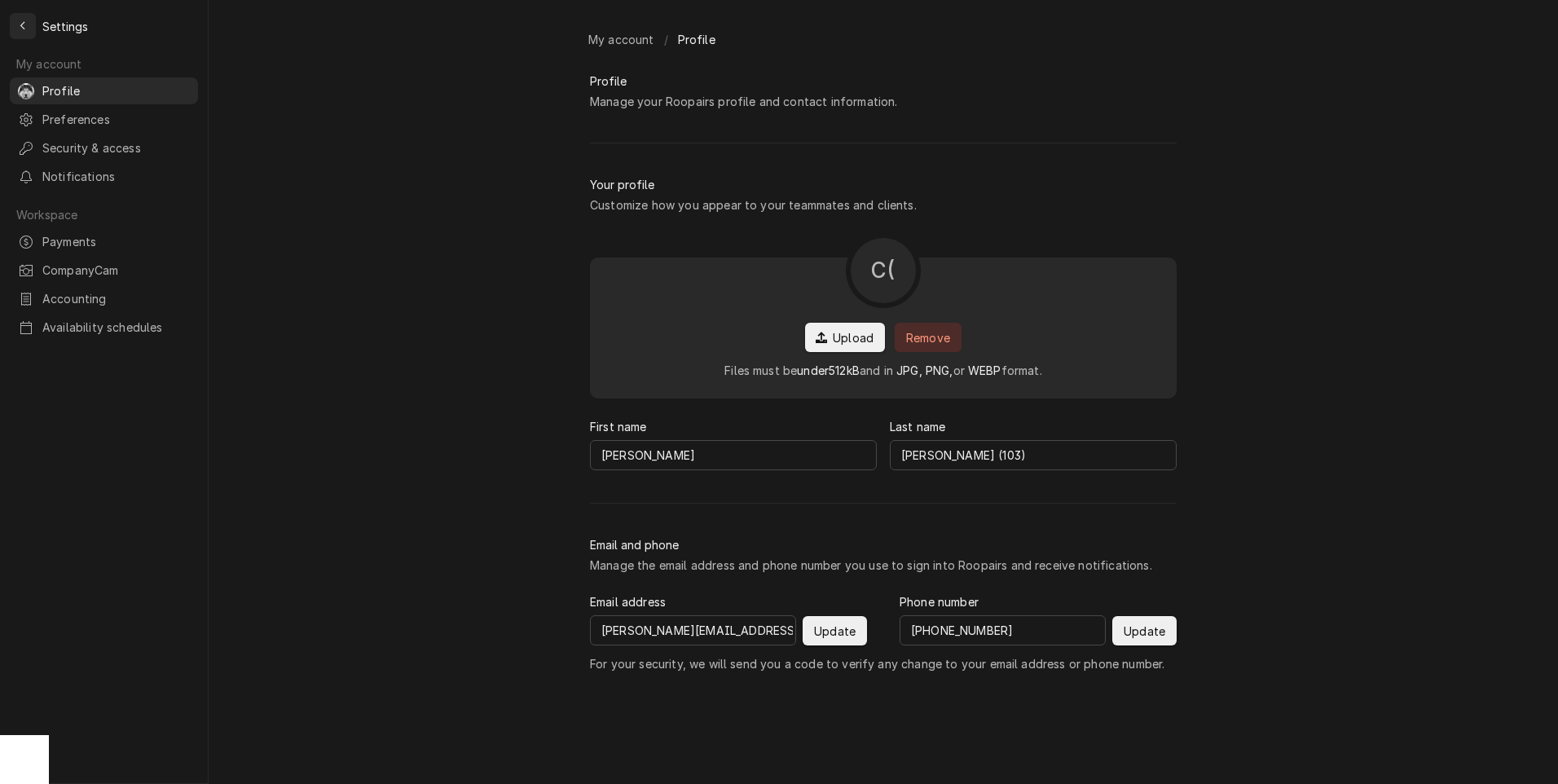
click at [28, 25] on div "Back to previous page" at bounding box center [22, 25] width 16 height 16
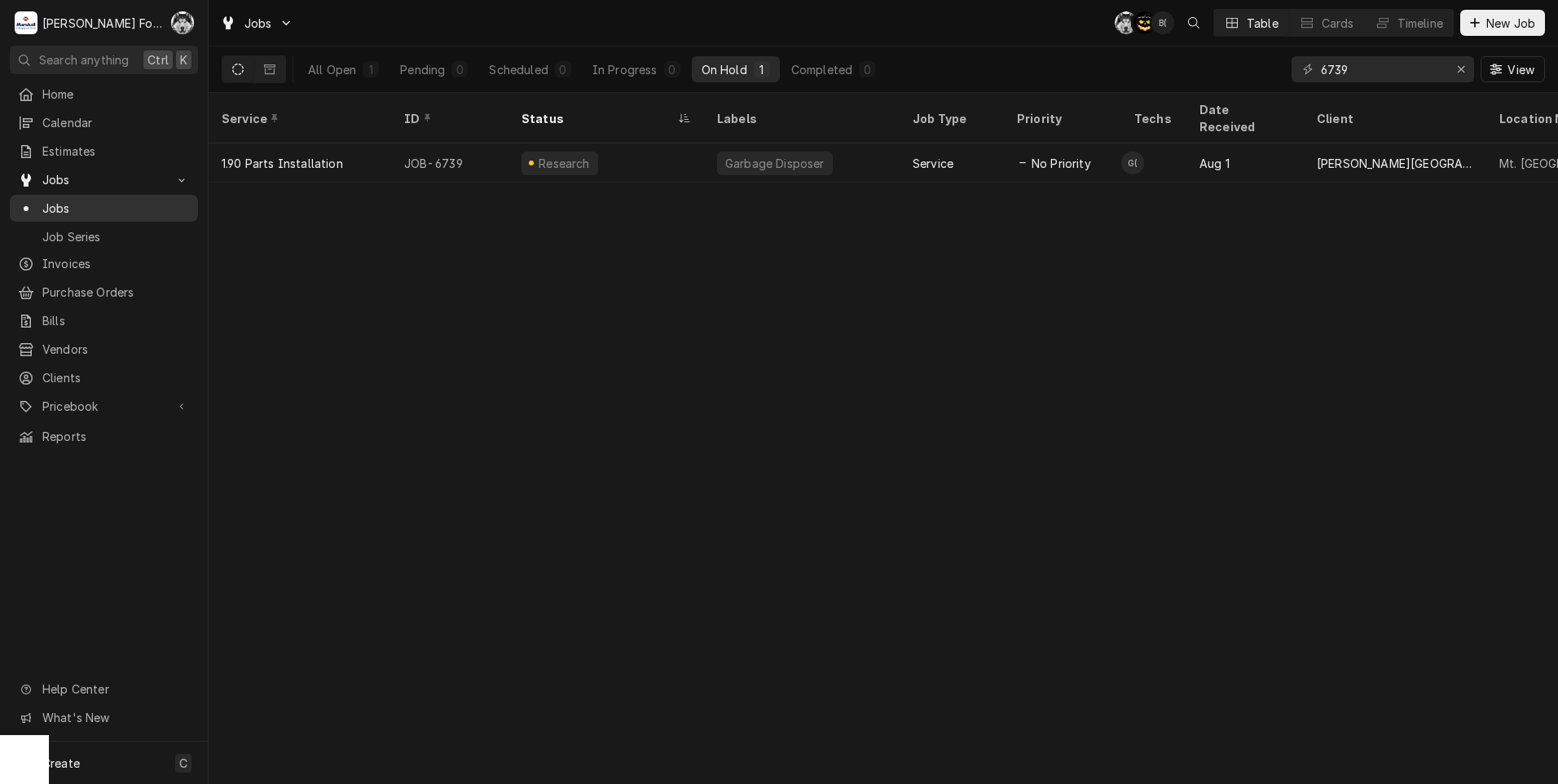
click at [65, 205] on span "Jobs" at bounding box center [116, 208] width 148 height 17
click at [1457, 65] on icon "Erase input" at bounding box center [1461, 69] width 9 height 11
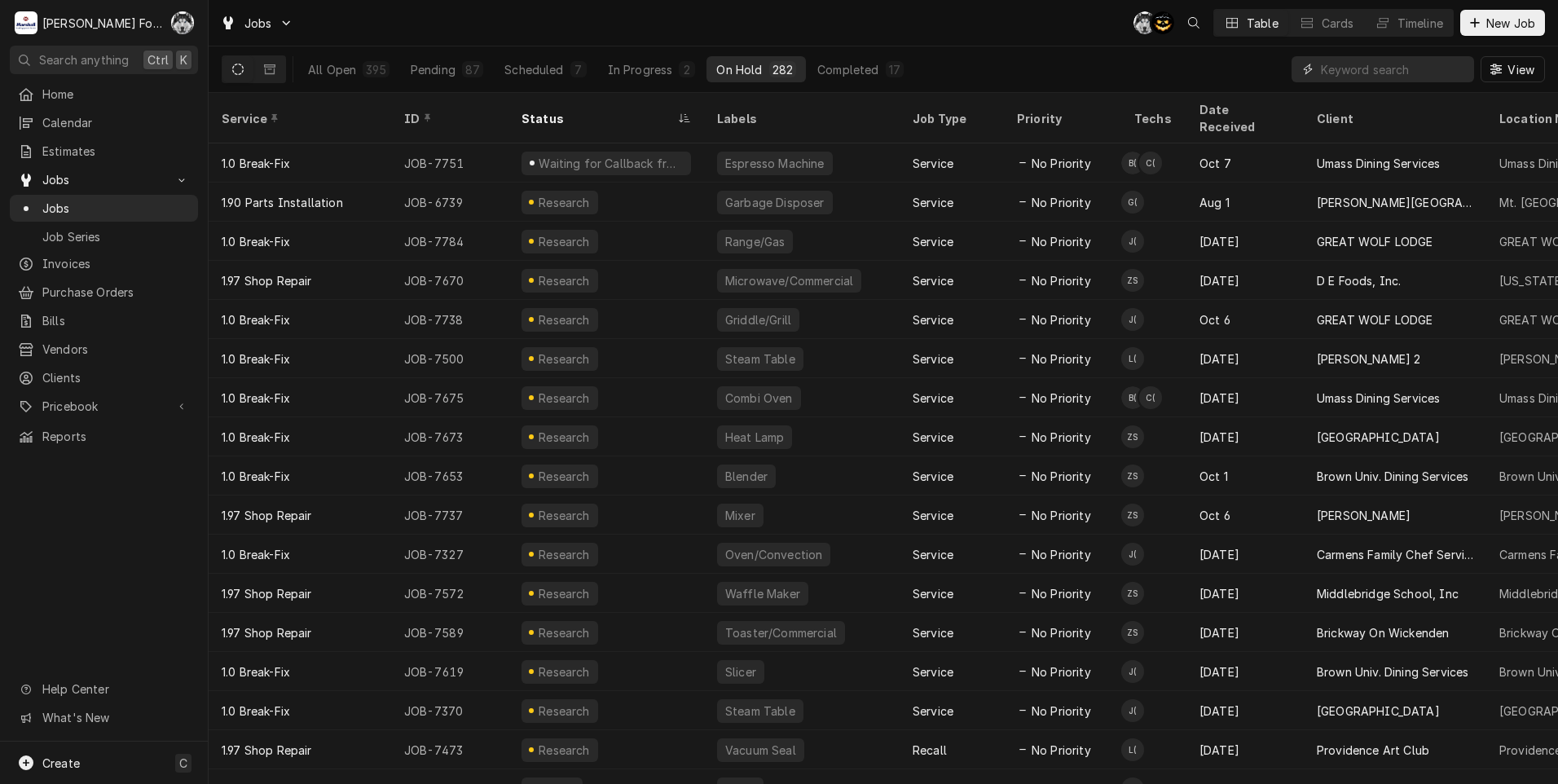
click at [1385, 70] on input "Dynamic Content Wrapper" at bounding box center [1393, 69] width 145 height 26
type input "NOT"
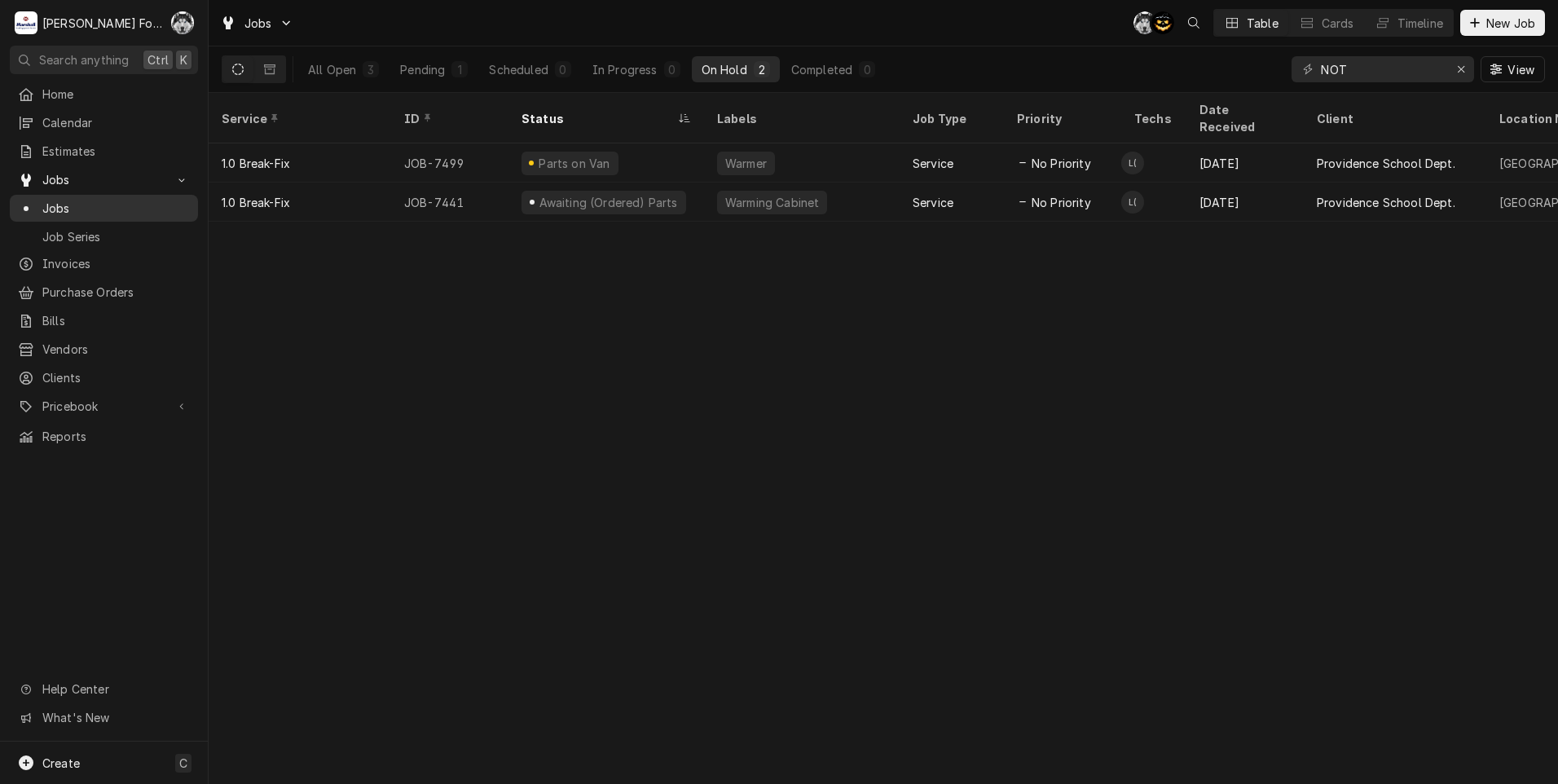
click at [62, 206] on span "Jobs" at bounding box center [116, 208] width 148 height 17
click at [1464, 71] on icon "Erase input" at bounding box center [1461, 69] width 9 height 11
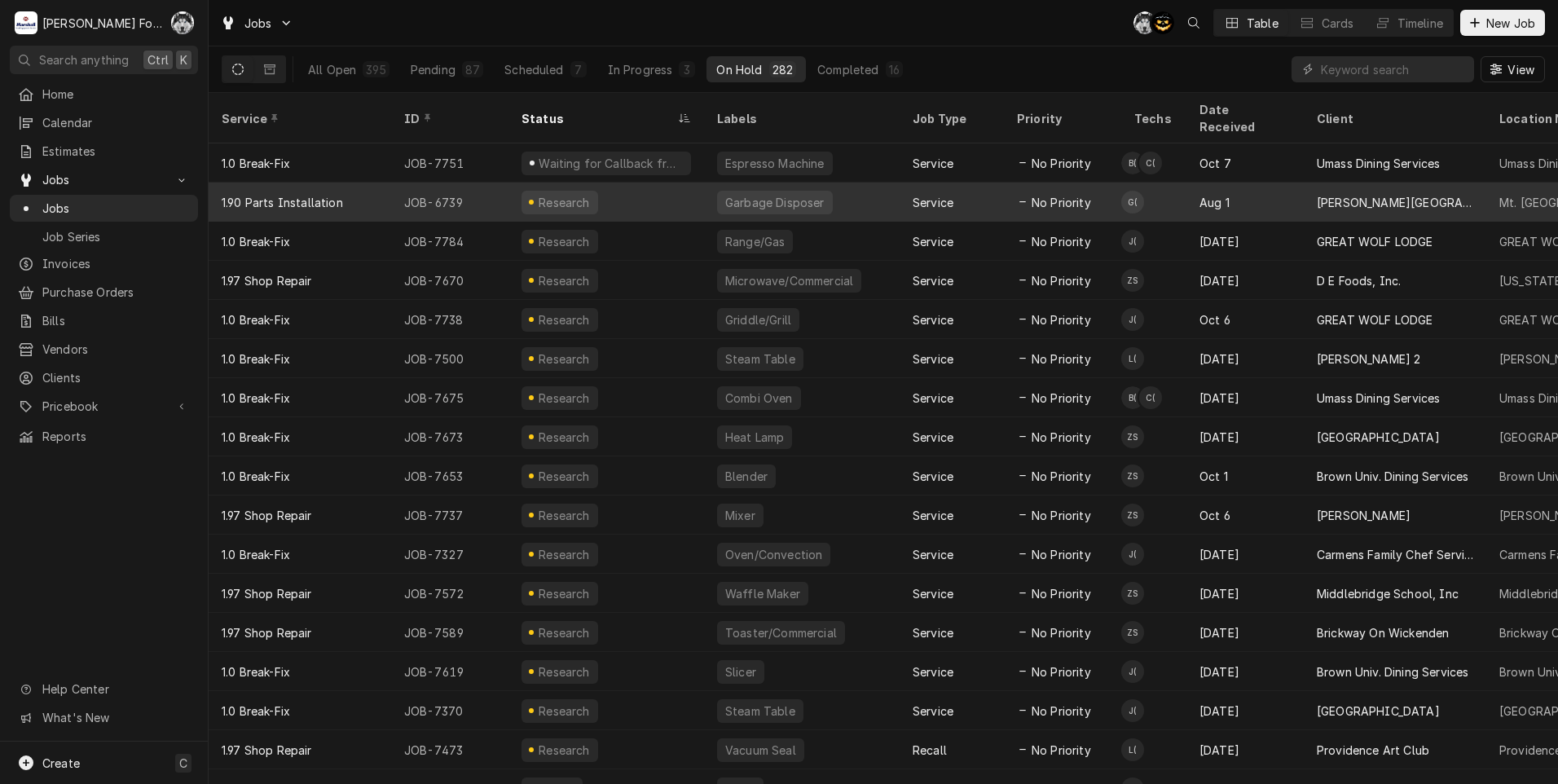
click at [607, 190] on div "Research" at bounding box center [607, 202] width 195 height 39
